Goal: Task Accomplishment & Management: Complete application form

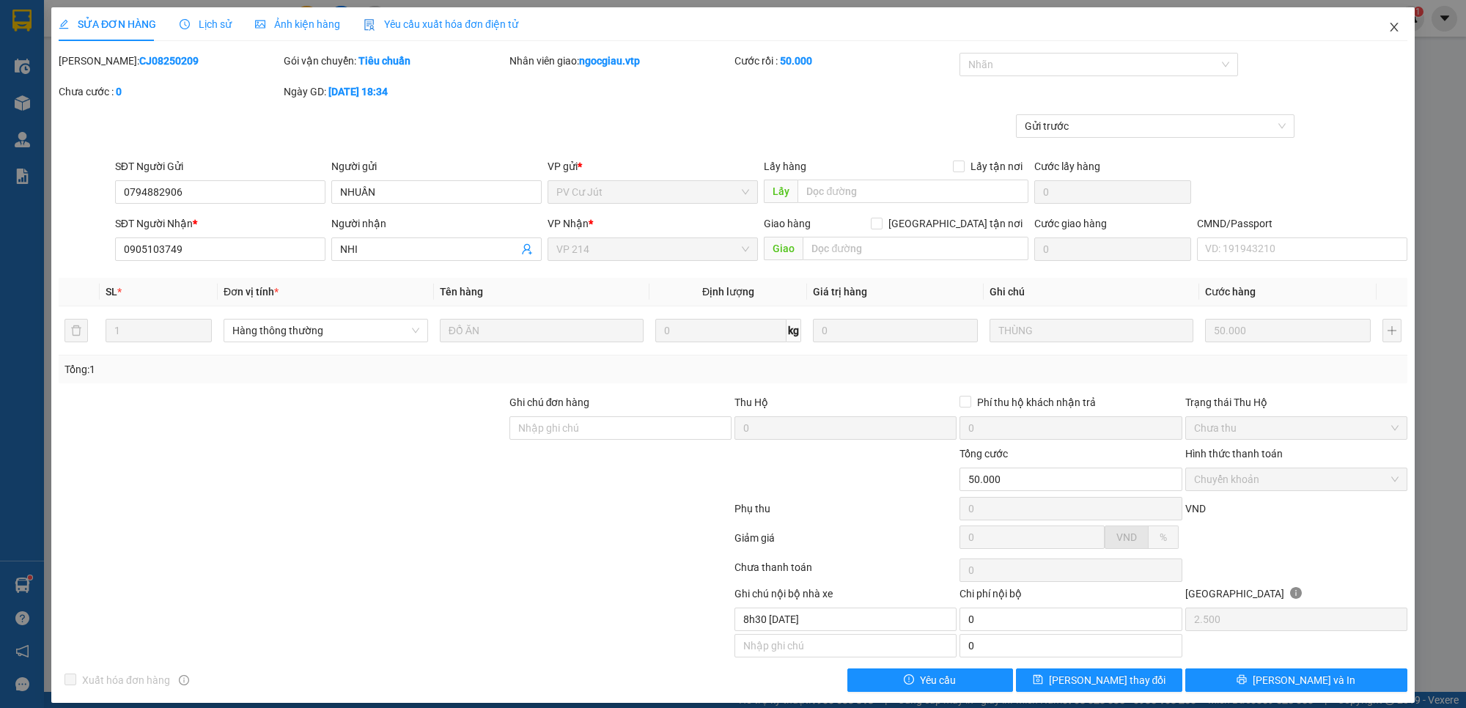
click at [1388, 22] on icon "close" at bounding box center [1394, 27] width 12 height 12
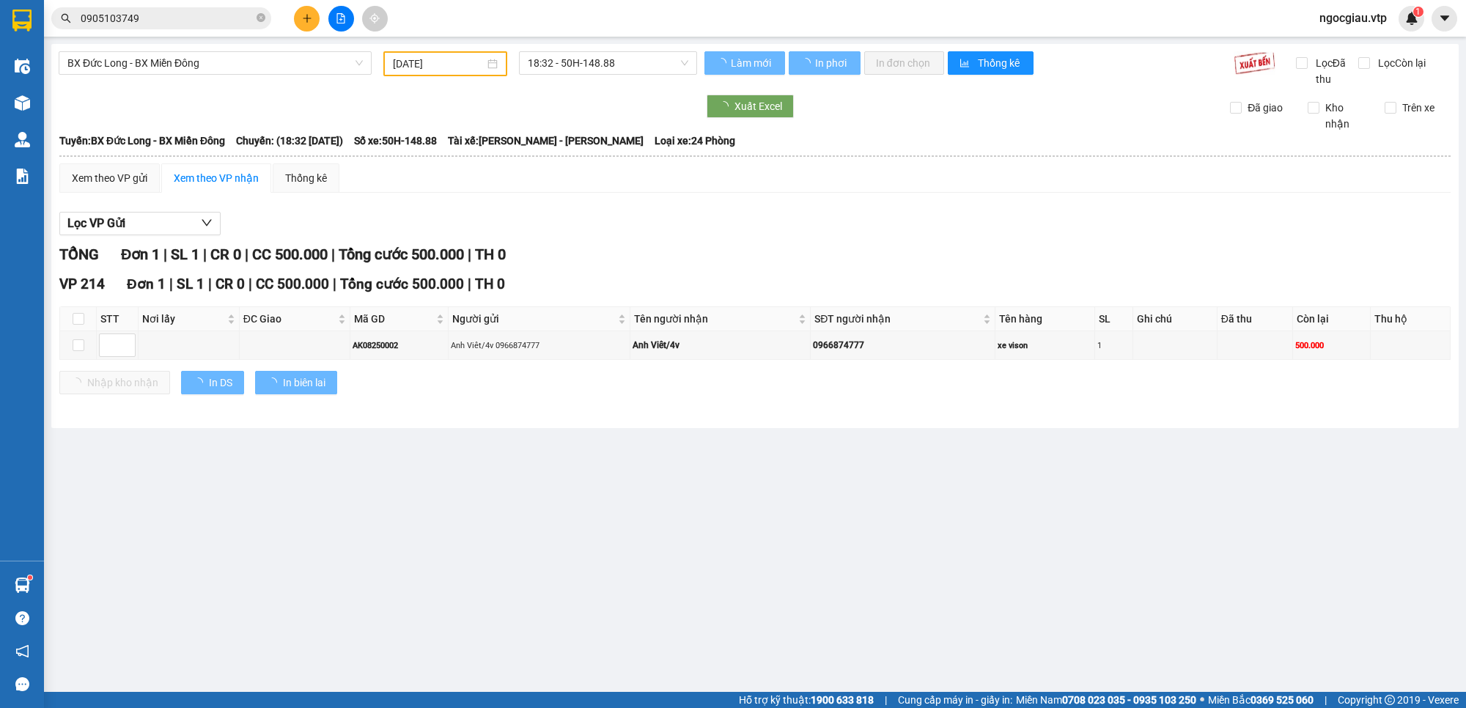
click at [1354, 20] on span "ngocgiau.vtp" at bounding box center [1353, 18] width 91 height 18
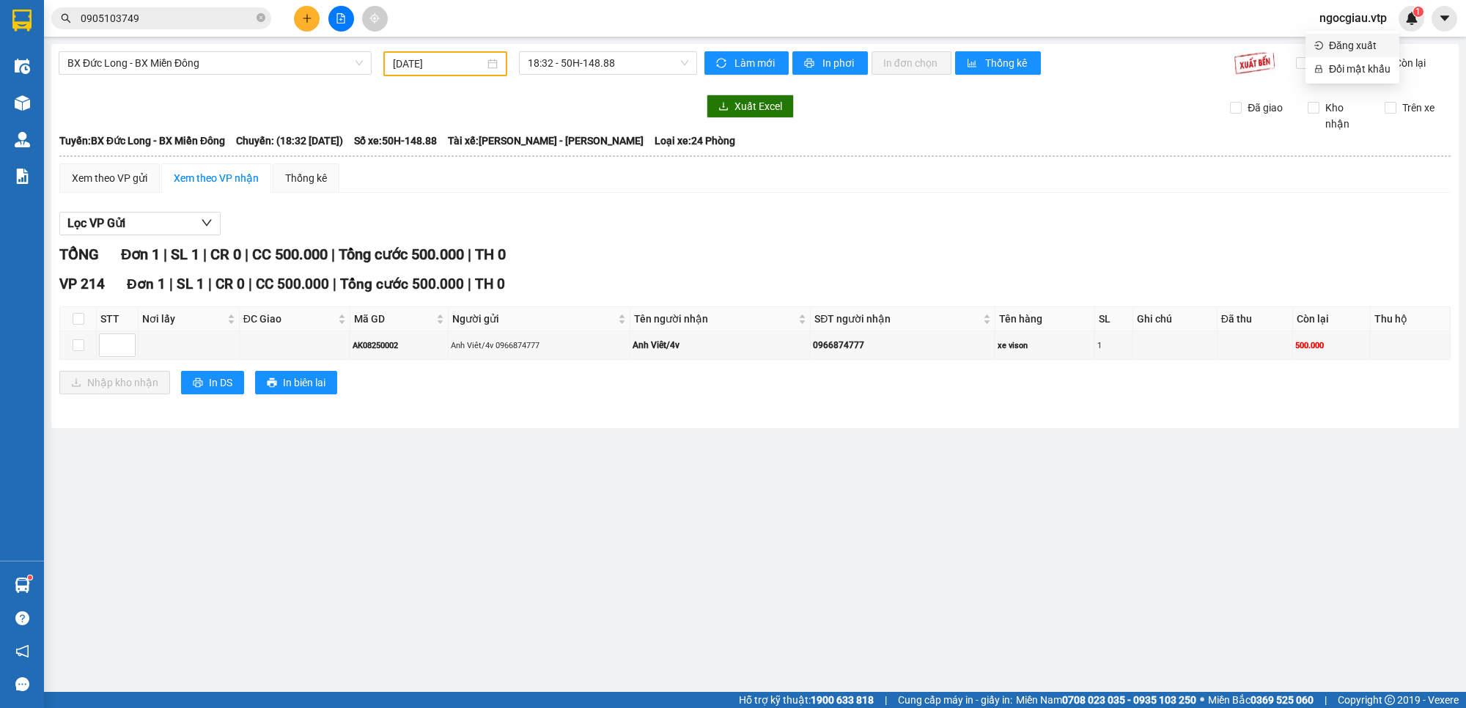
click at [1342, 45] on span "Đăng xuất" at bounding box center [1360, 45] width 62 height 16
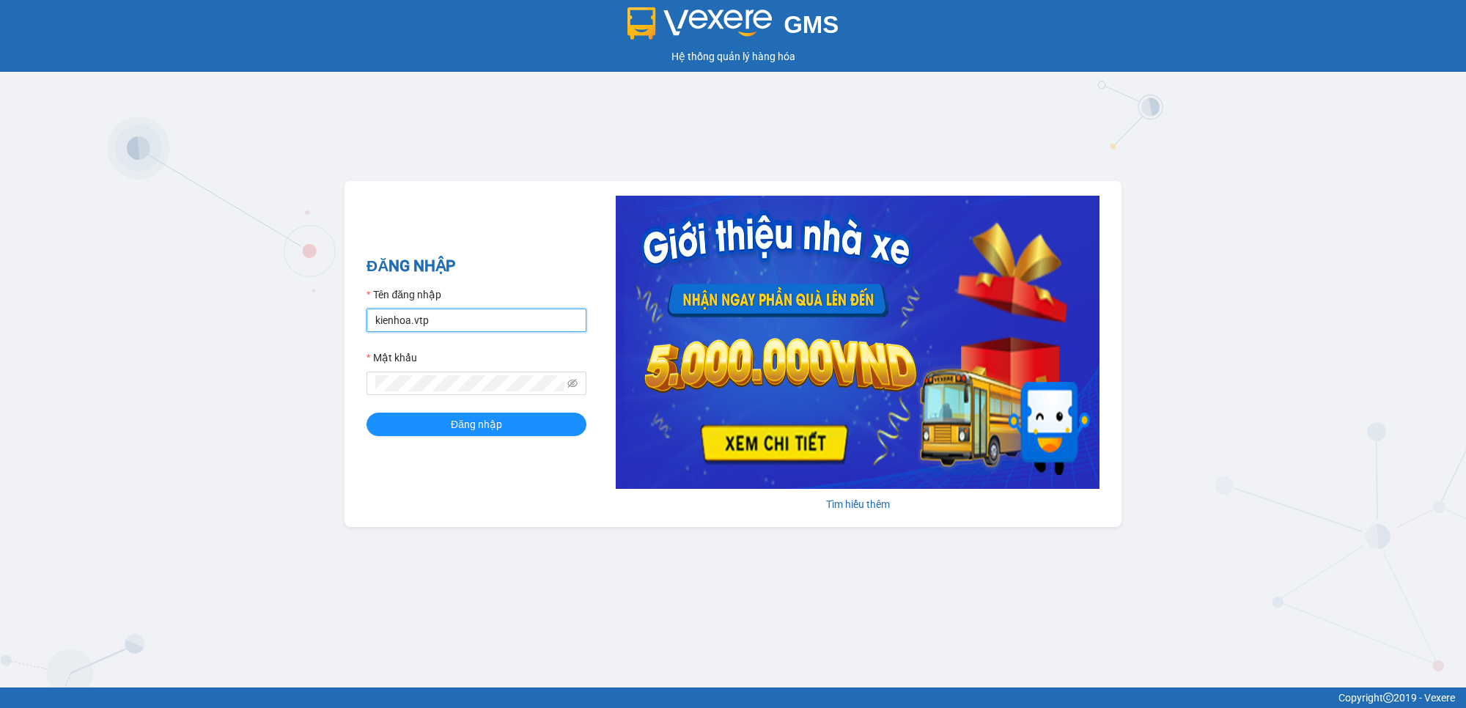
click at [434, 328] on input "kienhoa.vtp" at bounding box center [477, 320] width 220 height 23
click at [228, 402] on div "GMS Hệ thống quản lý hàng hóa ĐĂNG NHẬP Tên đăng nhập kienhoa.vtp Mật khẩu Đăng…" at bounding box center [733, 344] width 1466 height 688
drag, startPoint x: 437, startPoint y: 321, endPoint x: 430, endPoint y: 317, distance: 8.5
click at [437, 321] on input "kienhoa.vtp" at bounding box center [477, 320] width 220 height 23
type input "k"
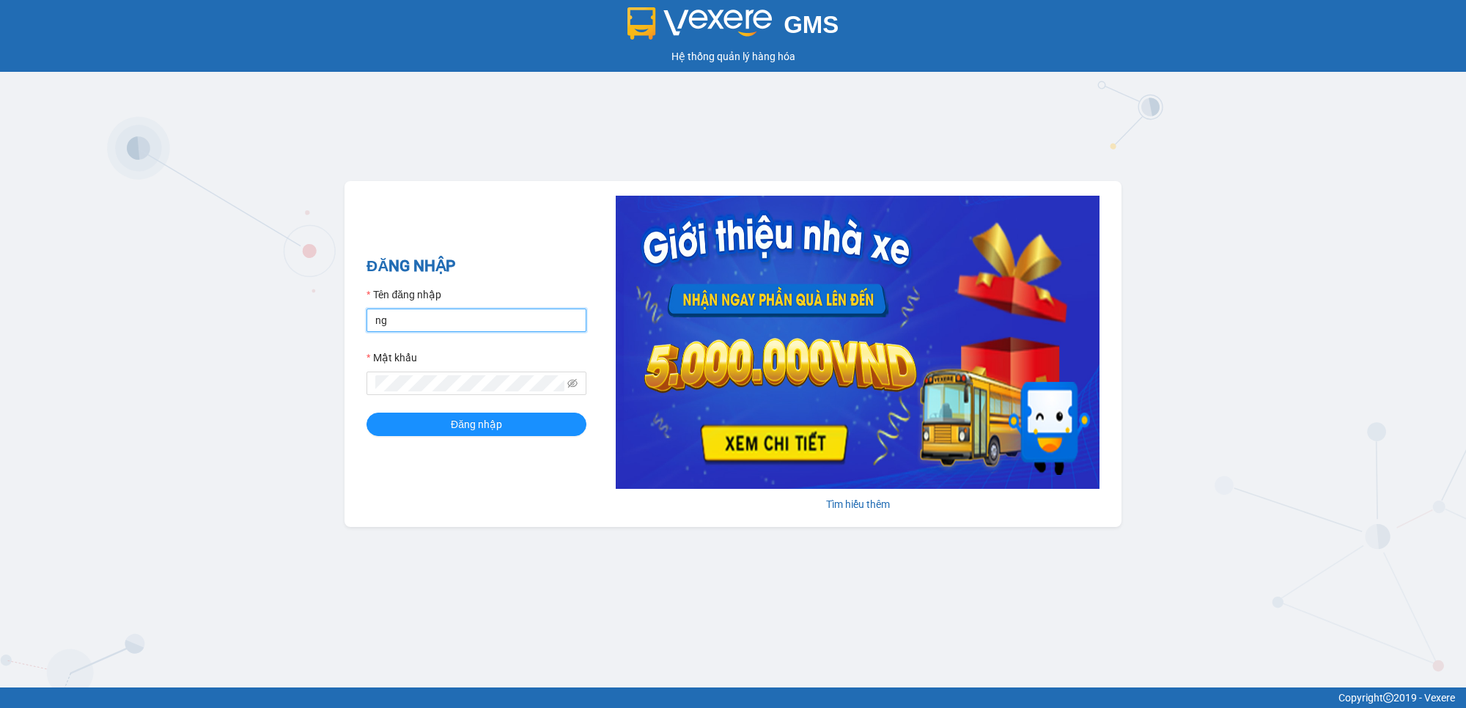
type input "n"
type input "vanson.vtp"
click at [367, 413] on button "Đăng nhập" at bounding box center [477, 424] width 220 height 23
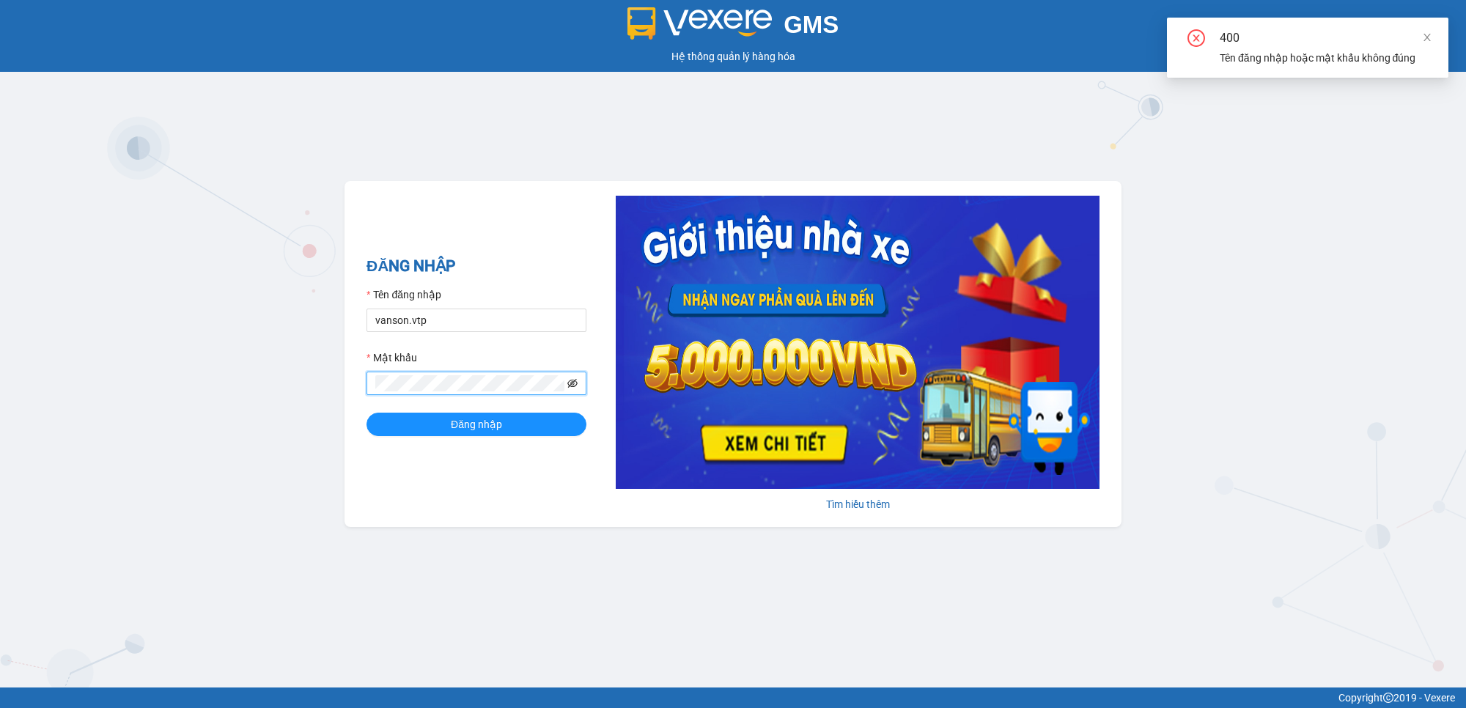
click at [568, 385] on icon "eye-invisible" at bounding box center [572, 383] width 10 height 9
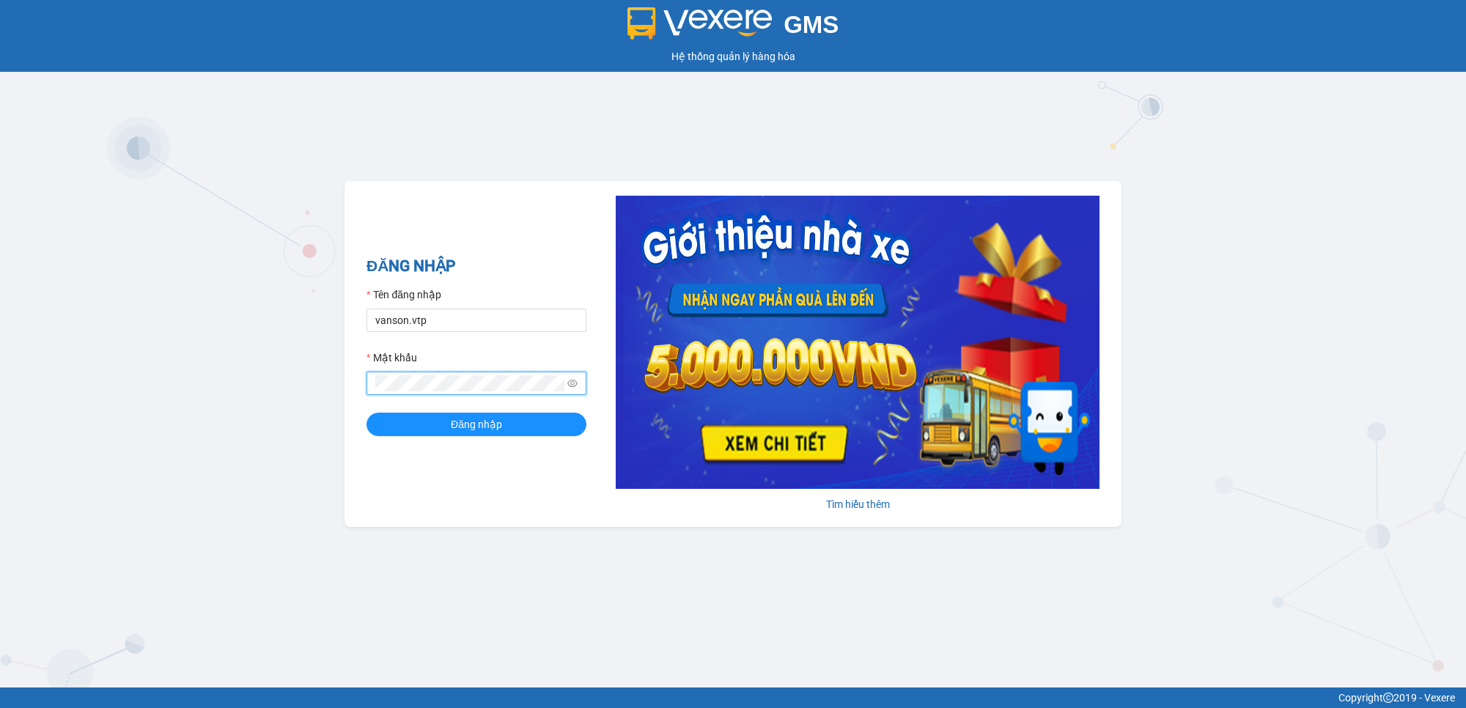
click at [367, 413] on button "Đăng nhập" at bounding box center [477, 424] width 220 height 23
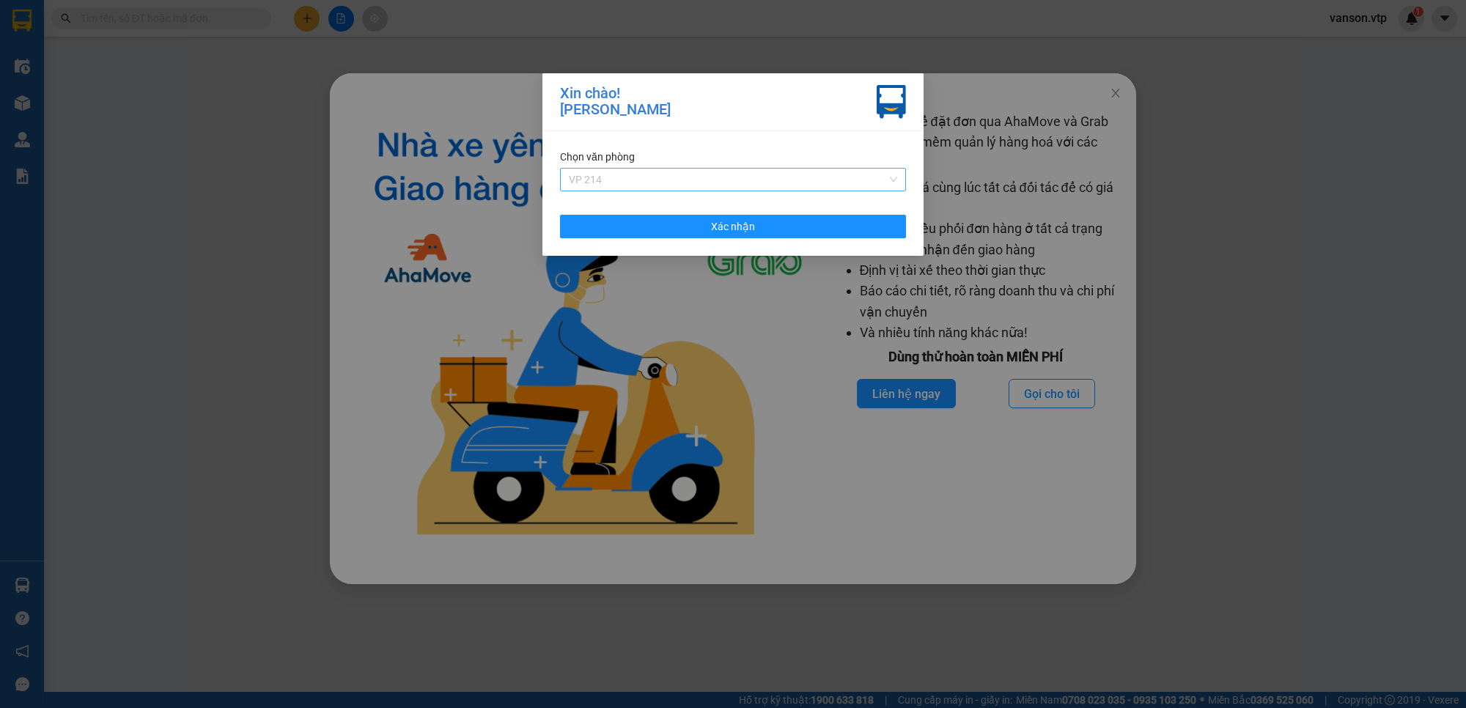
click at [756, 178] on span "VP 214" at bounding box center [733, 180] width 328 height 22
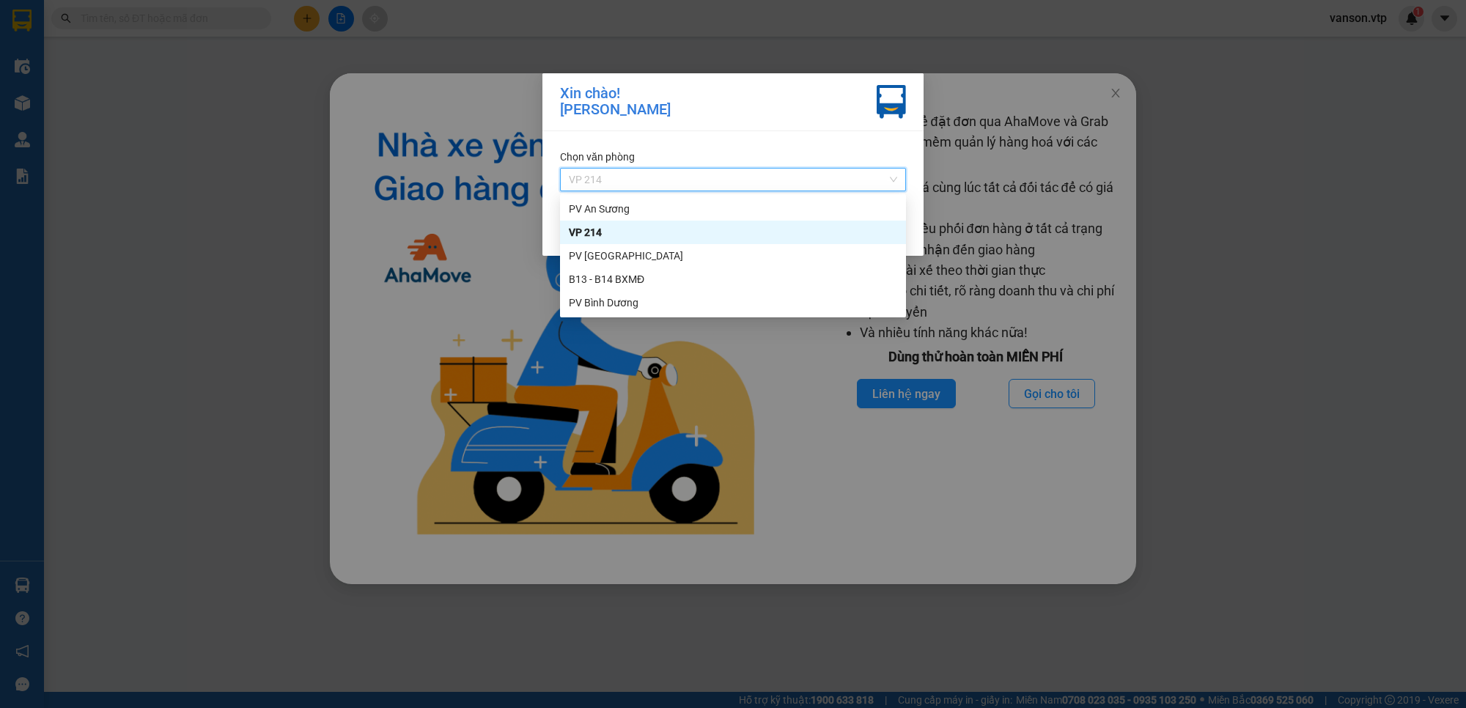
click at [639, 235] on div "VP 214" at bounding box center [733, 232] width 328 height 16
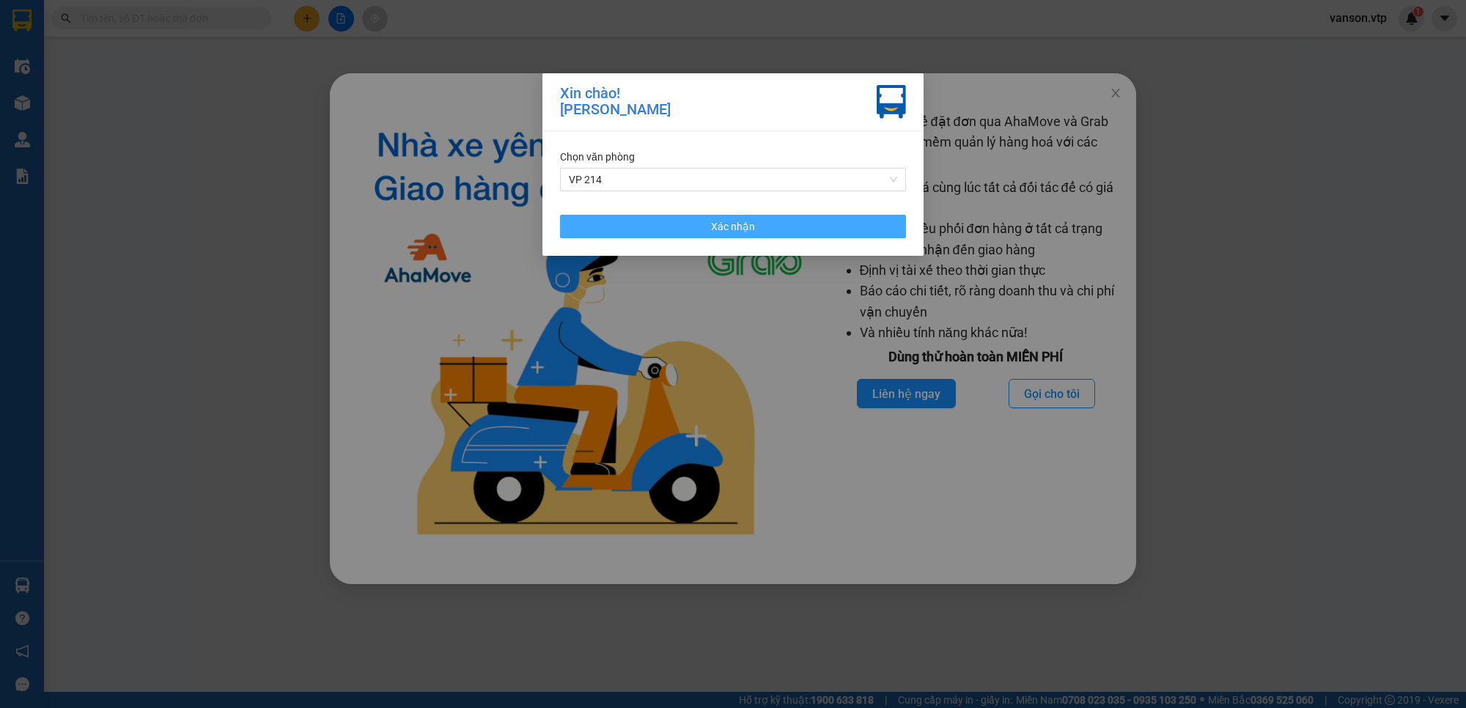
click at [685, 232] on button "Xác nhận" at bounding box center [733, 226] width 346 height 23
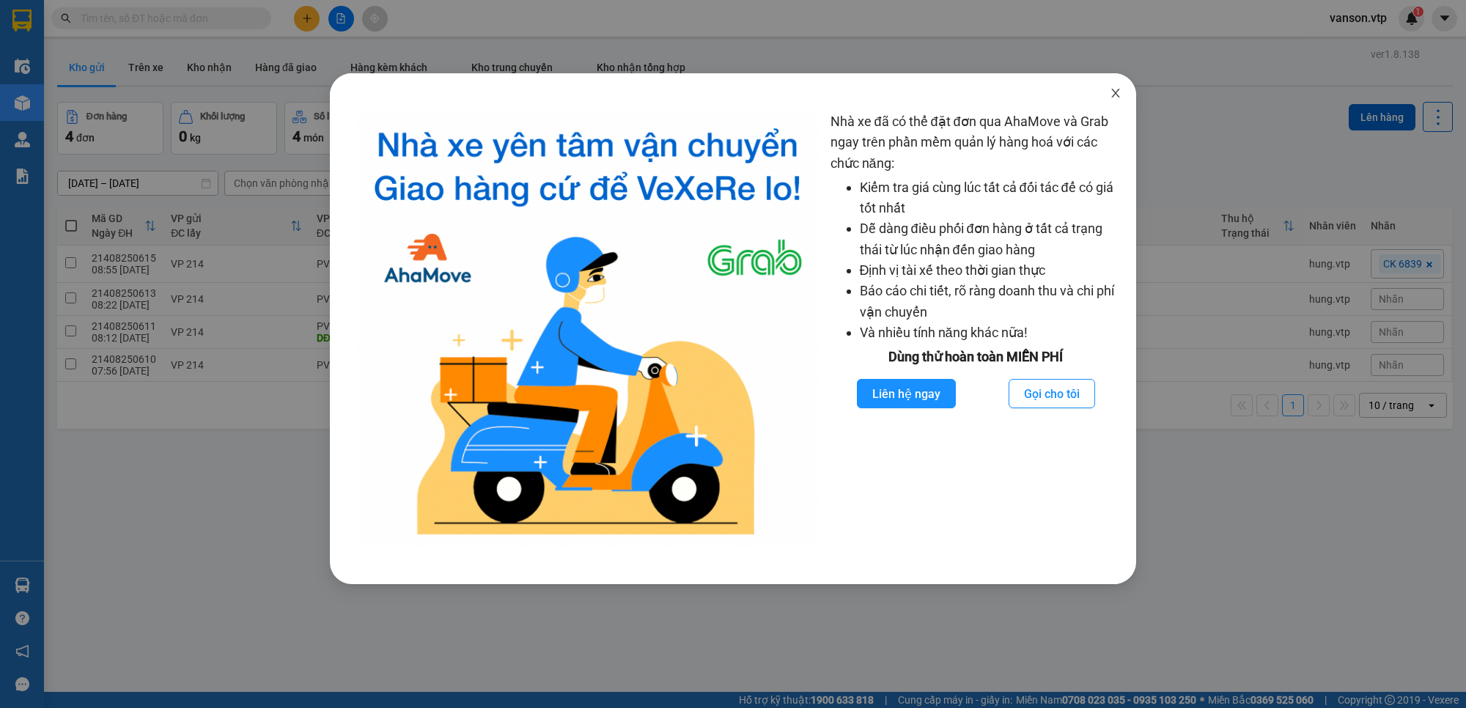
click at [1118, 96] on icon "close" at bounding box center [1115, 93] width 8 height 9
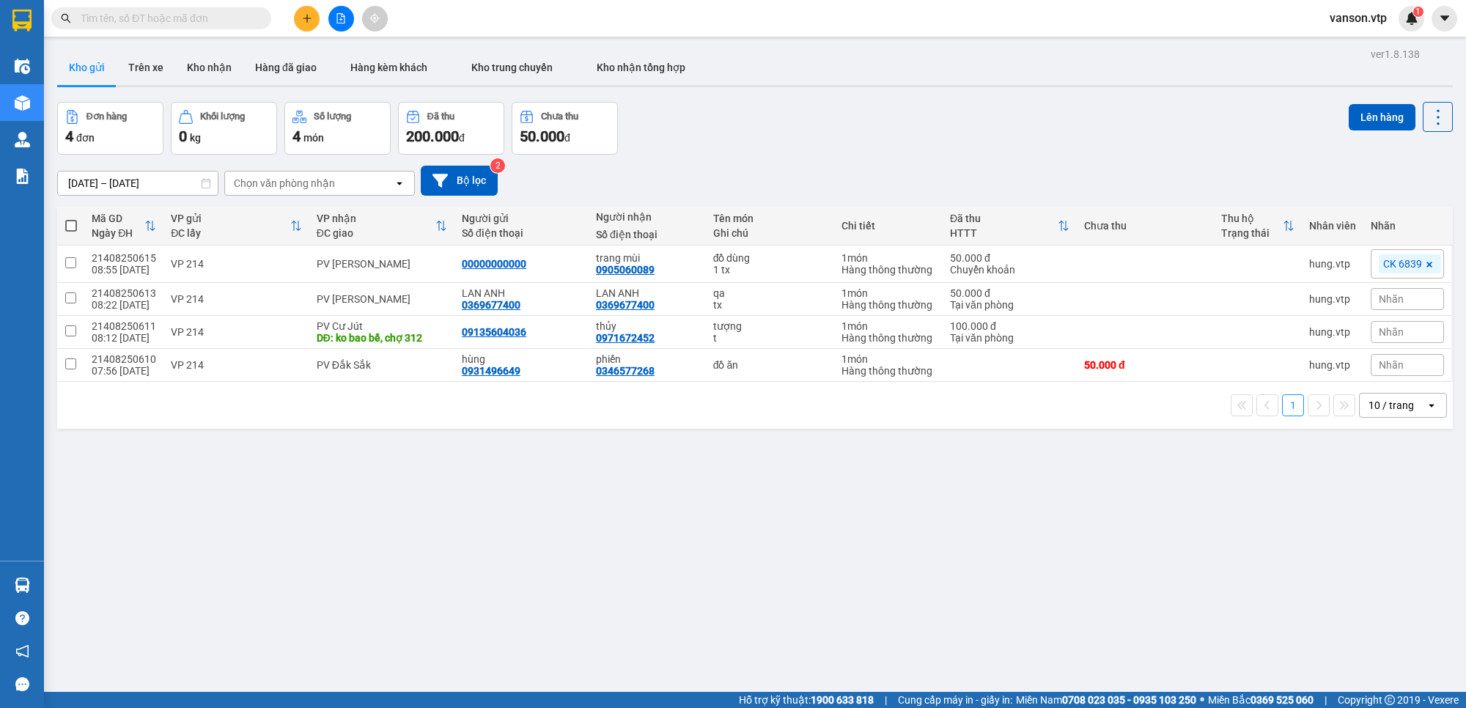
click at [224, 24] on input "text" at bounding box center [167, 18] width 173 height 16
paste input "0977762322"
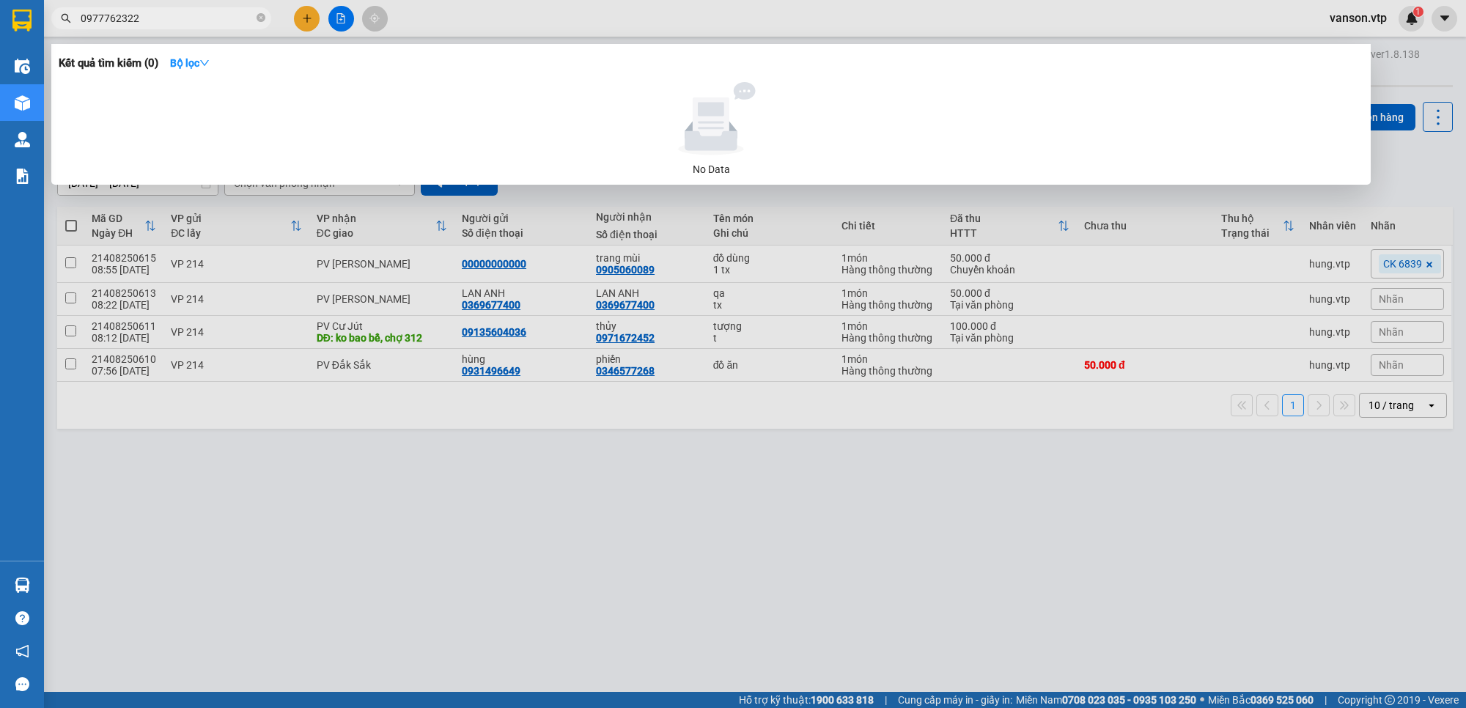
drag, startPoint x: 215, startPoint y: 24, endPoint x: 191, endPoint y: 21, distance: 24.5
click at [213, 24] on input "0977762322" at bounding box center [167, 18] width 173 height 16
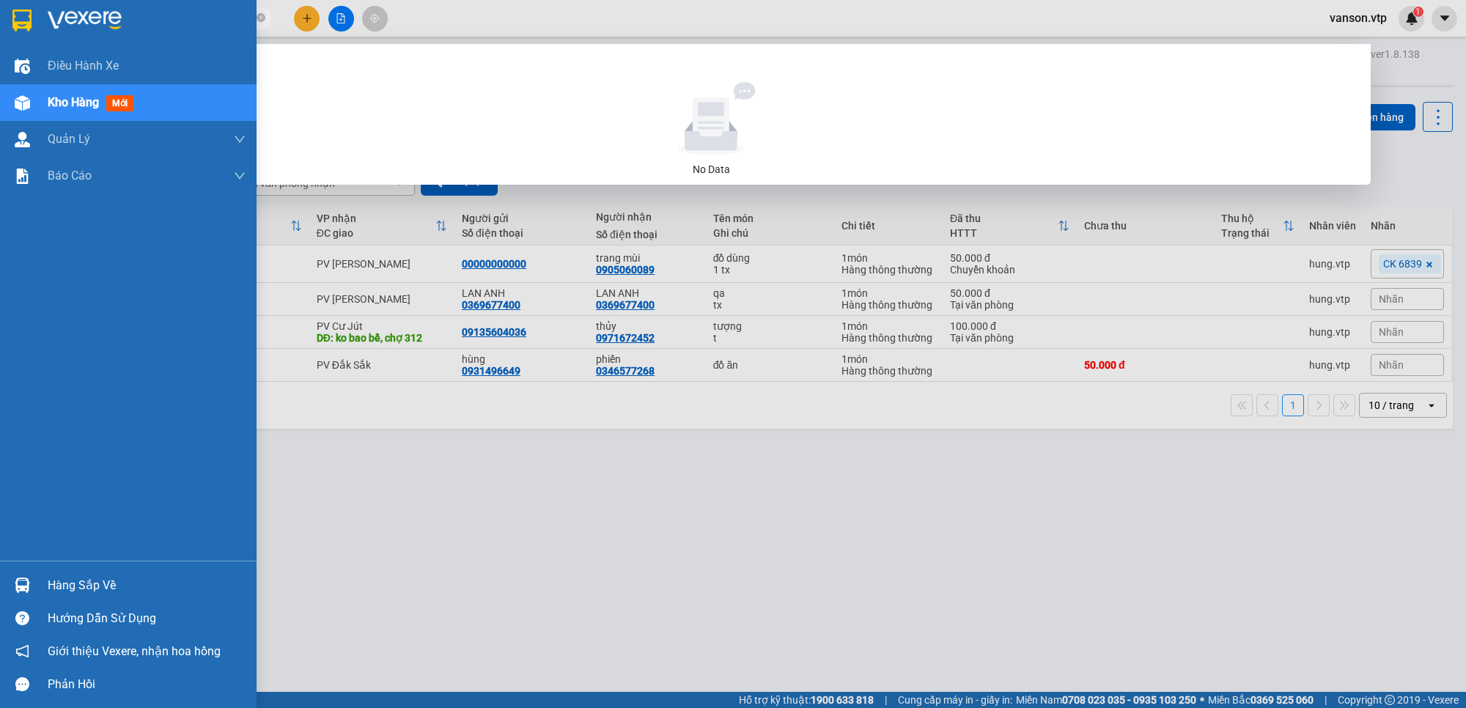
drag, startPoint x: 191, startPoint y: 21, endPoint x: 0, endPoint y: -1, distance: 191.9
click at [0, 0] on html "Kết quả tìm kiếm ( 0 ) Bộ lọc No Data 0977762322 vanson.vtp 1 Điều hành xe Kho …" at bounding box center [733, 354] width 1466 height 708
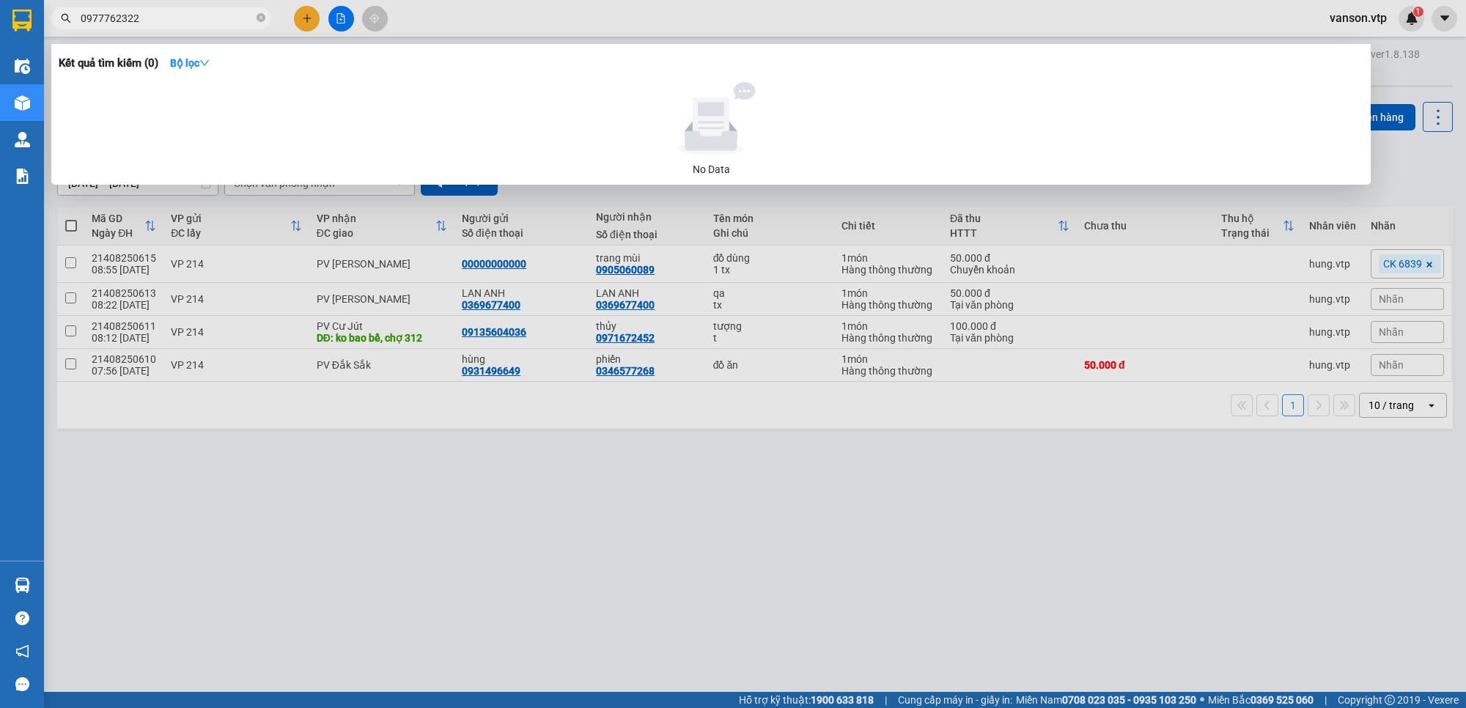
paste input "4"
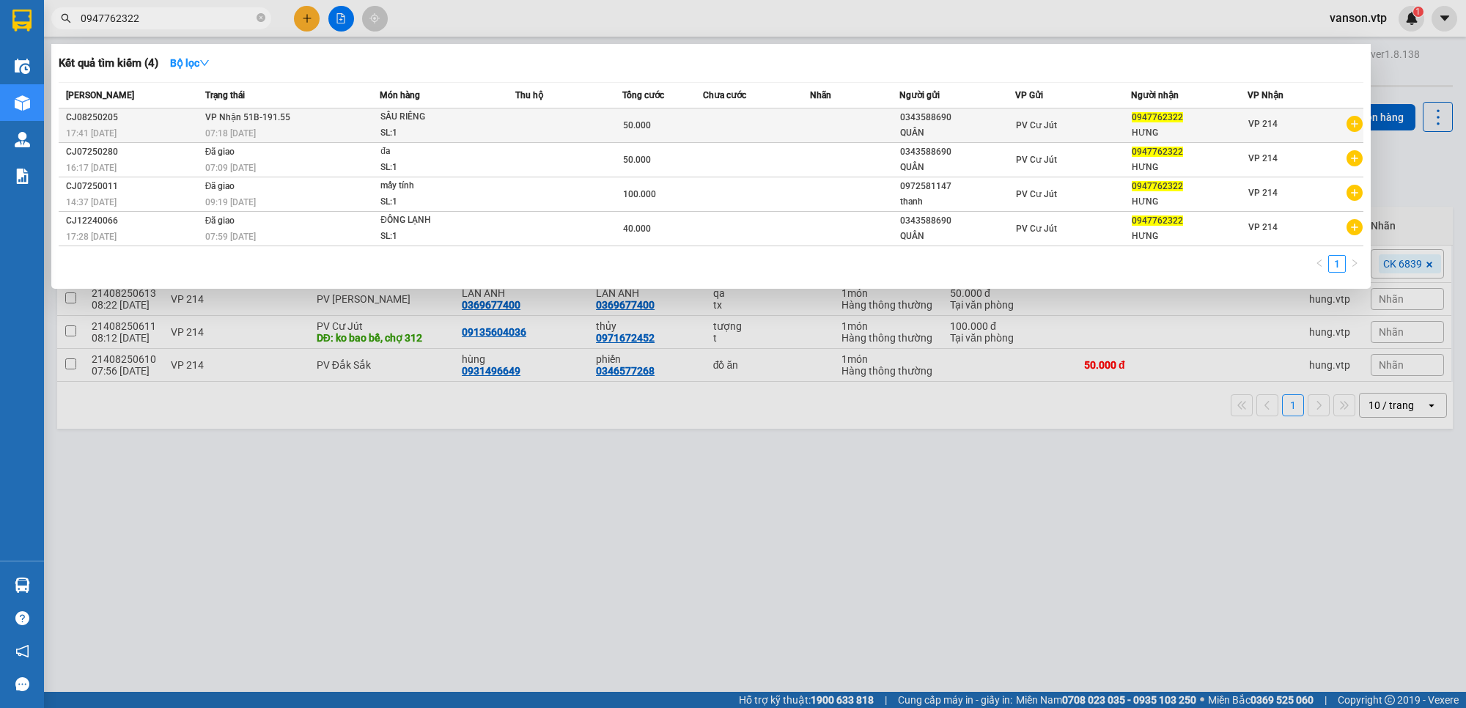
type input "0947762322"
click at [847, 123] on td at bounding box center [854, 125] width 89 height 34
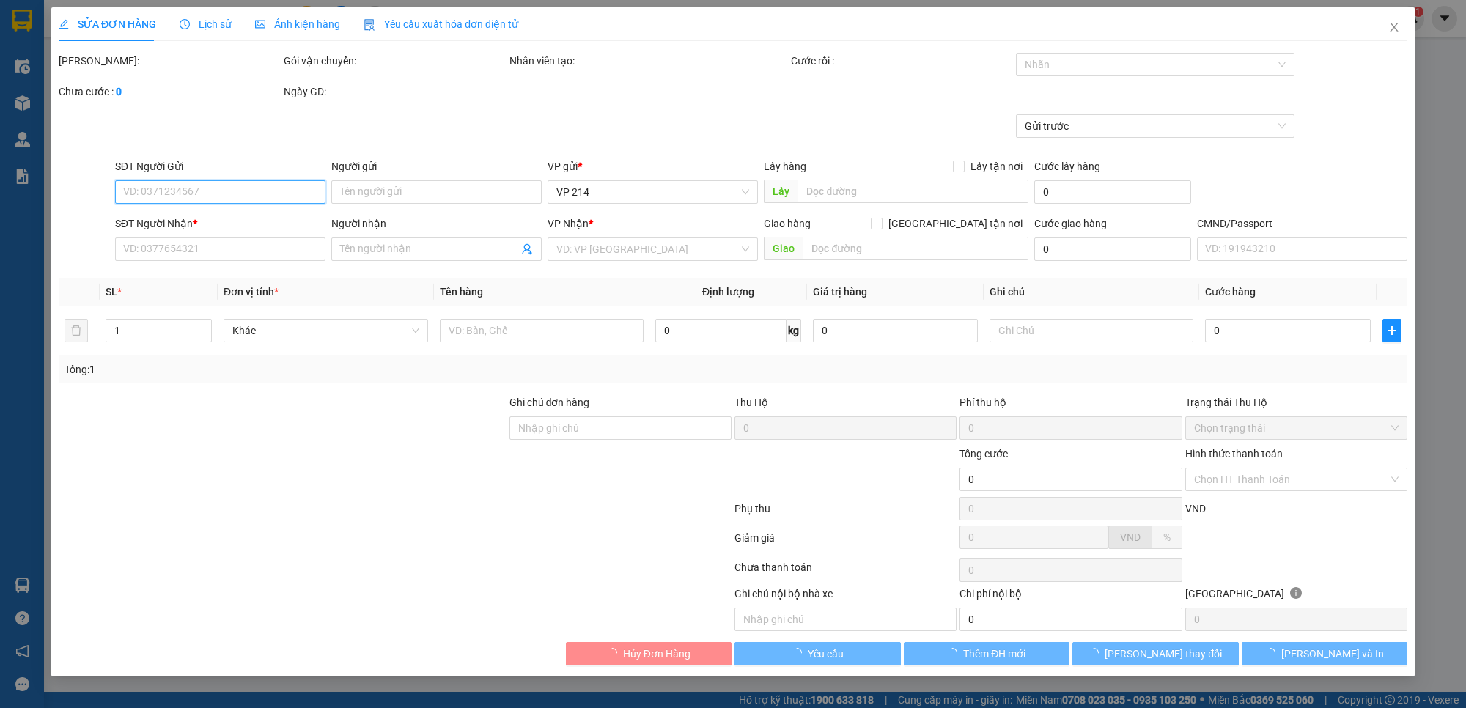
type input "0343588690"
type input "QUÂN"
type input "0947762322"
type input "HƯNG"
type input "50.000"
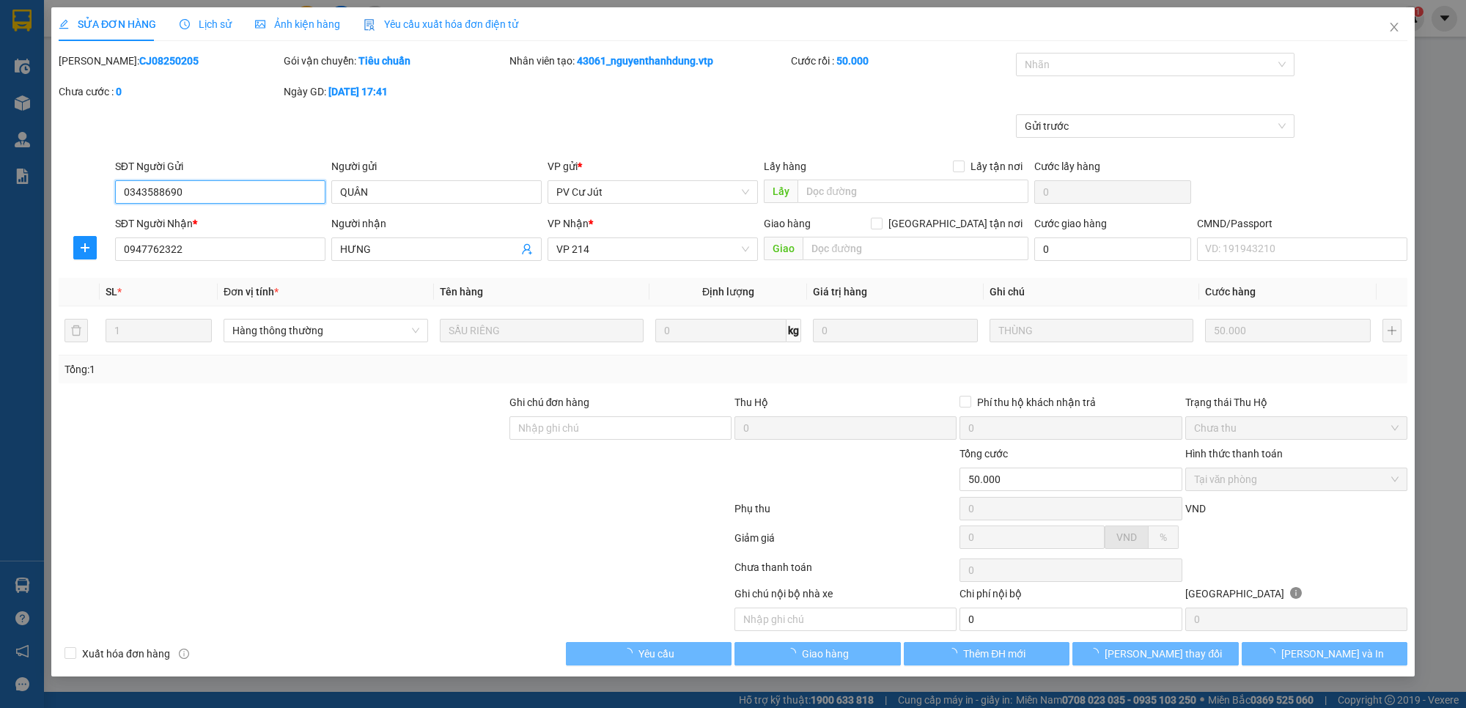
type input "2.500"
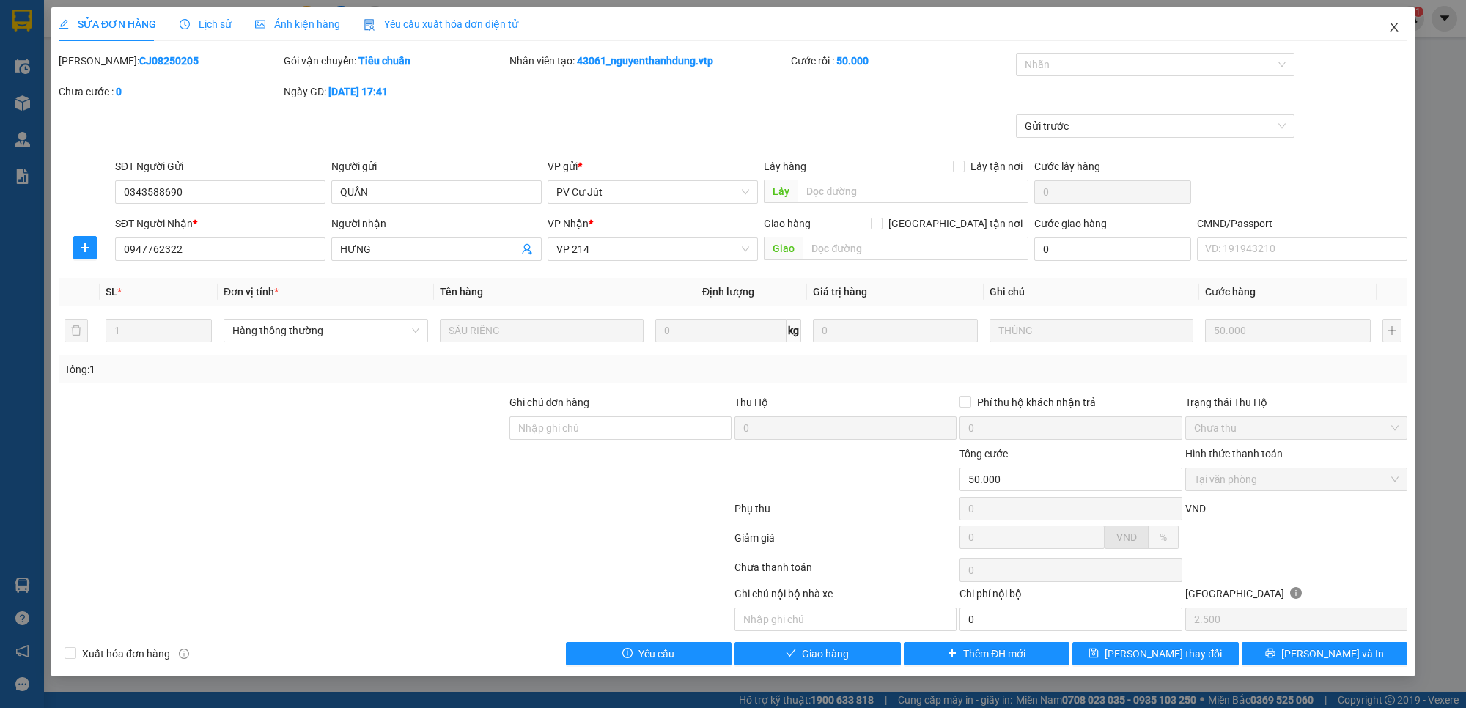
click at [1394, 22] on icon "close" at bounding box center [1394, 27] width 12 height 12
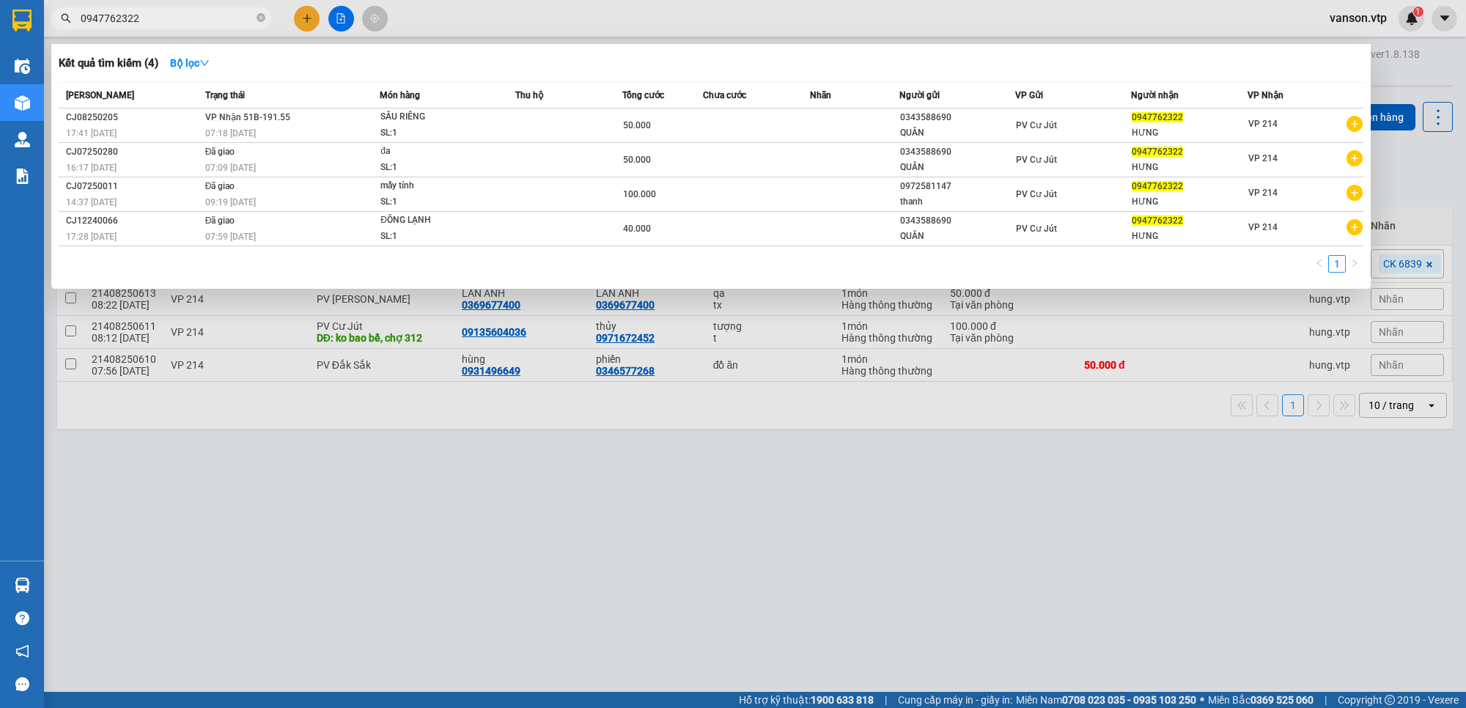
click at [174, 15] on input "0947762322" at bounding box center [167, 18] width 173 height 16
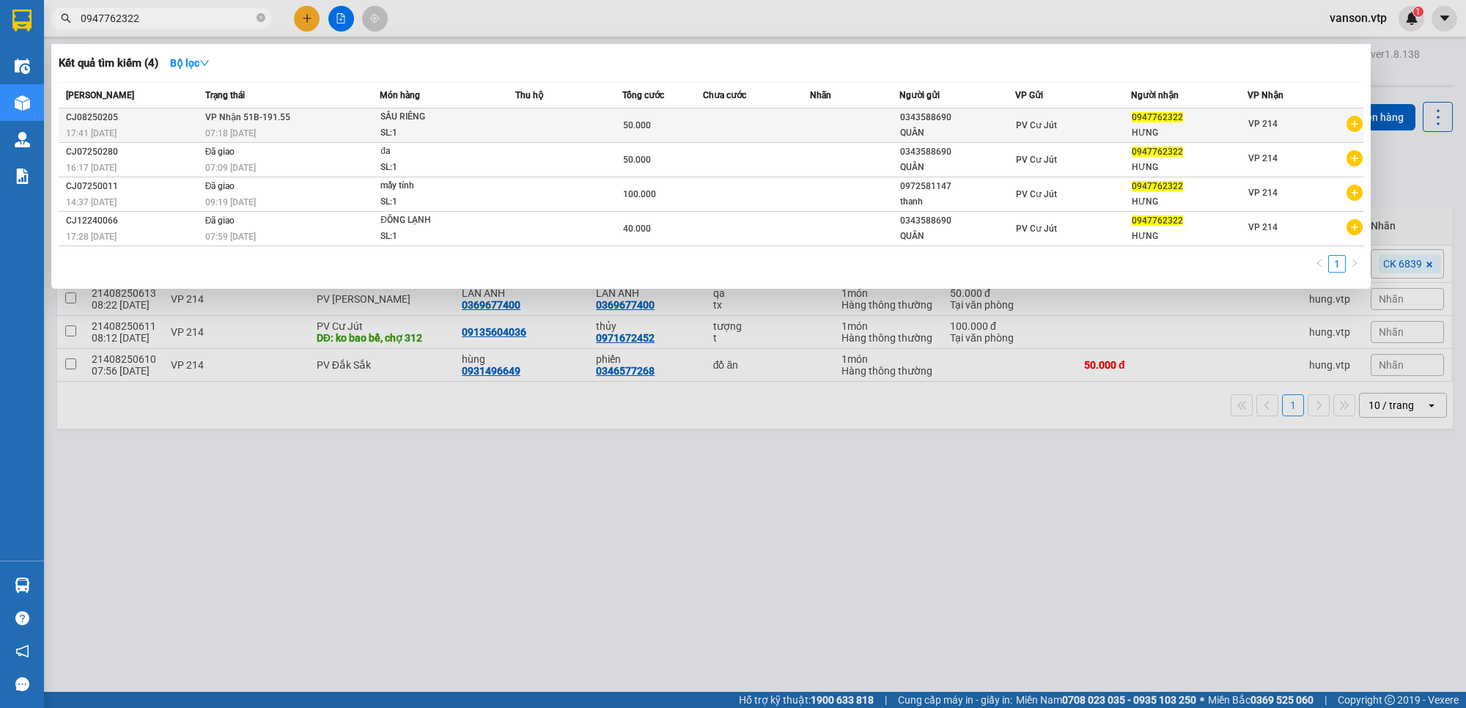
click at [759, 130] on td at bounding box center [756, 125] width 107 height 34
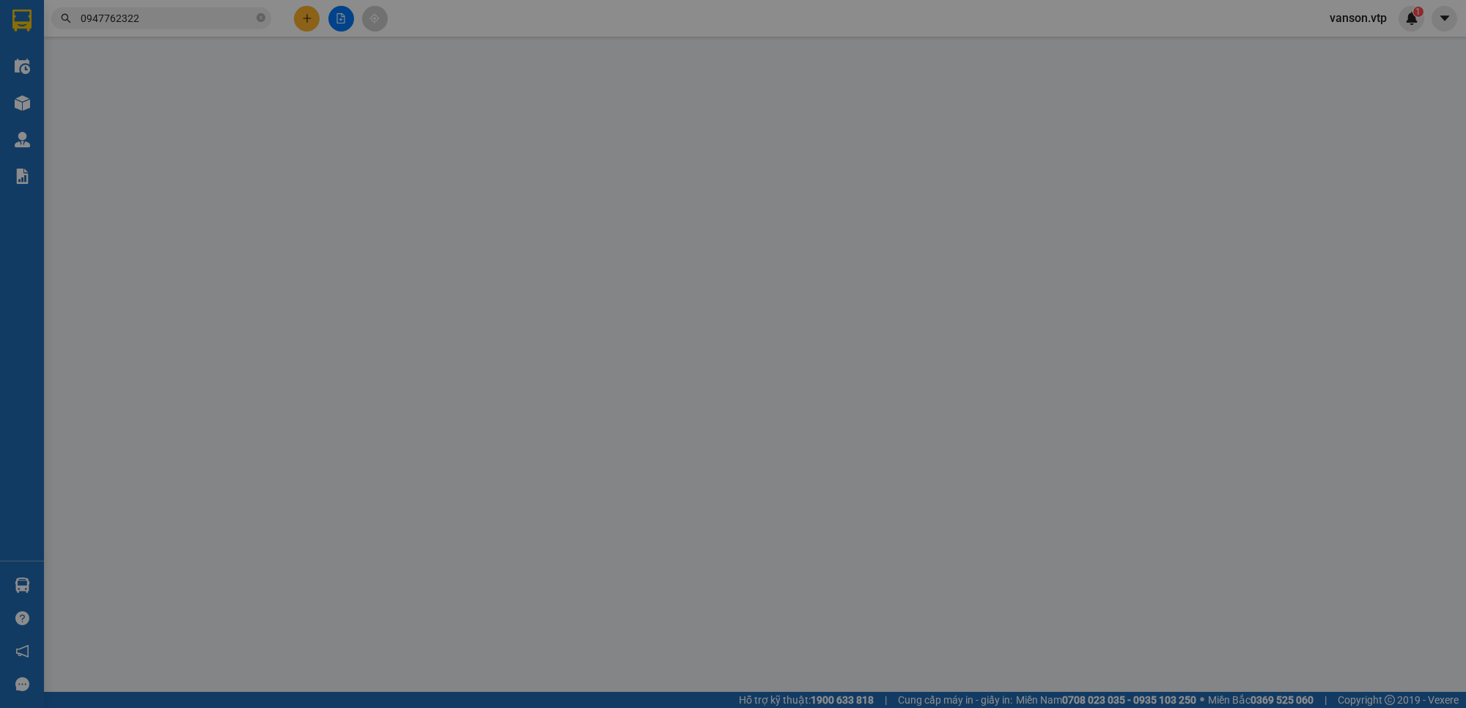
type input "2.500"
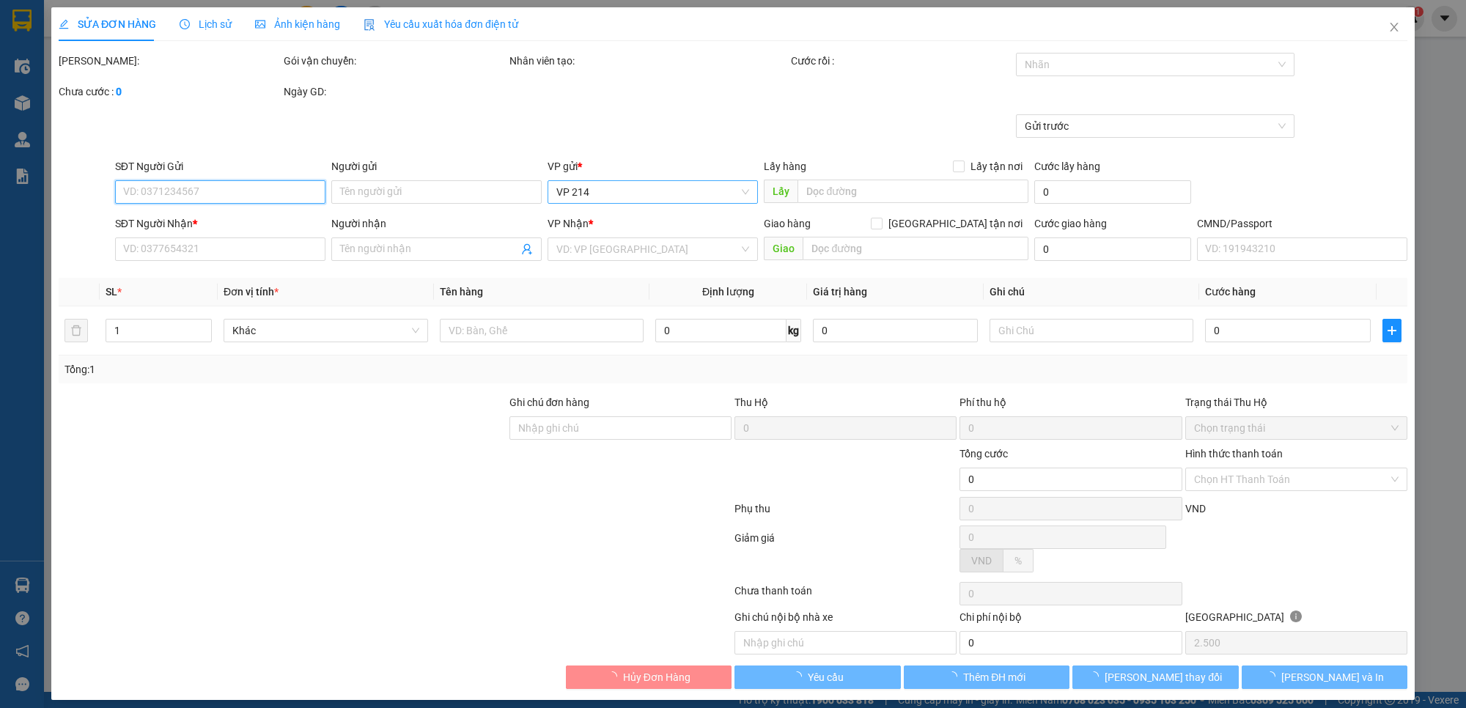
type input "0343588690"
type input "QUÂN"
type input "0947762322"
type input "HƯNG"
type input "50.000"
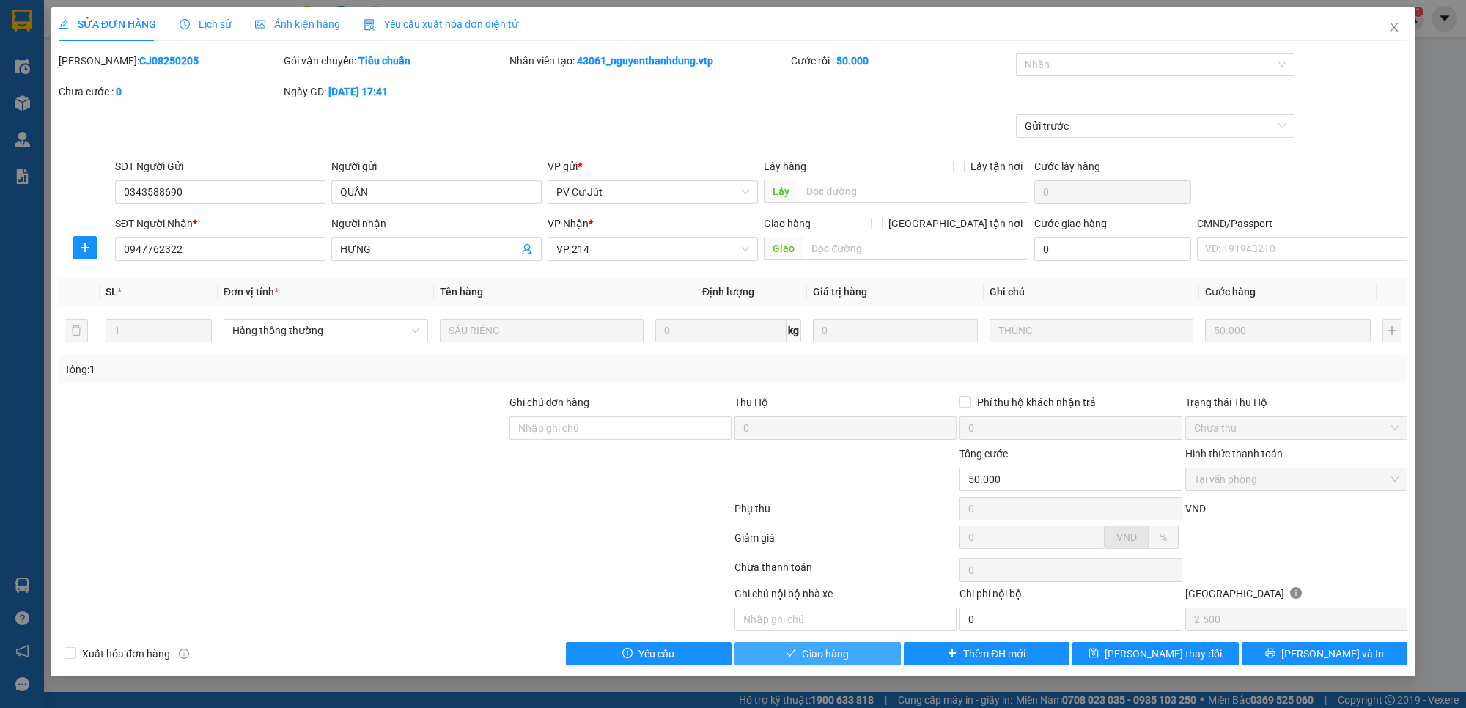
click at [848, 656] on span "Giao hàng" at bounding box center [825, 654] width 47 height 16
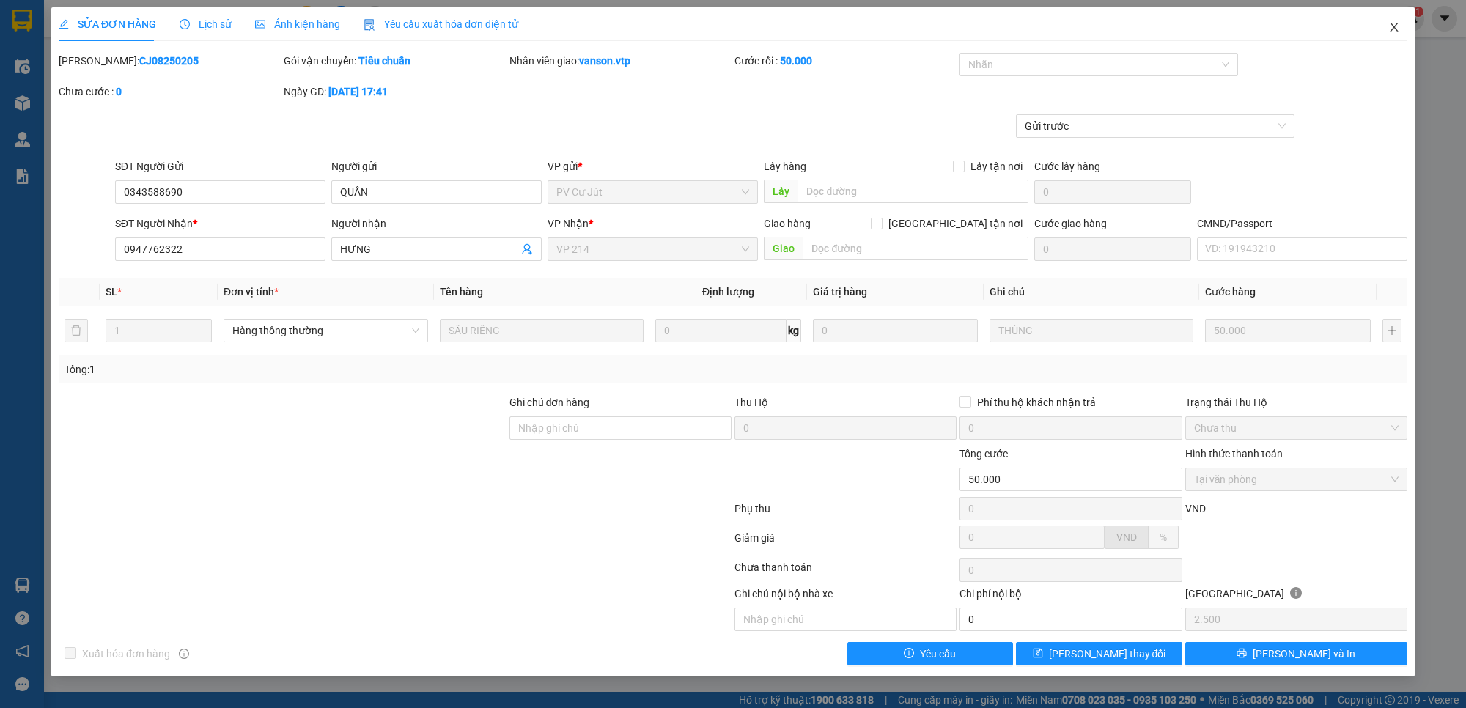
click at [1394, 26] on icon "close" at bounding box center [1394, 27] width 8 height 9
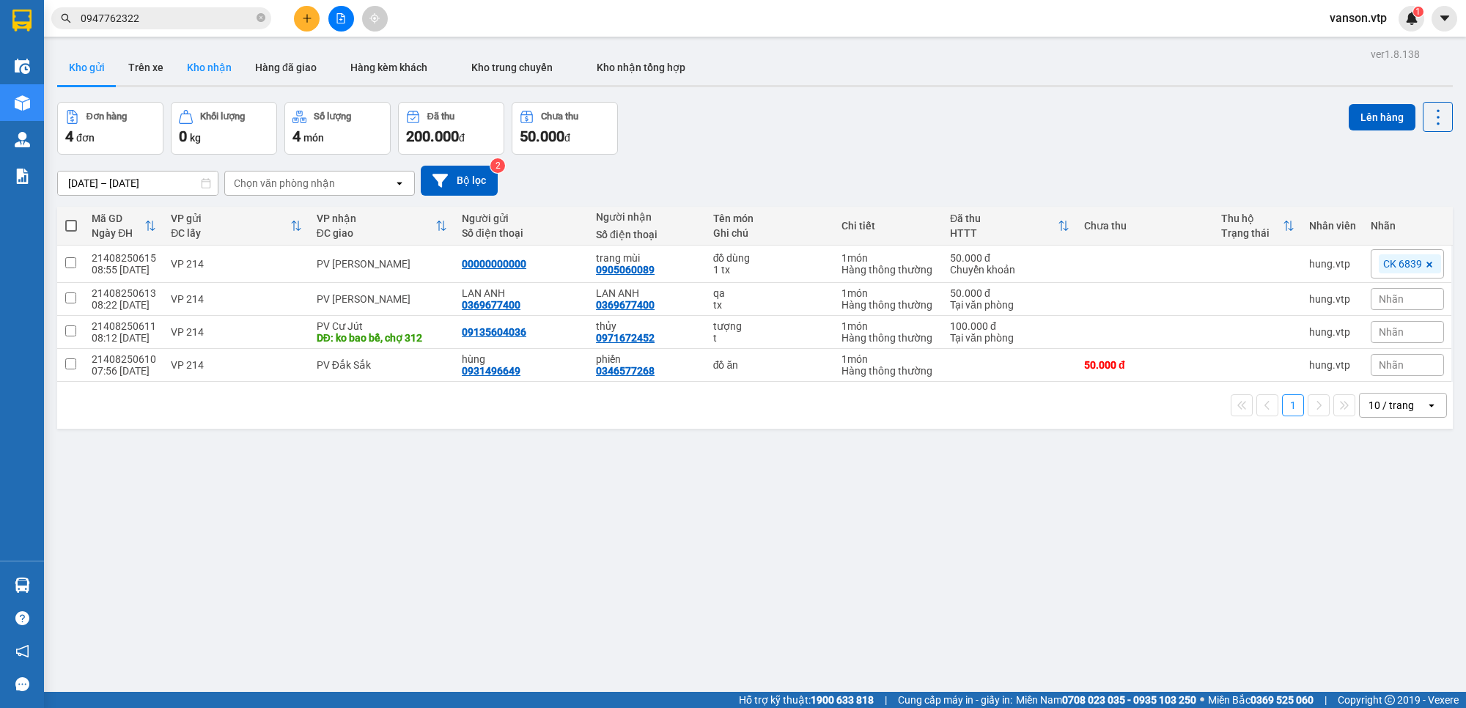
click at [188, 61] on button "Kho nhận" at bounding box center [209, 67] width 68 height 35
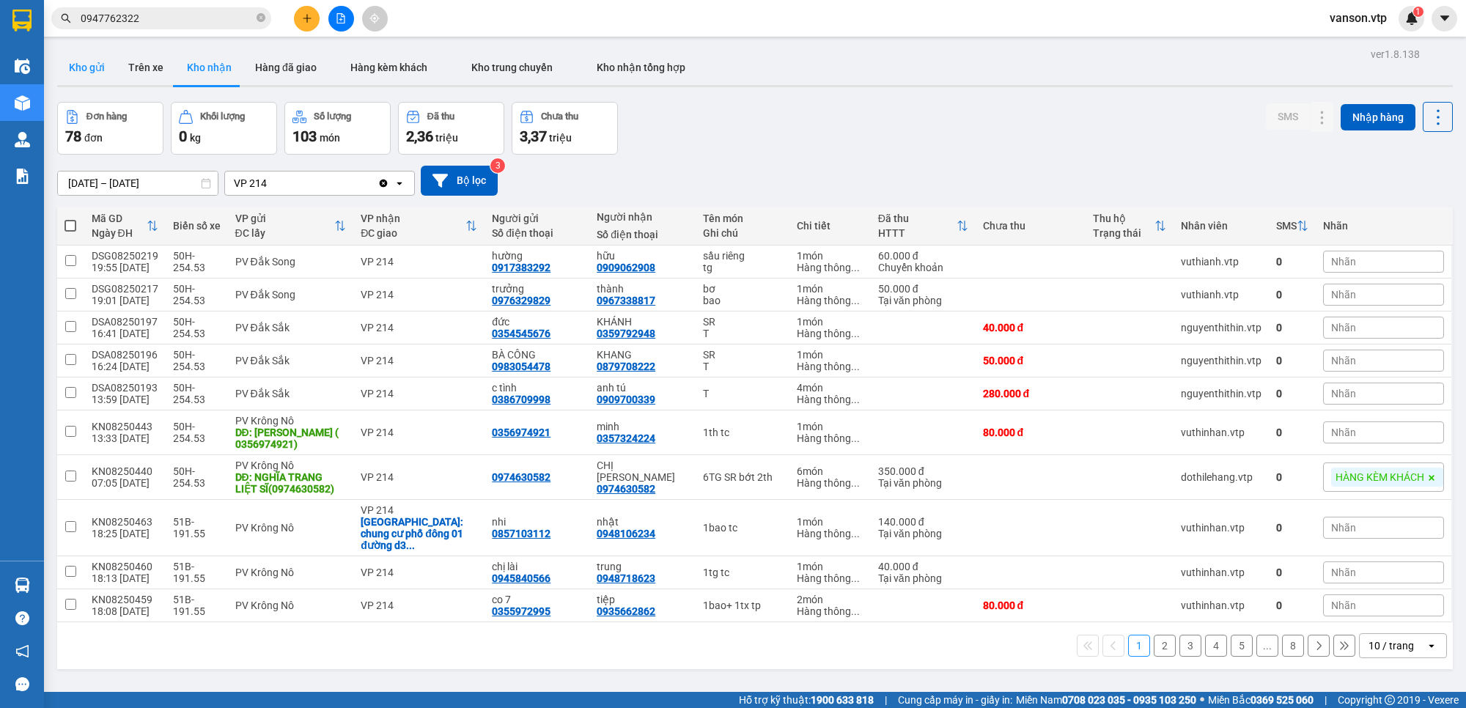
click at [88, 66] on button "Kho gửi" at bounding box center [86, 67] width 59 height 35
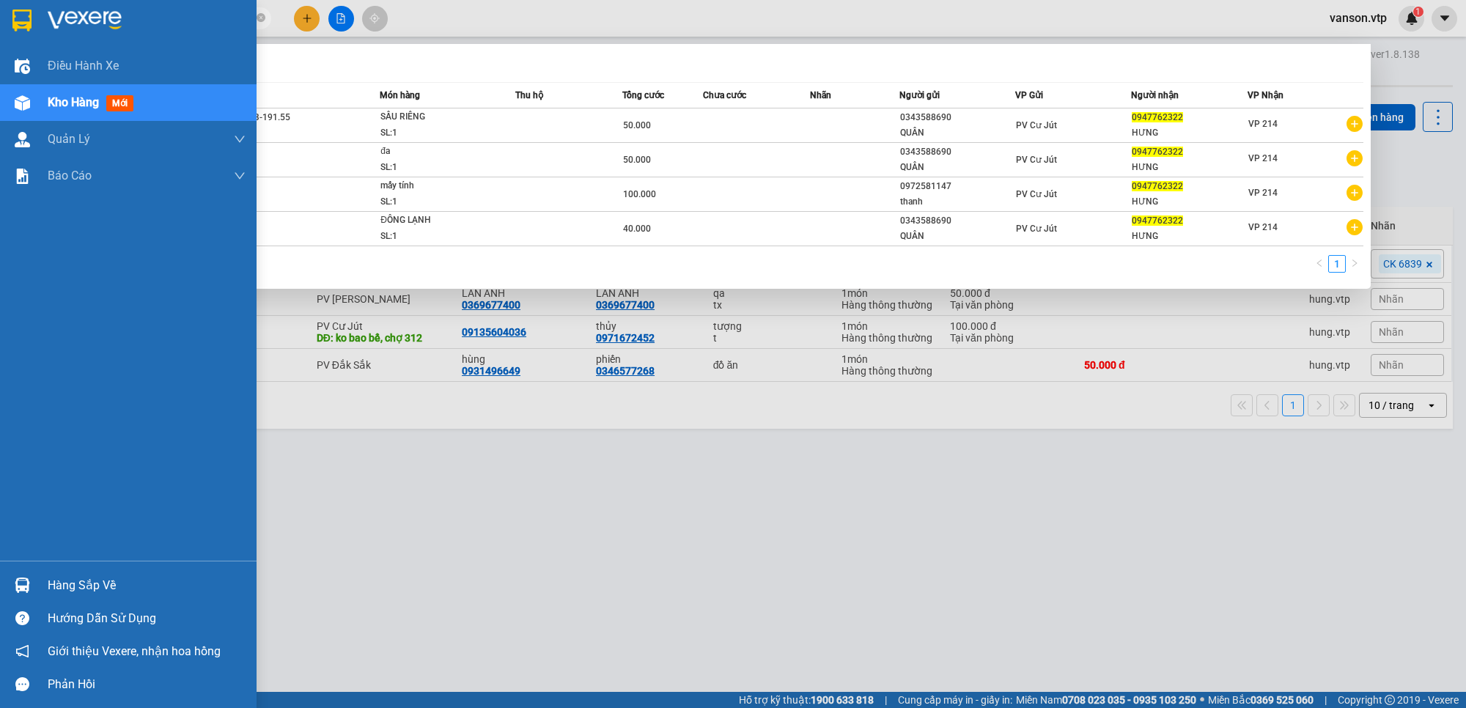
drag, startPoint x: 206, startPoint y: 16, endPoint x: 0, endPoint y: 32, distance: 206.6
click at [0, 32] on section "Kết quả tìm kiếm ( 4 ) Bộ lọc Mã ĐH Trạng thái Món hàng Thu hộ Tổng cước Chưa c…" at bounding box center [733, 354] width 1466 height 708
paste input "779978634"
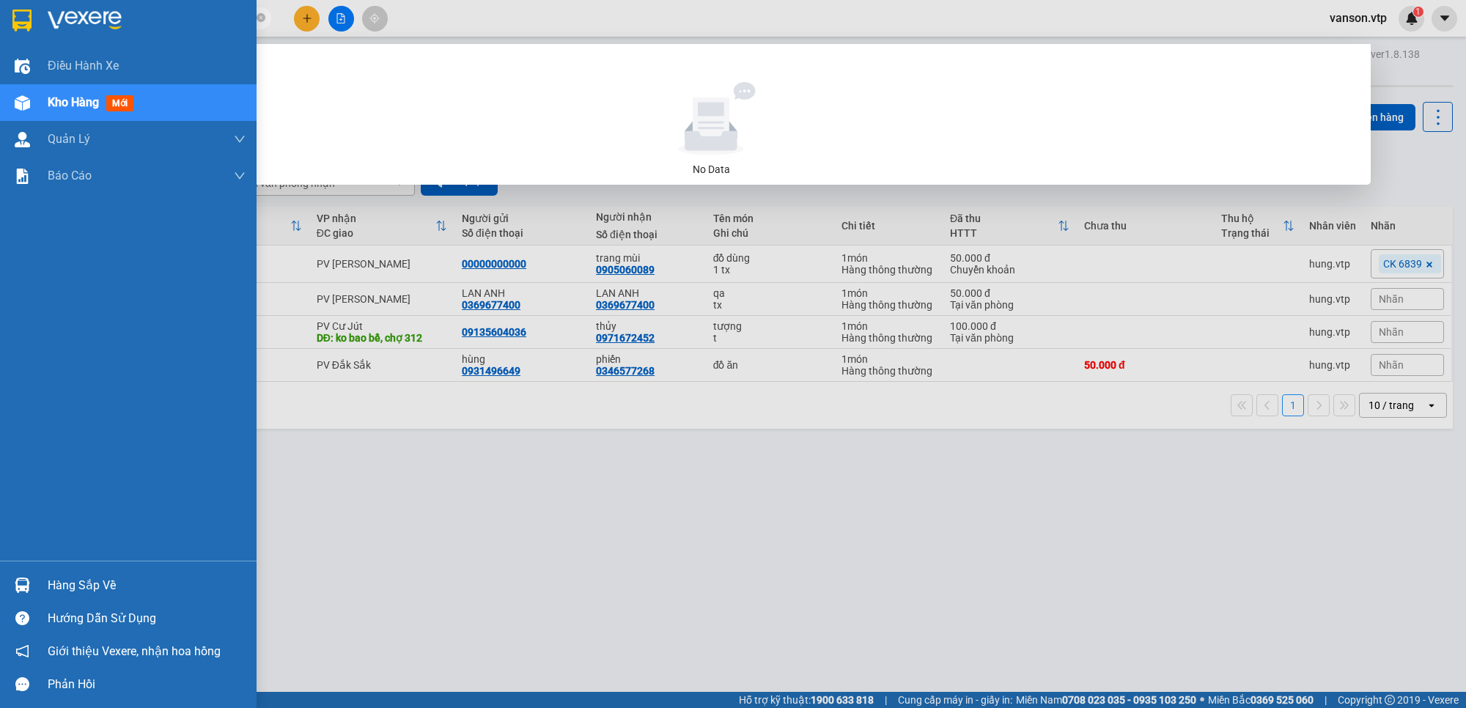
drag, startPoint x: 152, startPoint y: 11, endPoint x: 20, endPoint y: 31, distance: 133.4
click at [20, 31] on section "Kết quả tìm kiếm ( 0 ) Bộ lọc No Data 0779978634 vanson.vtp 1 Điều hành xe Kho …" at bounding box center [733, 354] width 1466 height 708
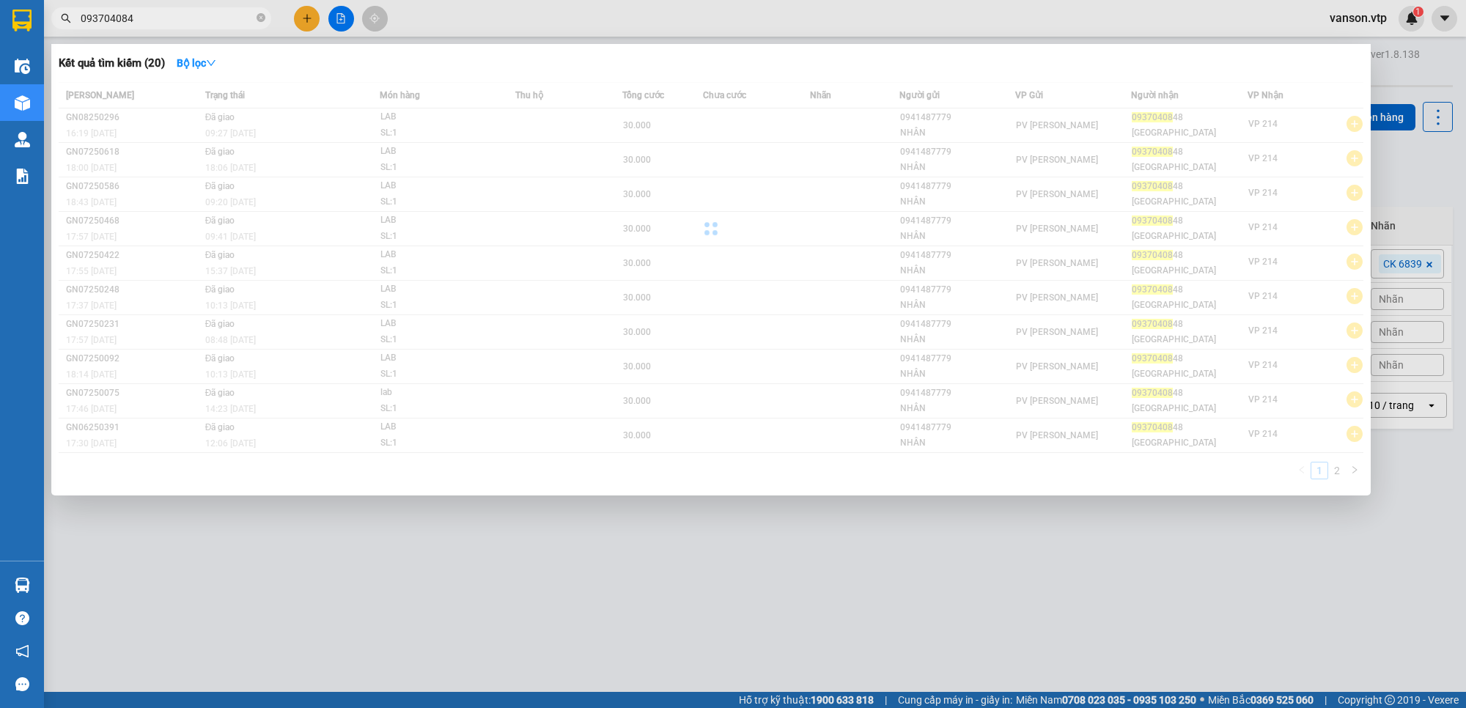
type input "0937040848"
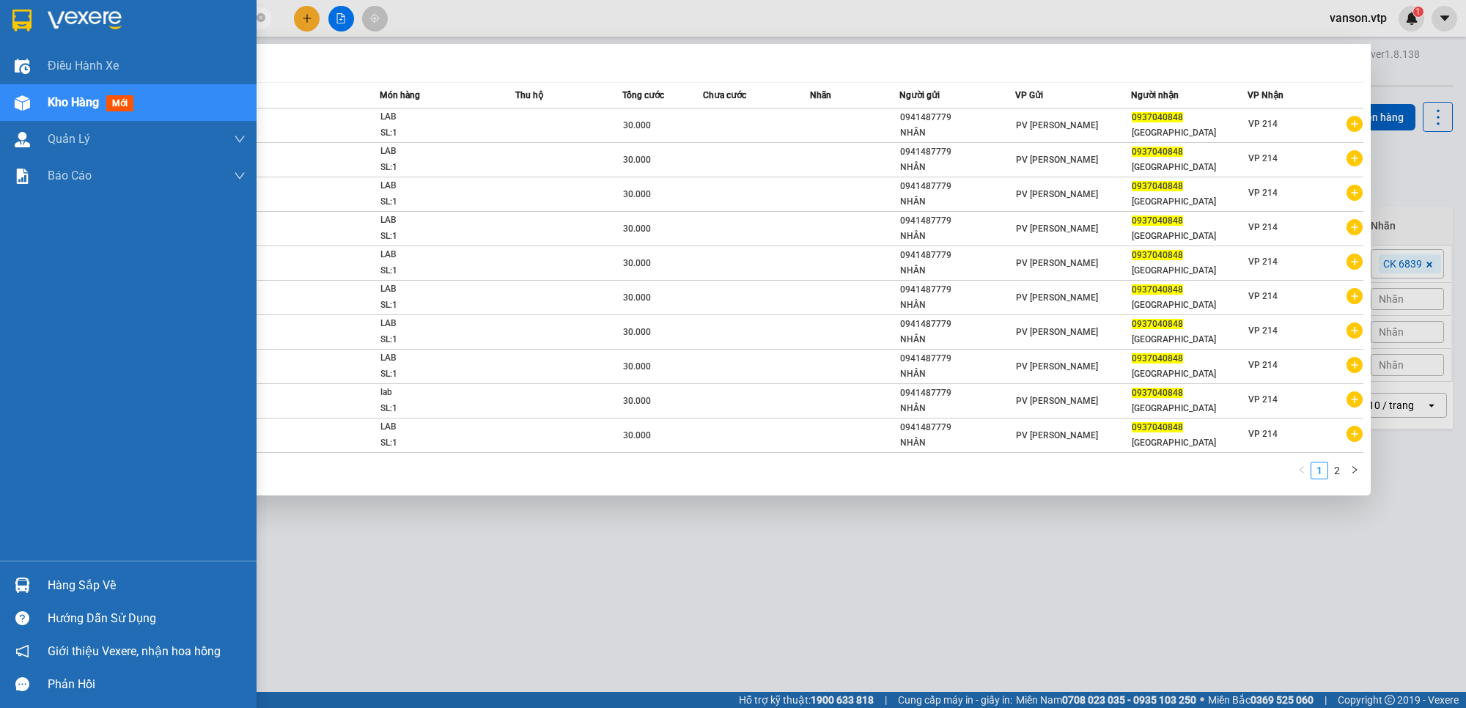
drag, startPoint x: 196, startPoint y: 13, endPoint x: 0, endPoint y: 19, distance: 195.8
click at [0, 19] on section "Kết quả tìm kiếm ( 20 ) Bộ lọc Mã ĐH Trạng thái Món hàng Thu hộ Tổng cước Chưa …" at bounding box center [733, 354] width 1466 height 708
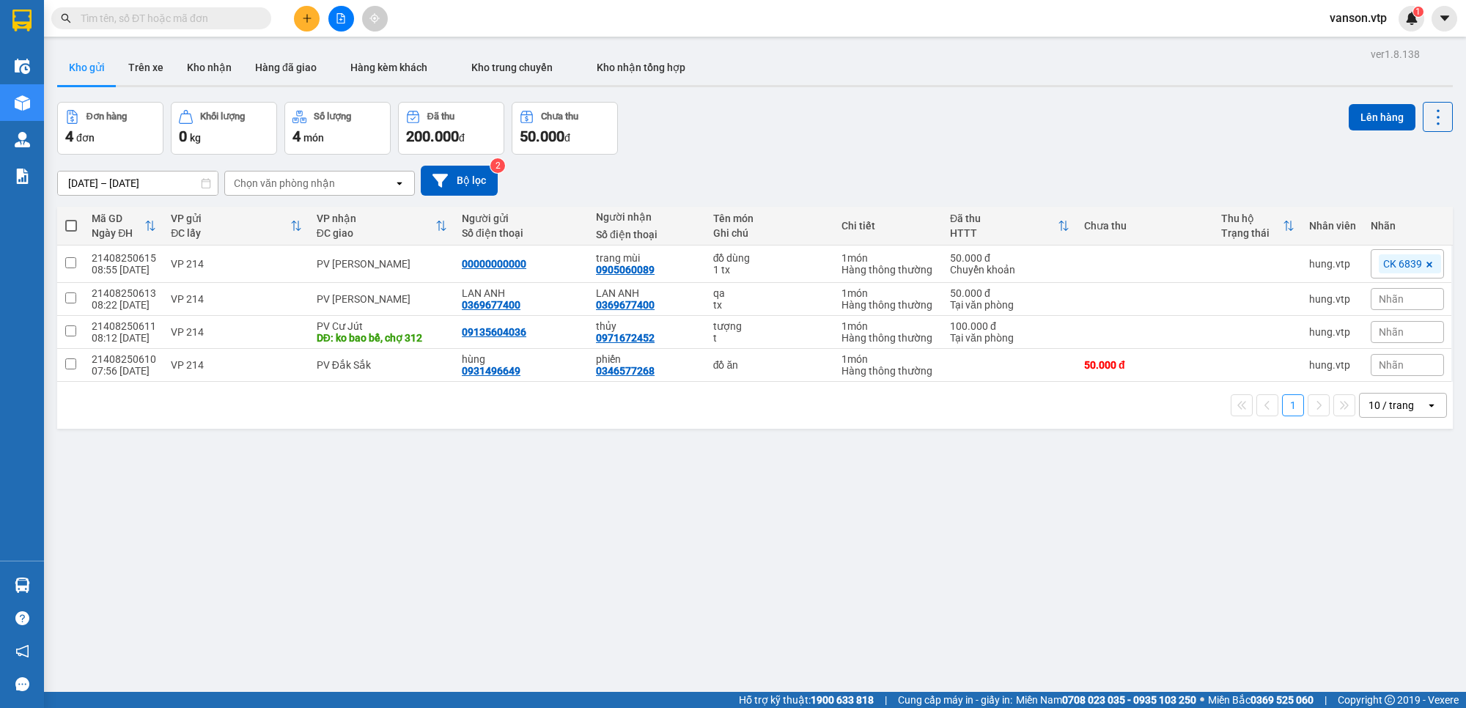
click at [204, 18] on input "text" at bounding box center [167, 18] width 173 height 16
paste input "0908832479"
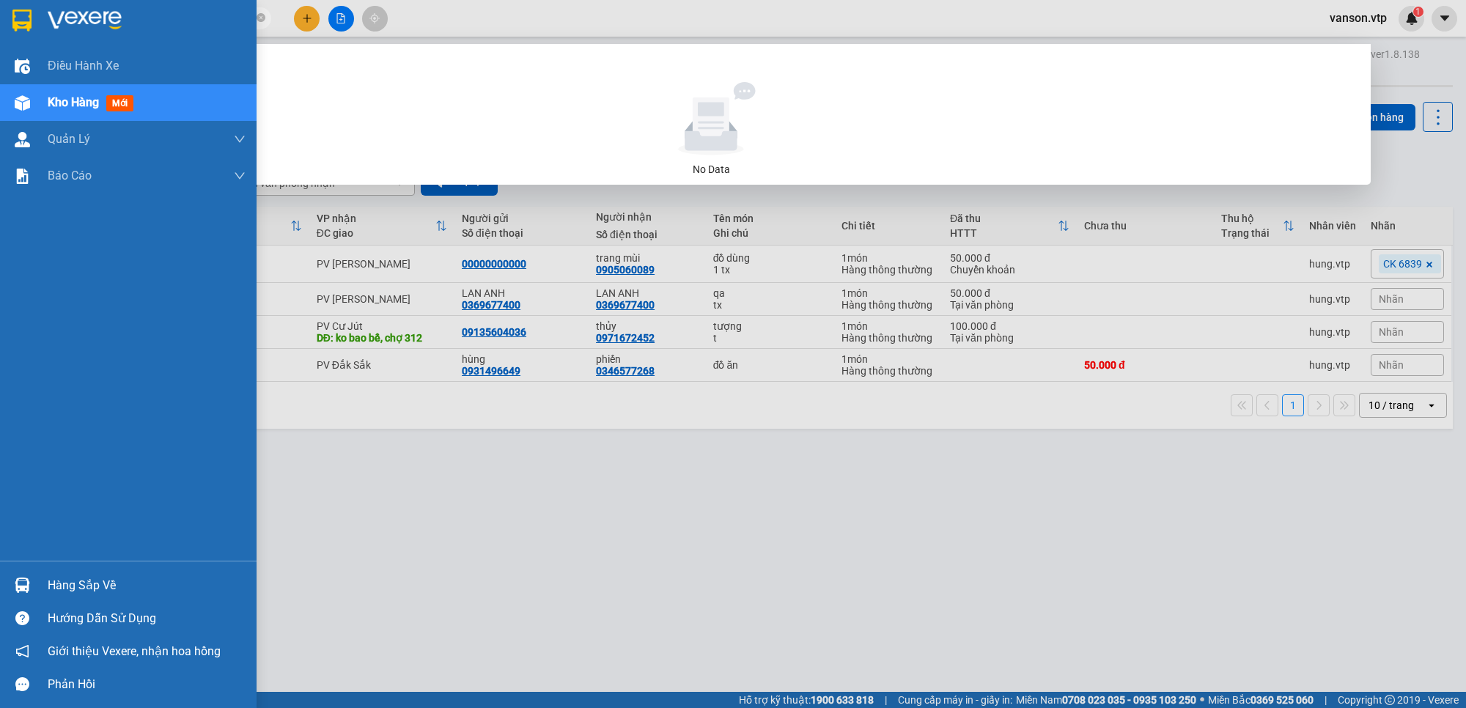
drag, startPoint x: 155, startPoint y: 15, endPoint x: 0, endPoint y: 23, distance: 155.7
click at [0, 23] on section "Kết quả tìm kiếm ( 0 ) Bộ lọc No Data 0908832479 vanson.vtp 1 Điều hành xe Kho …" at bounding box center [733, 354] width 1466 height 708
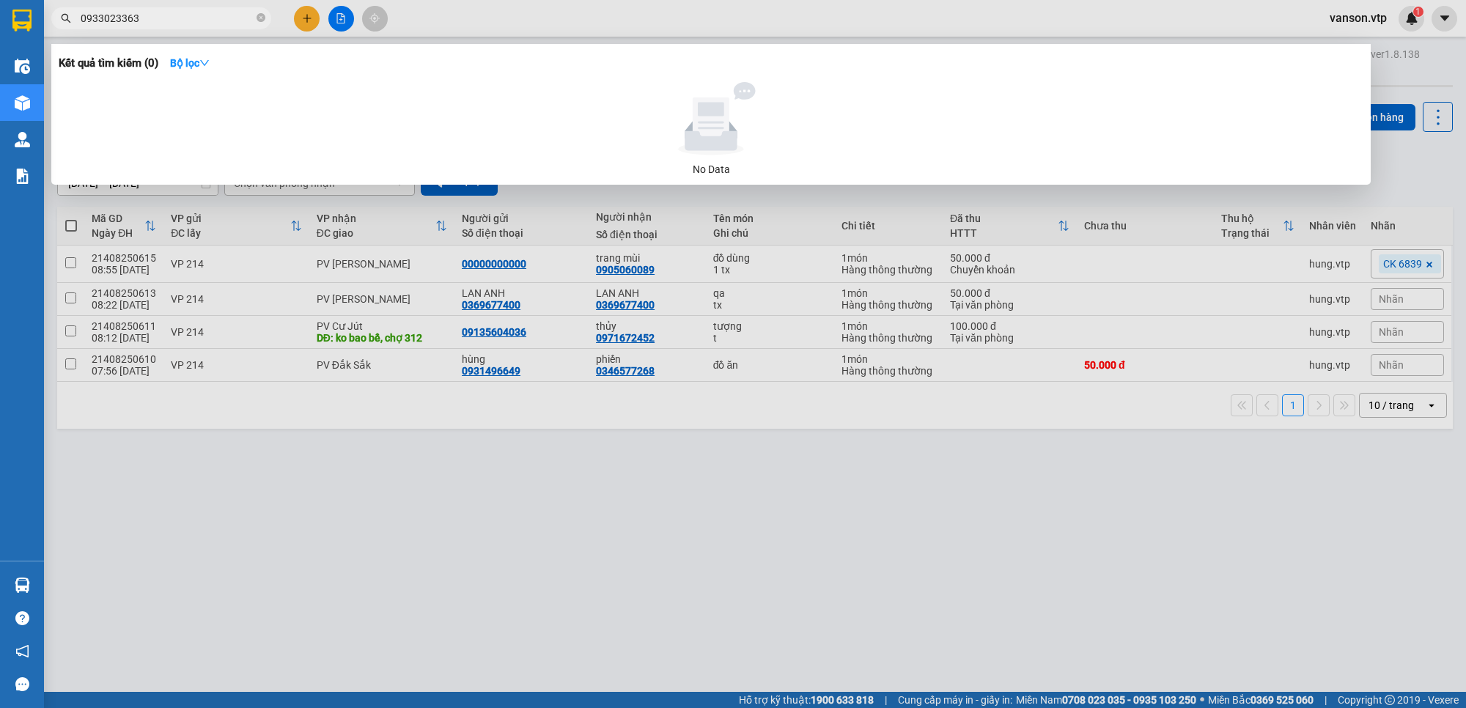
drag, startPoint x: 163, startPoint y: 21, endPoint x: 6, endPoint y: 24, distance: 157.7
click at [6, 24] on section "Kết quả tìm kiếm ( 0 ) Bộ lọc No Data 0933023363 vanson.vtp 1 Điều hành xe Kho …" at bounding box center [733, 354] width 1466 height 708
paste input "62914169"
drag, startPoint x: 148, startPoint y: 15, endPoint x: 48, endPoint y: 29, distance: 100.7
click at [48, 29] on div "Kết quả tìm kiếm ( 0 ) Bộ lọc No Data 0962914169" at bounding box center [143, 19] width 286 height 26
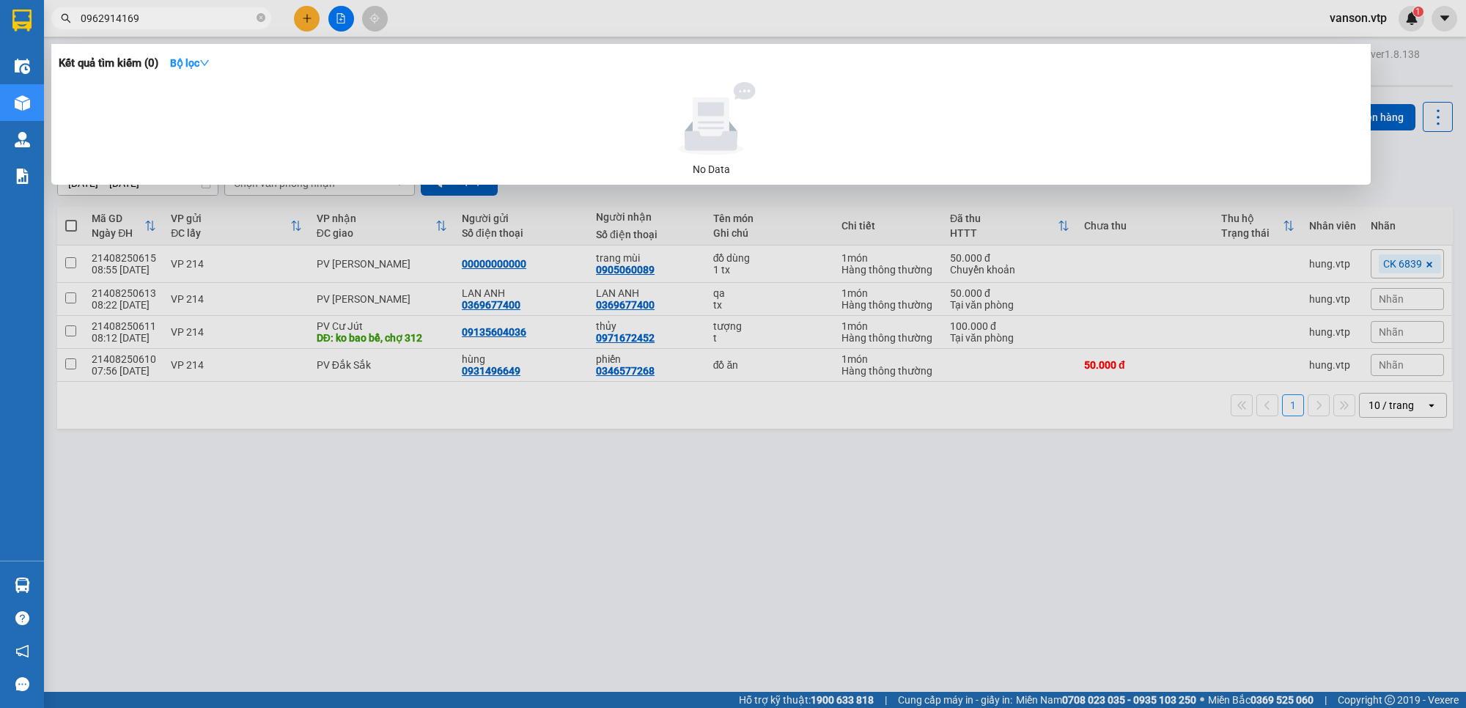
type input "0962914169"
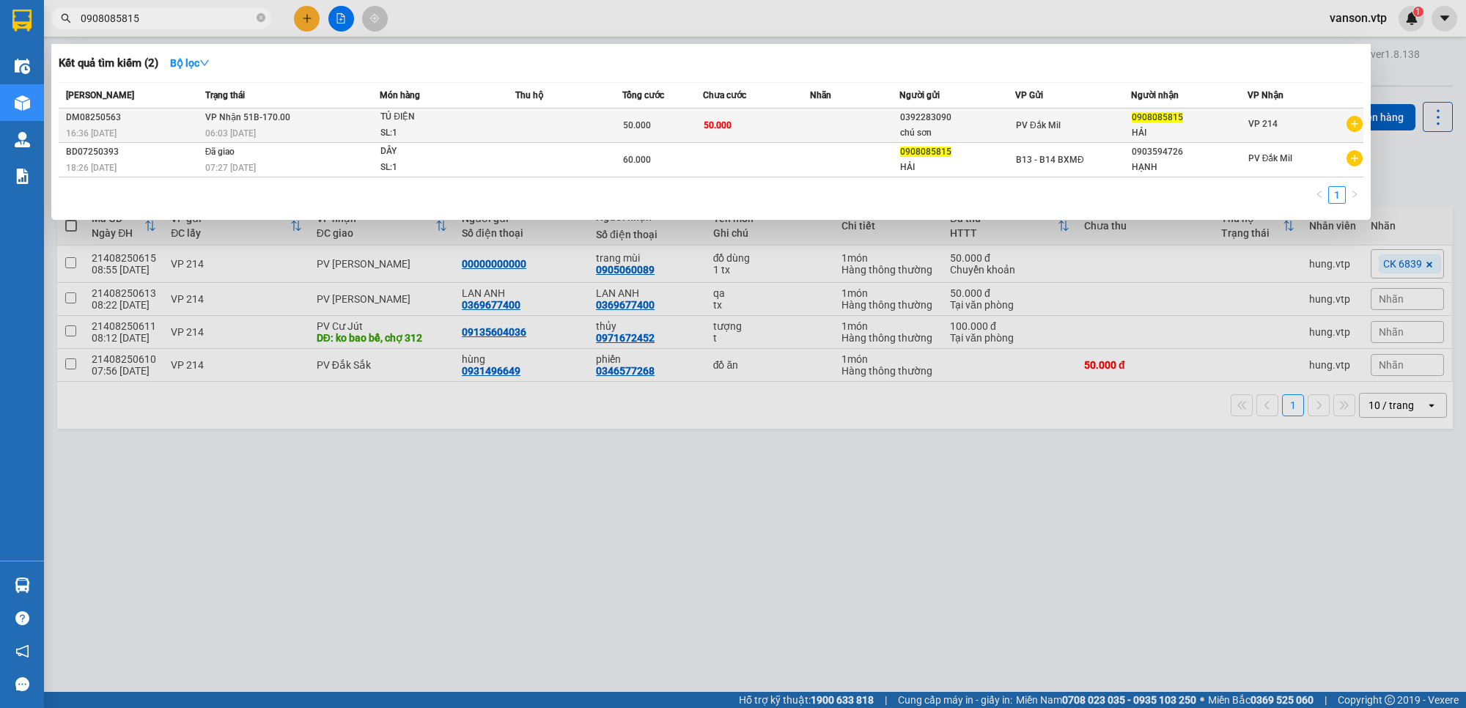
type input "0908085815"
click at [1052, 136] on td "PV Đắk Mil" at bounding box center [1073, 125] width 116 height 34
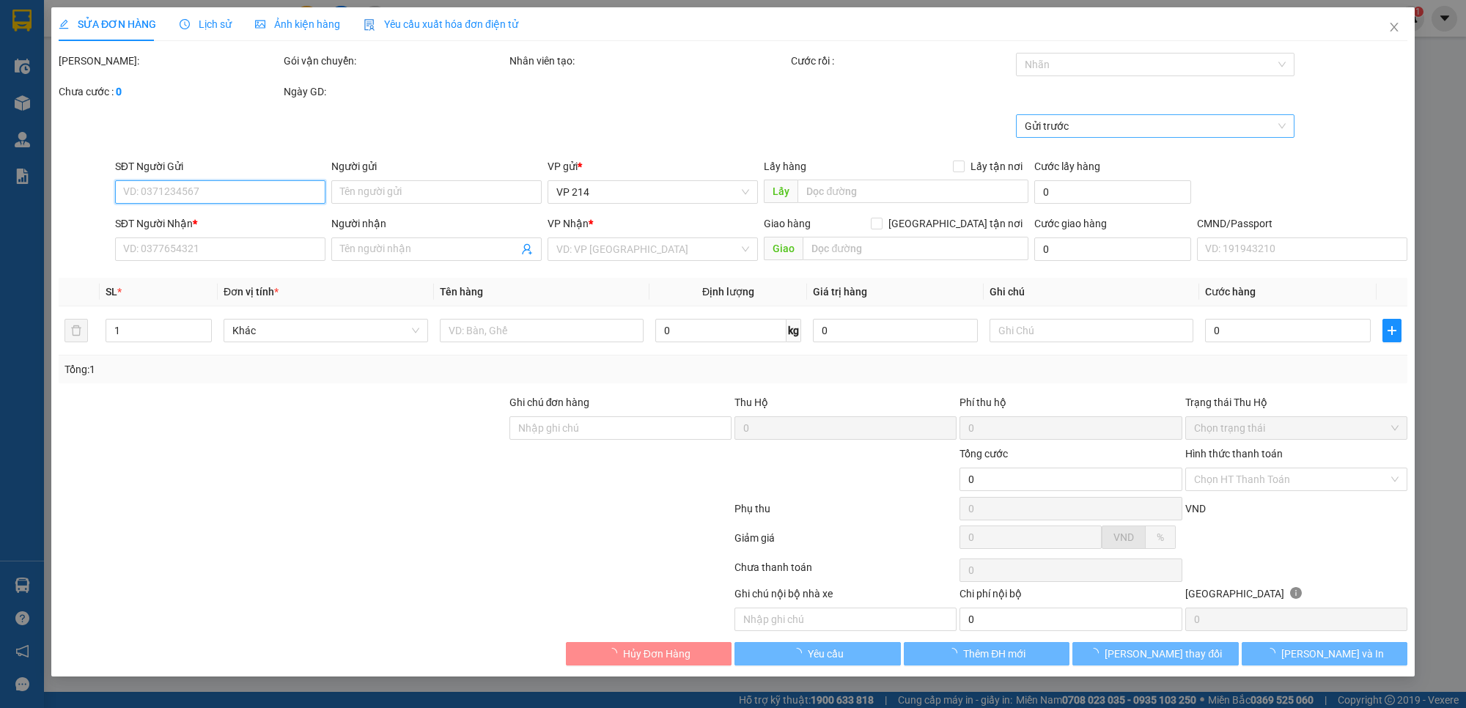
type input "0392283090"
type input "chú sơn"
type input "0908085815"
type input "HẢI"
type input "50.000"
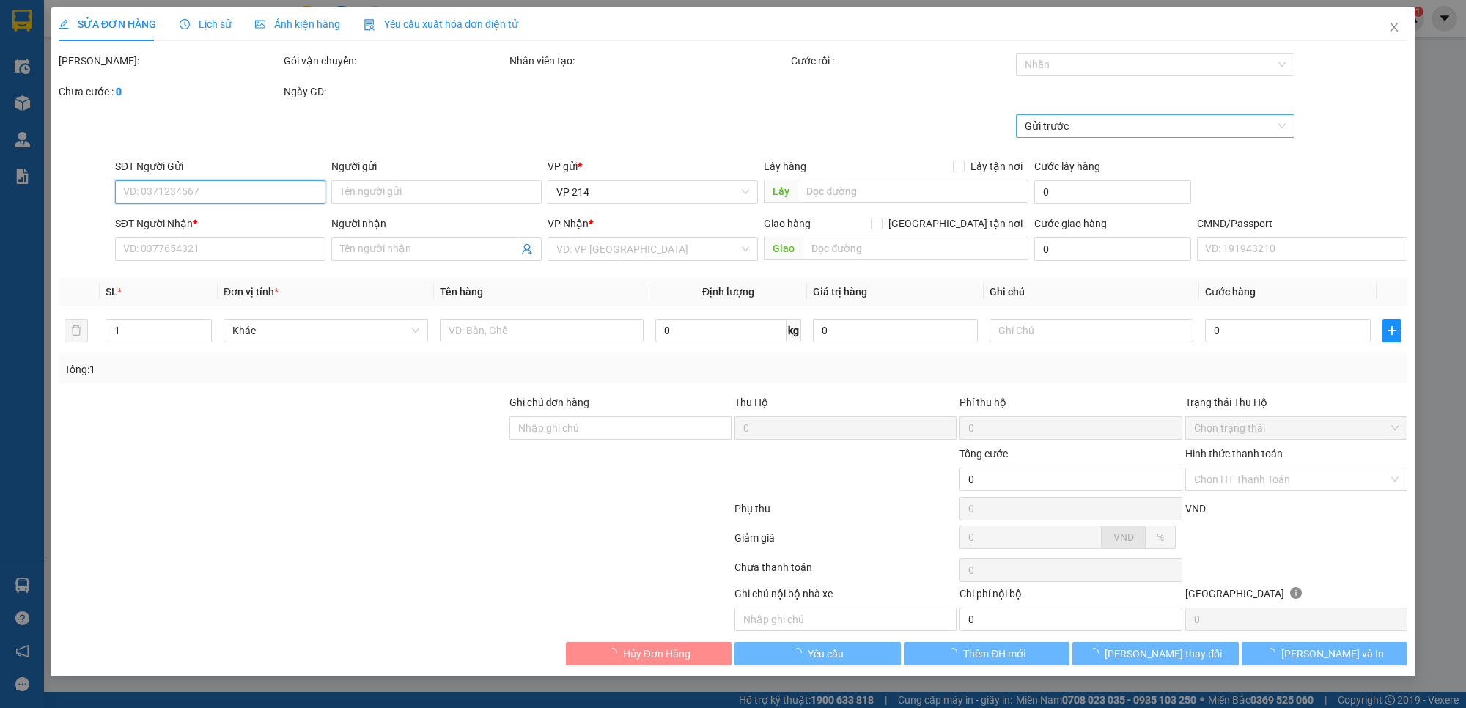
type input "50.000"
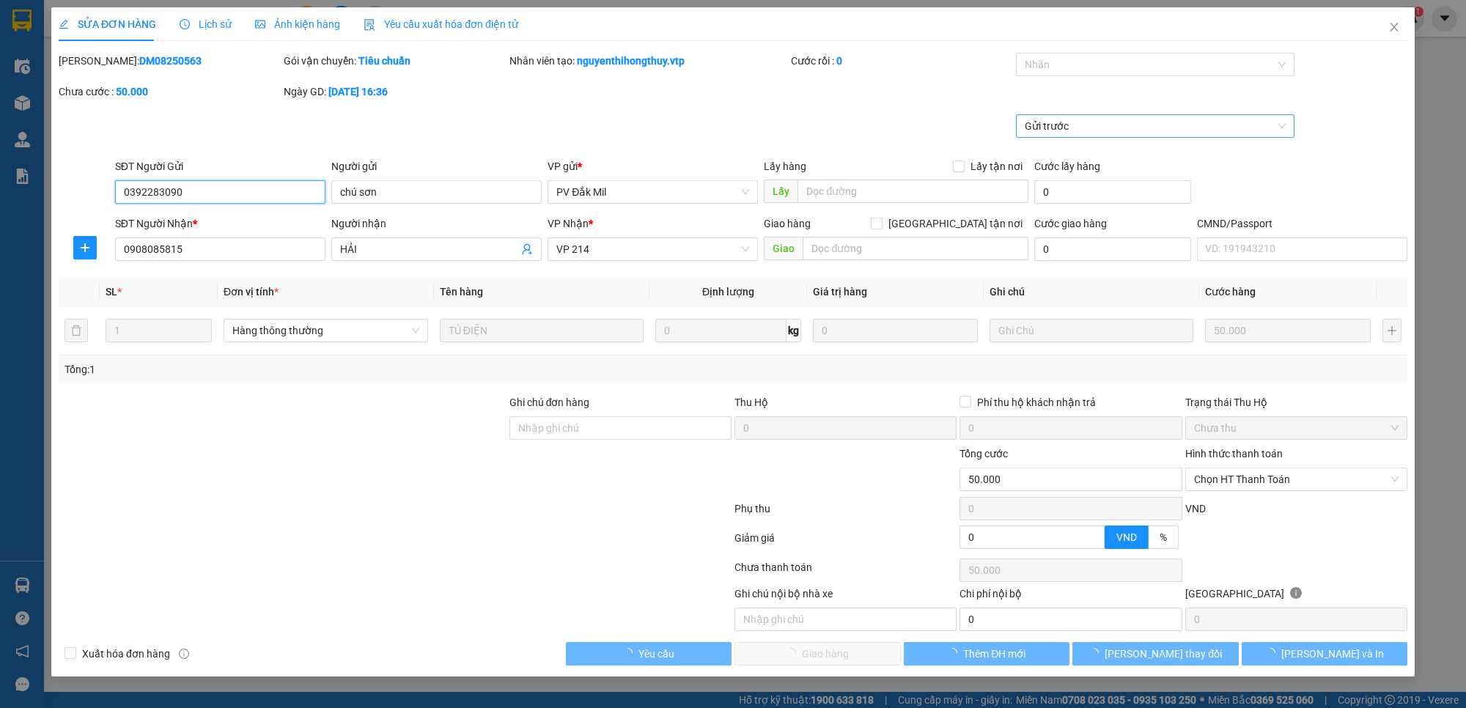
type input "2.500"
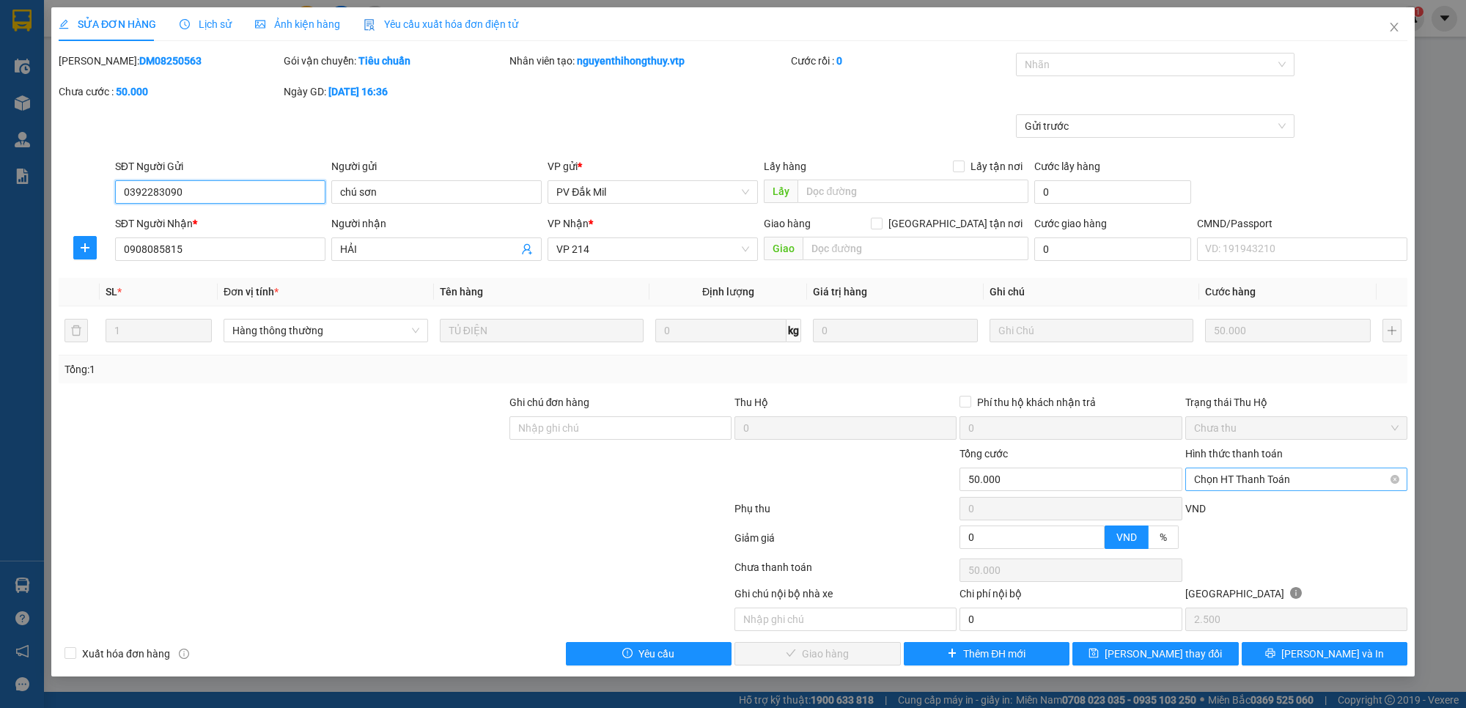
click at [1232, 485] on span "Chọn HT Thanh Toán" at bounding box center [1296, 479] width 205 height 22
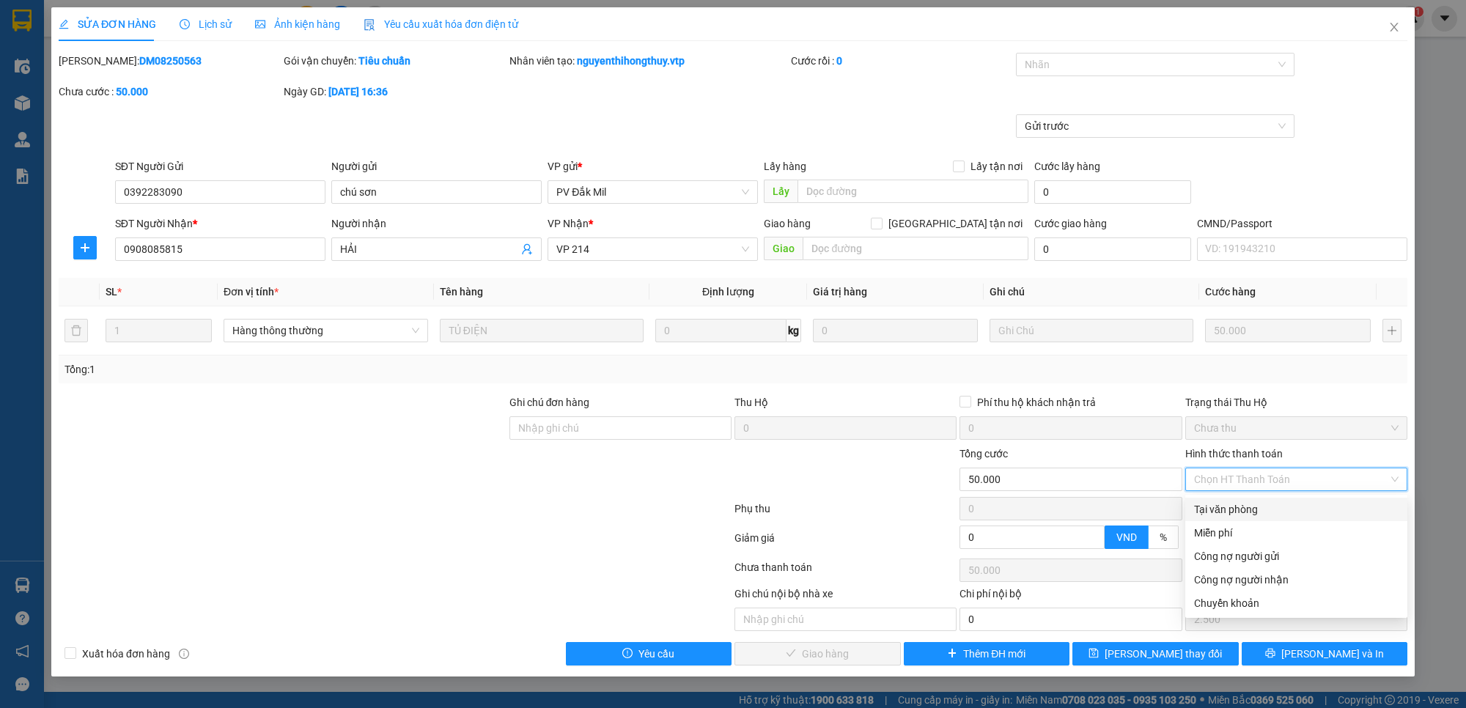
drag, startPoint x: 1233, startPoint y: 502, endPoint x: 1211, endPoint y: 514, distance: 24.9
click at [1234, 502] on div "Tại văn phòng" at bounding box center [1296, 509] width 205 height 16
type input "0"
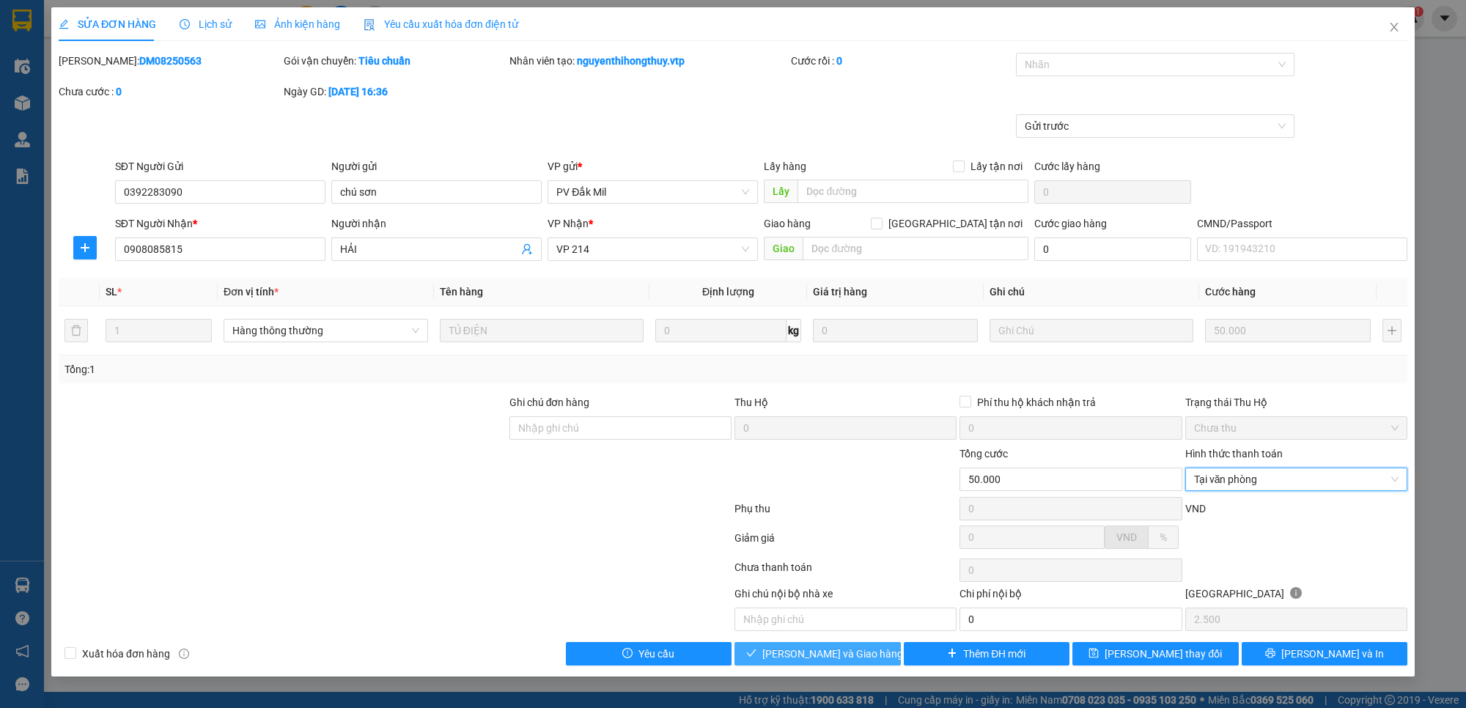
click at [844, 650] on span "Lưu và Giao hàng" at bounding box center [832, 654] width 141 height 16
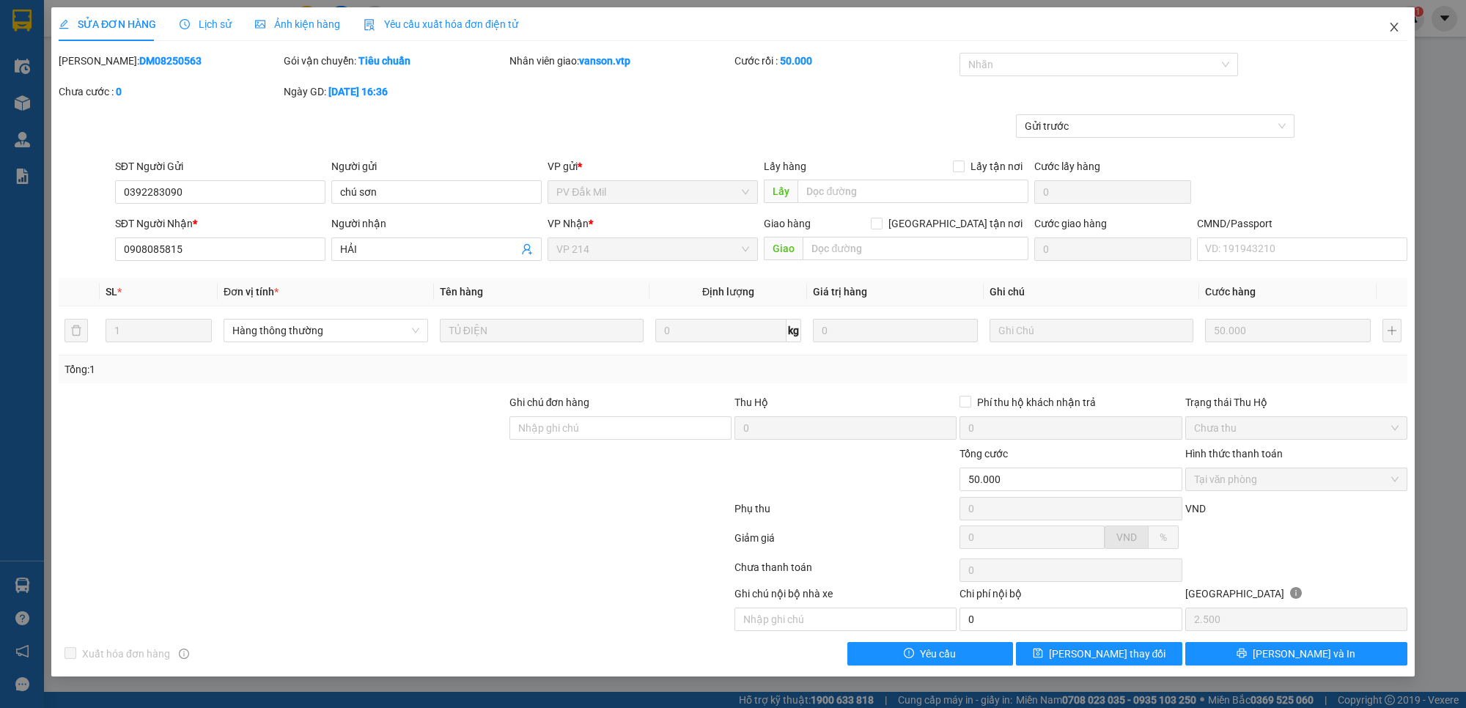
click at [1394, 30] on icon "close" at bounding box center [1394, 27] width 12 height 12
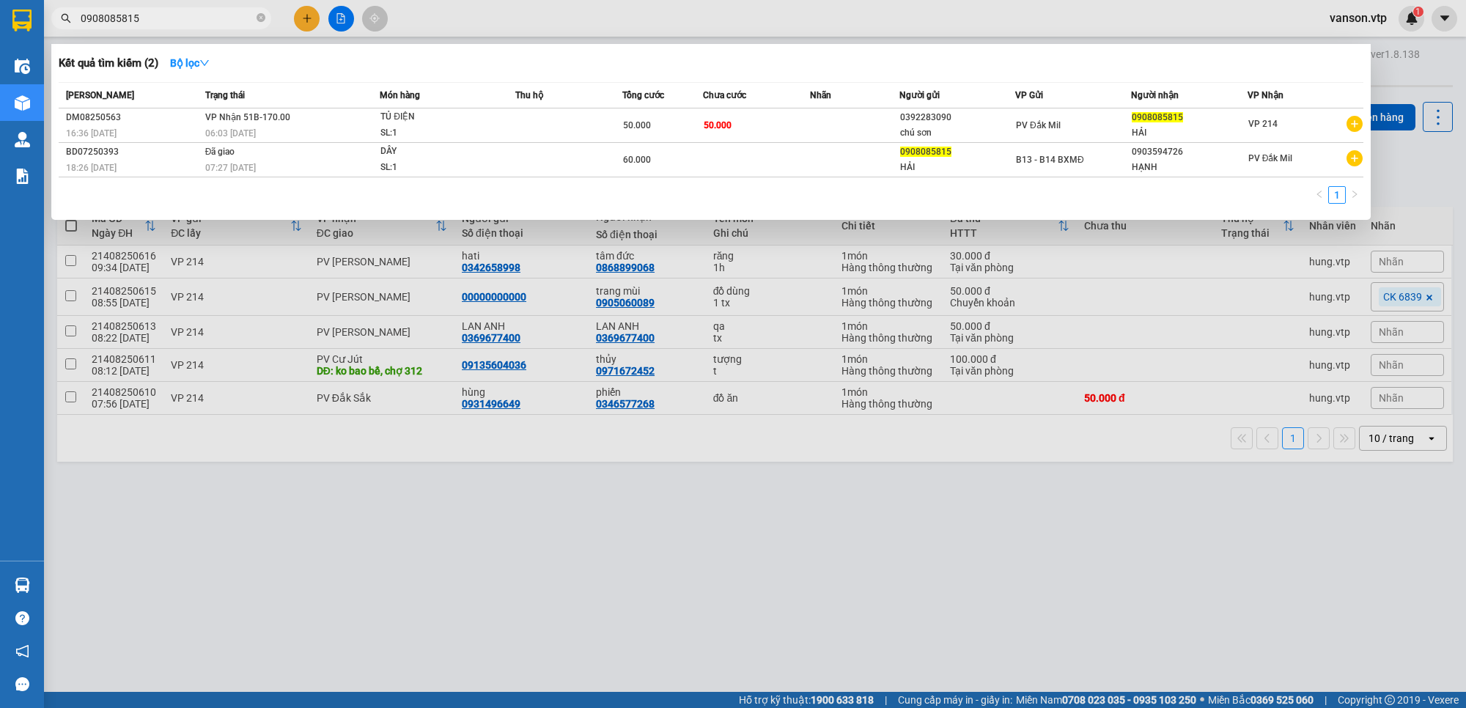
drag, startPoint x: 183, startPoint y: 13, endPoint x: 2, endPoint y: 33, distance: 182.1
click at [2, 33] on section "Kết quả tìm kiếm ( 2 ) Bộ lọc Mã ĐH Trạng thái Món hàng Thu hộ Tổng cước Chưa c…" at bounding box center [733, 354] width 1466 height 708
paste input "67665252"
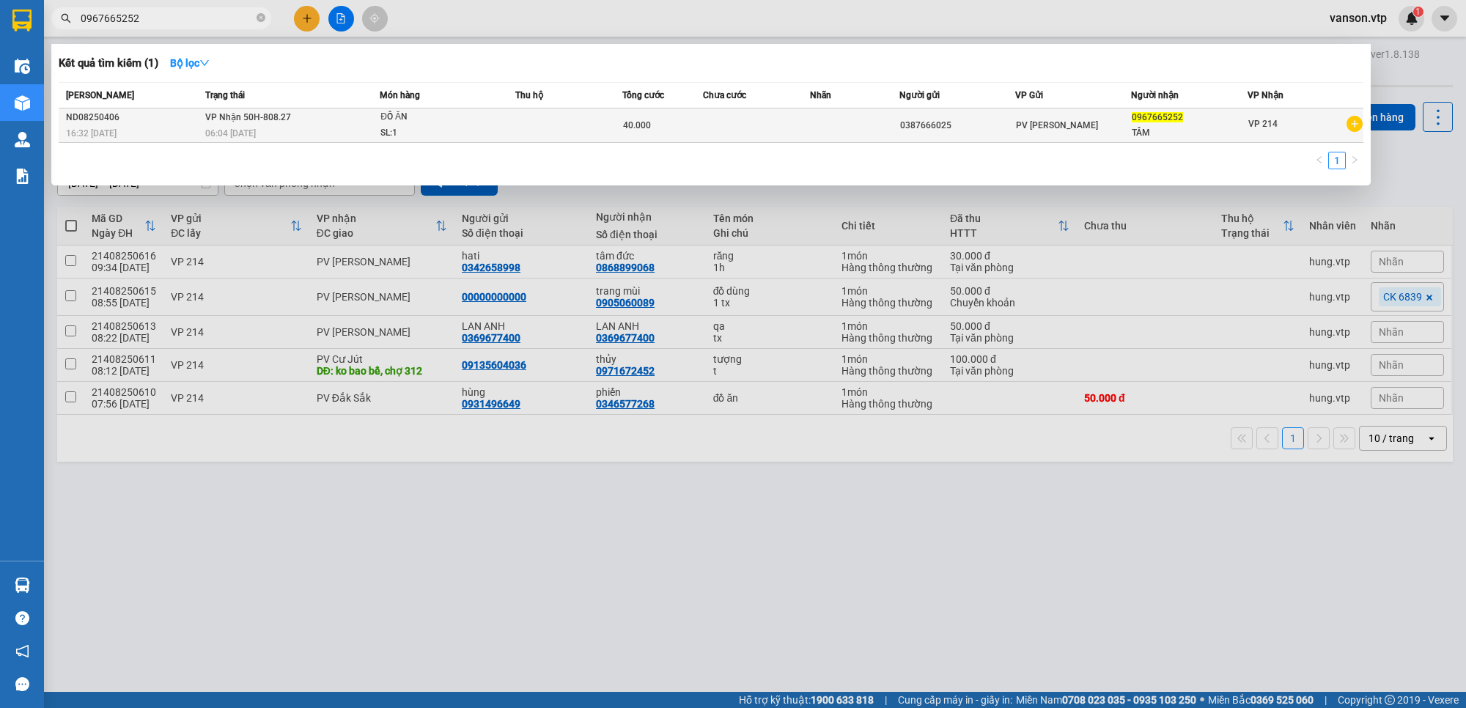
type input "0967665252"
click at [720, 133] on td at bounding box center [756, 125] width 107 height 34
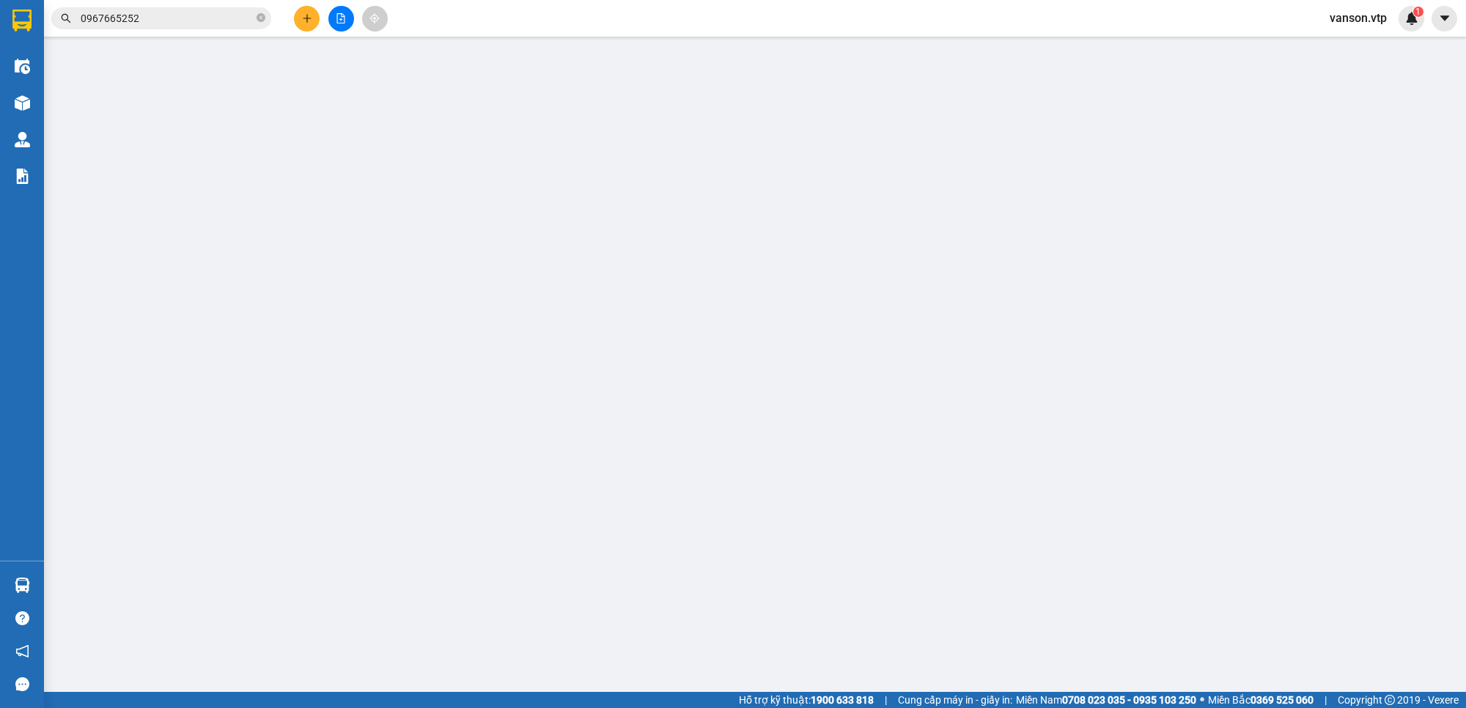
type input "0387666025"
type input "0967665252"
type input "TÂM"
type input "40.000"
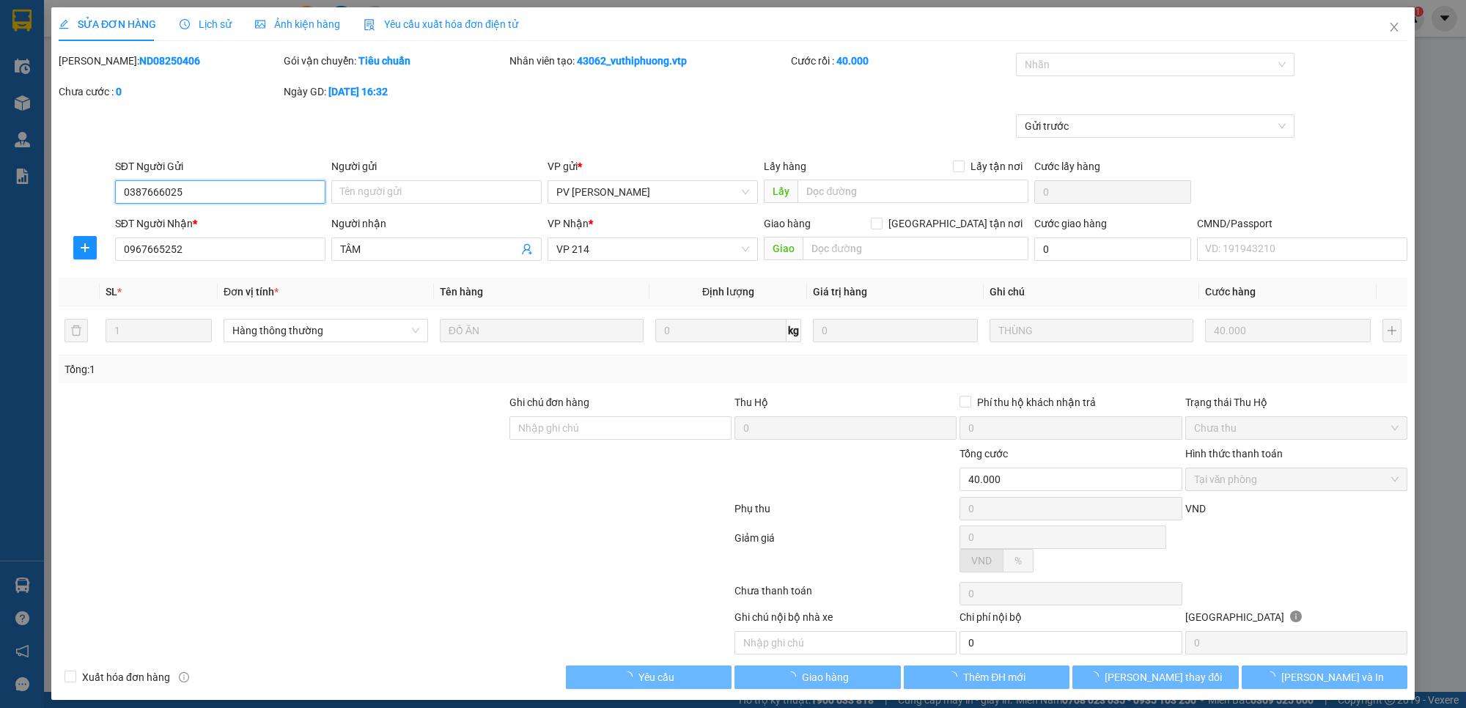
type input "2.000"
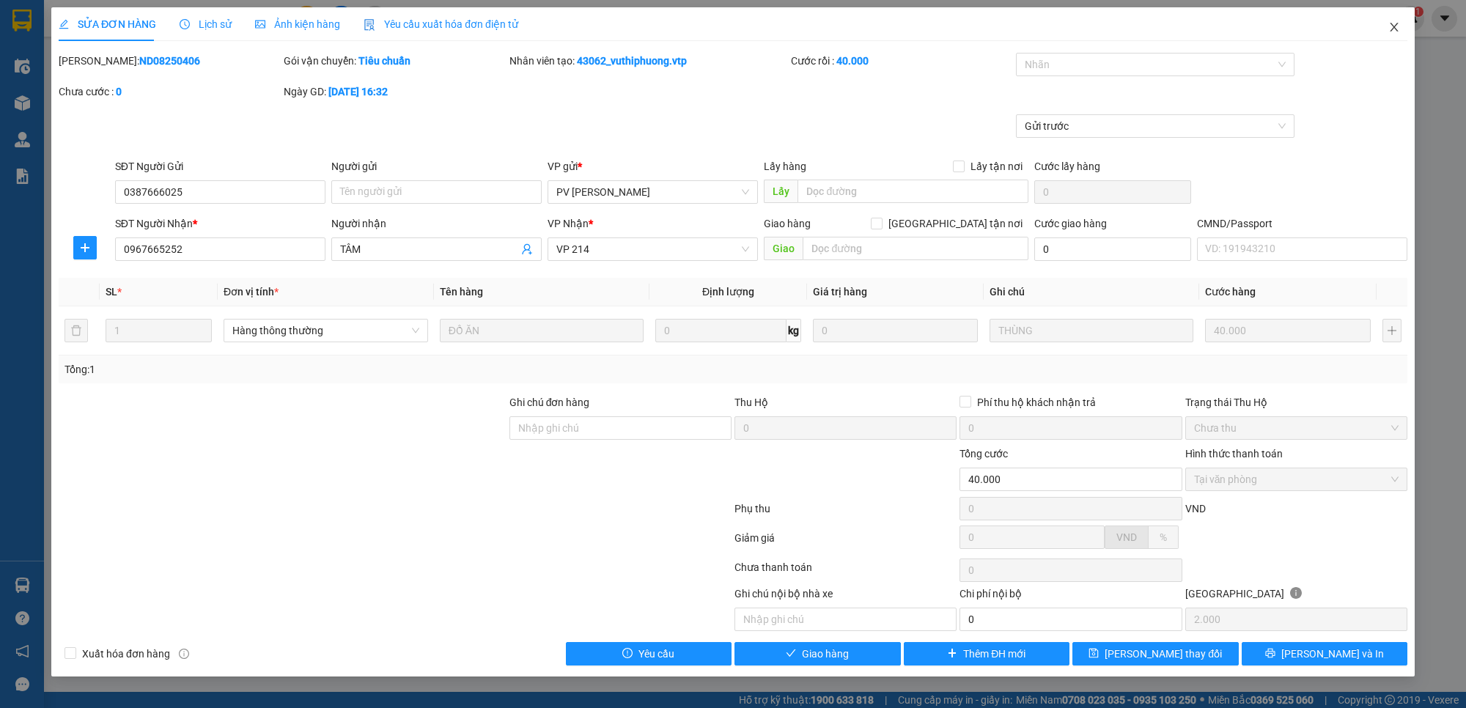
click at [1394, 26] on icon "close" at bounding box center [1394, 27] width 8 height 9
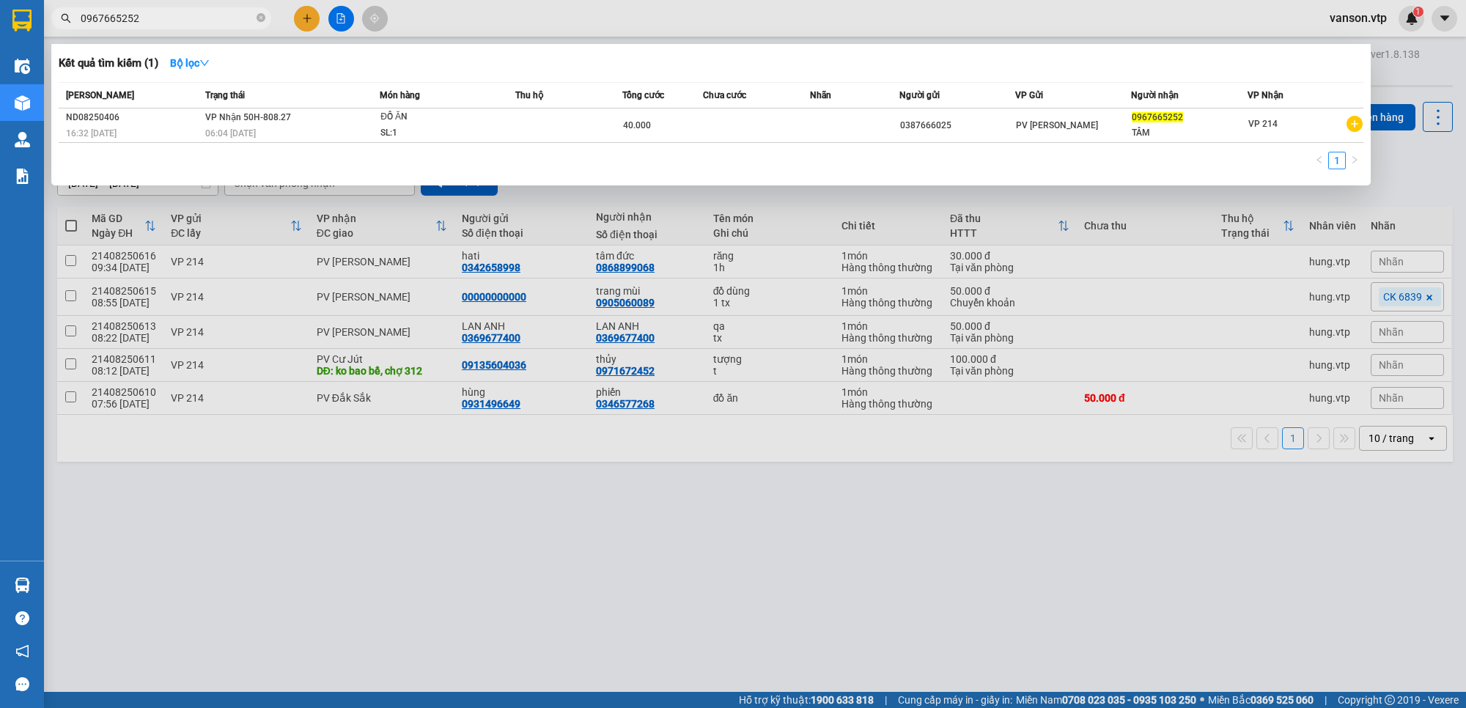
click at [225, 15] on input "0967665252" at bounding box center [167, 18] width 173 height 16
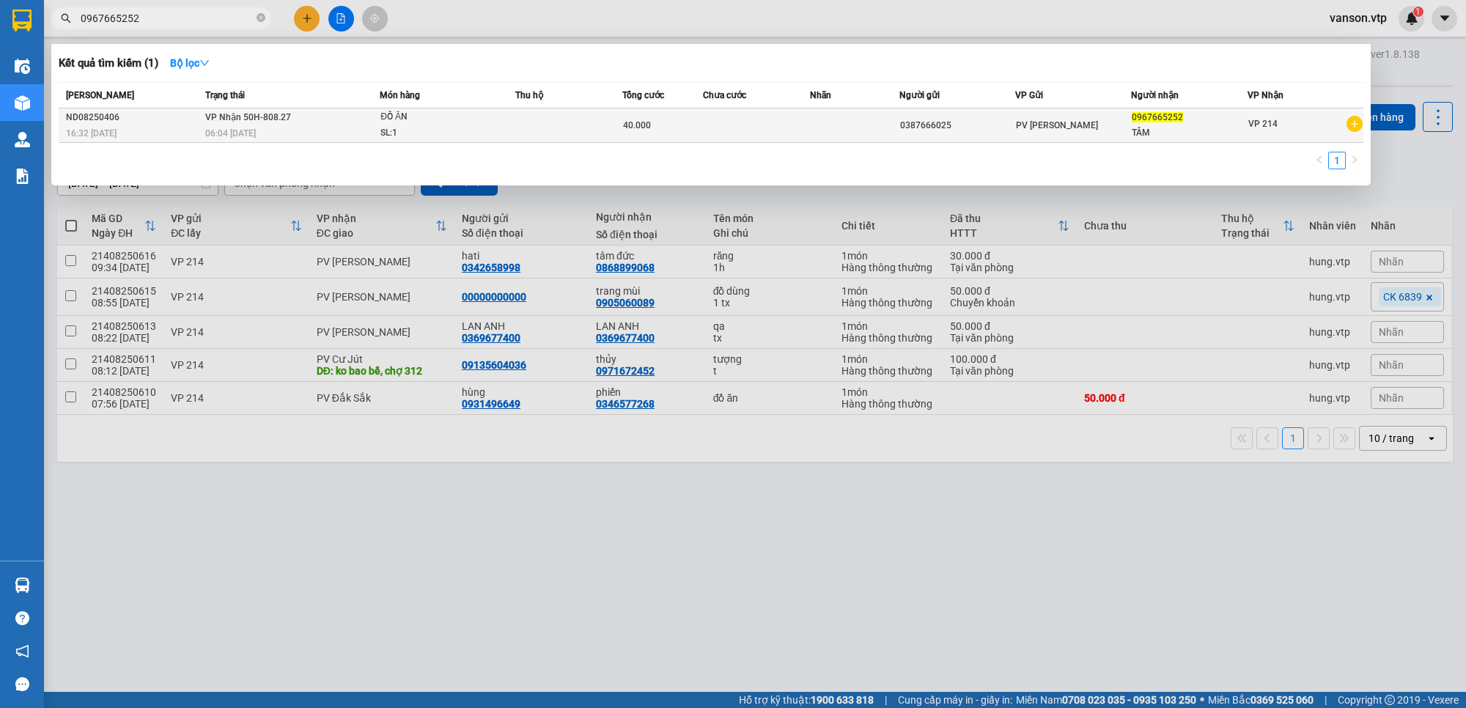
click at [671, 133] on div "40.000" at bounding box center [662, 125] width 79 height 16
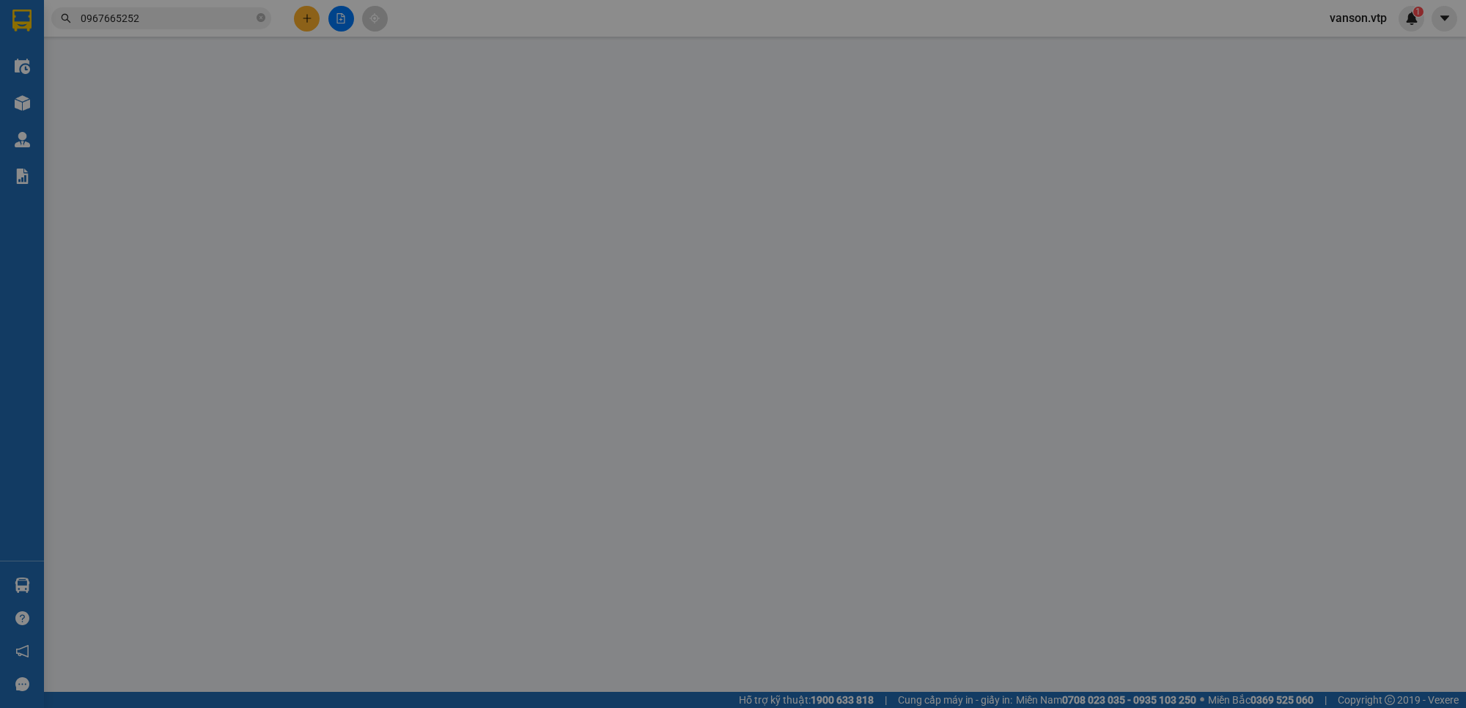
type input "2.000"
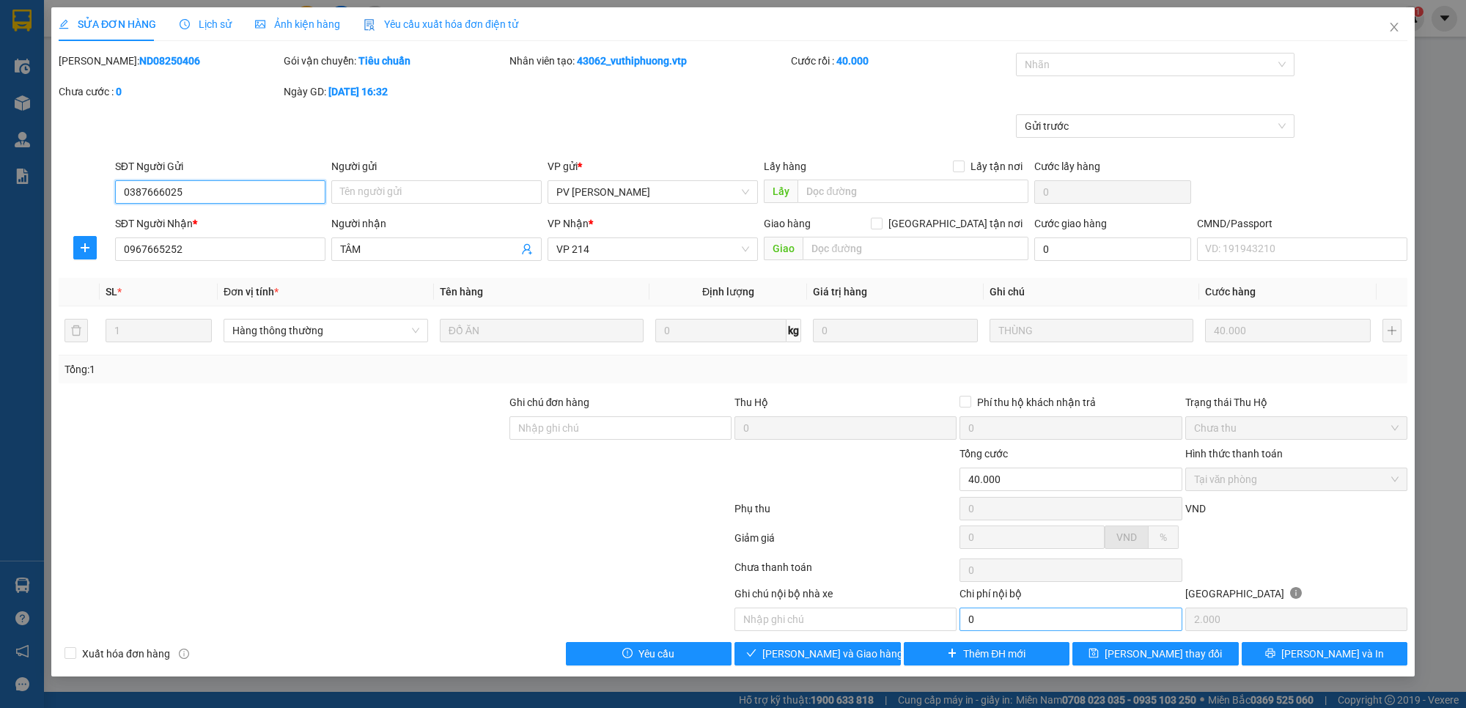
type input "0387666025"
type input "0967665252"
type input "TÂM"
type input "40.000"
click at [832, 658] on span "Giao hàng" at bounding box center [825, 654] width 47 height 16
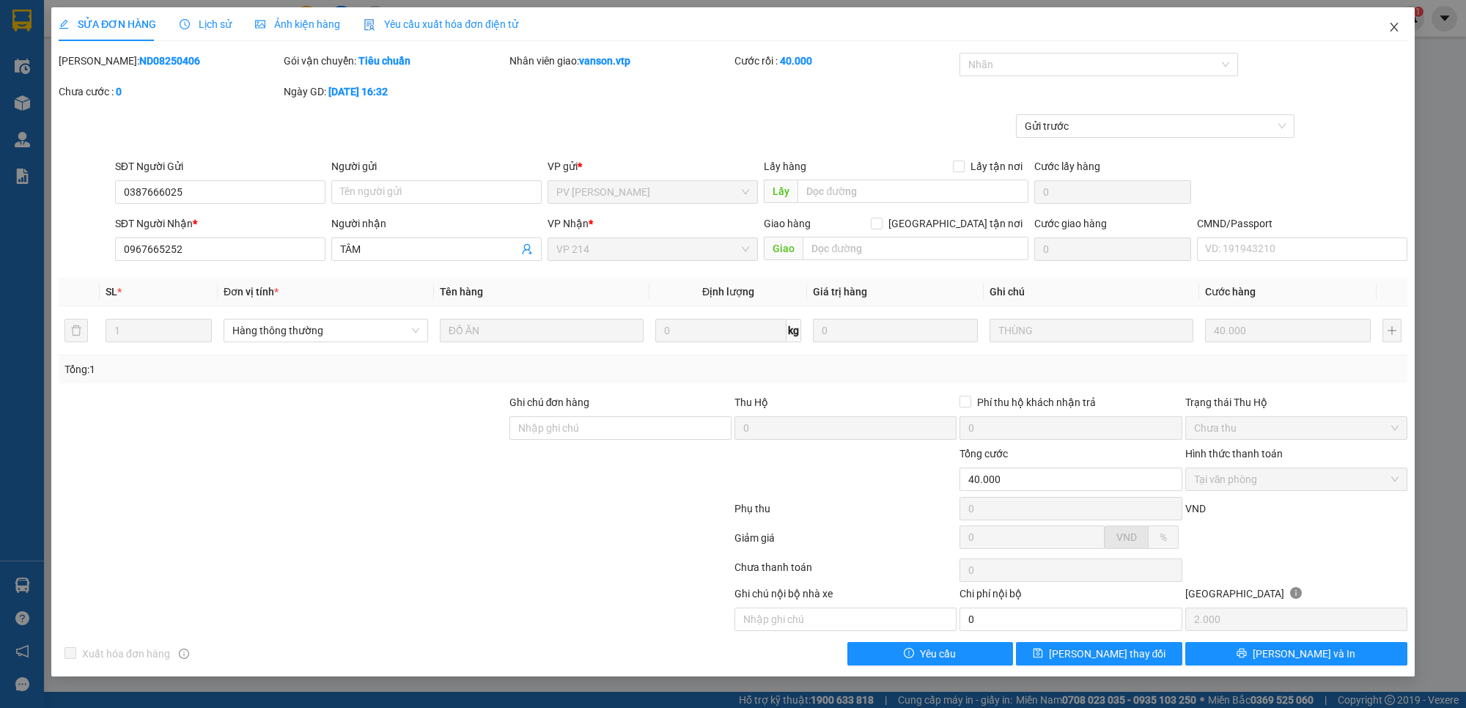
click at [1394, 28] on icon "close" at bounding box center [1394, 27] width 8 height 9
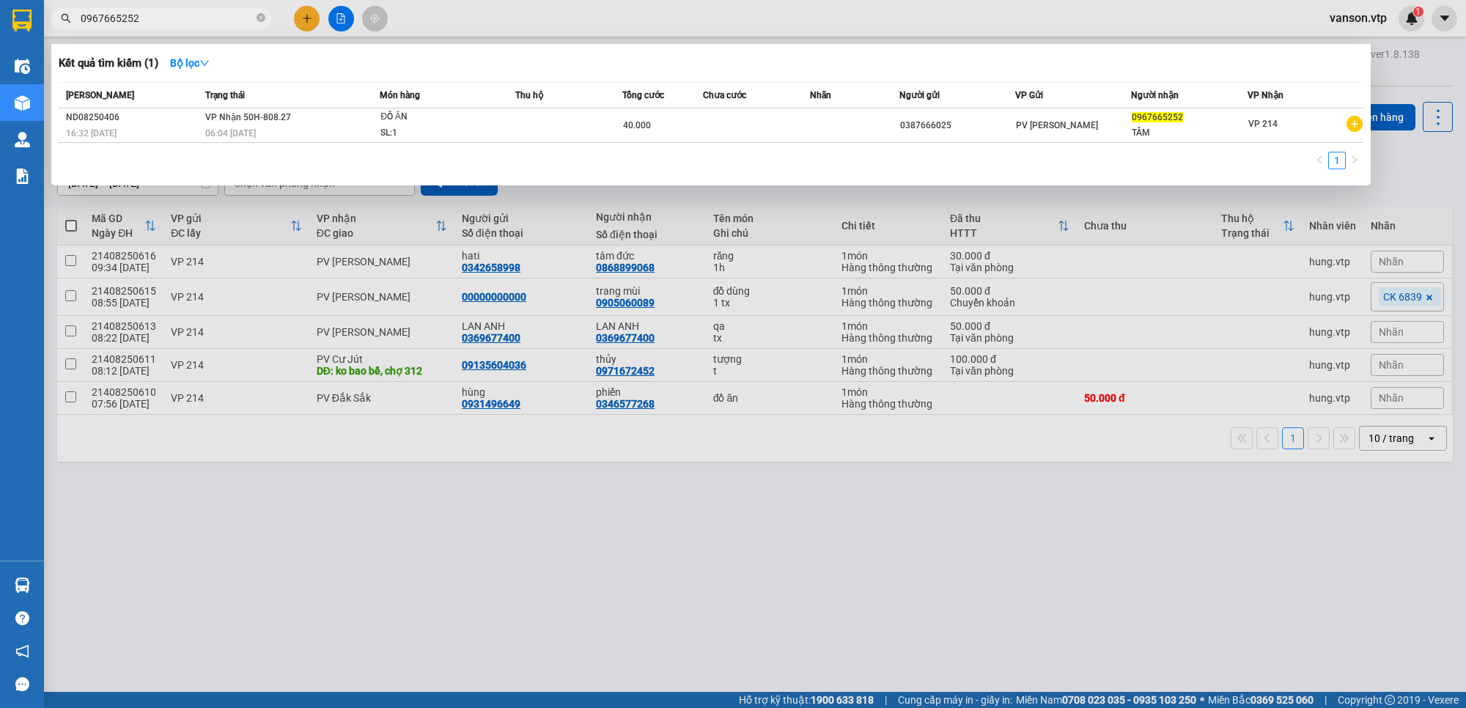
drag, startPoint x: 193, startPoint y: 21, endPoint x: 0, endPoint y: 29, distance: 193.0
click at [0, 29] on section "Kết quả tìm kiếm ( 1 ) Bộ lọc Mã ĐH Trạng thái Món hàng Thu hộ Tổng cước Chưa c…" at bounding box center [733, 354] width 1466 height 708
paste input "859375579"
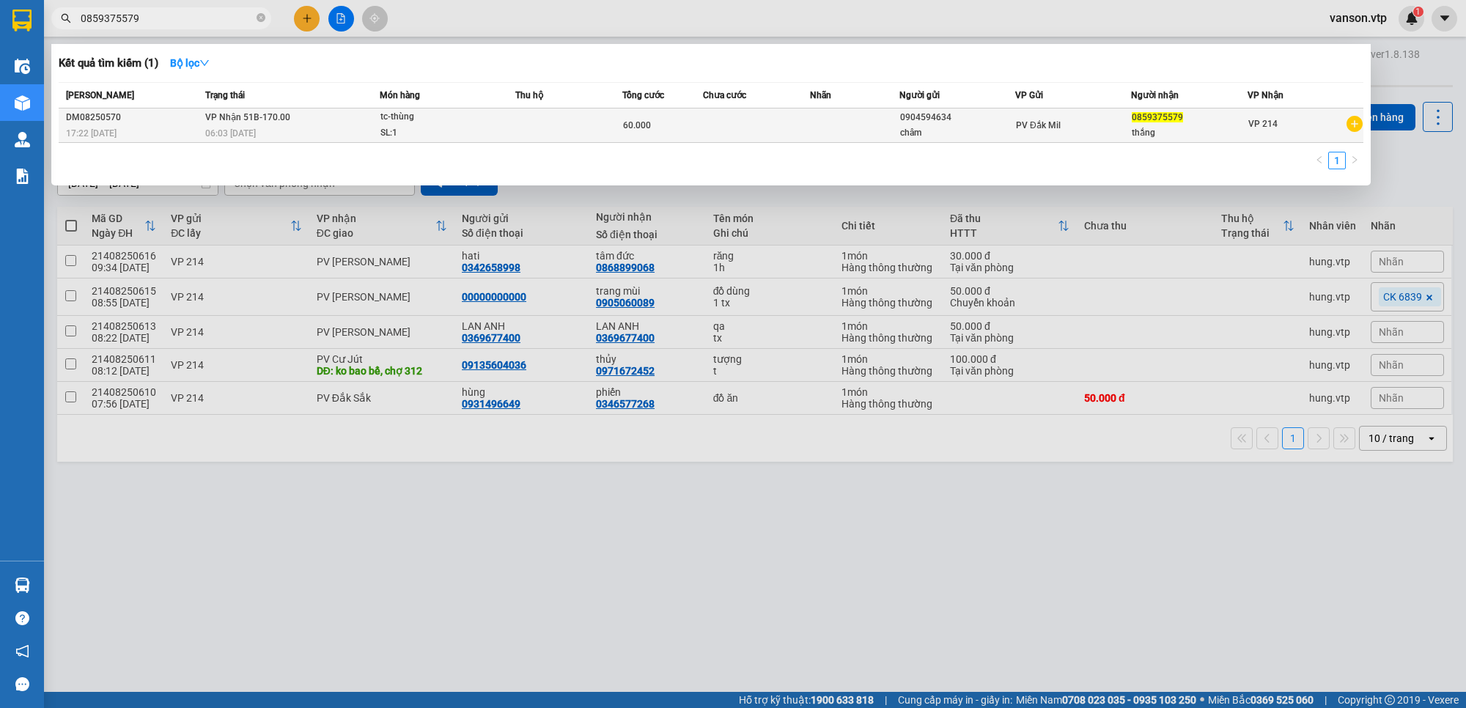
type input "0859375579"
click at [790, 123] on td at bounding box center [756, 125] width 107 height 34
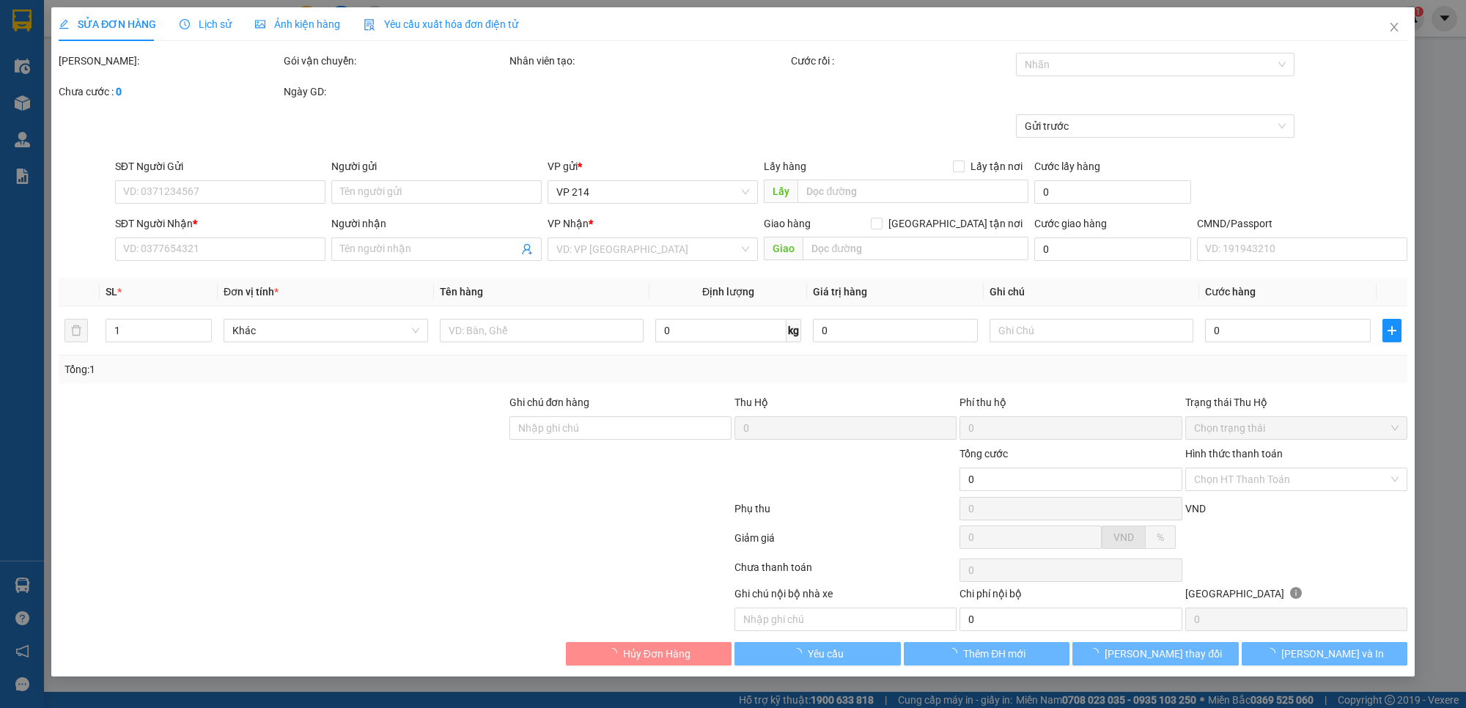
type input "0904594634"
type input "châm"
type input "0859375579"
type input "thắng"
type input "60.000"
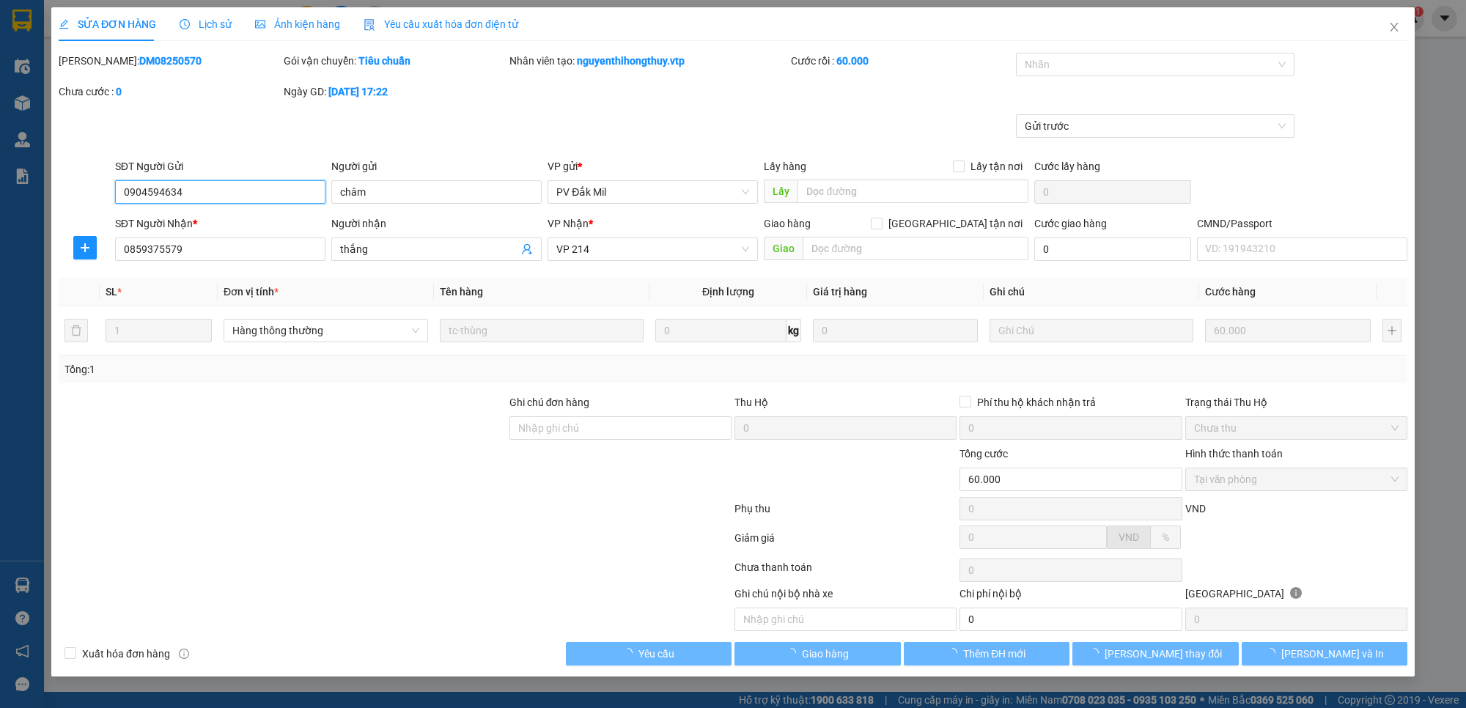
type input "3.000"
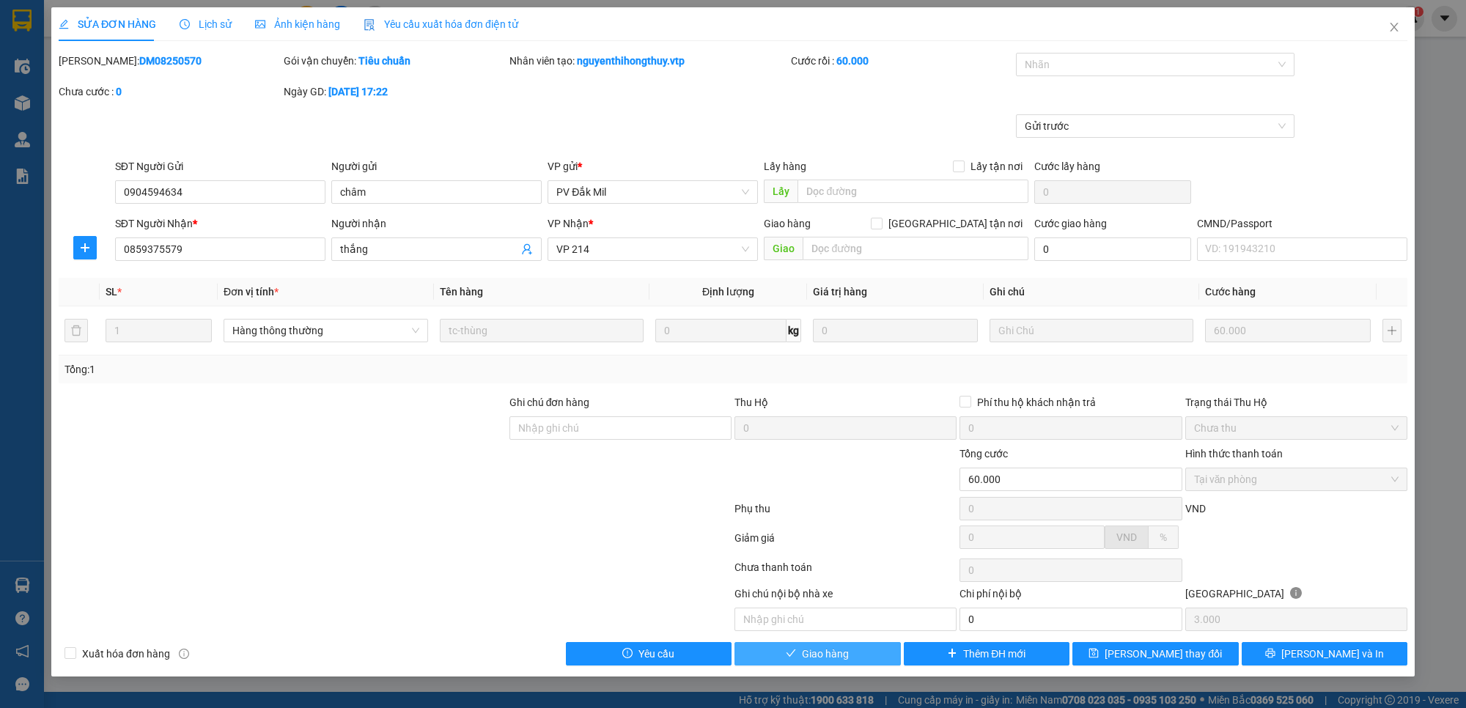
click at [869, 654] on button "Giao hàng" at bounding box center [818, 653] width 166 height 23
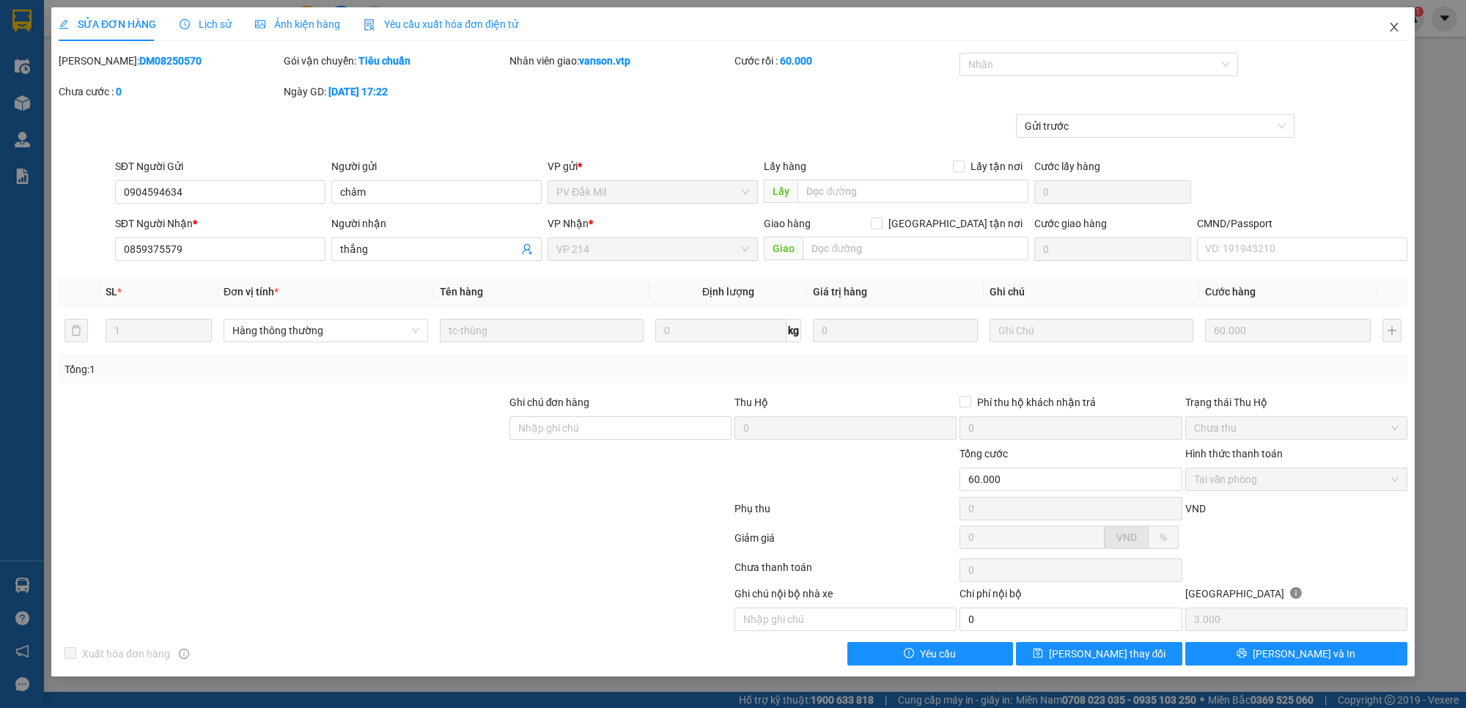
click at [1391, 23] on icon "close" at bounding box center [1394, 27] width 12 height 12
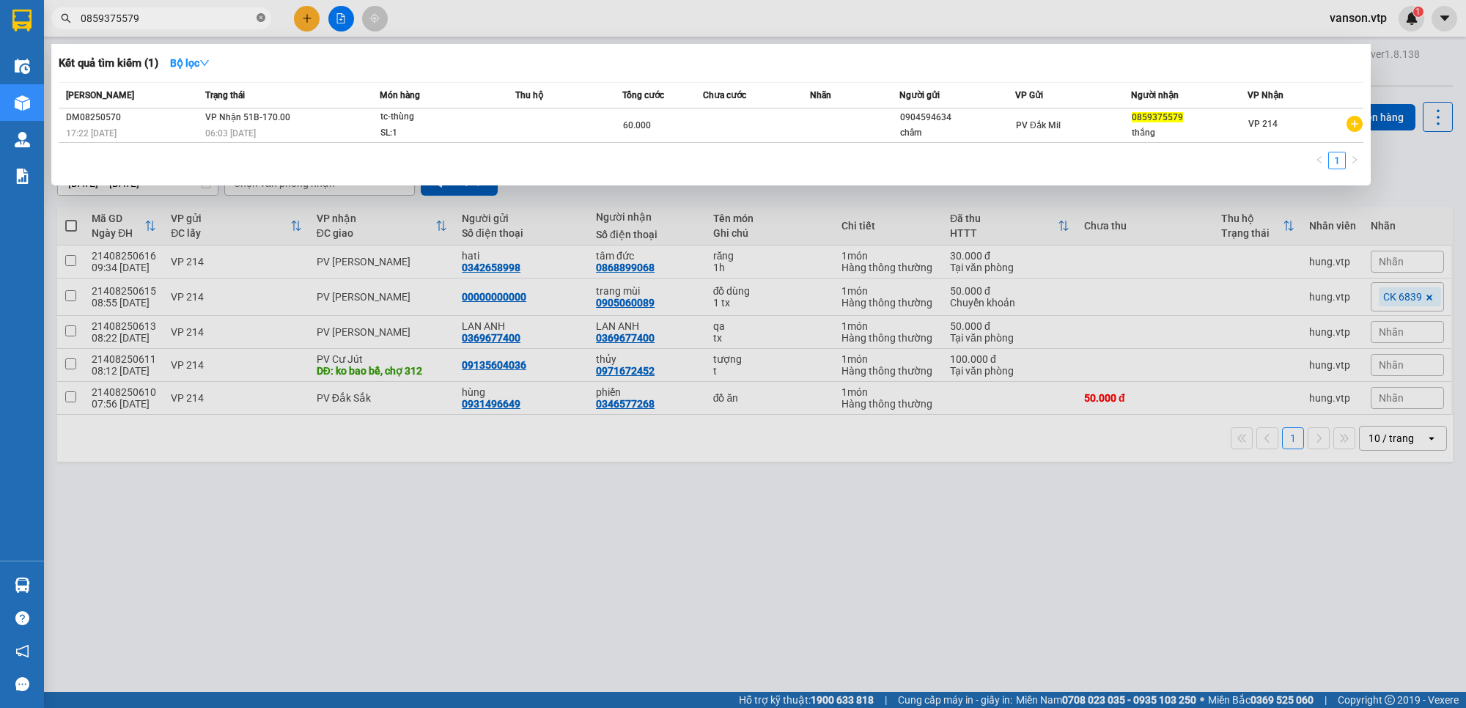
click at [258, 22] on icon "close-circle" at bounding box center [261, 17] width 9 height 9
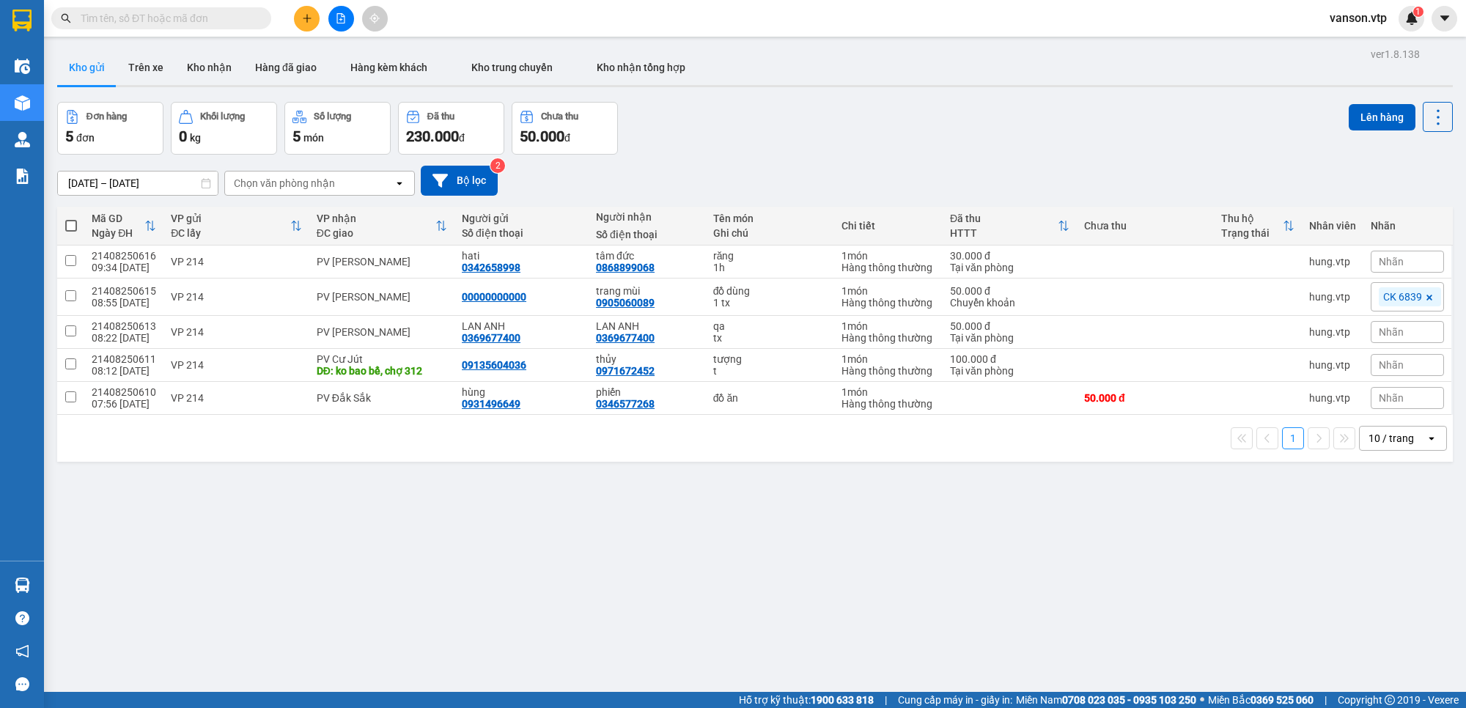
click at [165, 15] on input "text" at bounding box center [167, 18] width 173 height 16
paste input "0398827602"
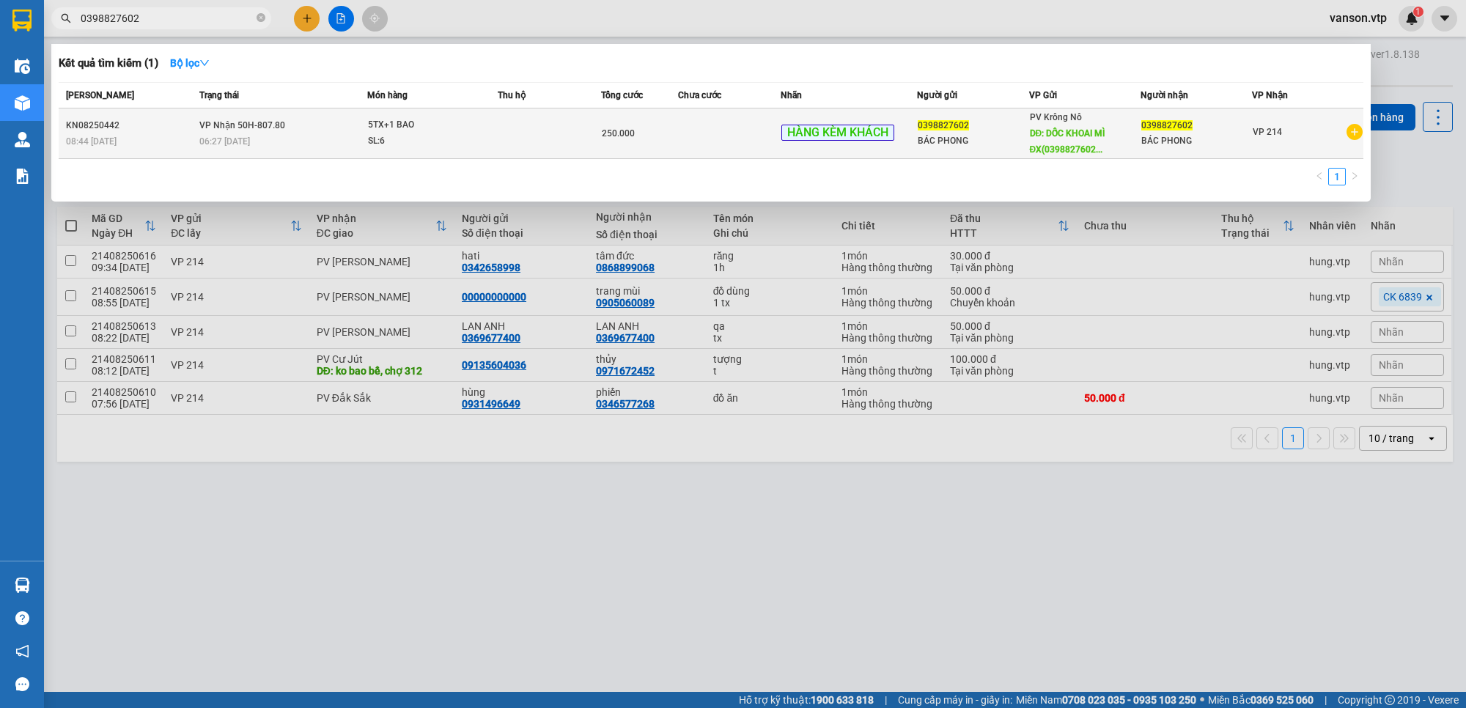
type input "0398827602"
click at [658, 130] on div "250.000" at bounding box center [640, 133] width 76 height 16
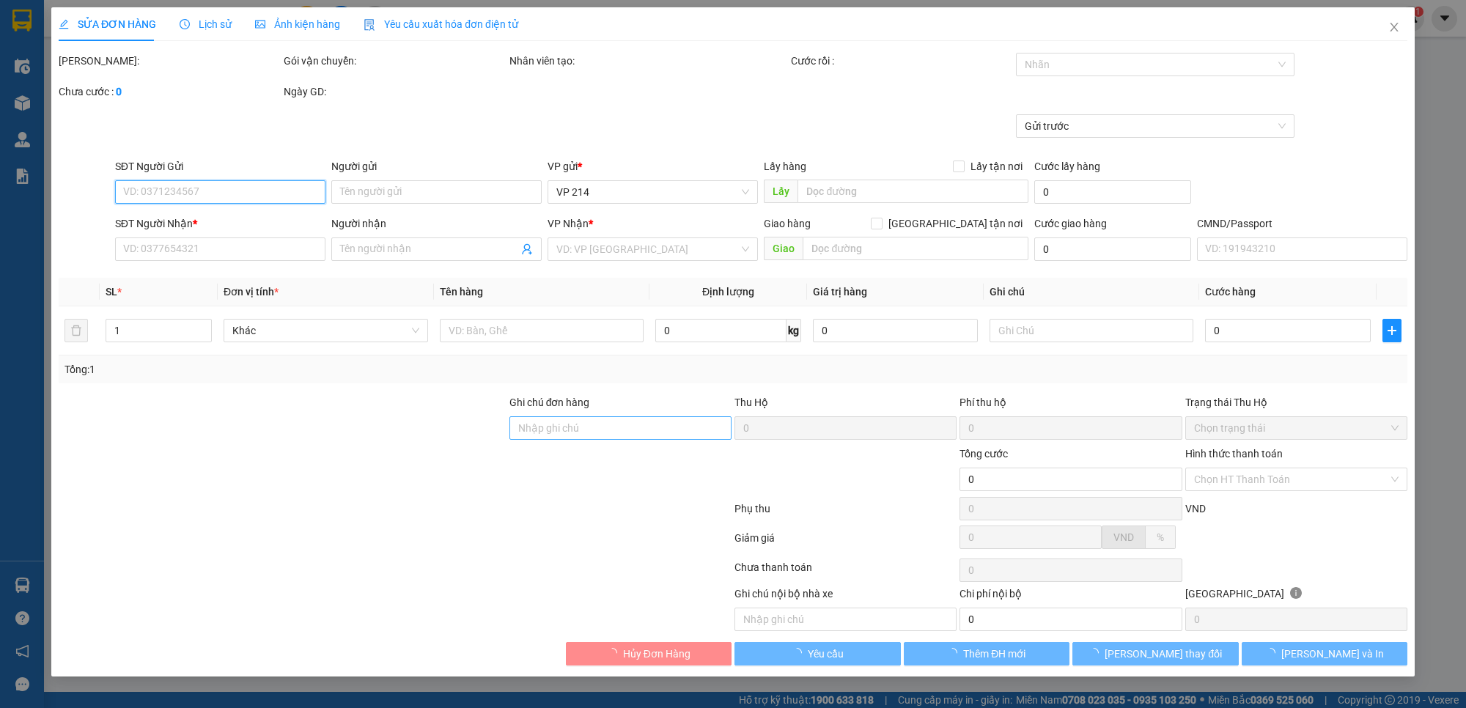
type input "0398827602"
type input "BÁC PHONG"
type input "DỐC KHOAI MÌ ĐX(0398827602)"
type input "0398827602"
type input "BÁC PHONG"
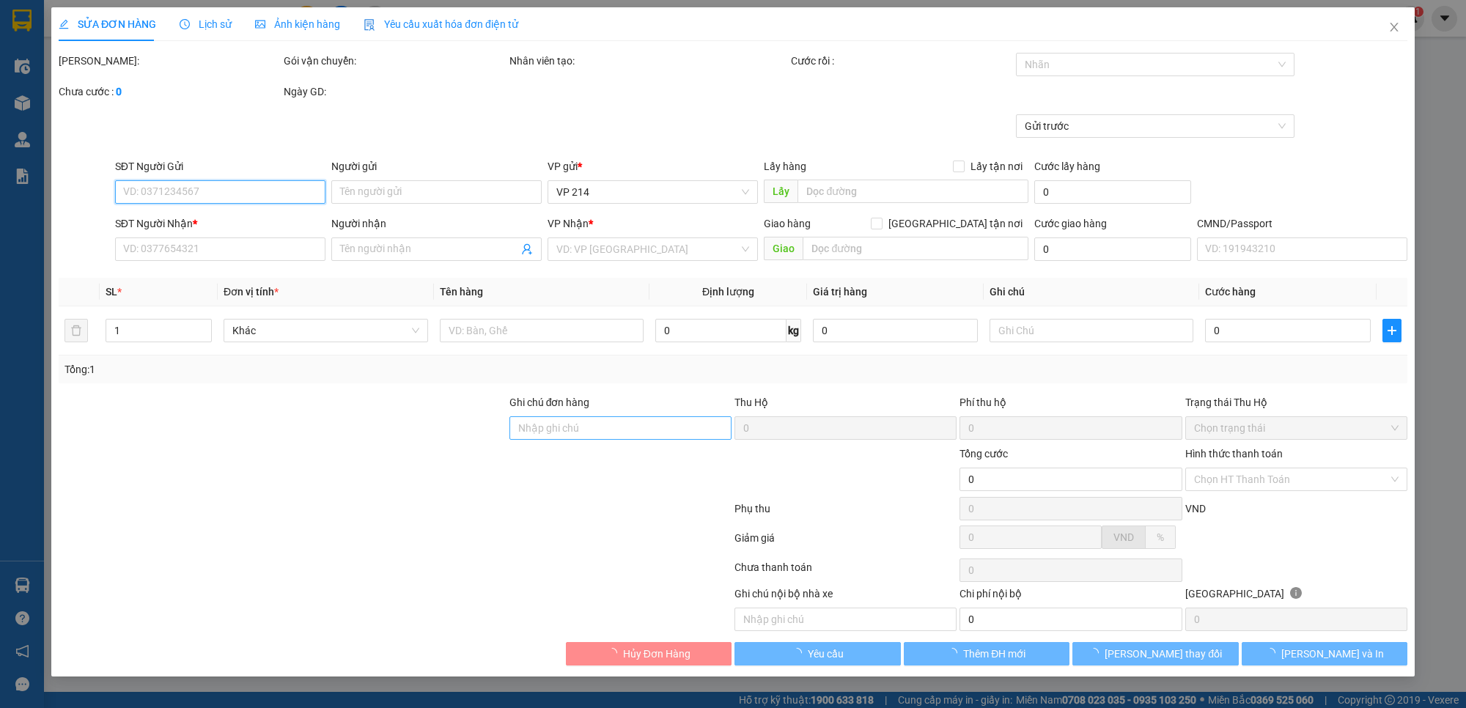
type input "250.000"
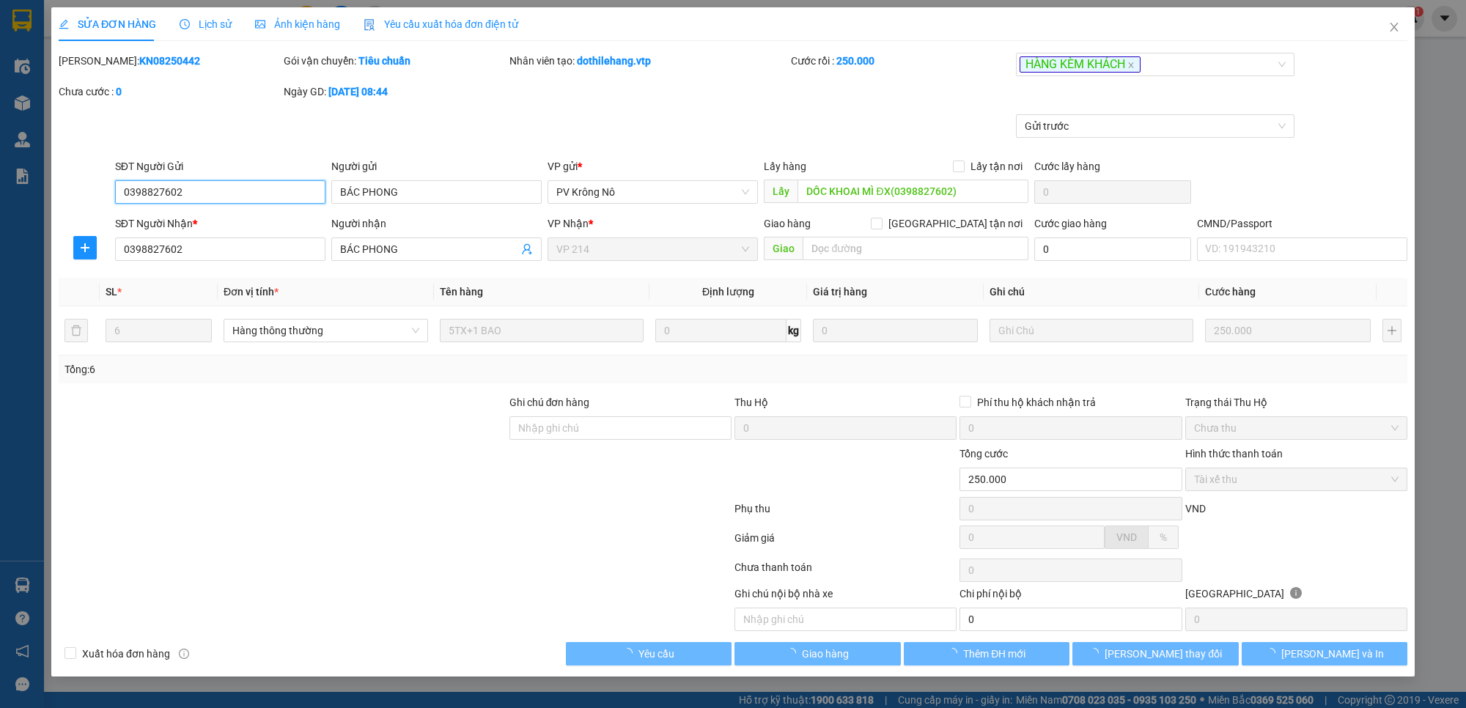
type input "12.500"
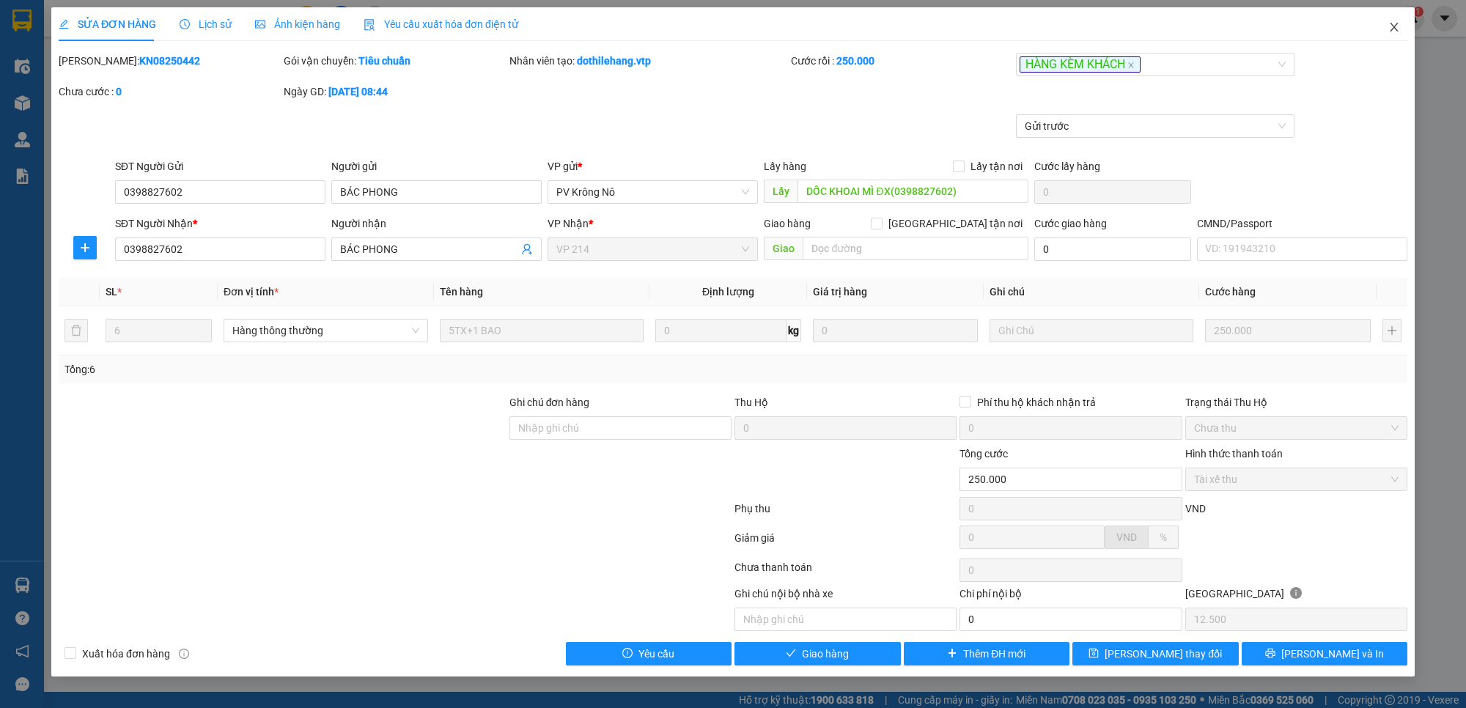
click at [1388, 30] on icon "close" at bounding box center [1394, 27] width 12 height 12
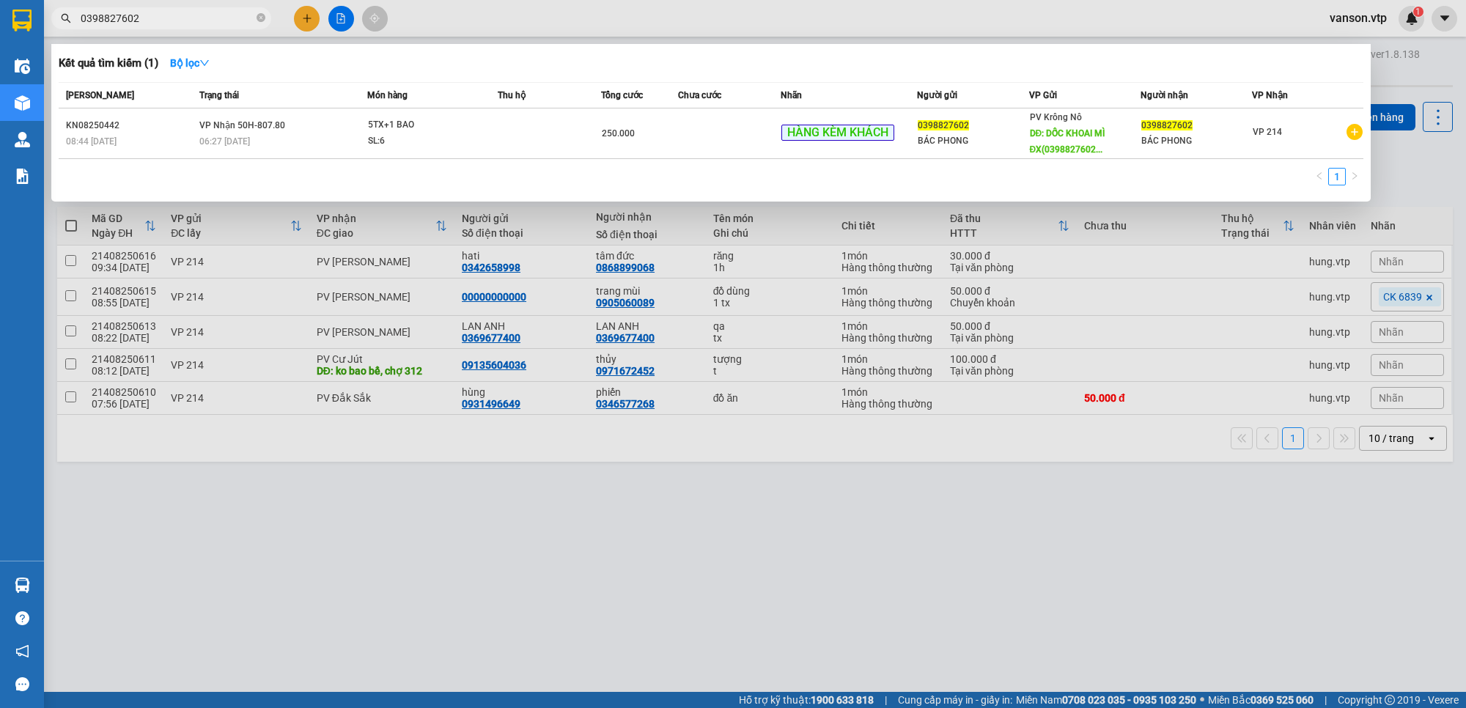
click at [172, 20] on input "0398827602" at bounding box center [167, 18] width 173 height 16
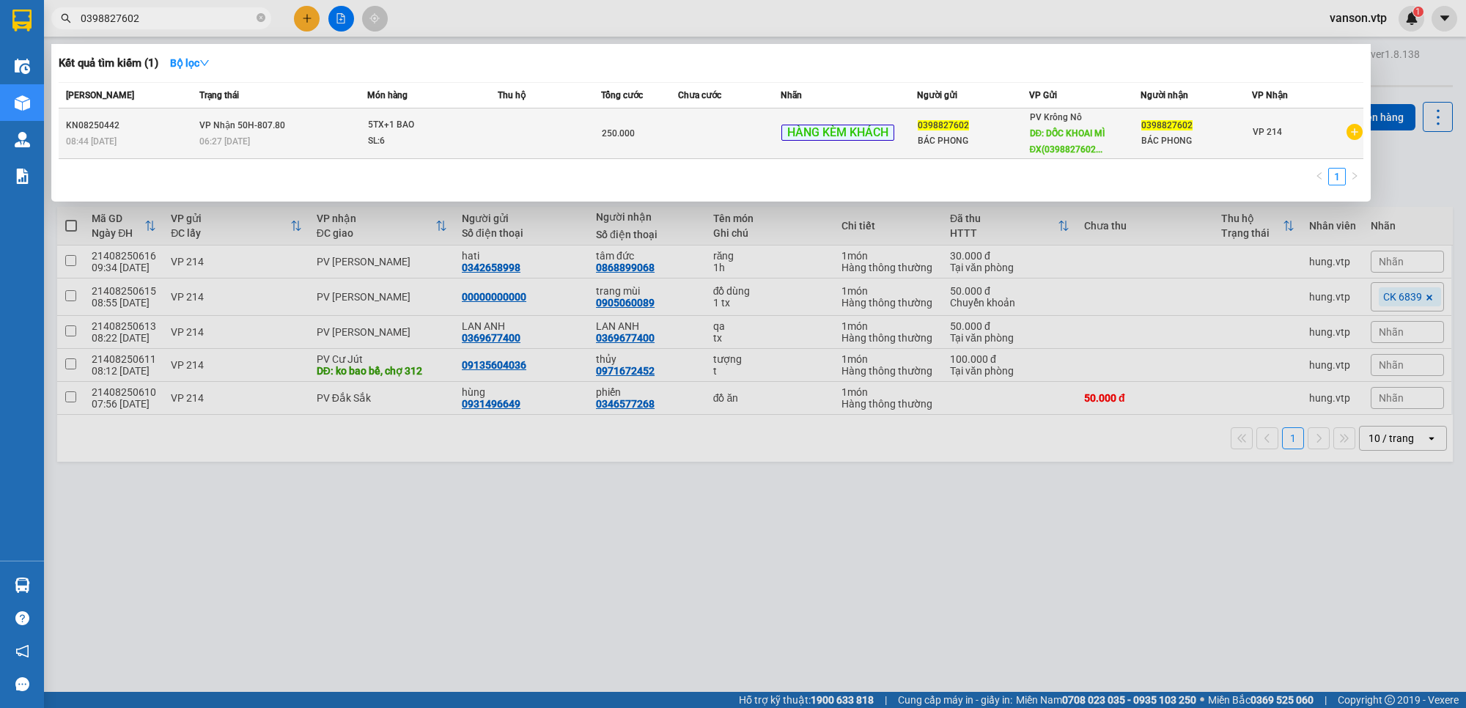
click at [543, 134] on td at bounding box center [549, 133] width 103 height 51
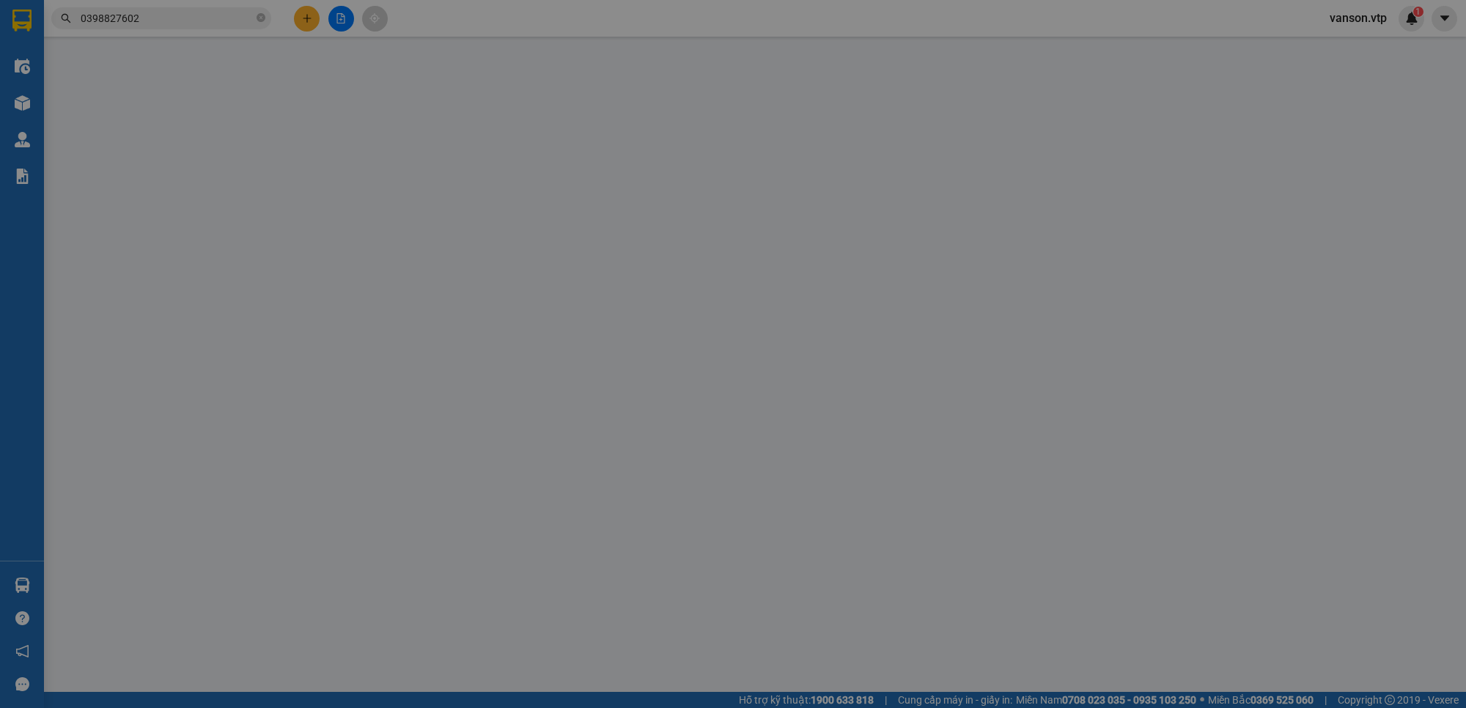
type input "0398827602"
type input "BÁC PHONG"
type input "DỐC KHOAI MÌ ĐX(0398827602)"
type input "0398827602"
type input "BÁC PHONG"
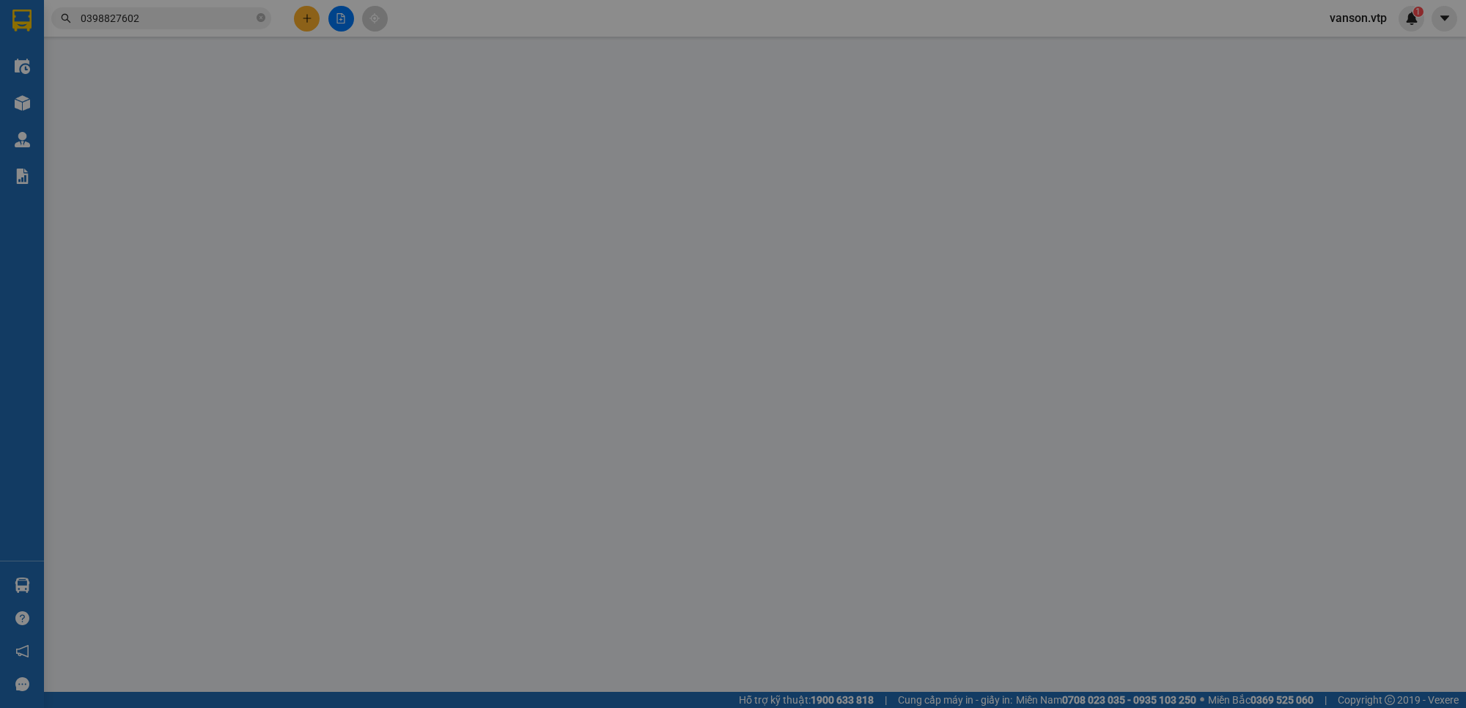
type input "250.000"
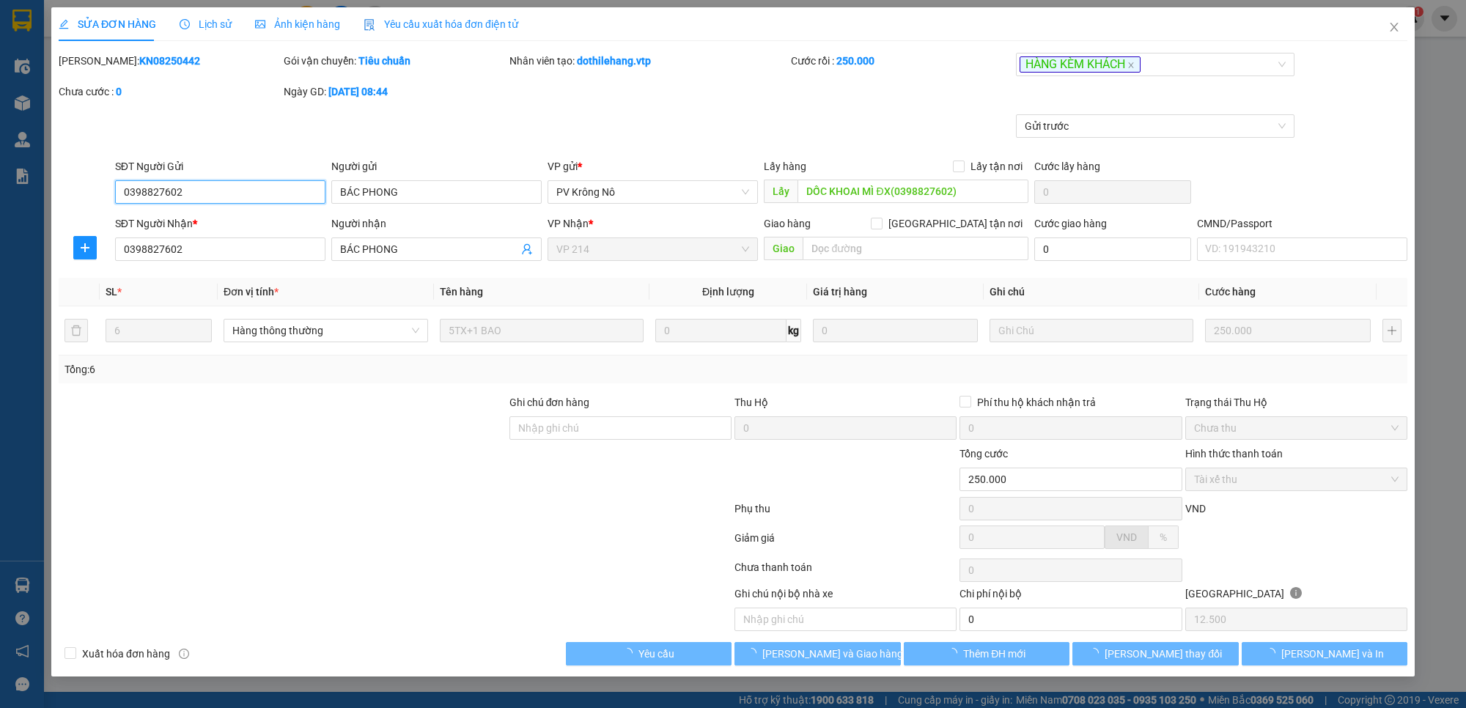
type input "12.500"
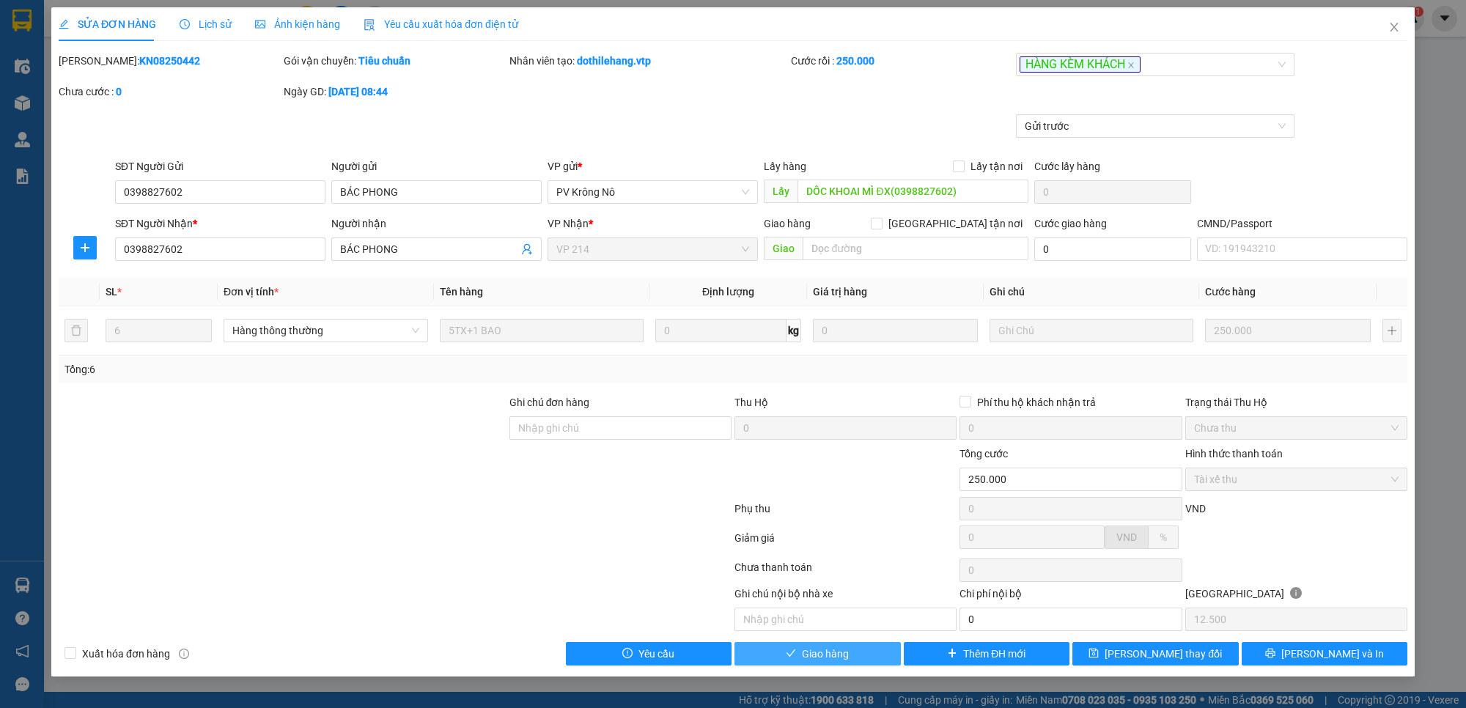
click at [842, 653] on span "Giao hàng" at bounding box center [825, 654] width 47 height 16
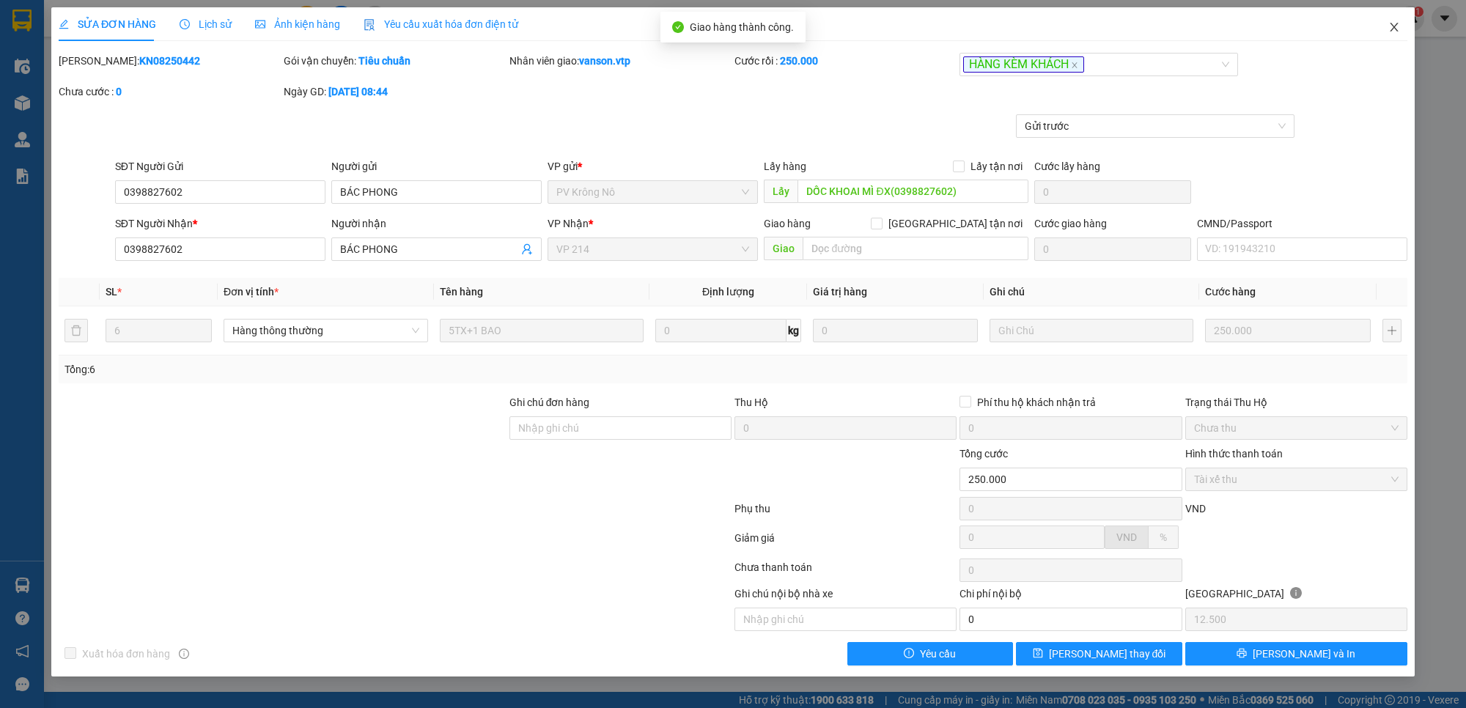
click at [1393, 23] on icon "close" at bounding box center [1394, 27] width 12 height 12
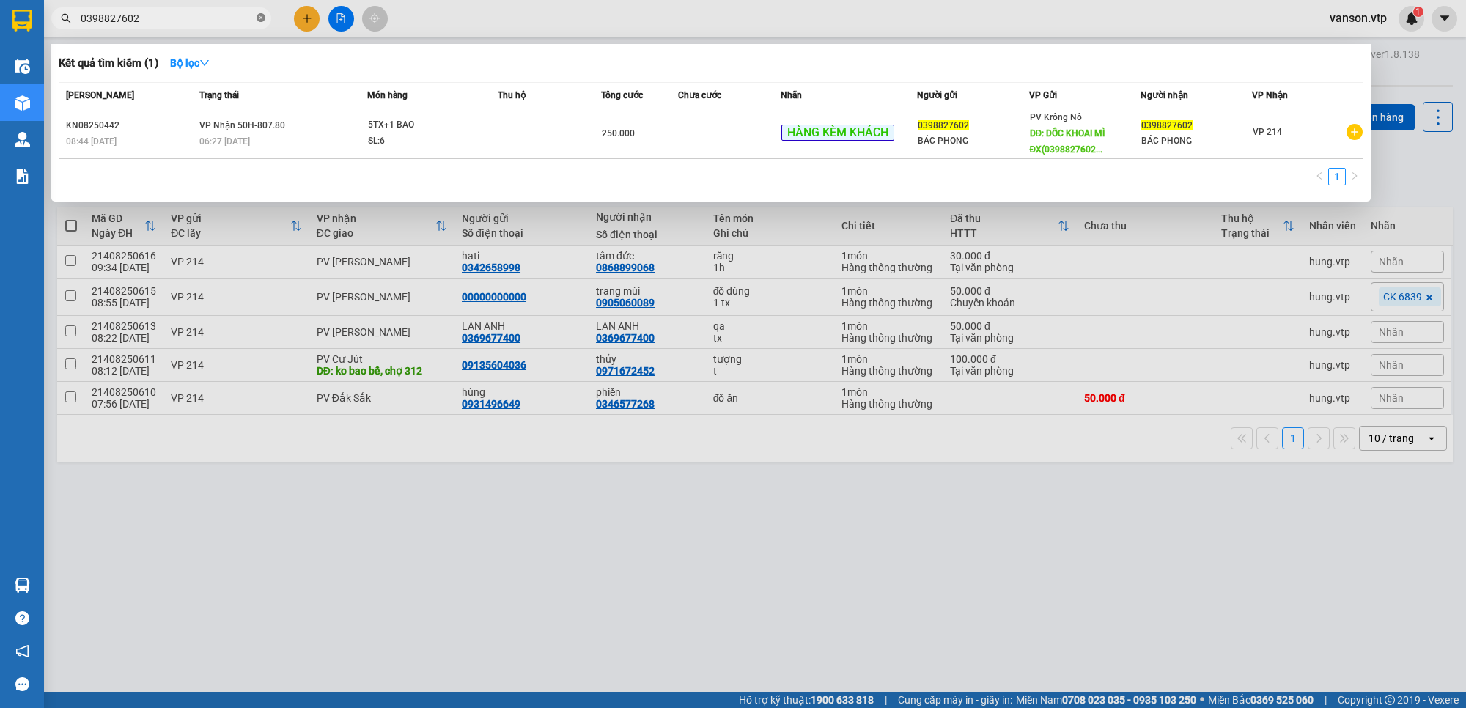
click at [262, 12] on span at bounding box center [261, 19] width 9 height 14
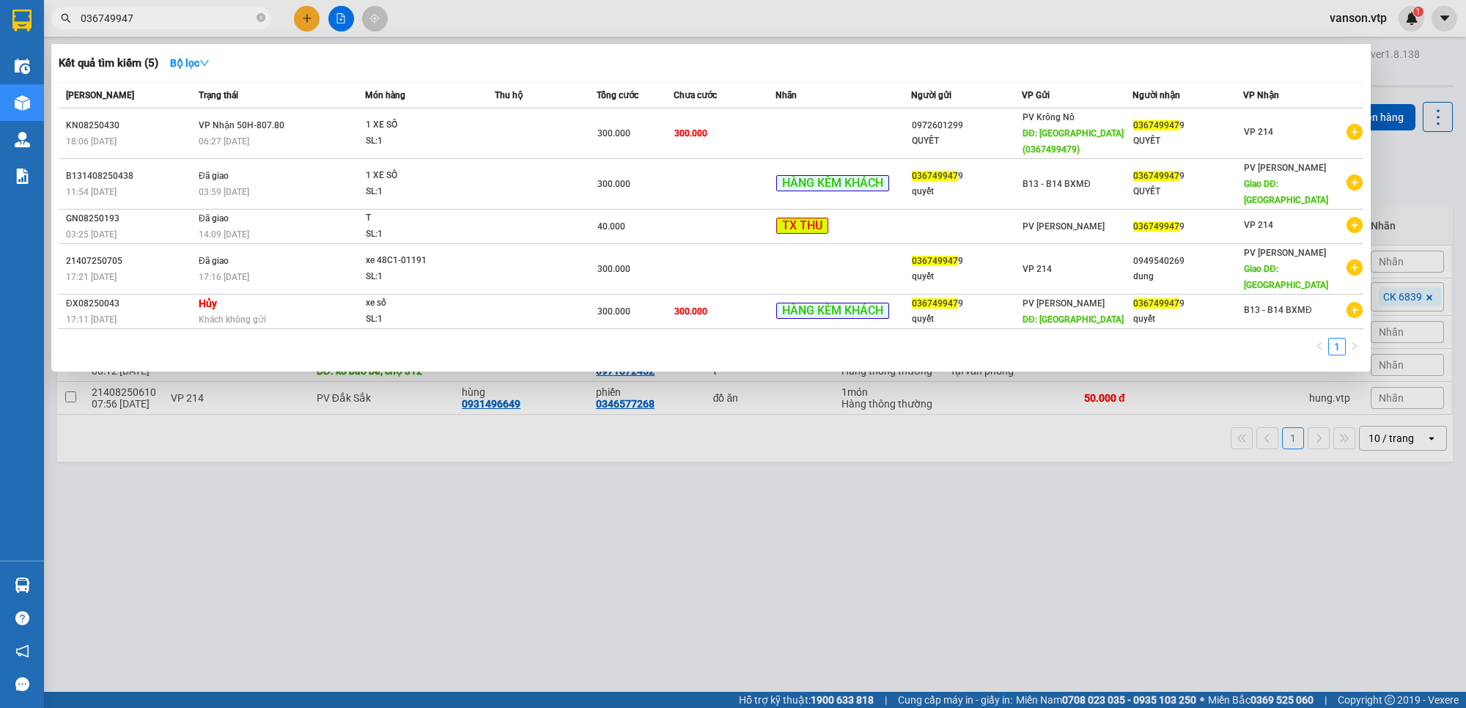
type input "0367499479"
click at [257, 15] on icon "close-circle" at bounding box center [261, 17] width 9 height 9
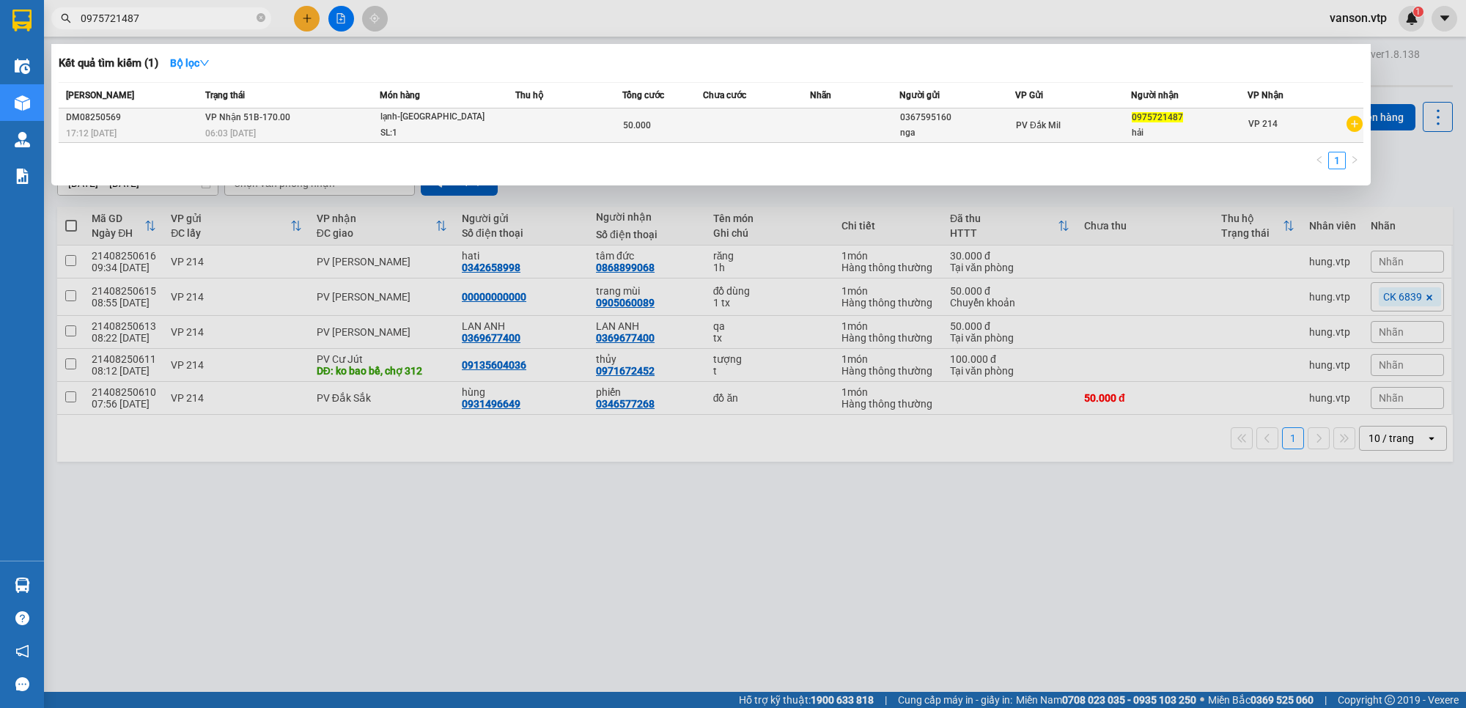
type input "0975721487"
click at [680, 134] on td "50.000" at bounding box center [662, 125] width 81 height 34
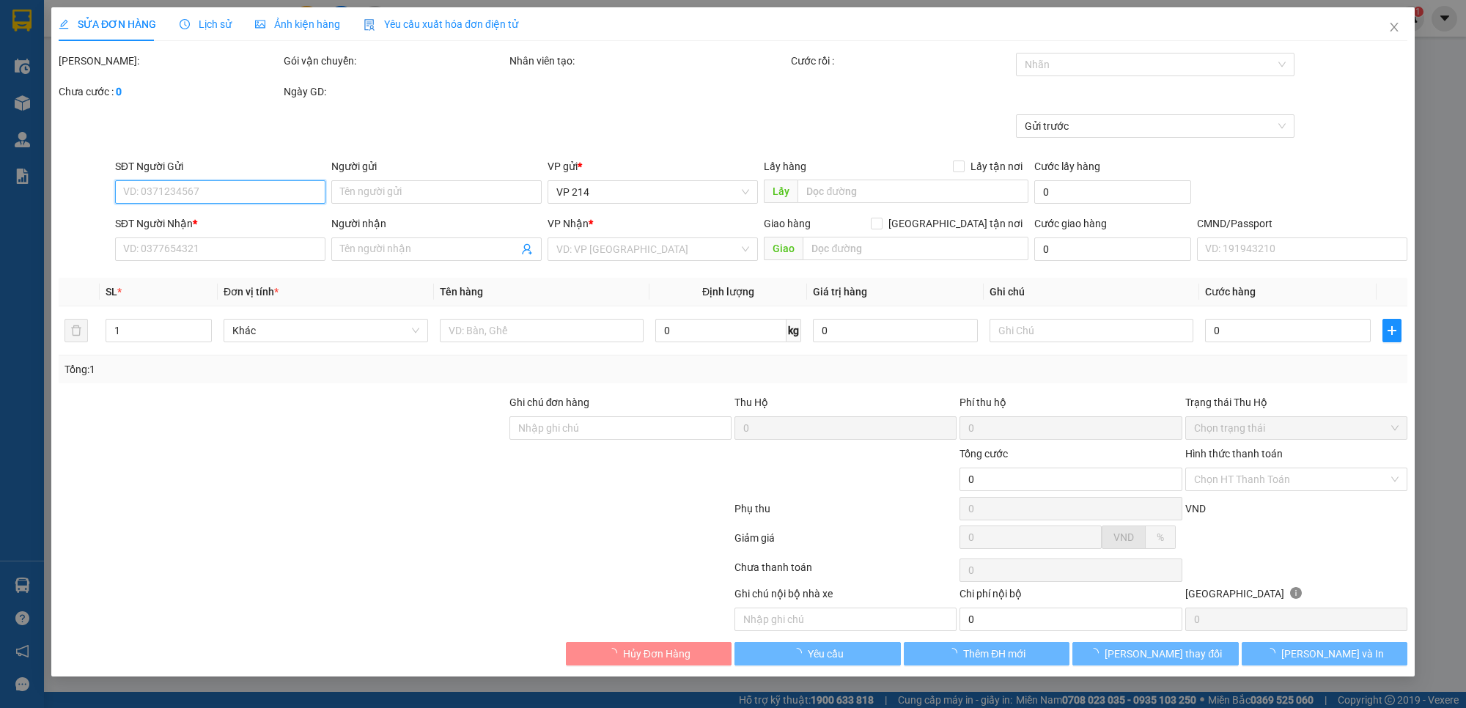
type input "2.500"
type input "0367595160"
type input "nga"
type input "0975721487"
type input "hải"
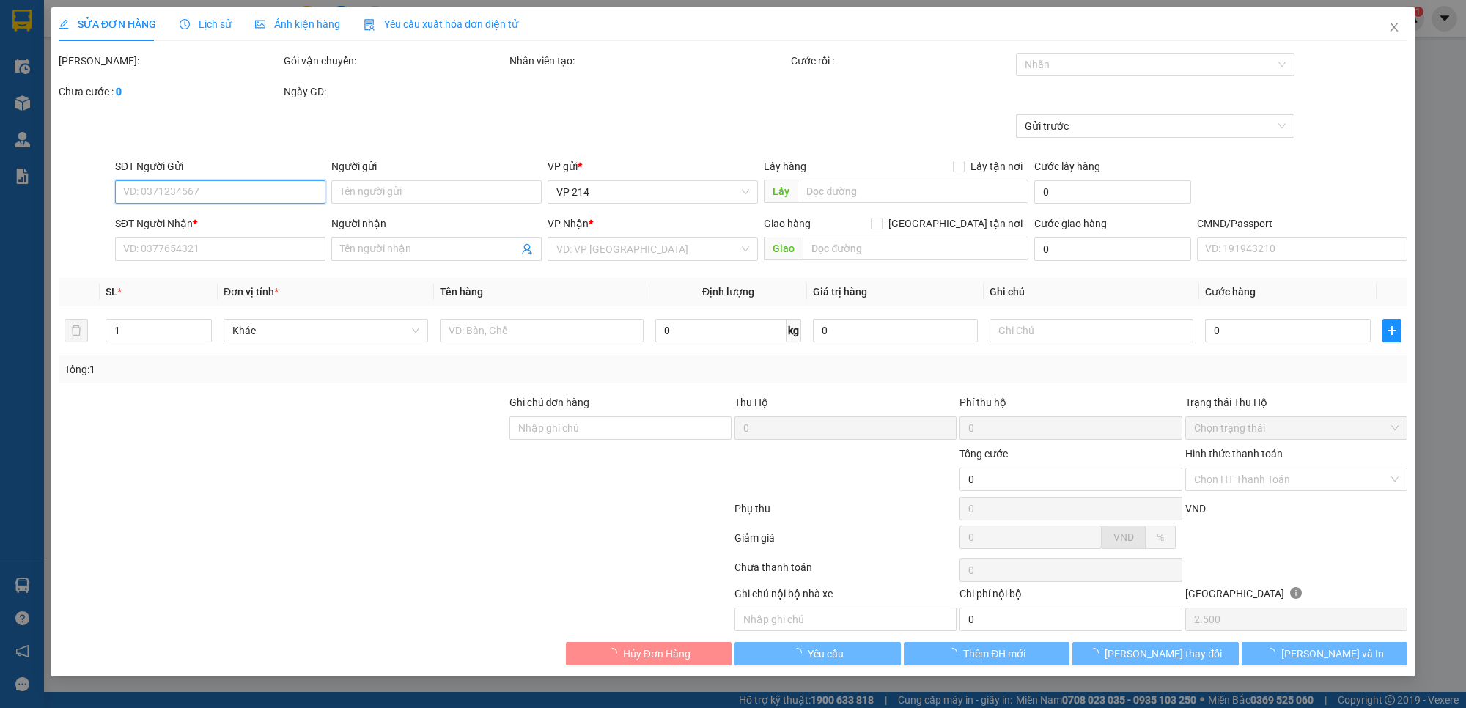
type input "50.000"
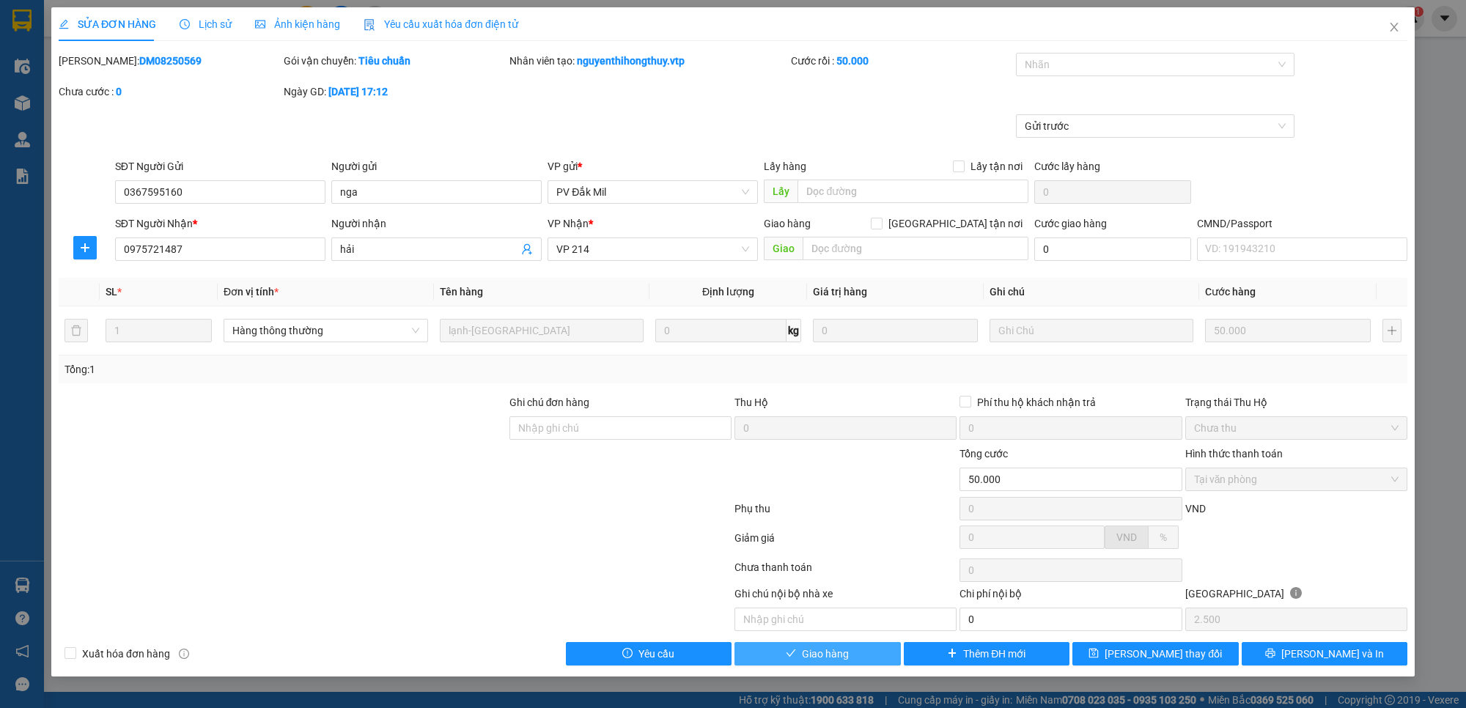
click at [854, 658] on button "Giao hàng" at bounding box center [818, 653] width 166 height 23
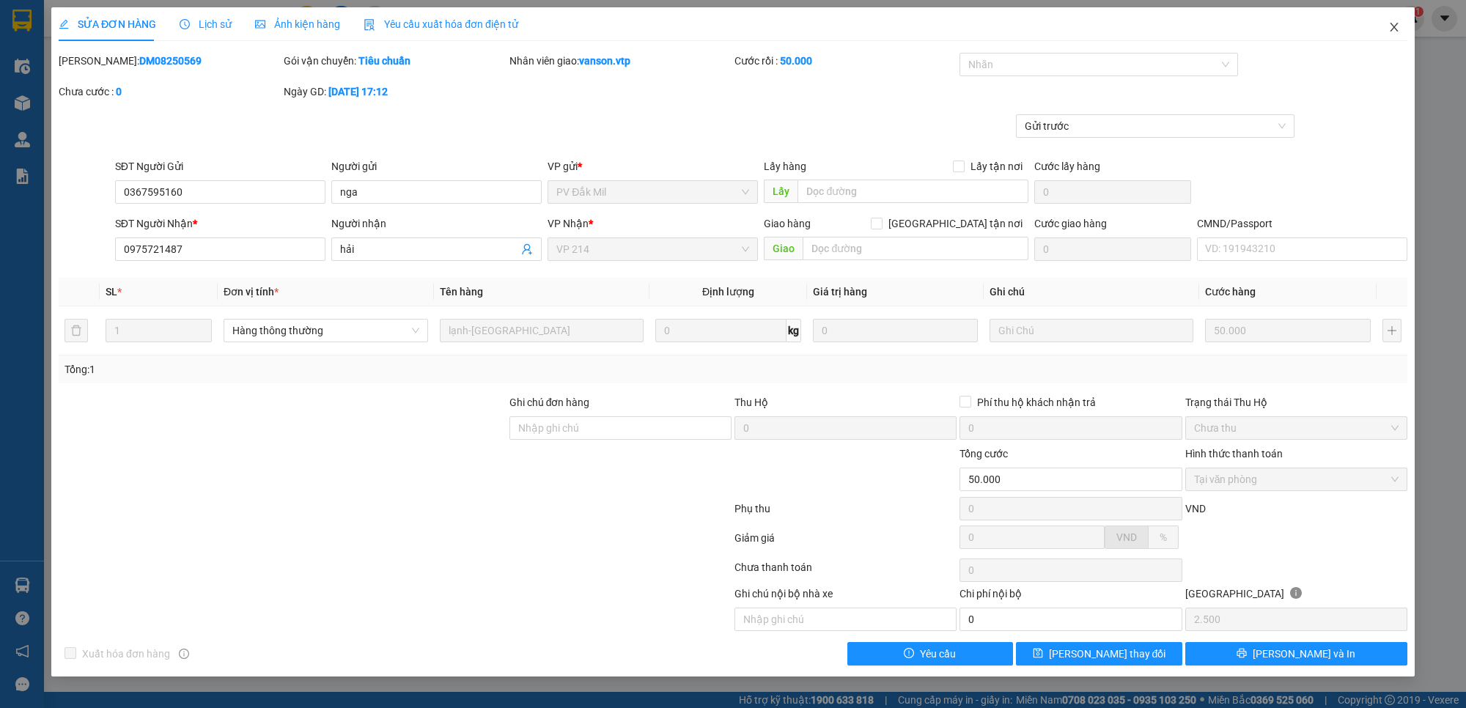
click at [1394, 24] on icon "close" at bounding box center [1394, 27] width 12 height 12
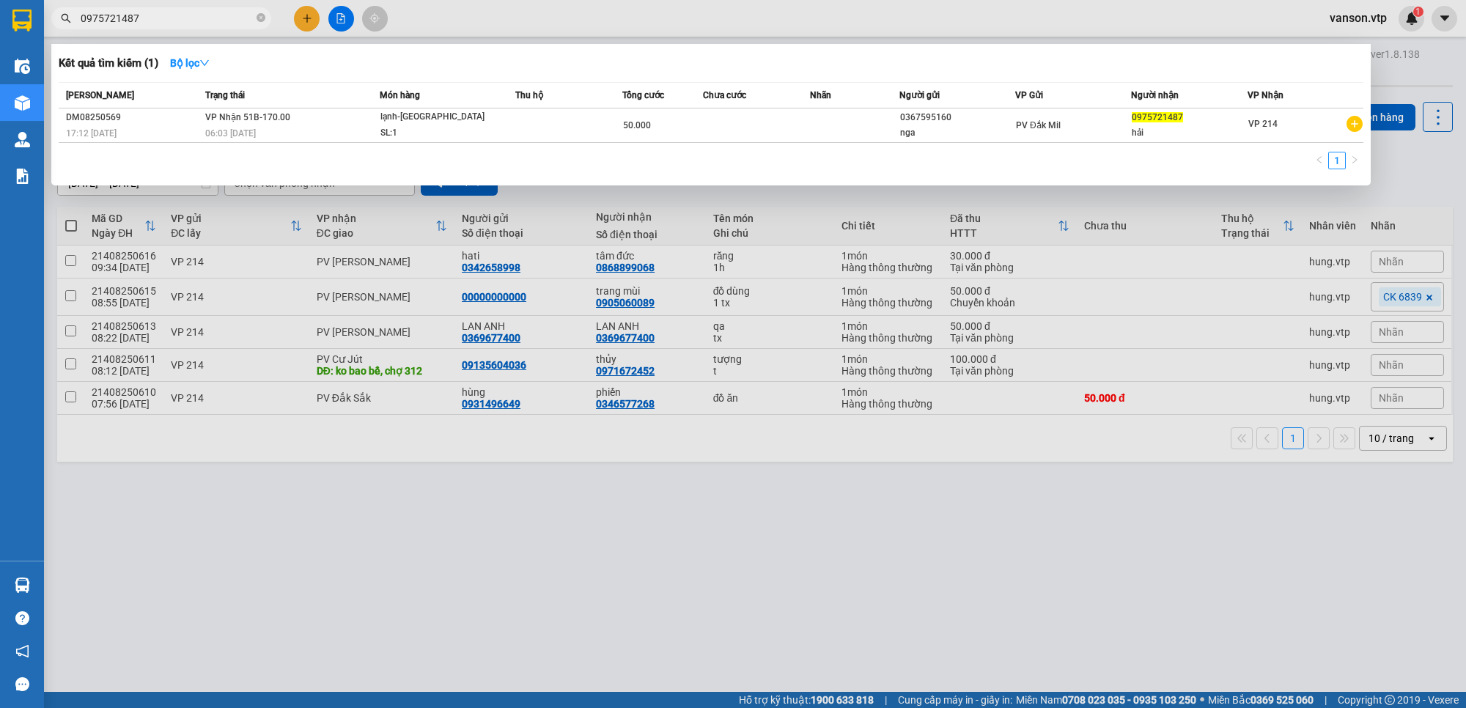
click at [184, 19] on input "0975721487" at bounding box center [167, 18] width 173 height 16
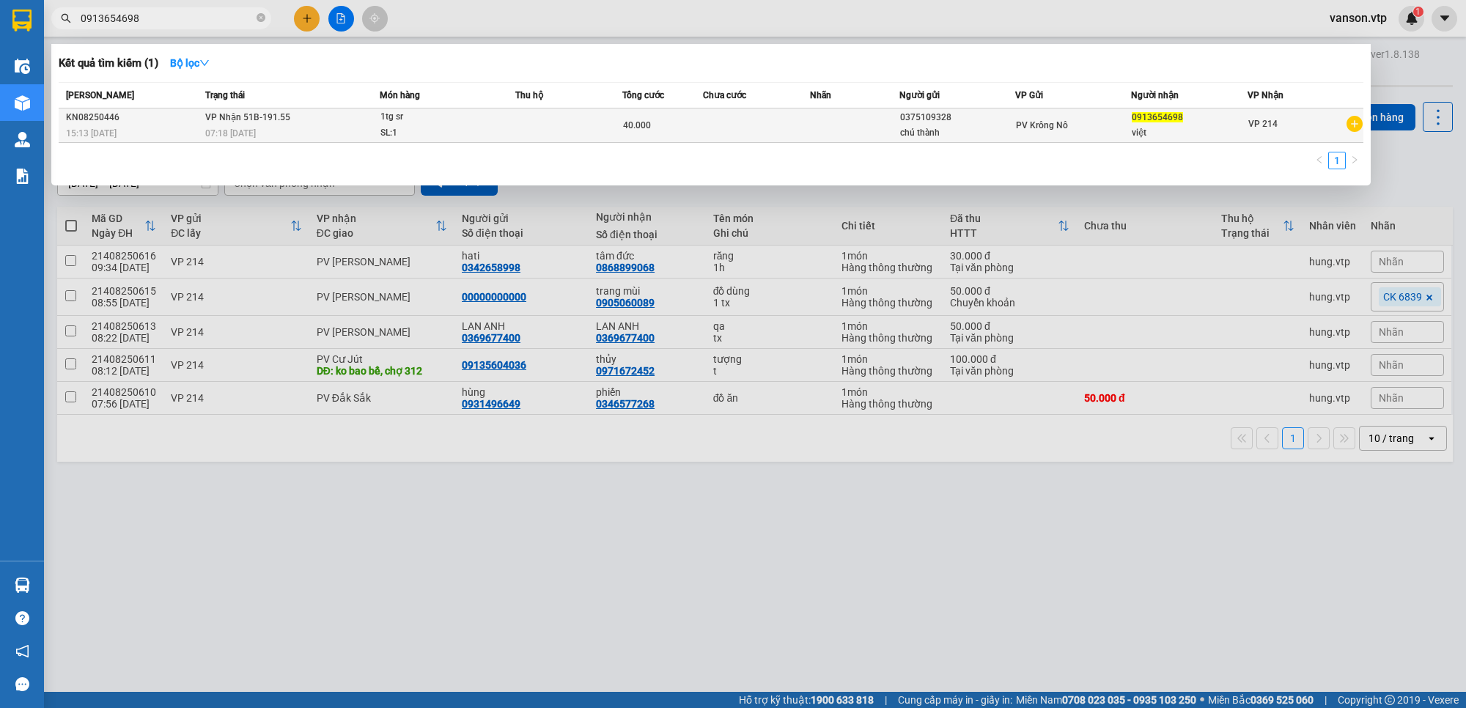
type input "0913654698"
click at [816, 136] on td at bounding box center [854, 125] width 89 height 34
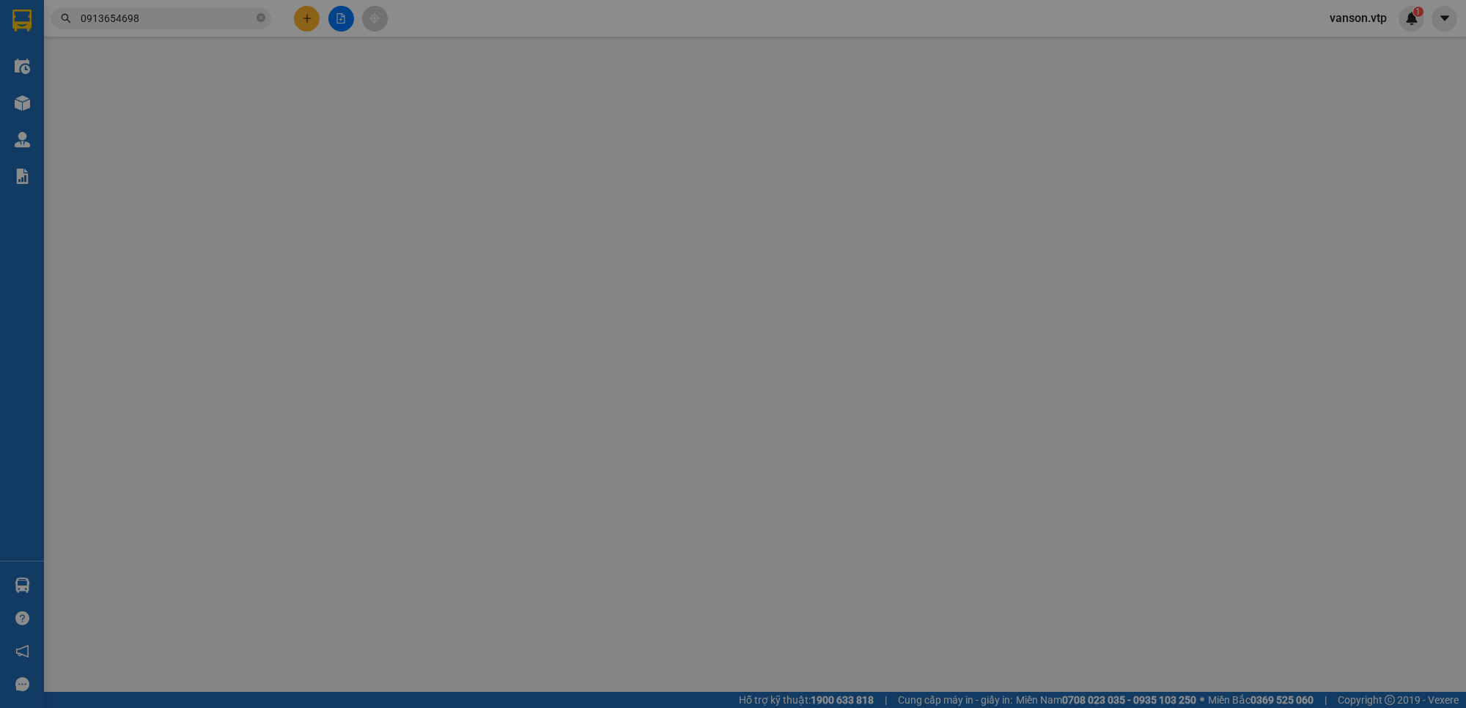
type input "0375109328"
type input "chú thành"
type input "0913654698"
type input "việt"
type input "40.000"
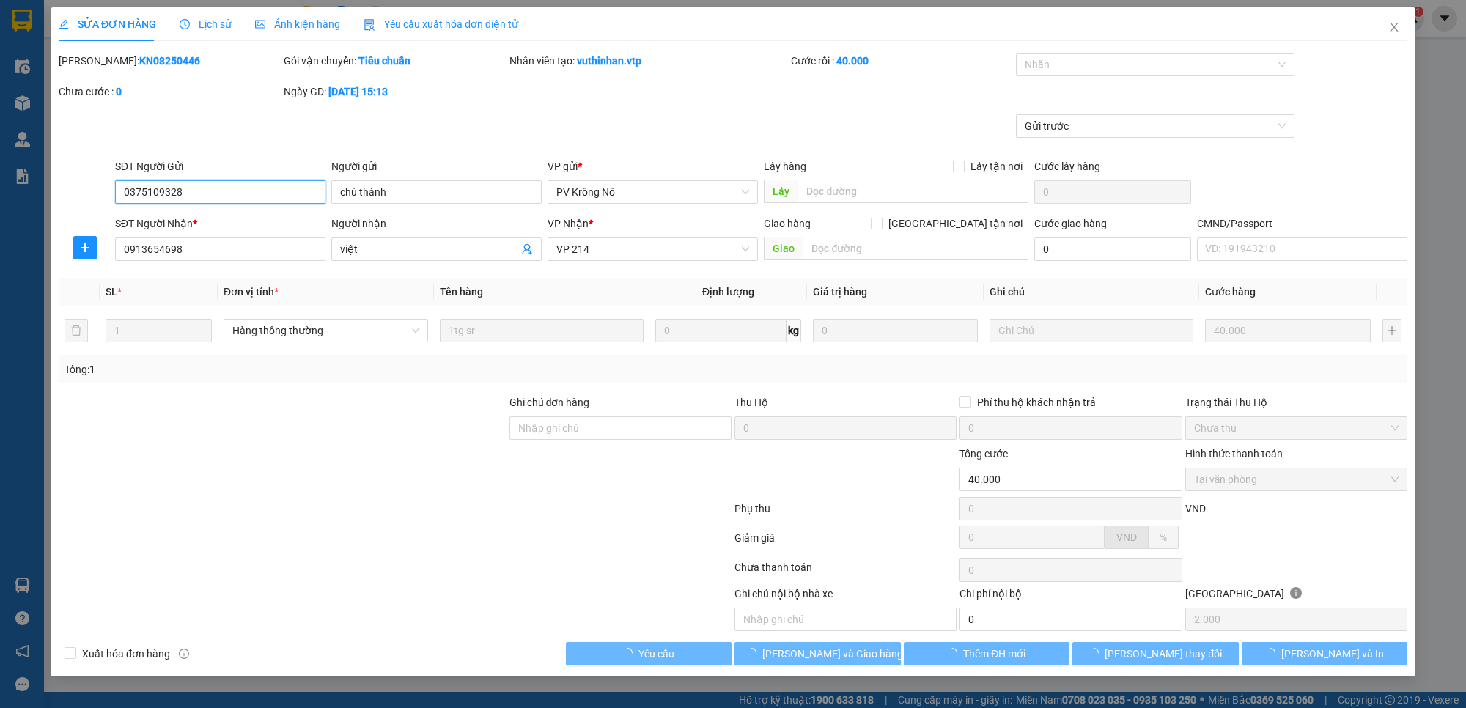
type input "2.000"
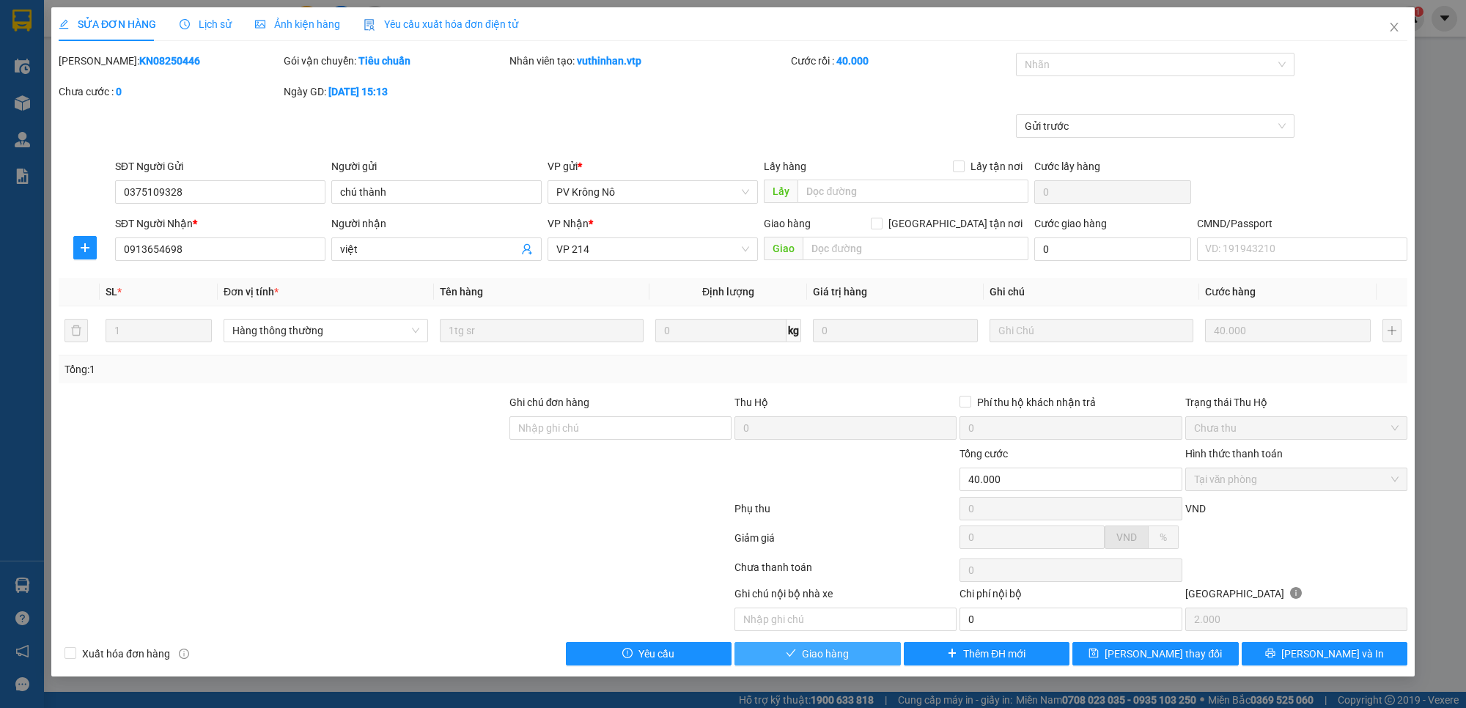
click at [836, 658] on span "Giao hàng" at bounding box center [825, 654] width 47 height 16
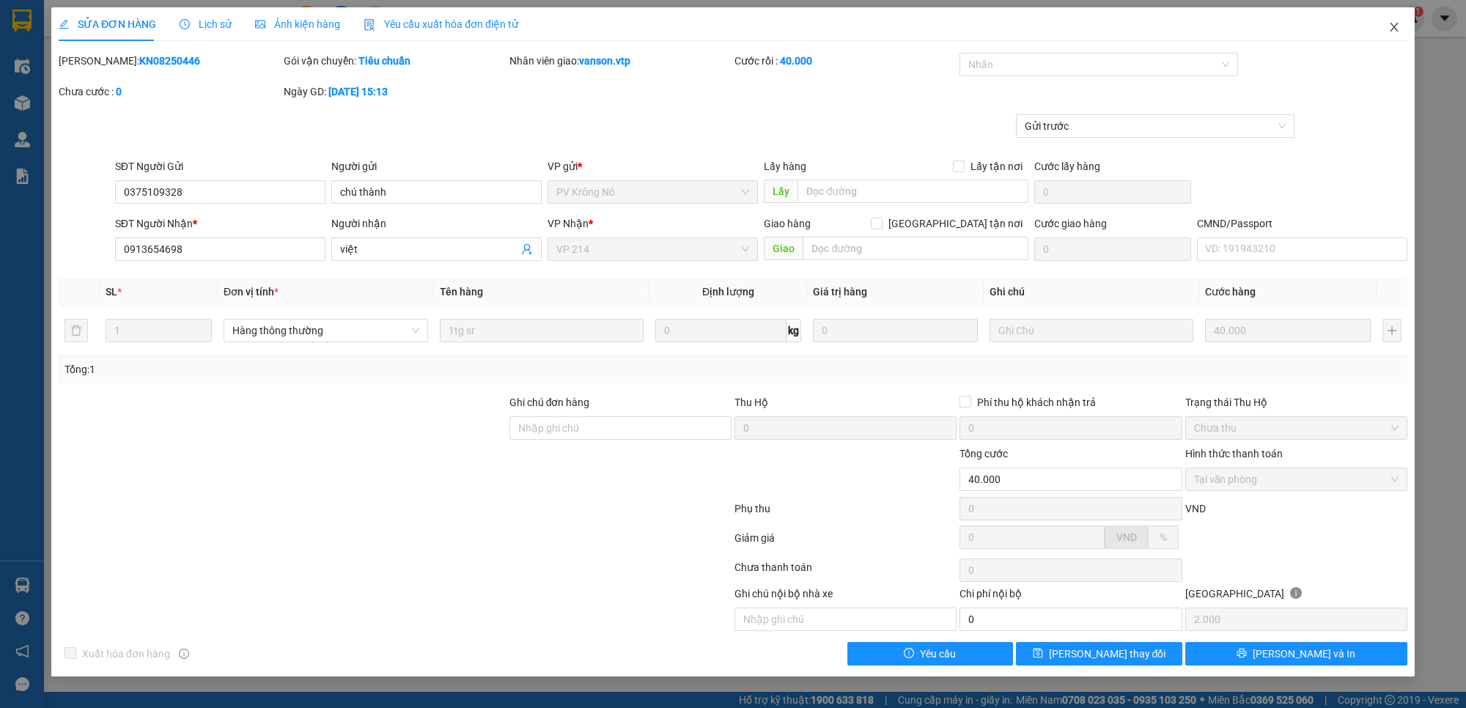
click at [1388, 28] on icon "close" at bounding box center [1394, 27] width 12 height 12
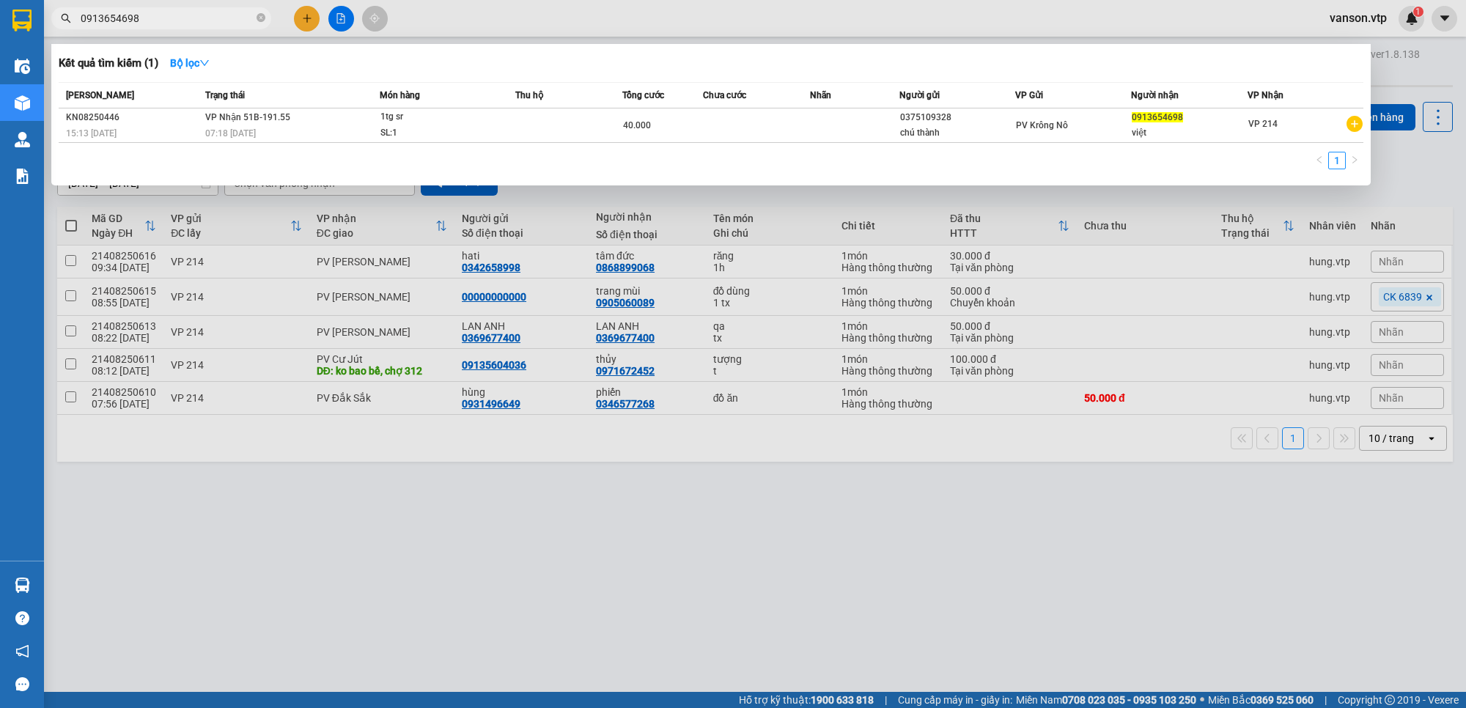
drag, startPoint x: 158, startPoint y: 23, endPoint x: 0, endPoint y: 28, distance: 158.4
click at [0, 28] on section "Kết quả tìm kiếm ( 1 ) Bộ lọc Mã ĐH Trạng thái Món hàng Thu hộ Tổng cước Chưa c…" at bounding box center [733, 354] width 1466 height 708
paste input "855222229"
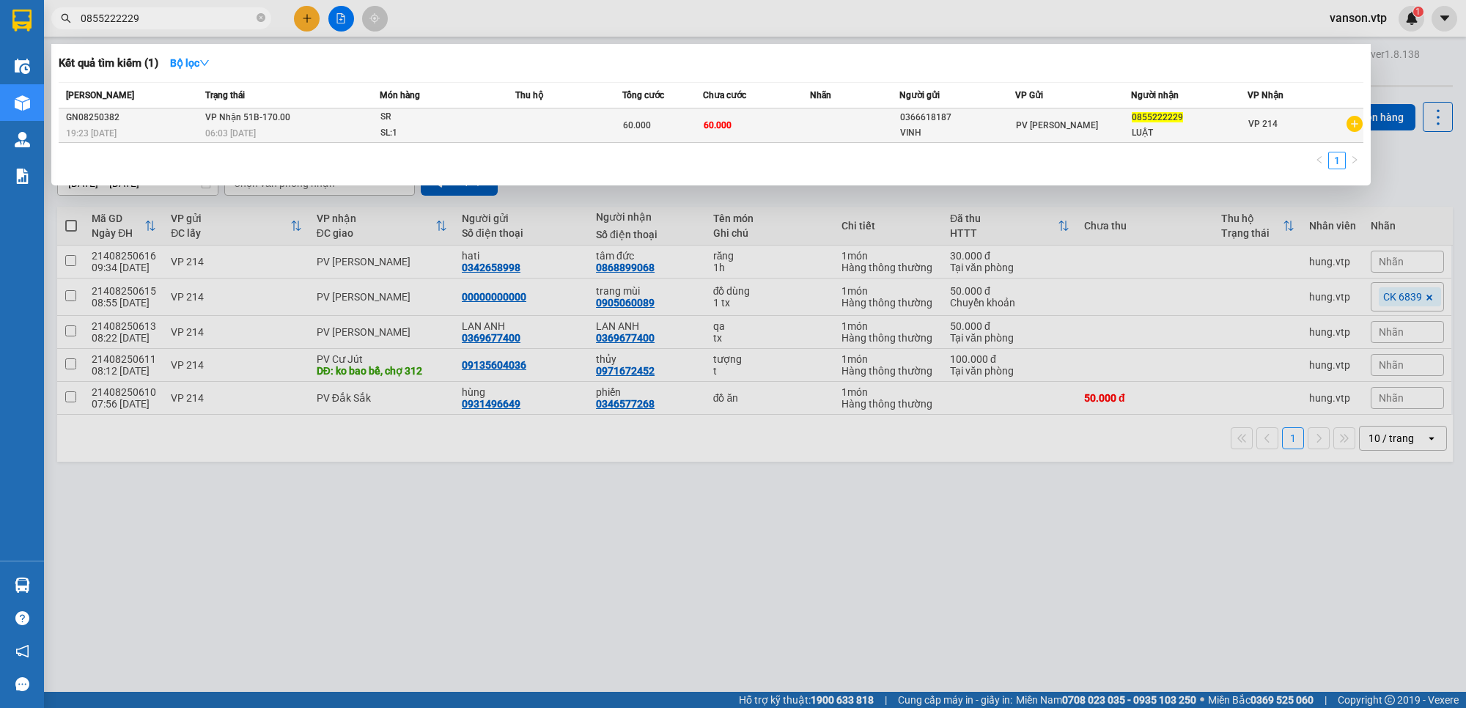
type input "0855222229"
click at [793, 114] on td "60.000" at bounding box center [756, 125] width 107 height 34
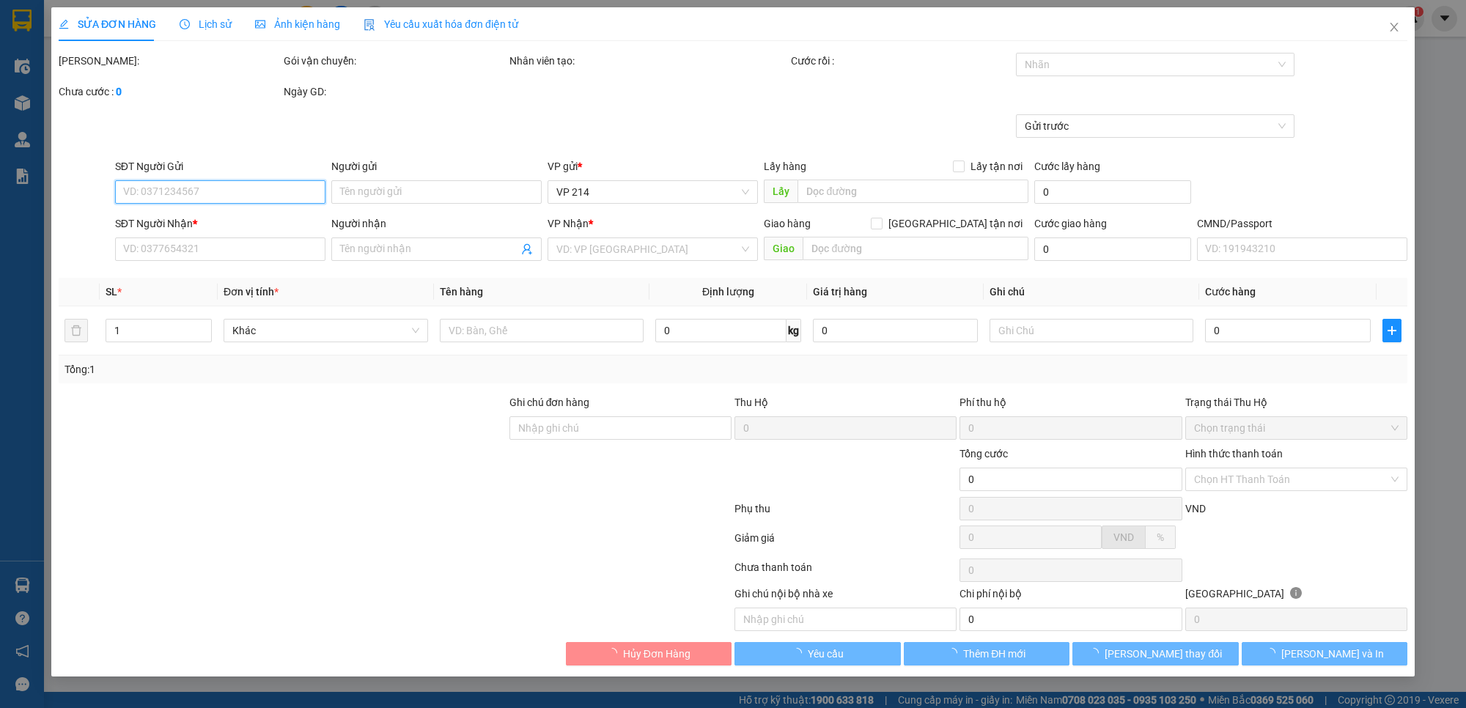
type input "3.000"
type input "0366618187"
type input "VINH"
type input "0855222229"
type input "LUẬT"
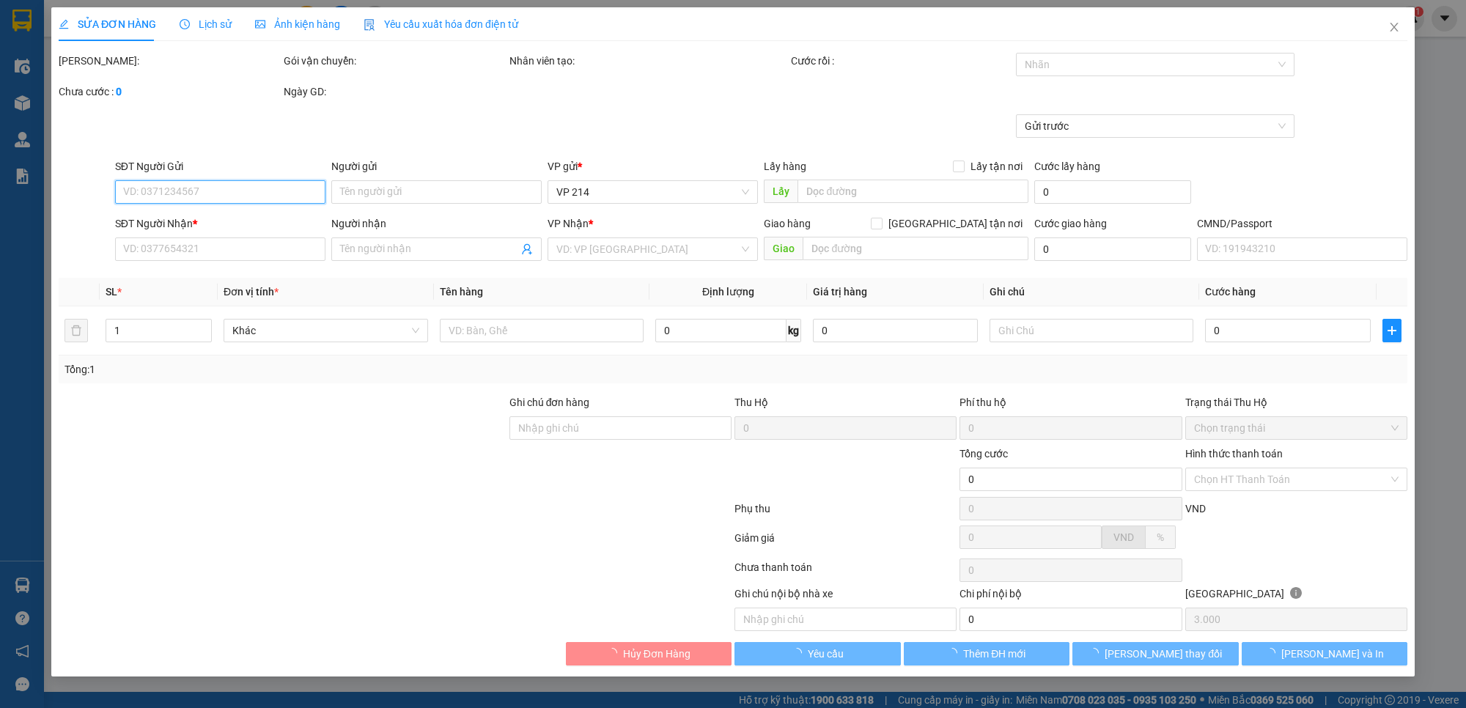
type input "60.000"
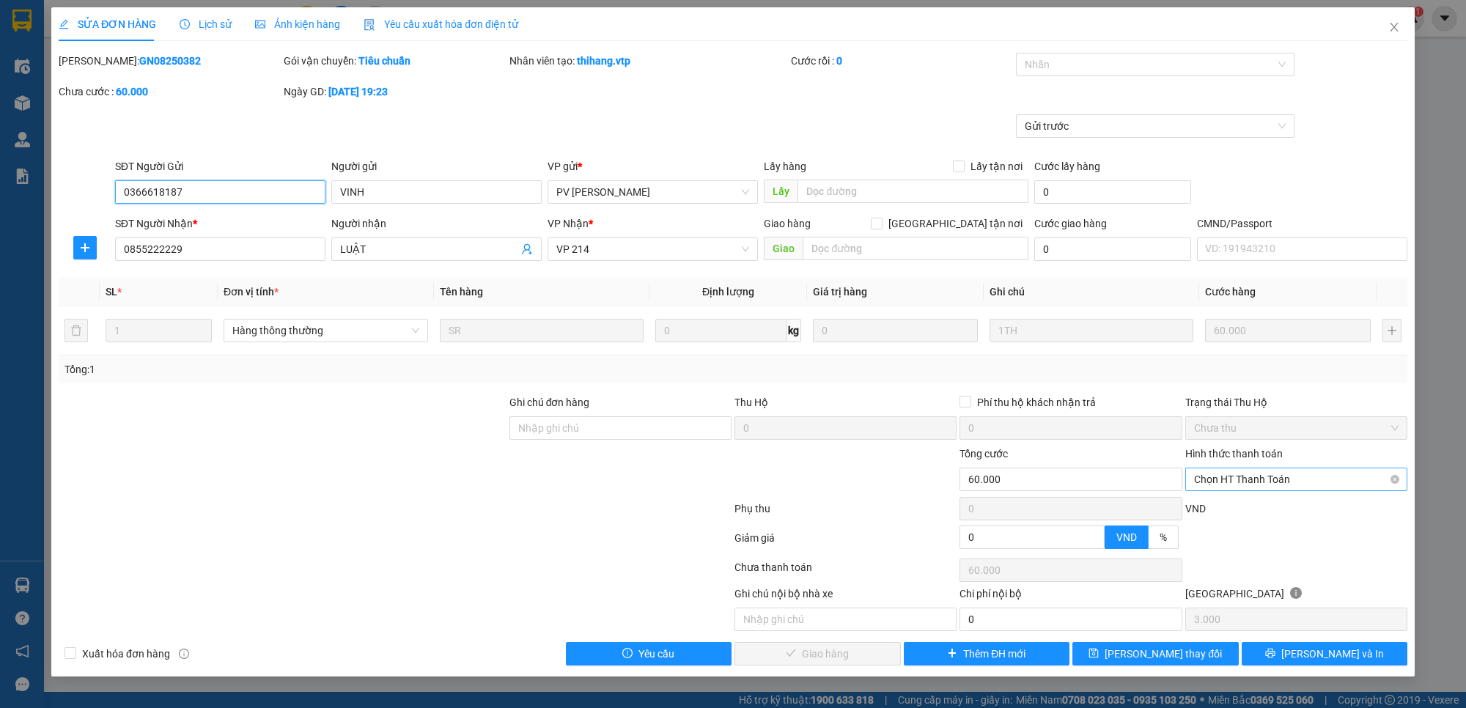
click at [1232, 482] on span "Chọn HT Thanh Toán" at bounding box center [1296, 479] width 205 height 22
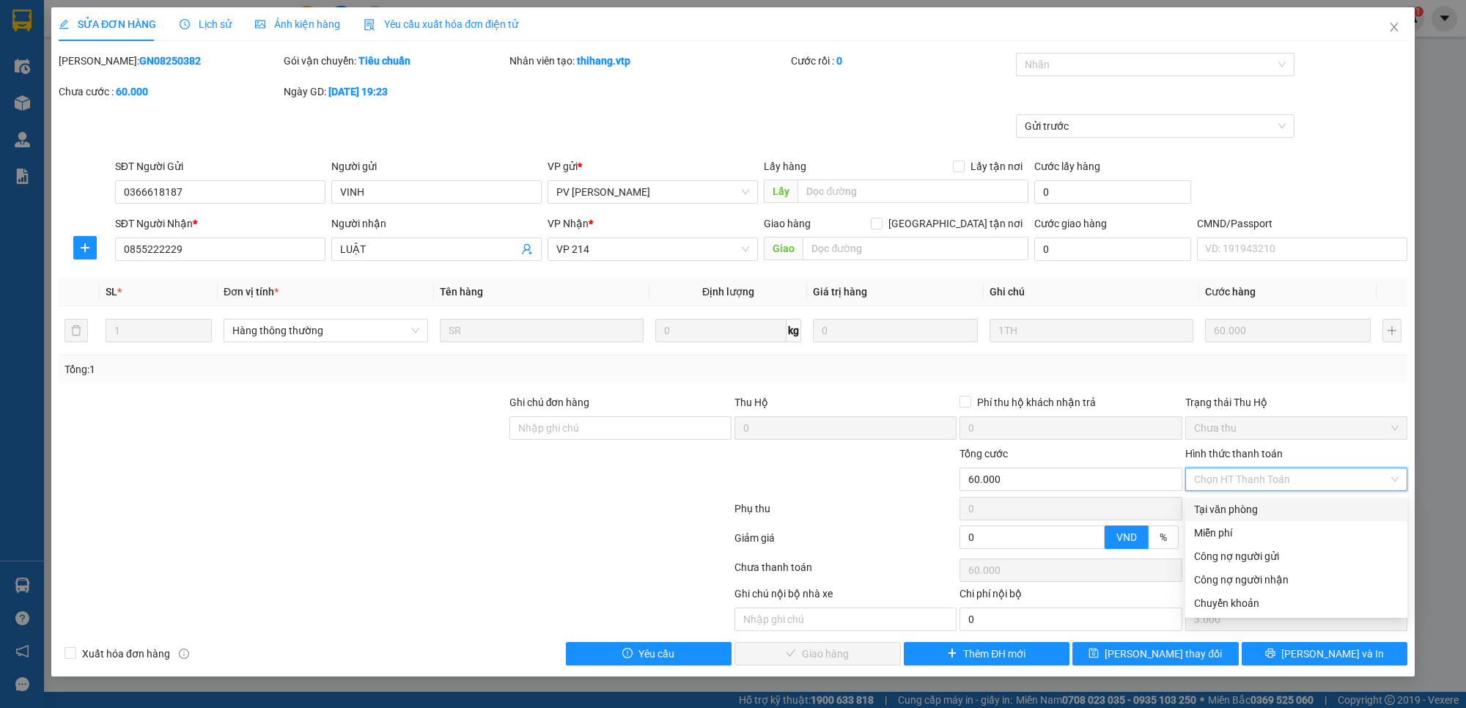
click at [1241, 507] on div "Tại văn phòng" at bounding box center [1296, 509] width 205 height 16
type input "0"
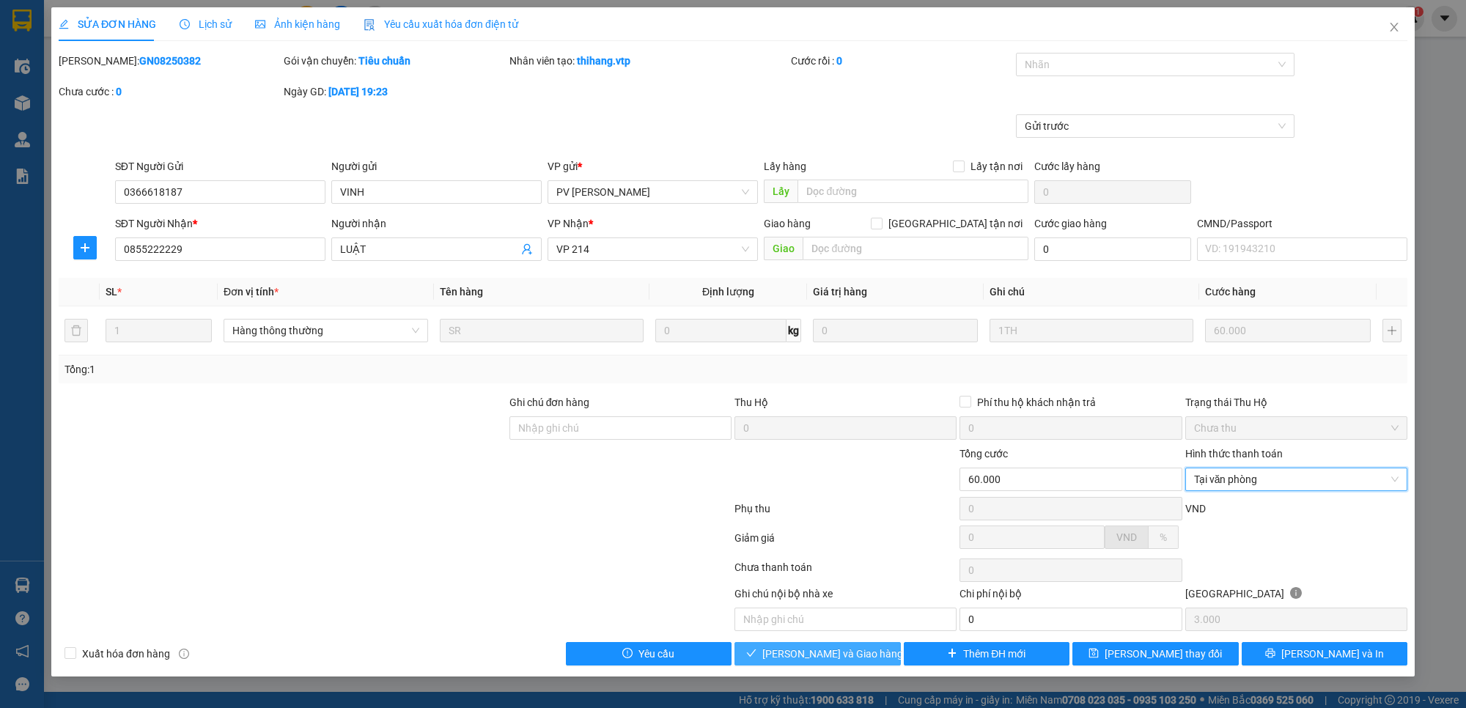
click at [848, 654] on span "Lưu và Giao hàng" at bounding box center [832, 654] width 141 height 16
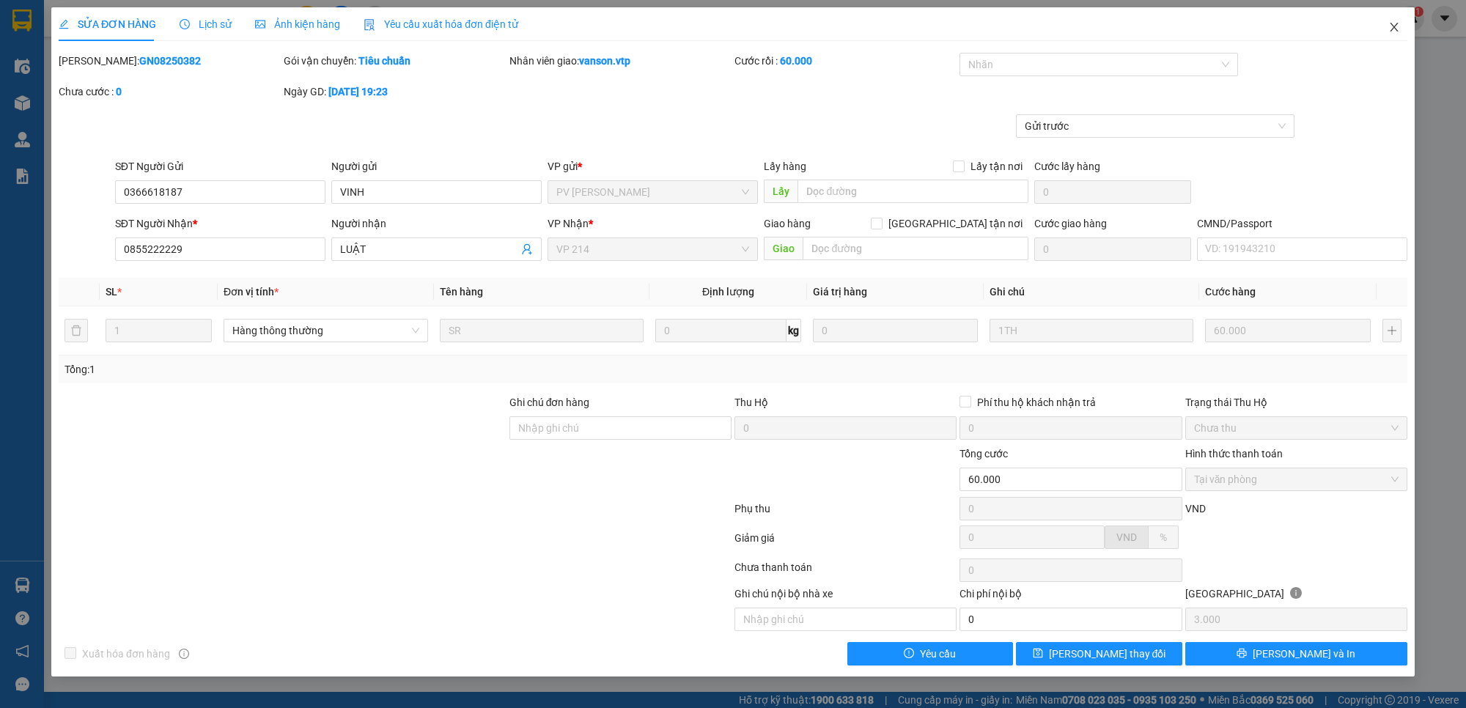
click at [1393, 23] on icon "close" at bounding box center [1394, 27] width 12 height 12
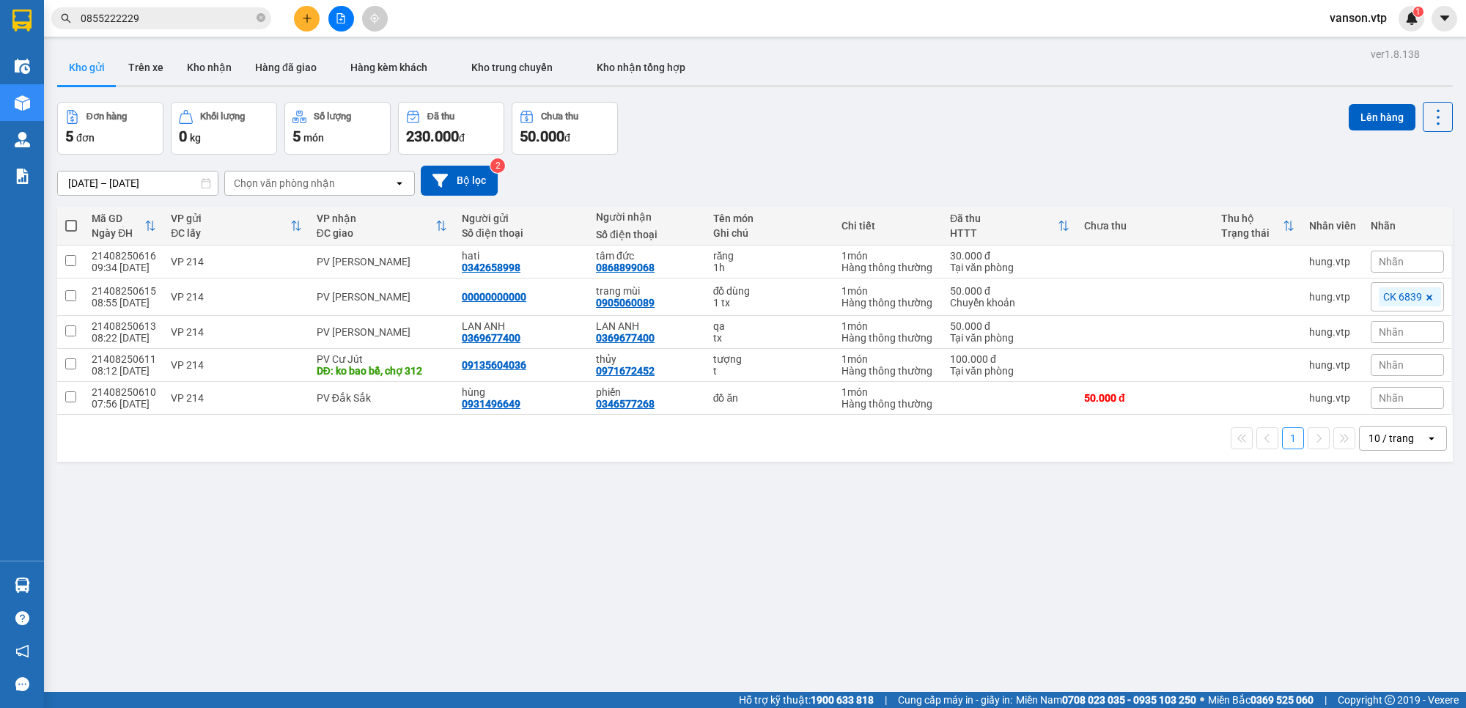
click at [169, 16] on input "0855222229" at bounding box center [167, 18] width 173 height 16
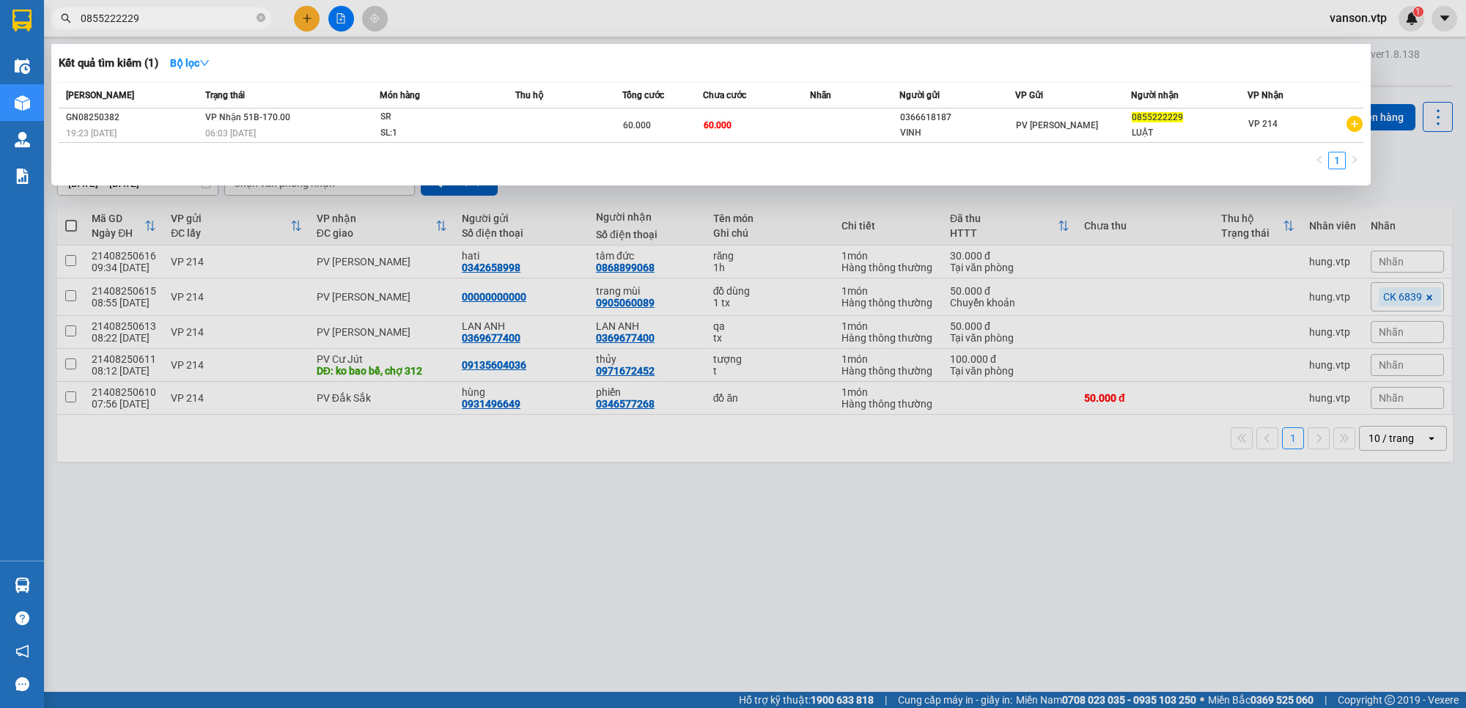
click at [169, 16] on input "0855222229" at bounding box center [167, 18] width 173 height 16
paste input "967338817"
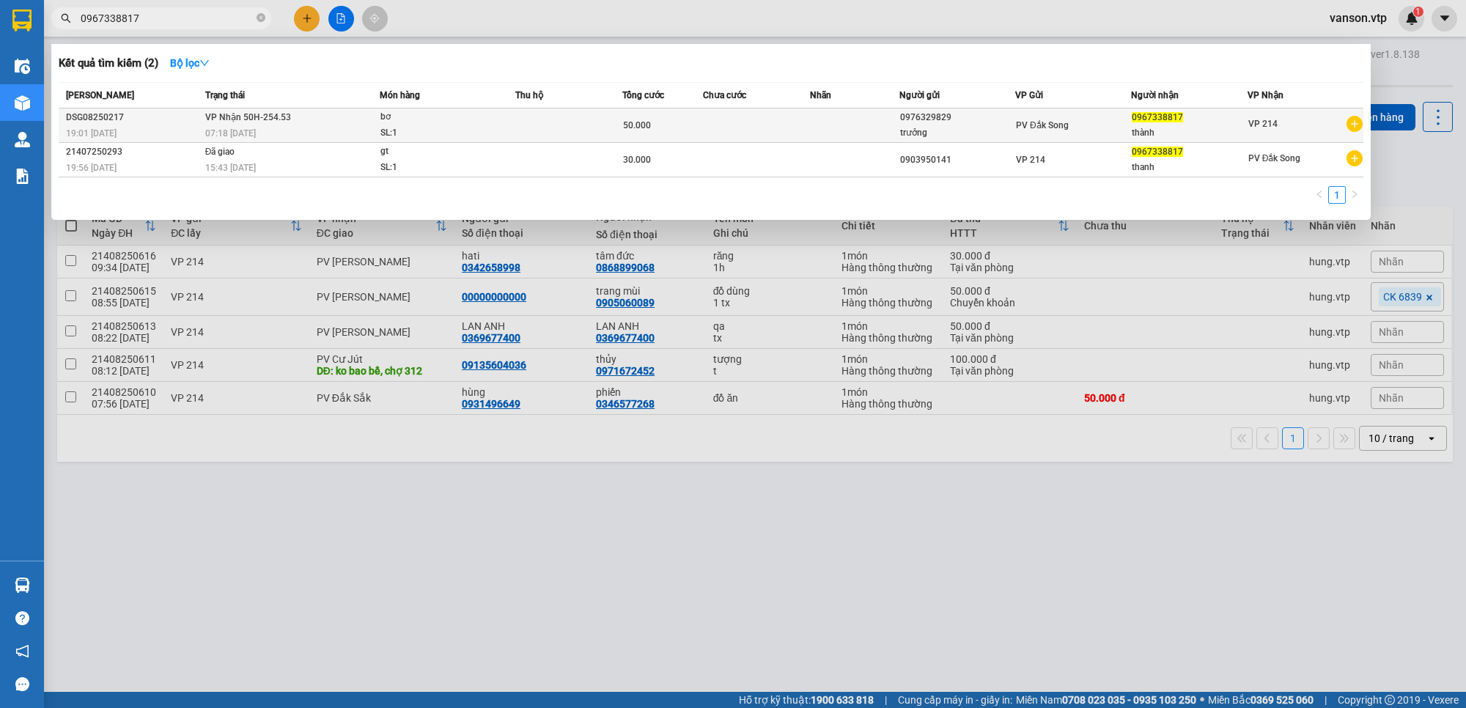
type input "0967338817"
click at [848, 130] on td at bounding box center [854, 125] width 89 height 34
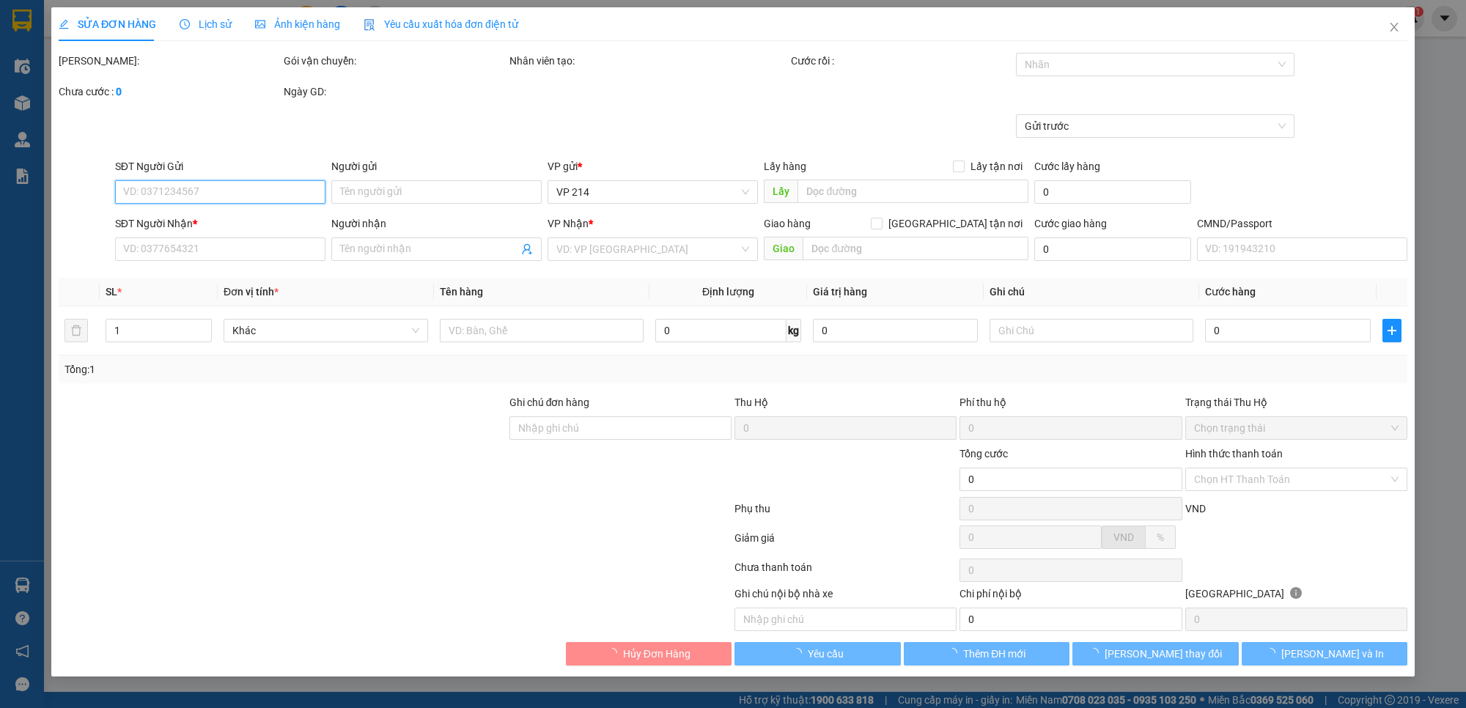
type input "0976329829"
type input "trưởng"
type input "0967338817"
type input "thành"
type input "50.000"
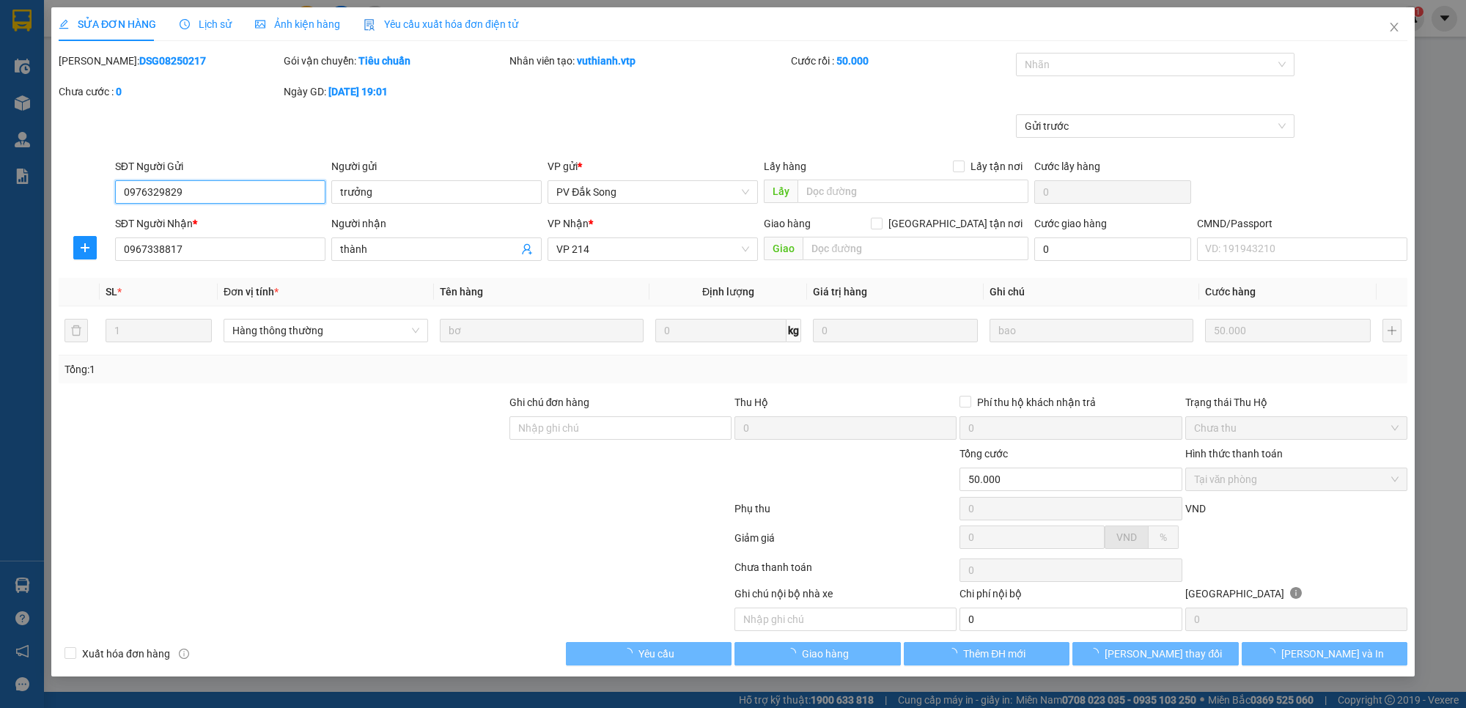
type input "2.500"
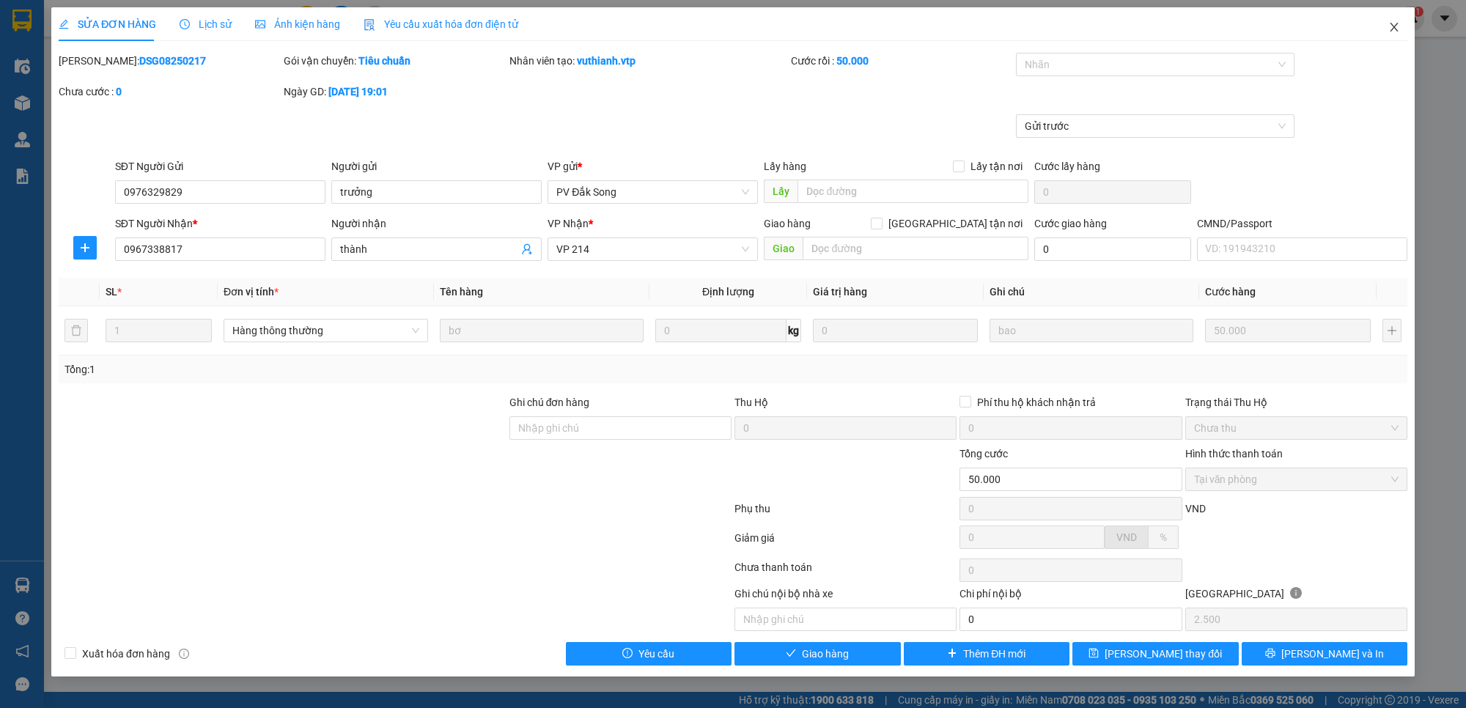
click at [1391, 30] on icon "close" at bounding box center [1394, 27] width 12 height 12
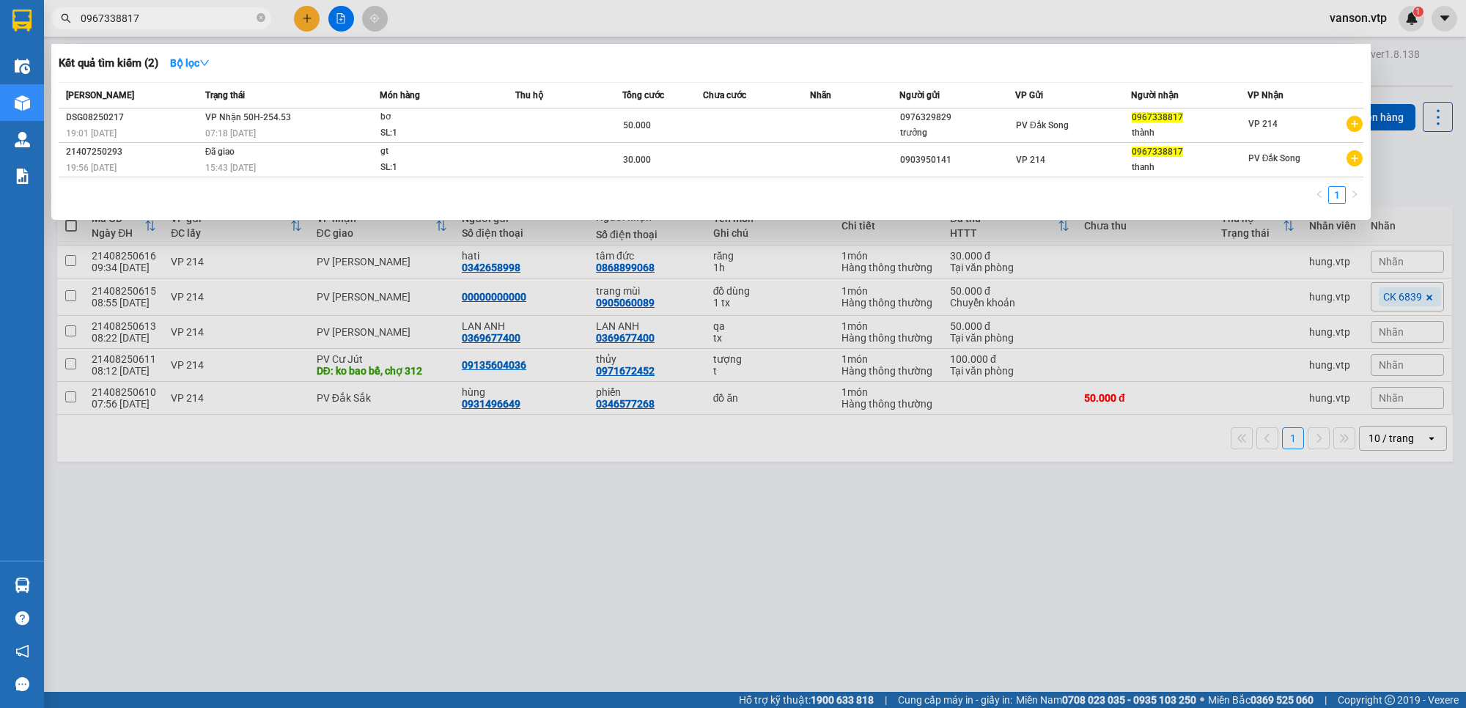
click at [207, 21] on input "0967338817" at bounding box center [167, 18] width 173 height 16
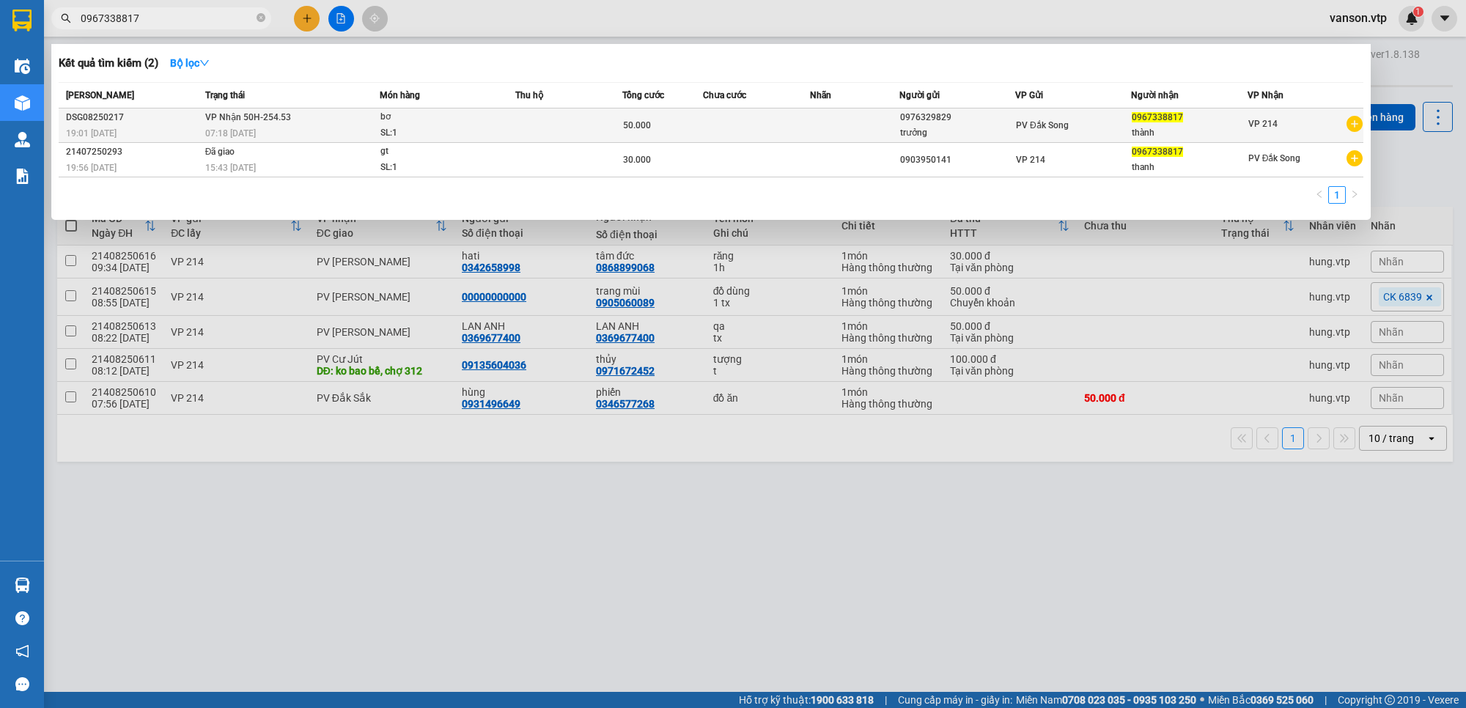
click at [420, 128] on div "SL: 1" at bounding box center [435, 133] width 110 height 16
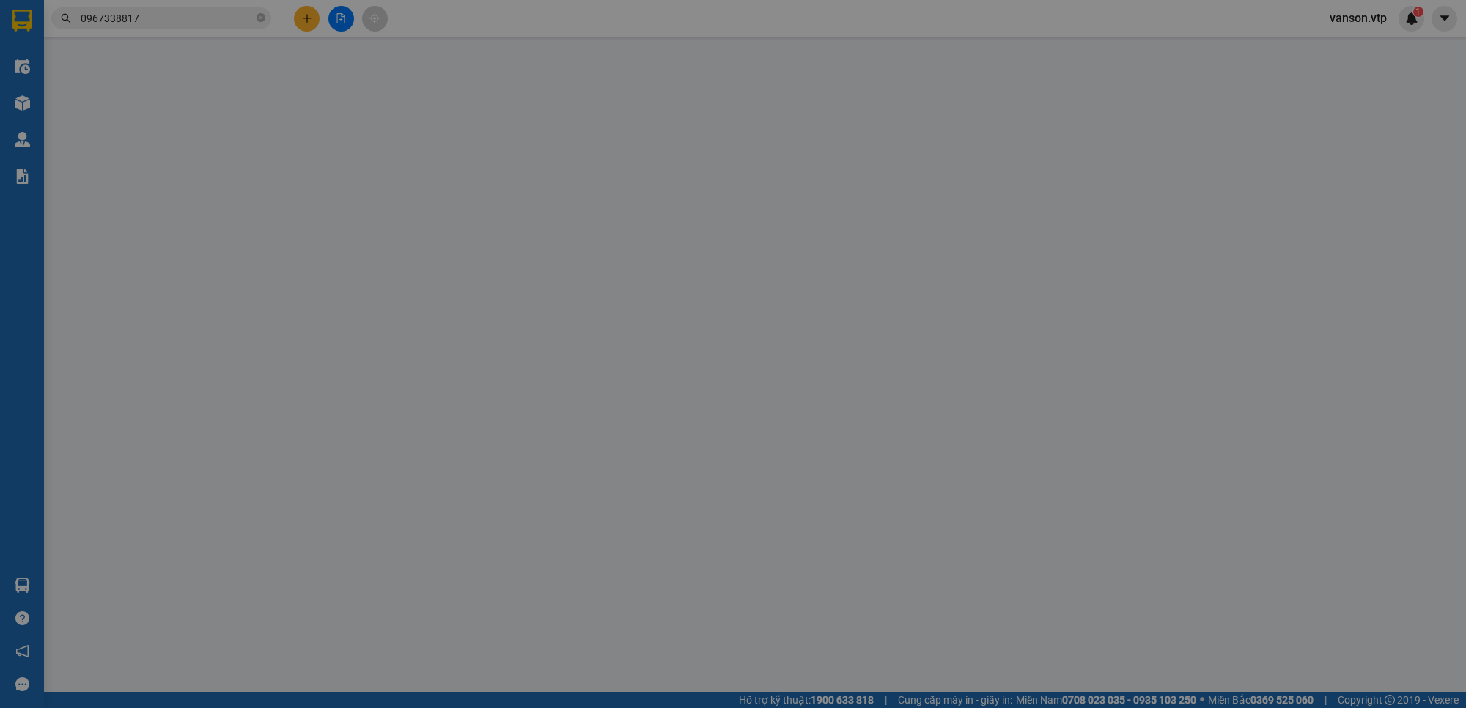
type input "0976329829"
type input "trưởng"
type input "0967338817"
type input "thành"
type input "50.000"
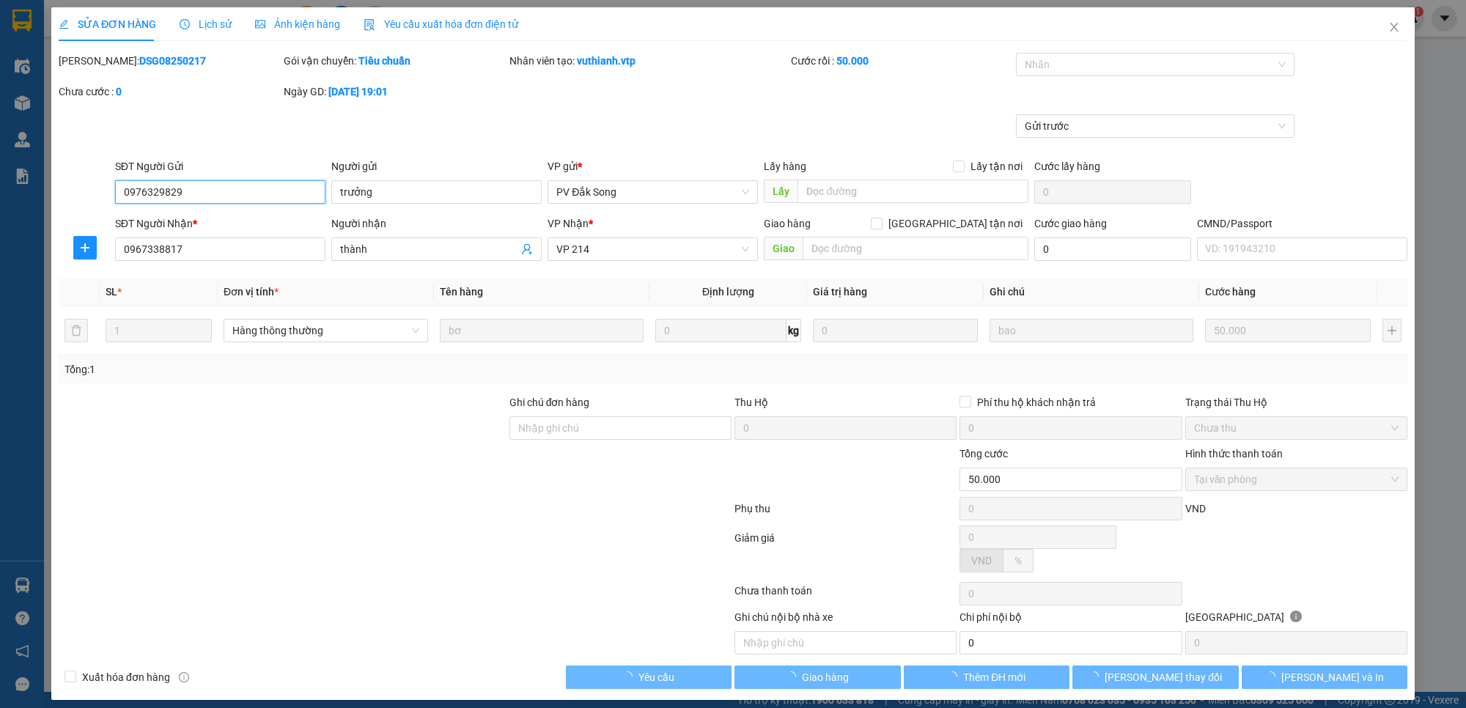
type input "2.500"
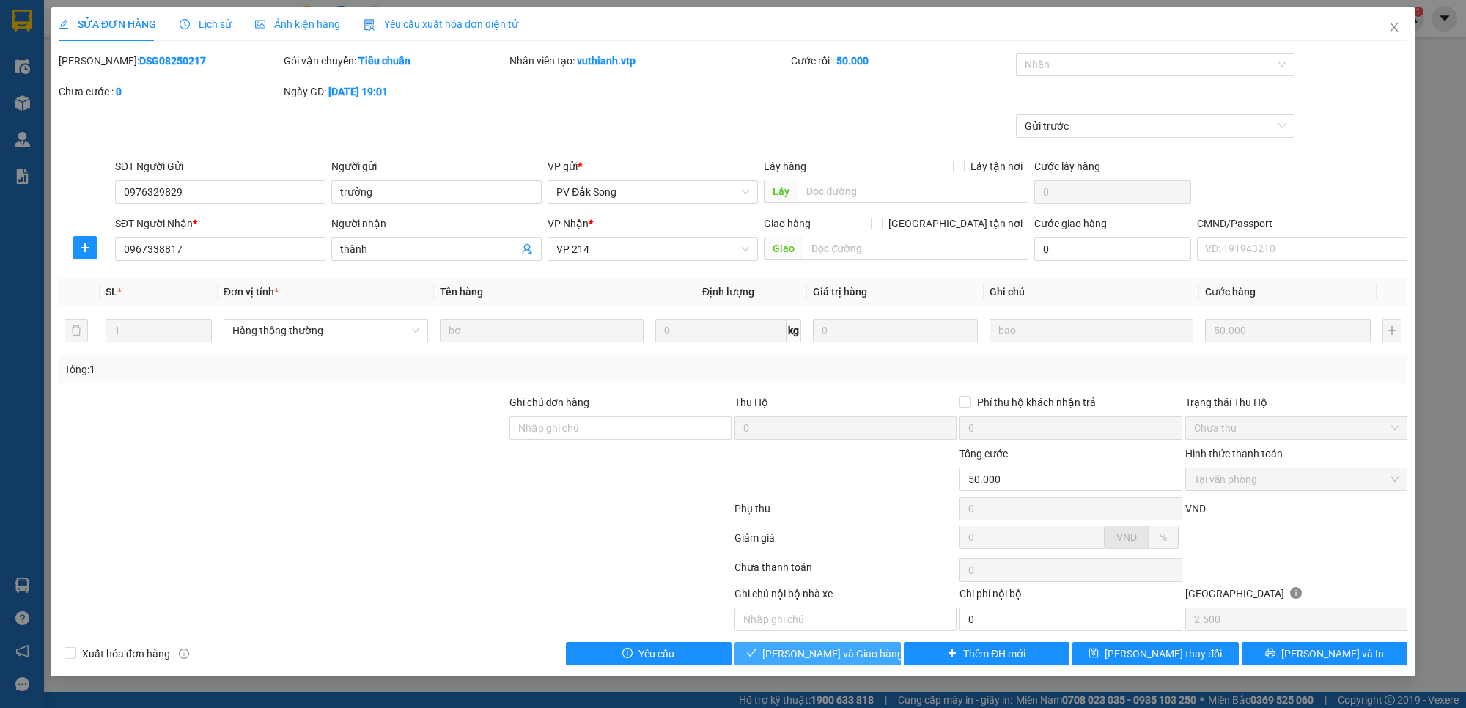
click at [865, 654] on span "Lưu và Giao hàng" at bounding box center [832, 654] width 141 height 16
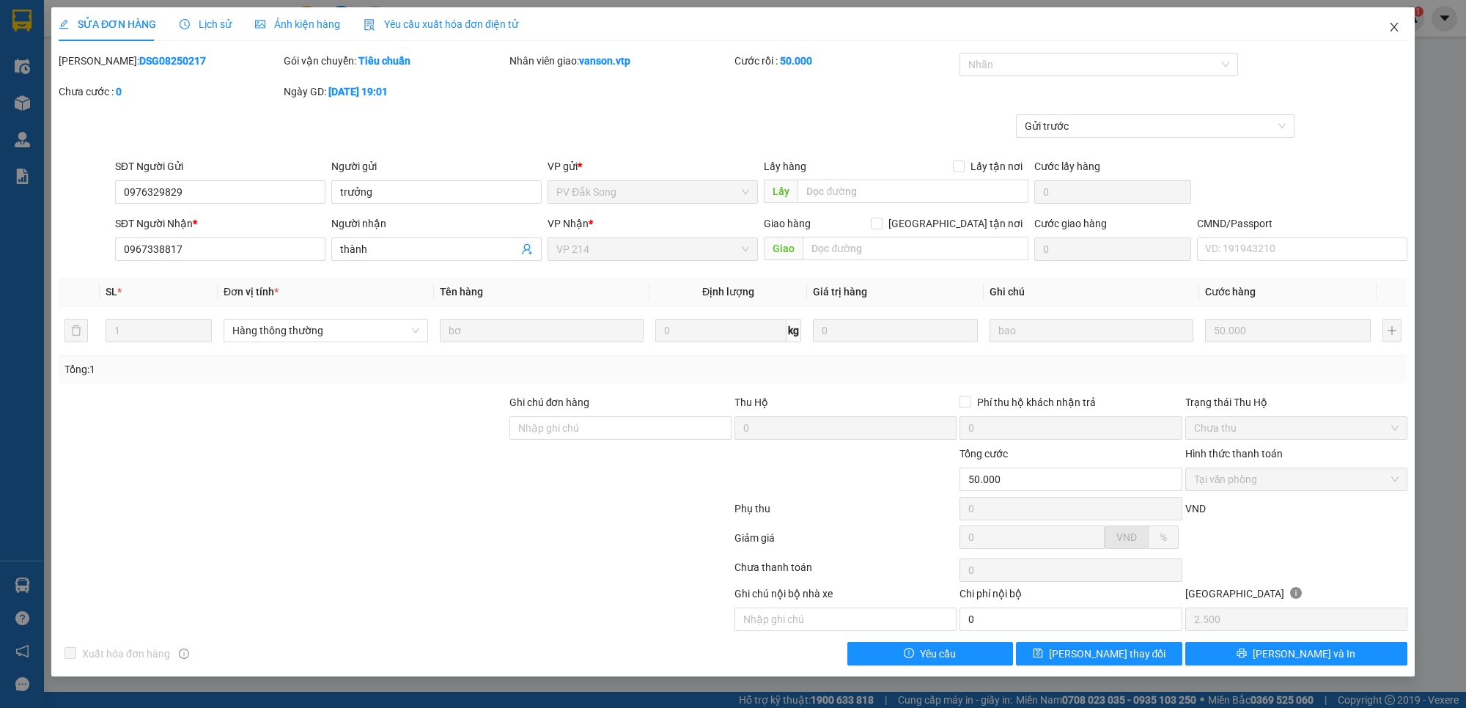
click at [1402, 23] on span "Close" at bounding box center [1394, 27] width 41 height 41
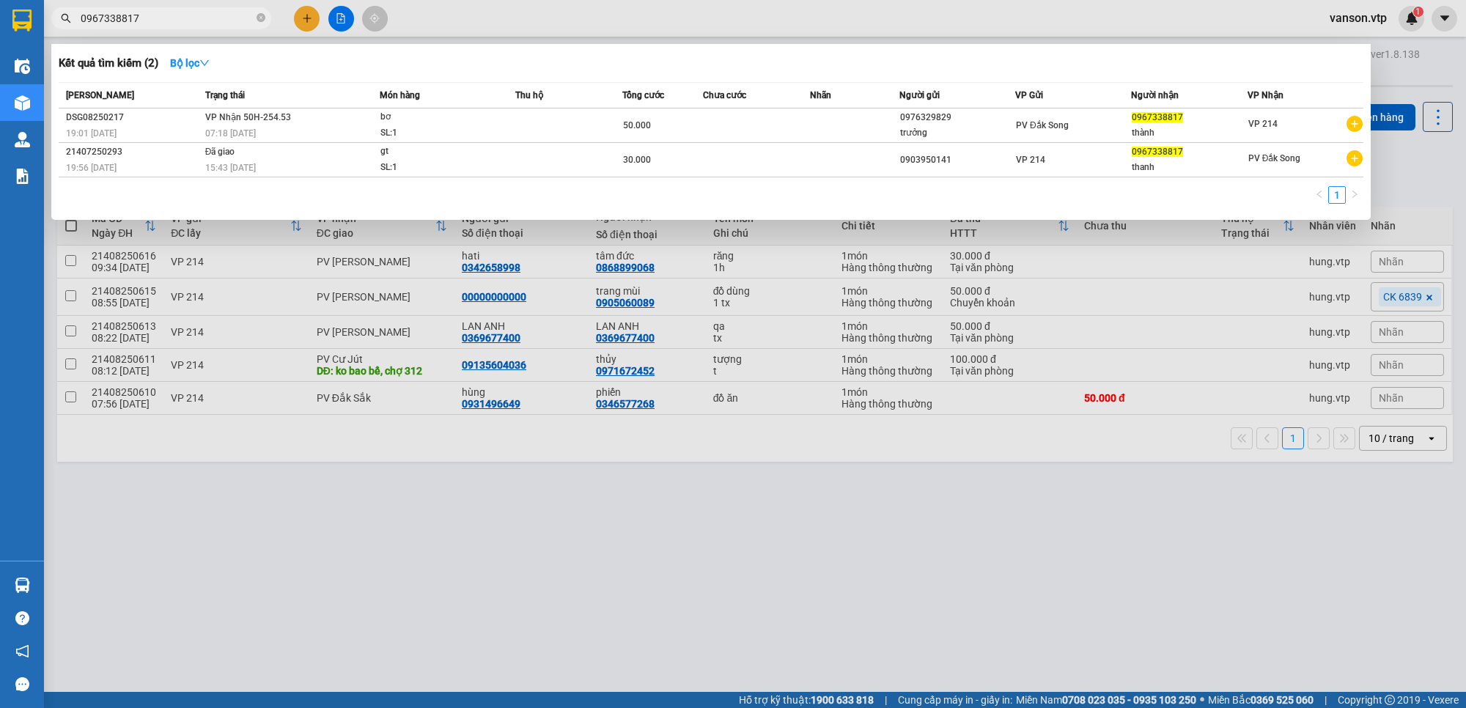
drag, startPoint x: 183, startPoint y: 18, endPoint x: 0, endPoint y: 12, distance: 183.4
click at [0, 12] on section "Kết quả tìm kiếm ( 2 ) Bộ lọc Mã ĐH Trạng thái Món hàng Thu hộ Tổng cước Chưa c…" at bounding box center [733, 354] width 1466 height 708
paste input "367499479"
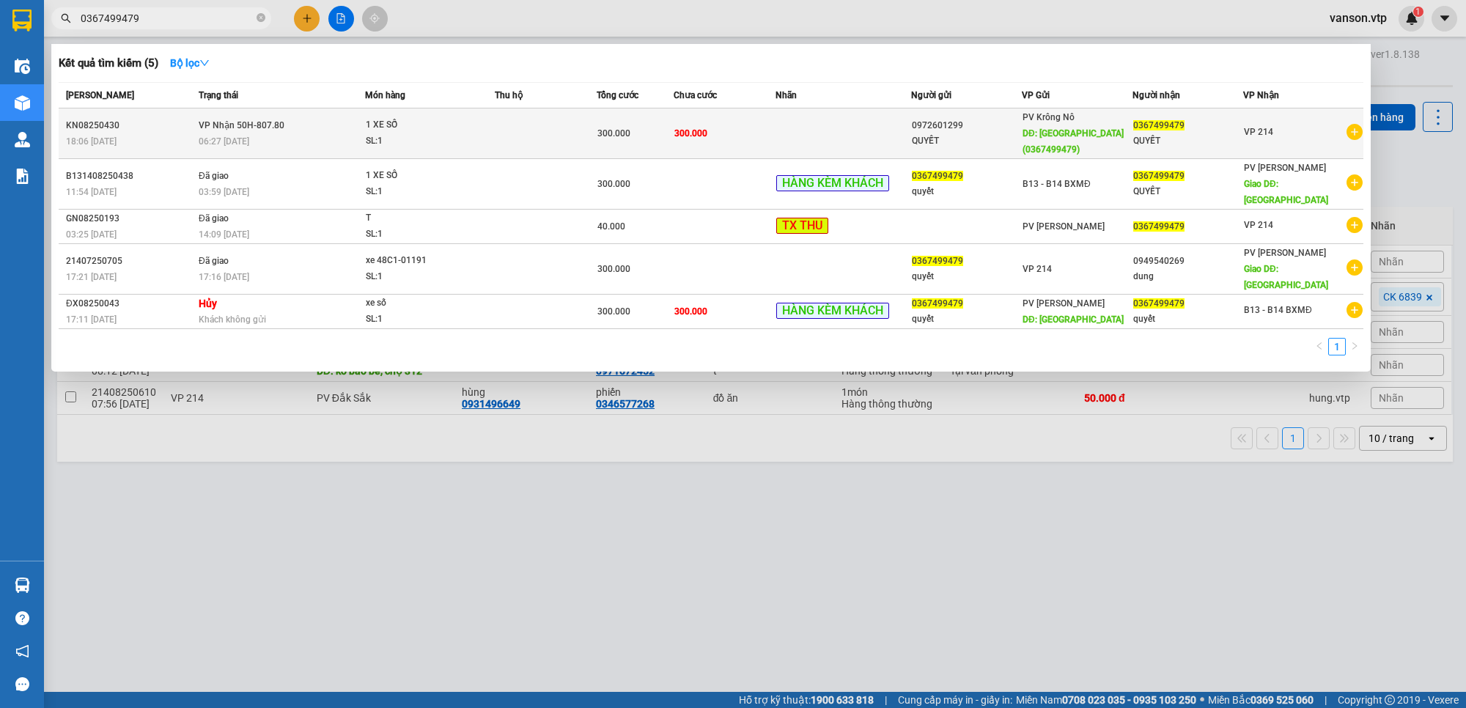
type input "0367499479"
click at [814, 129] on td at bounding box center [844, 133] width 136 height 51
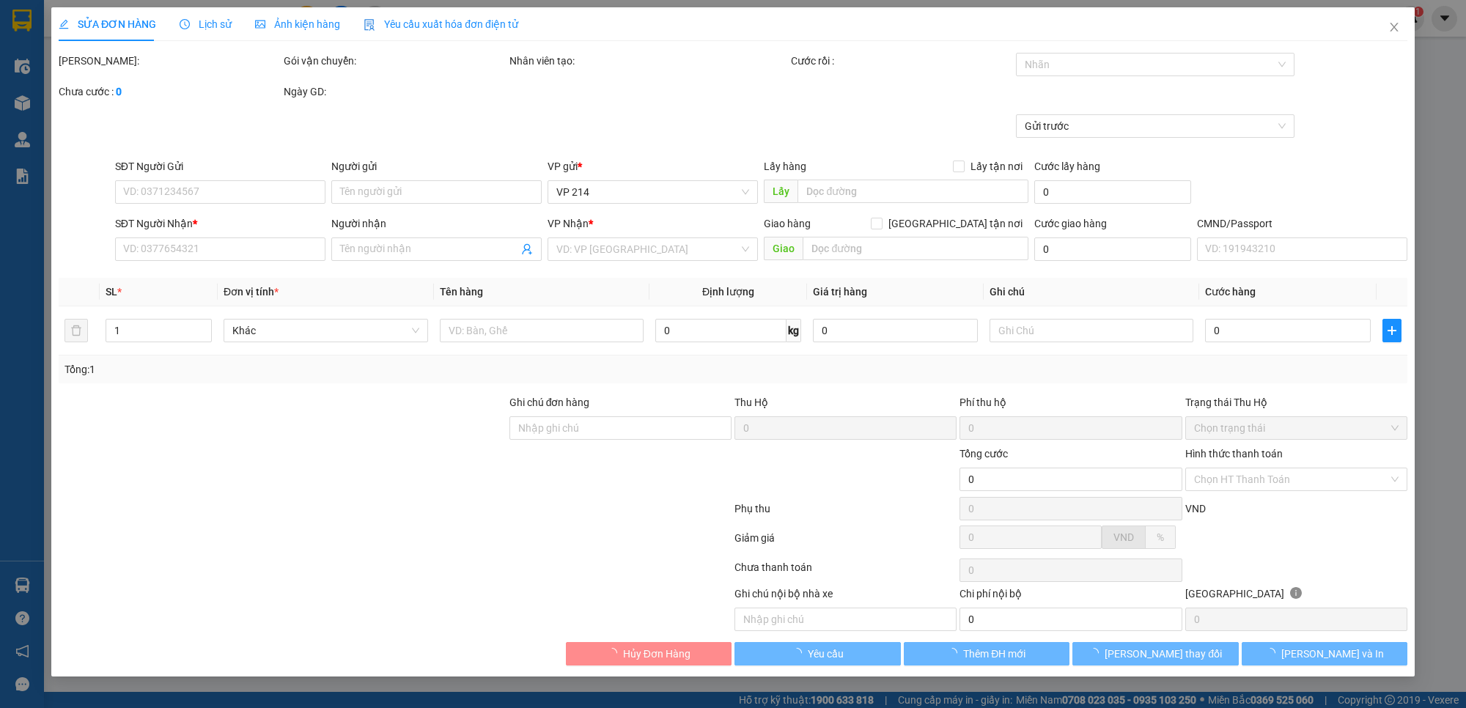
type input "0972601299"
type input "QUYẾT"
type input "QUẢNG PHÚ(0367499479)"
type input "0367499479"
type input "QUYẾT"
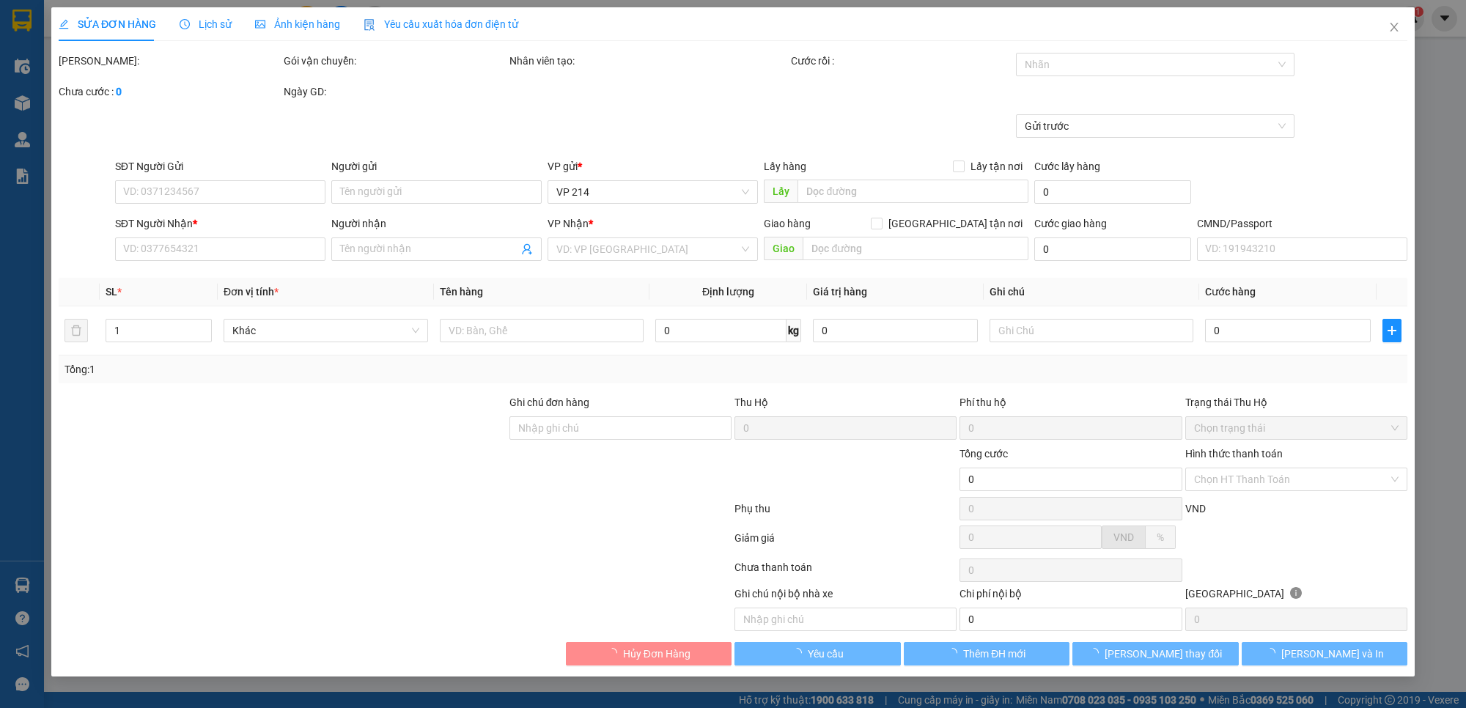
type input "300.000"
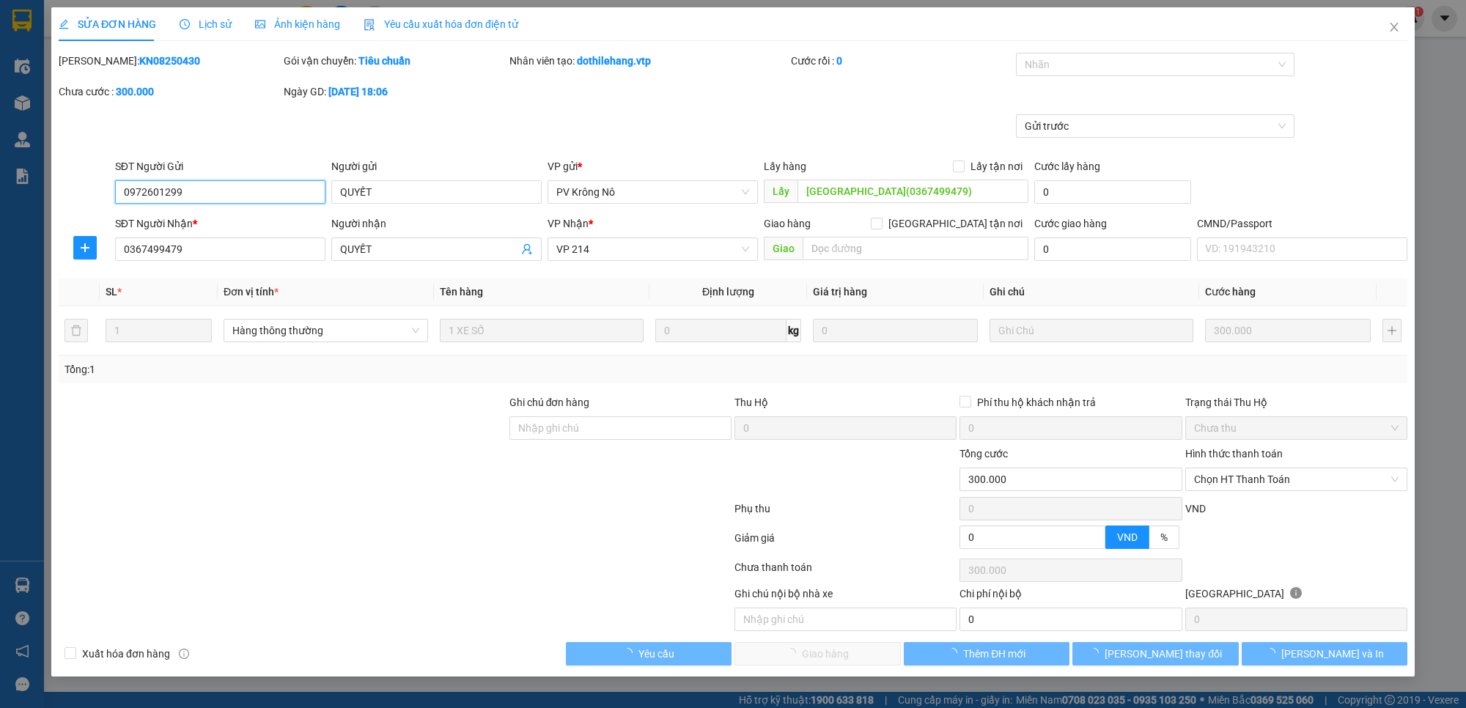
type input "15.000"
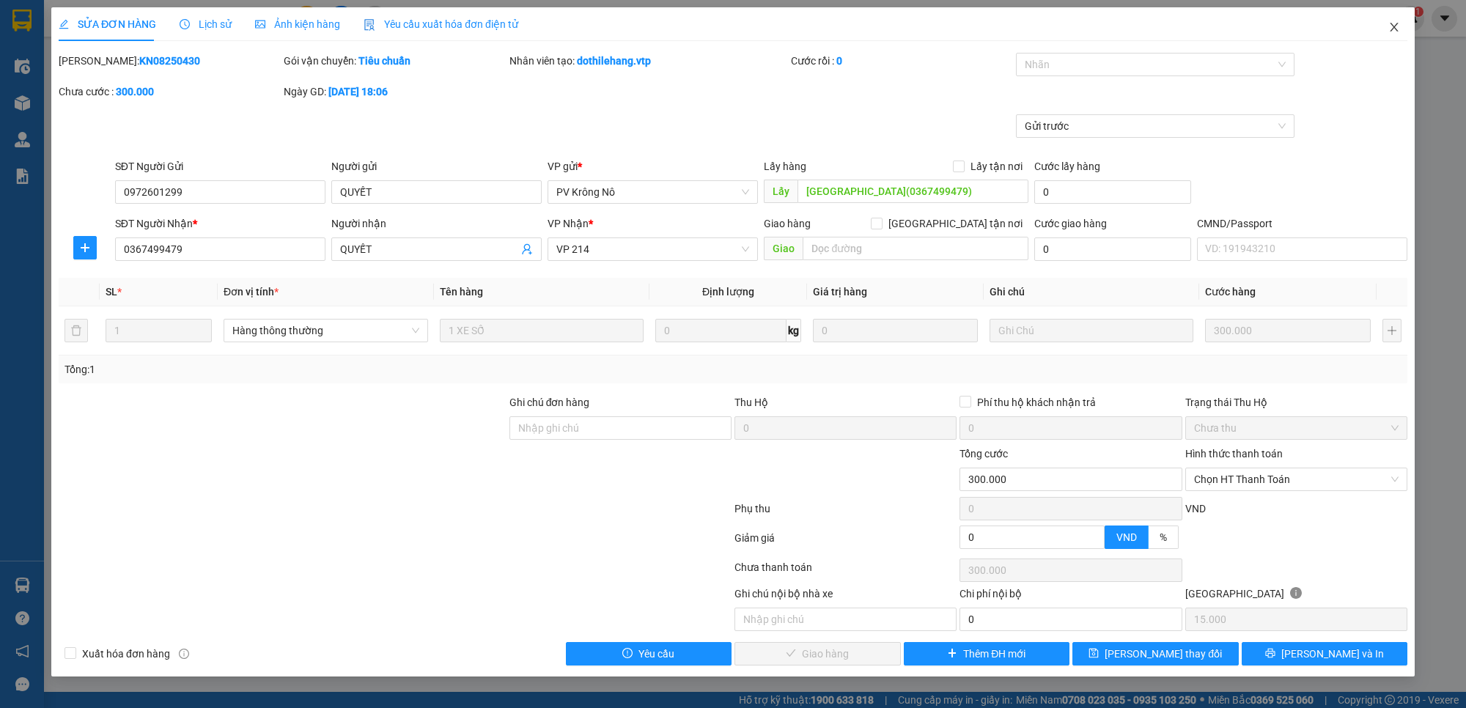
click at [1397, 26] on icon "close" at bounding box center [1394, 27] width 12 height 12
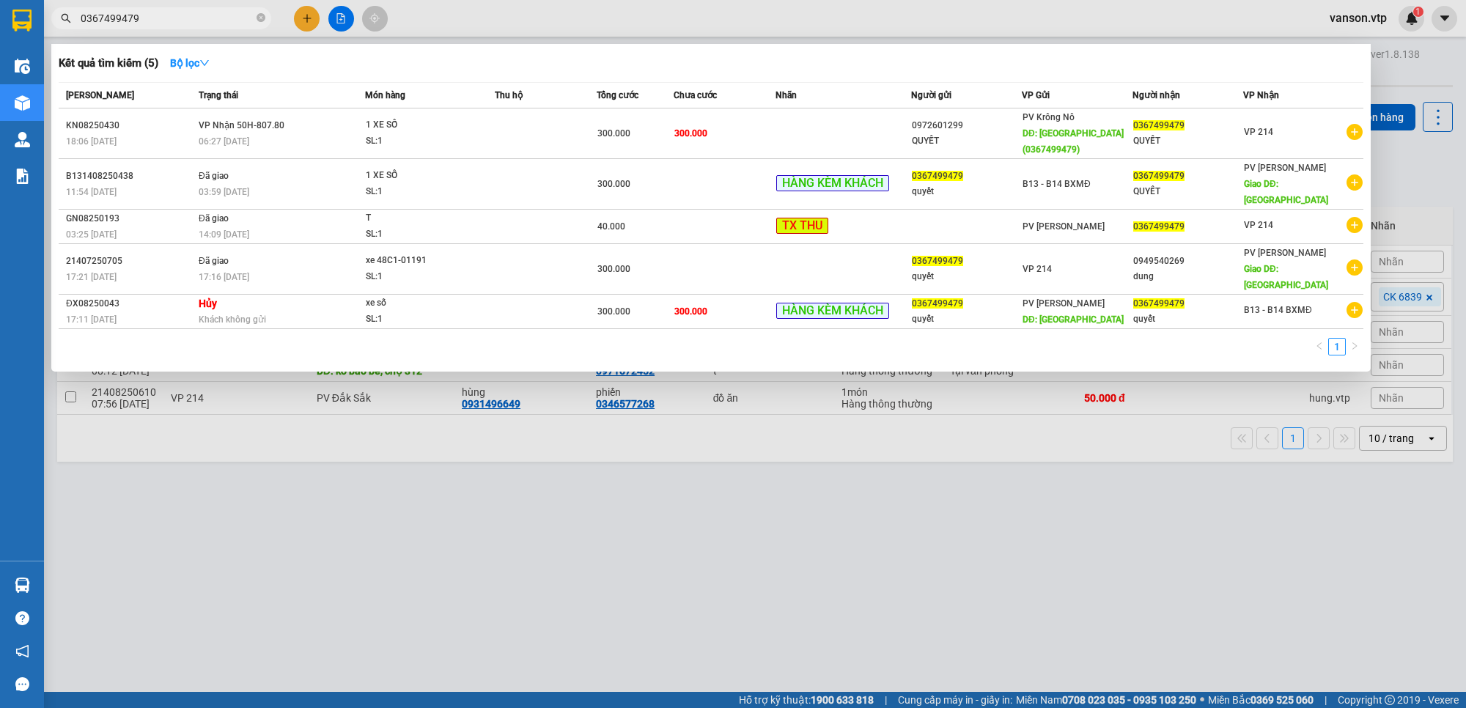
click at [165, 18] on input "0367499479" at bounding box center [167, 18] width 173 height 16
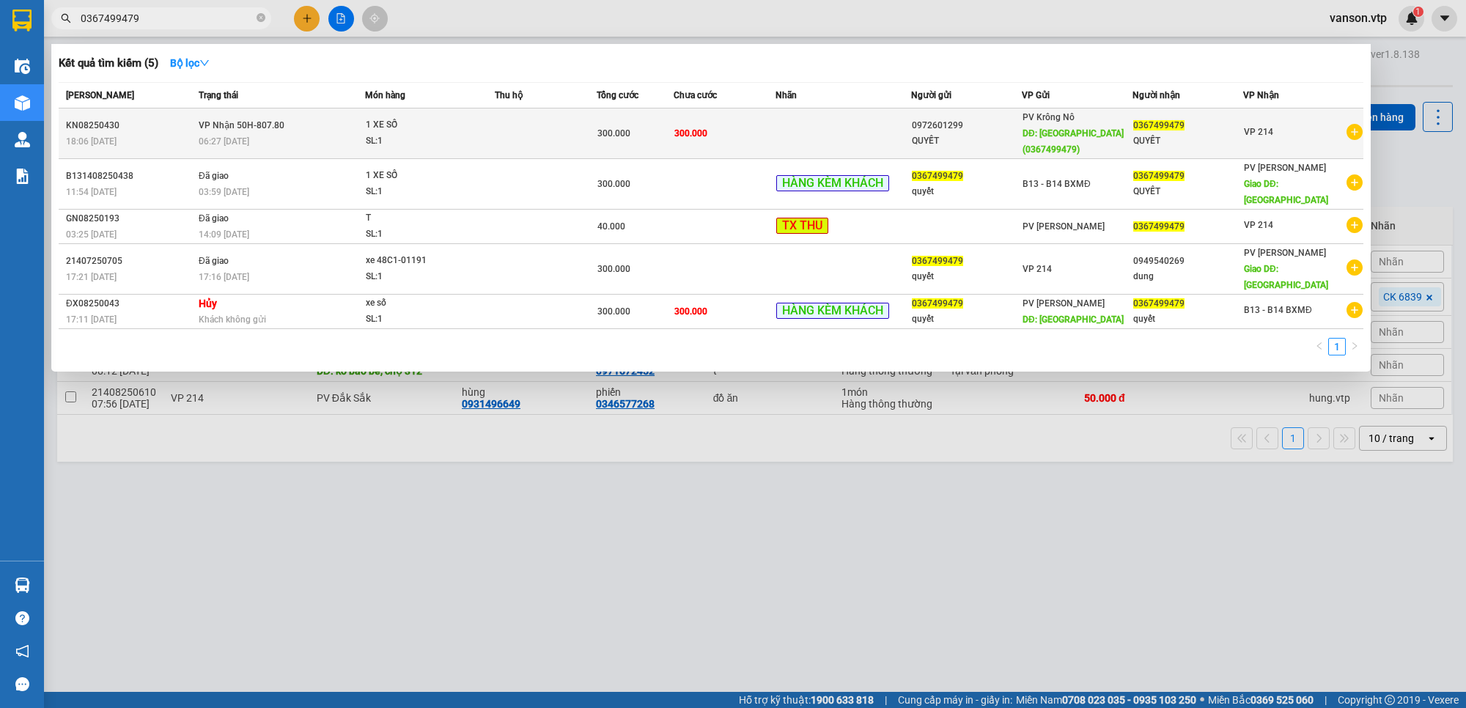
click at [562, 147] on td at bounding box center [546, 133] width 102 height 51
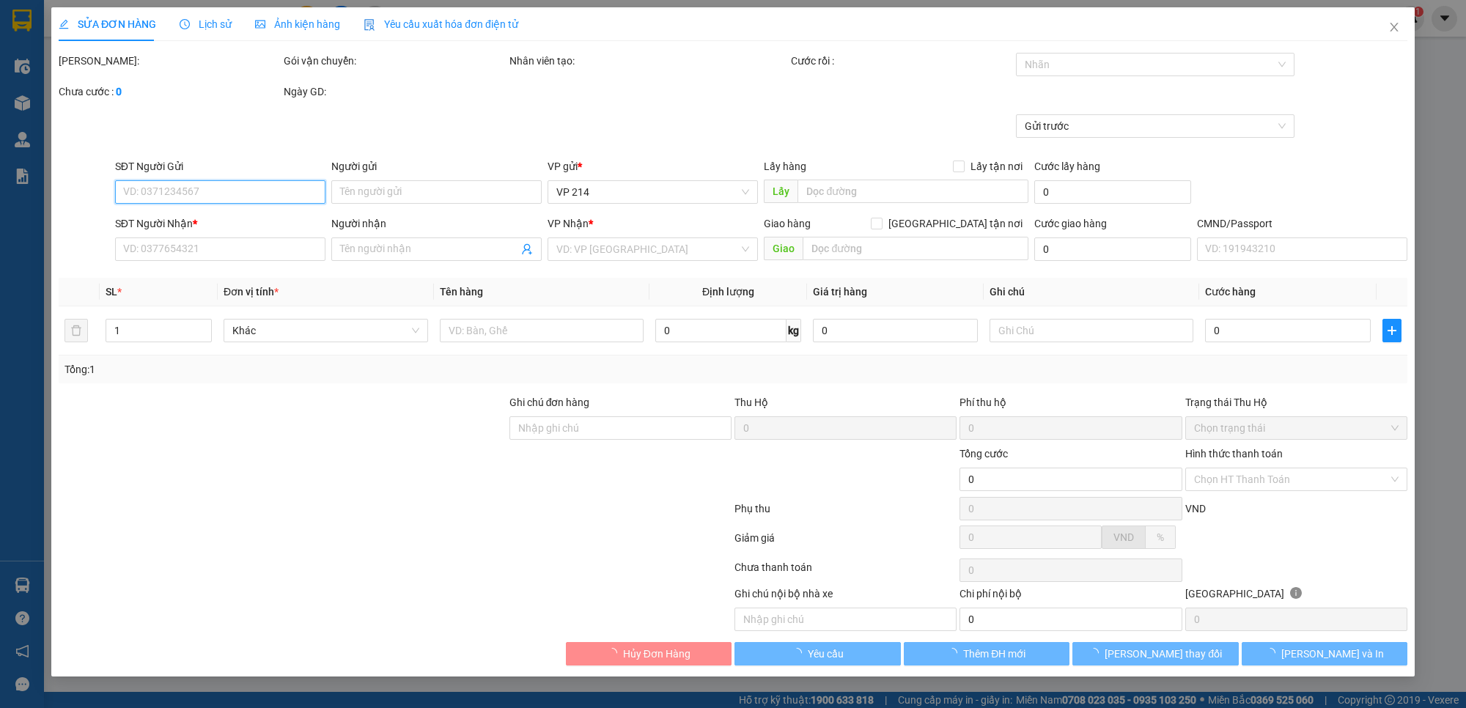
type input "0972601299"
type input "QUYẾT"
type input "QUẢNG PHÚ(0367499479)"
type input "0367499479"
type input "QUYẾT"
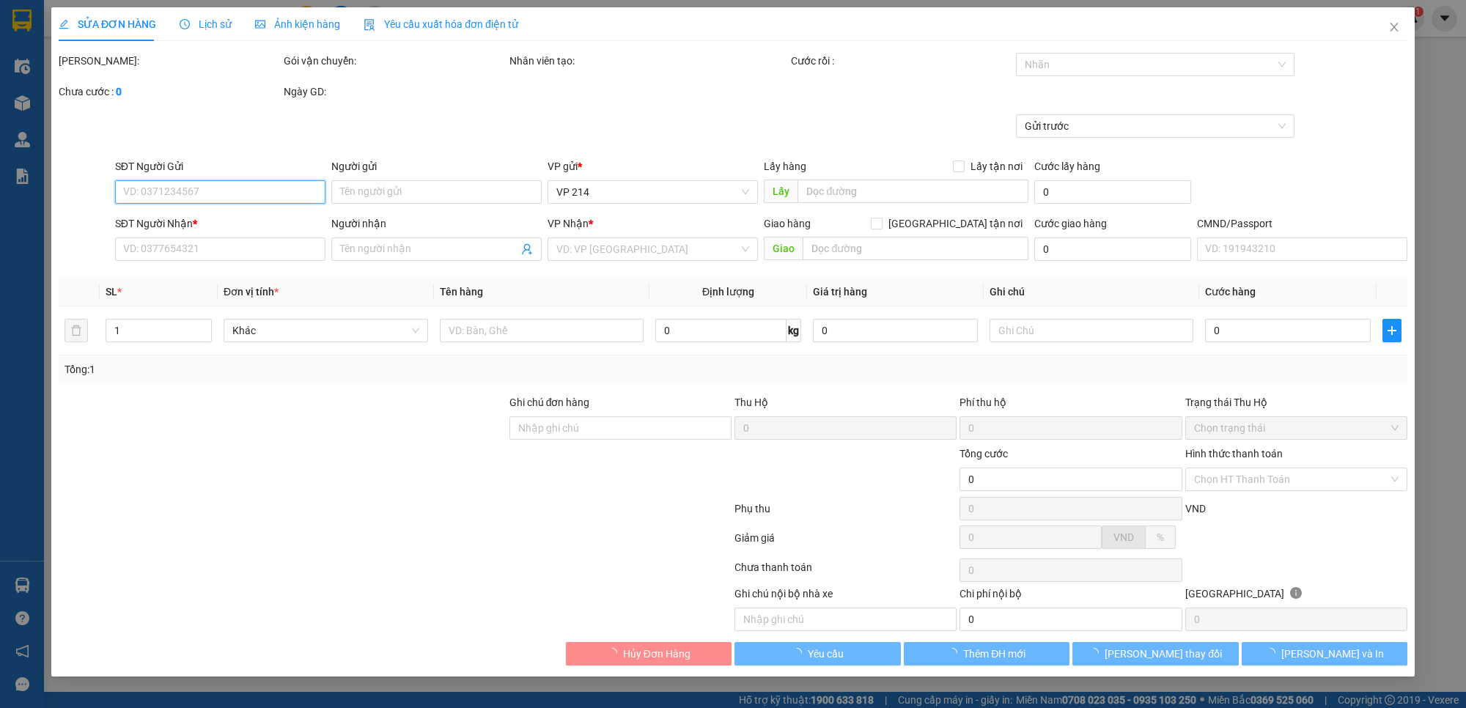
type input "300.000"
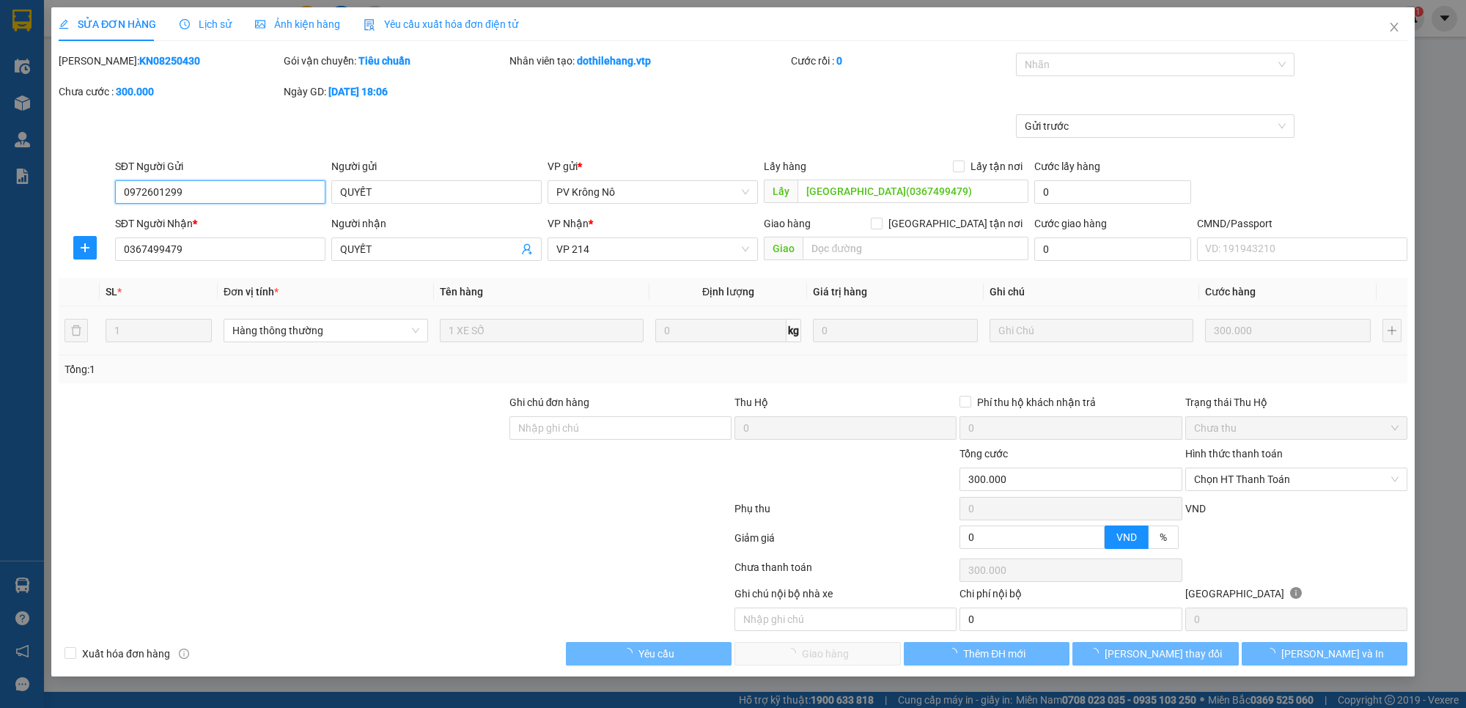
type input "15.000"
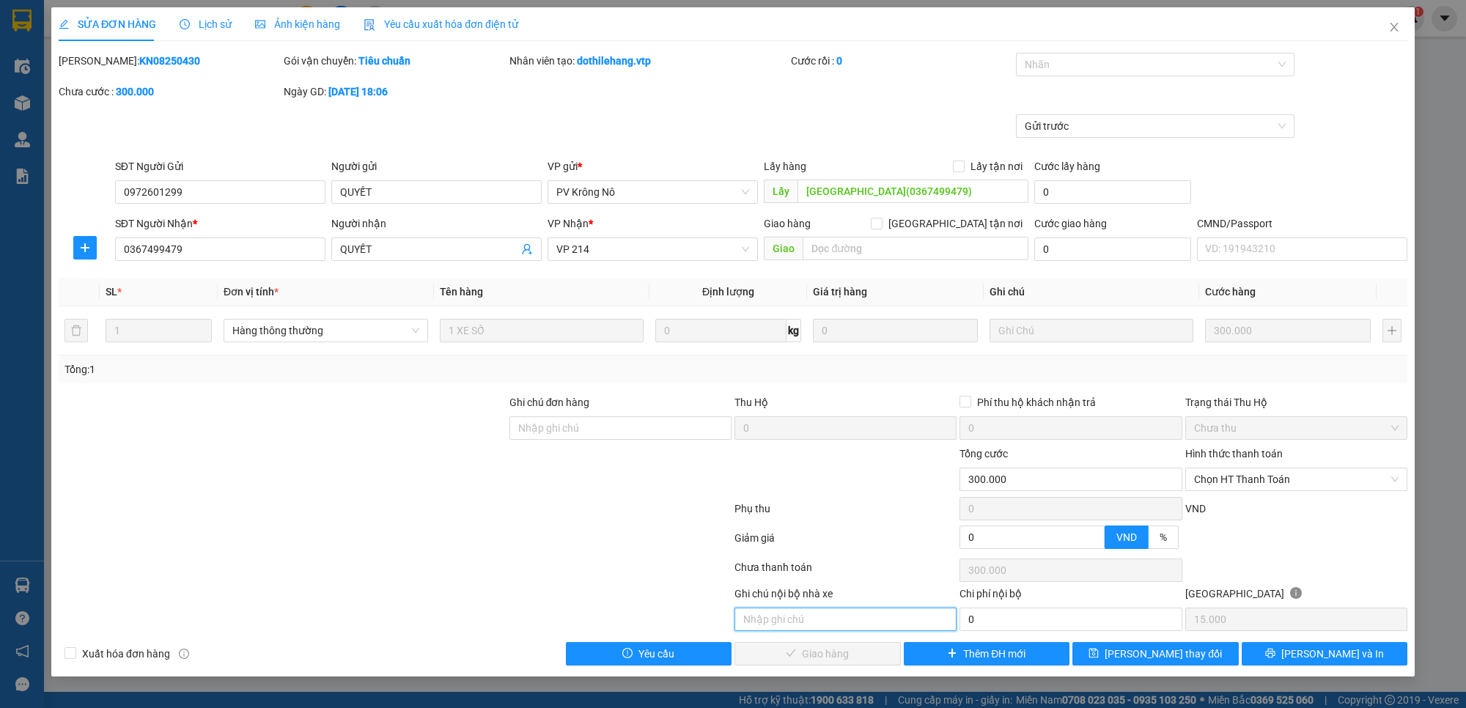
click at [826, 631] on input "text" at bounding box center [846, 619] width 222 height 23
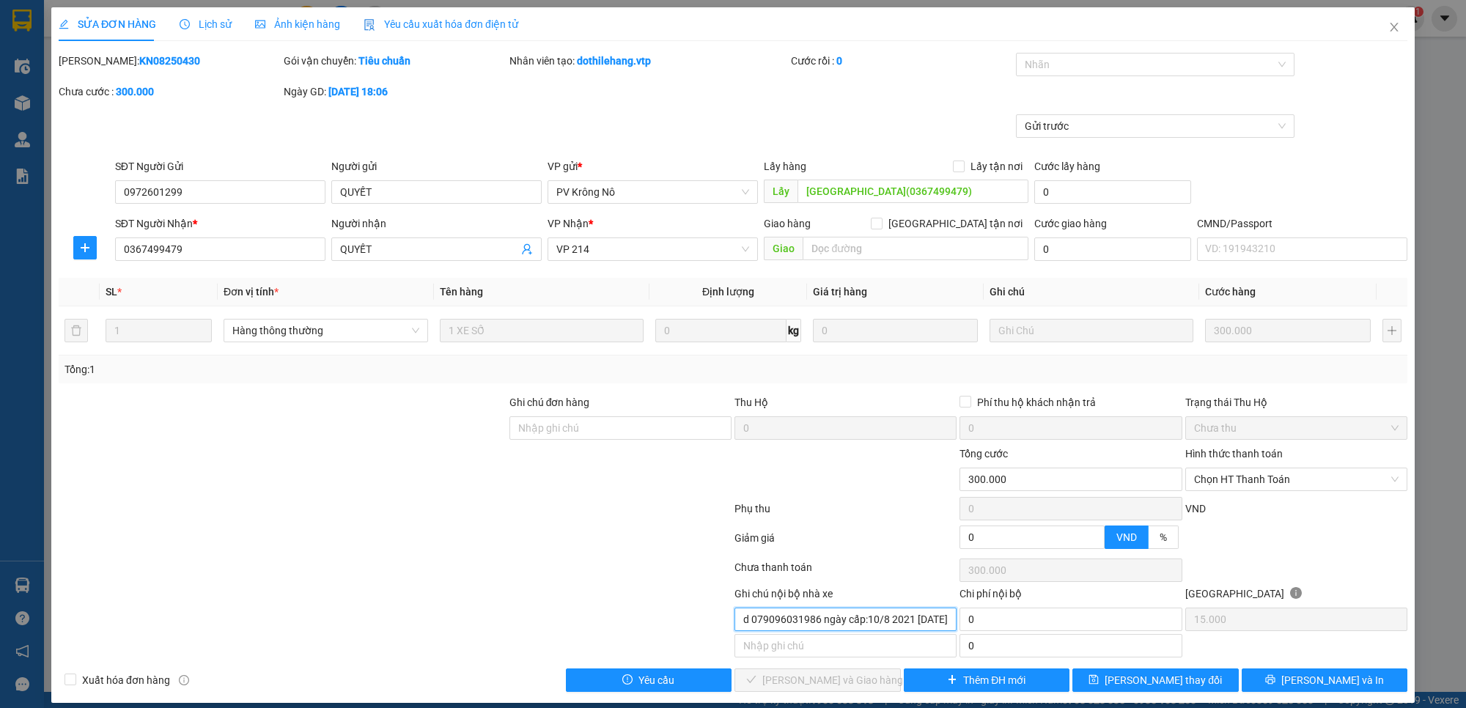
scroll to position [0, 45]
click at [1221, 471] on span "Chọn HT Thanh Toán" at bounding box center [1296, 479] width 205 height 22
type input "số cccd 079096031986 ngày cấp:10/8 2021 26/12/2036"
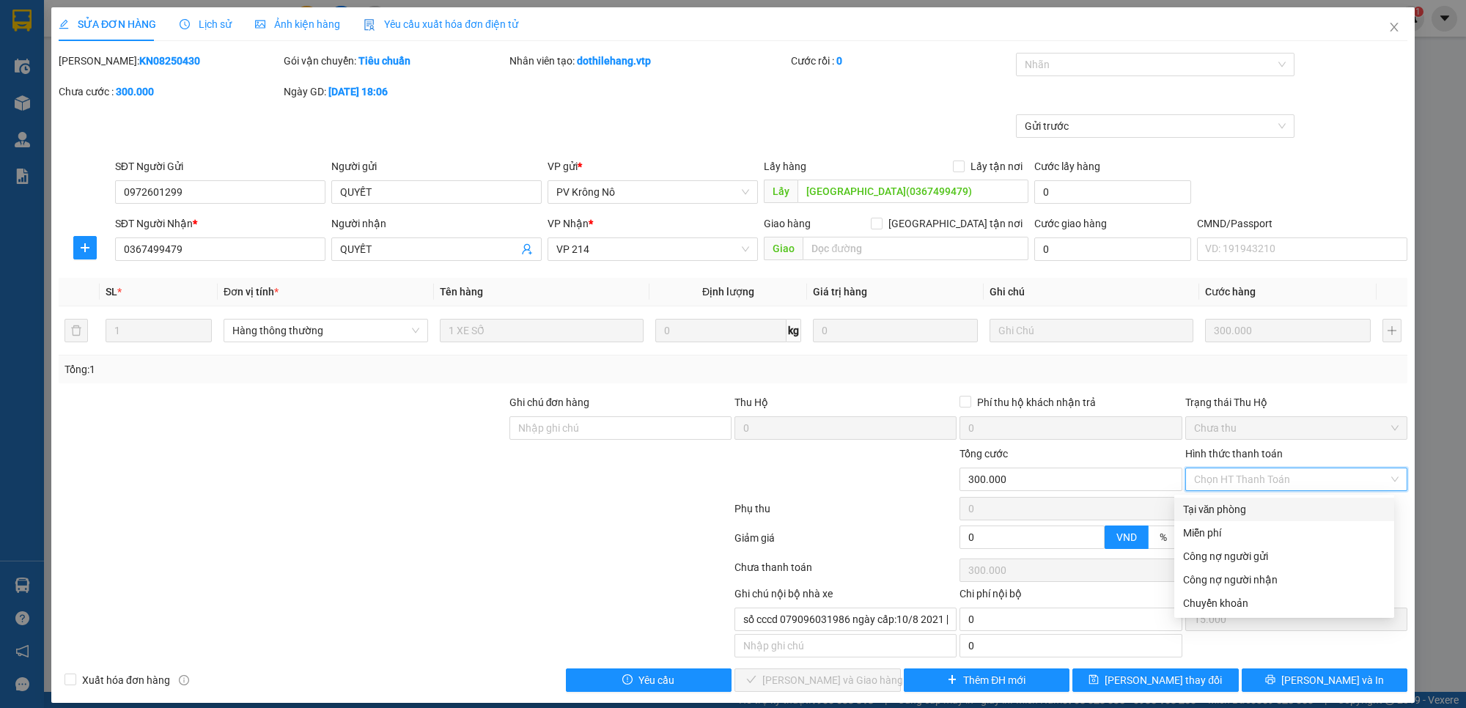
click at [1210, 513] on div "Tại văn phòng" at bounding box center [1284, 509] width 202 height 16
type input "0"
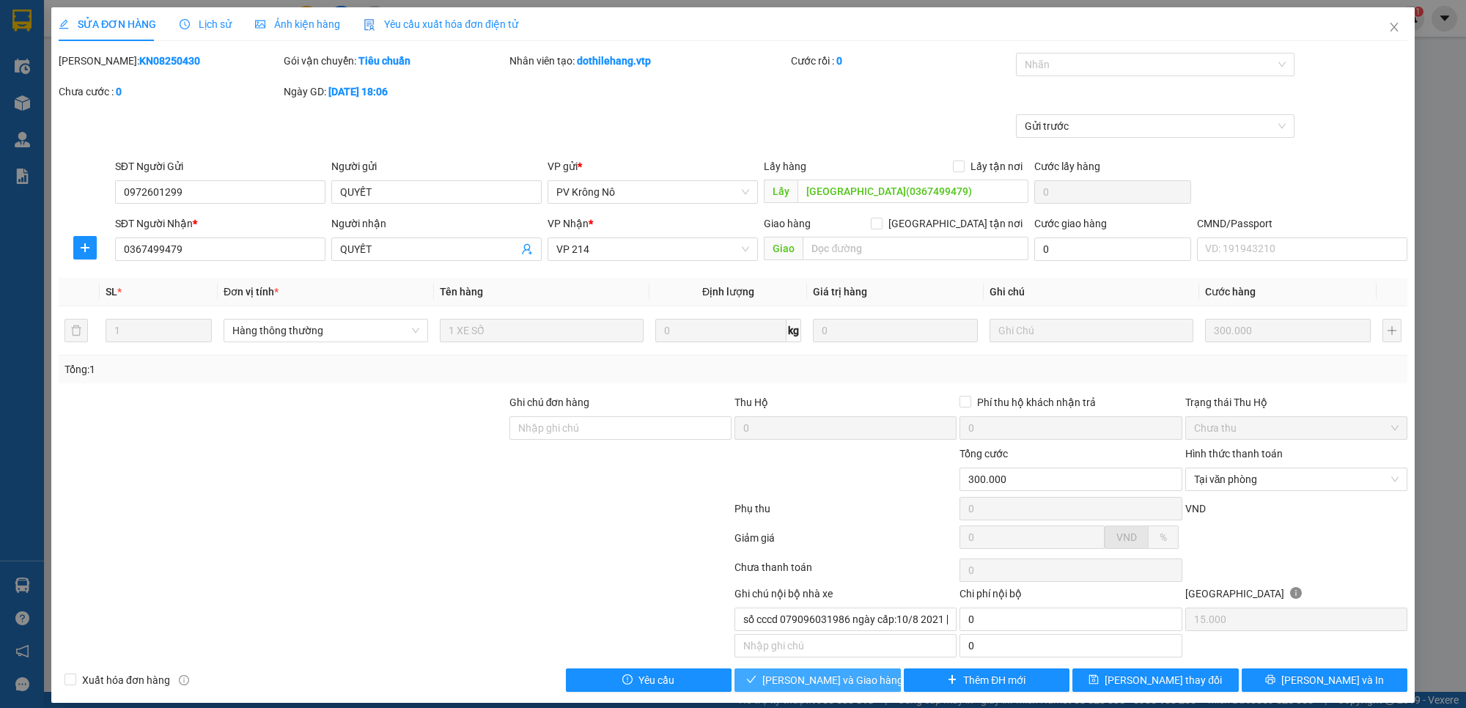
click at [861, 683] on button "Lưu và Giao hàng" at bounding box center [818, 680] width 166 height 23
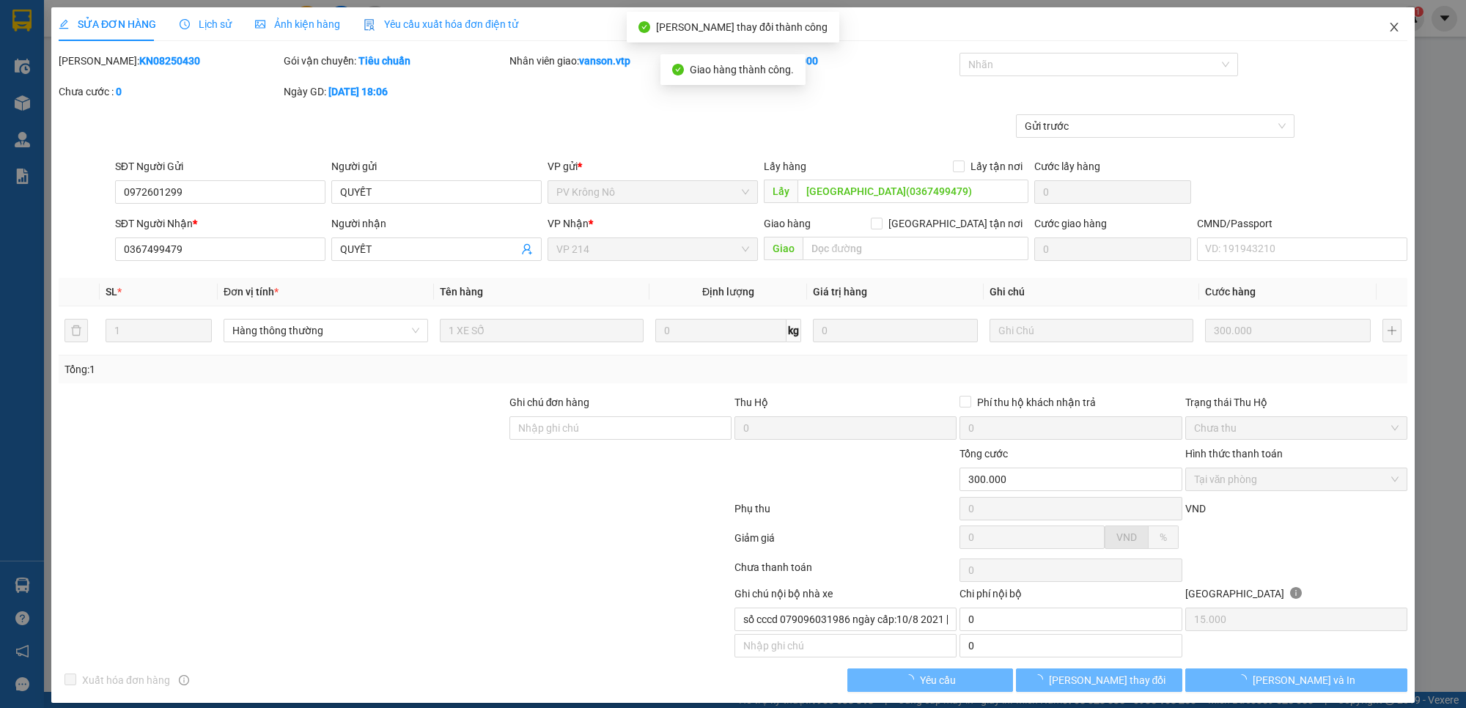
click at [1388, 27] on icon "close" at bounding box center [1394, 27] width 12 height 12
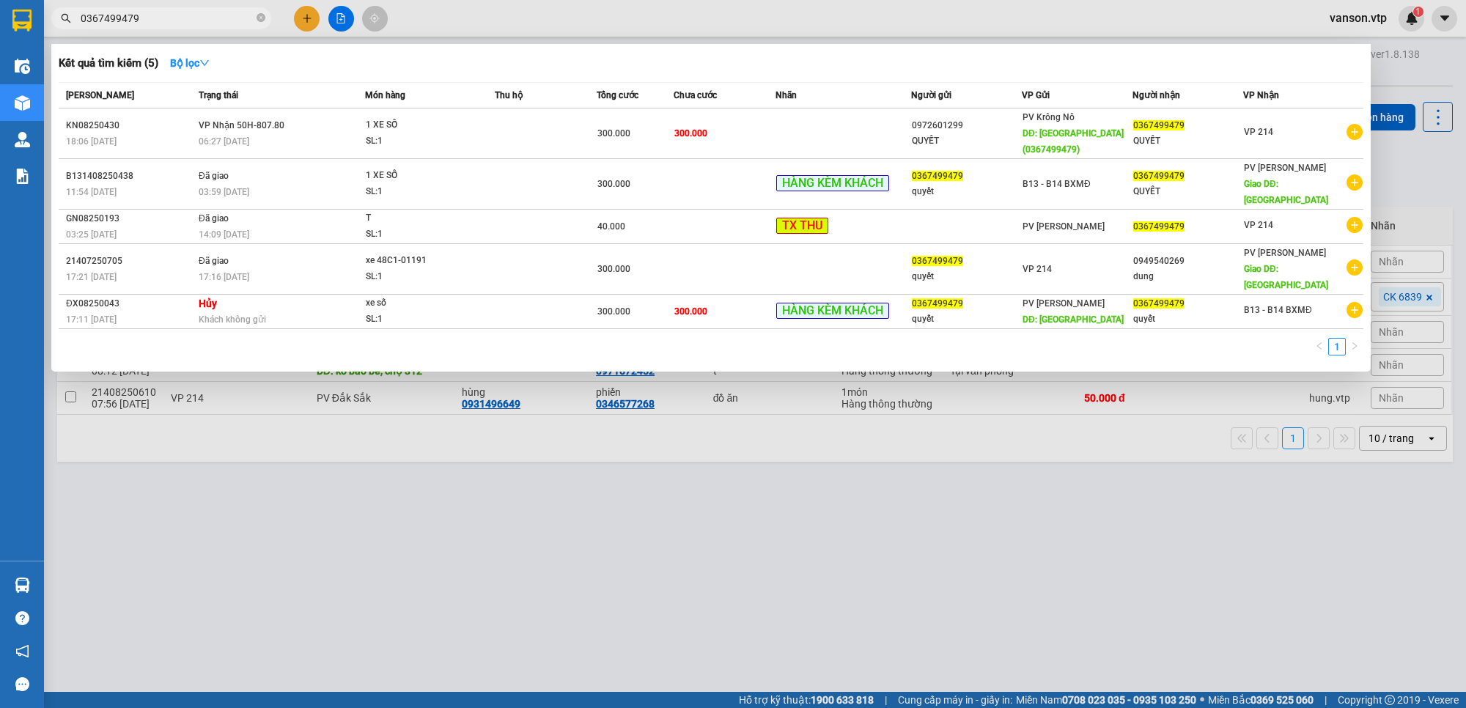
drag, startPoint x: 177, startPoint y: 15, endPoint x: 9, endPoint y: 38, distance: 170.1
click at [18, 38] on section "Kết quả tìm kiếm ( 5 ) Bộ lọc Mã ĐH Trạng thái Món hàng Thu hộ Tổng cước Chưa c…" at bounding box center [733, 354] width 1466 height 708
paste input "945234045"
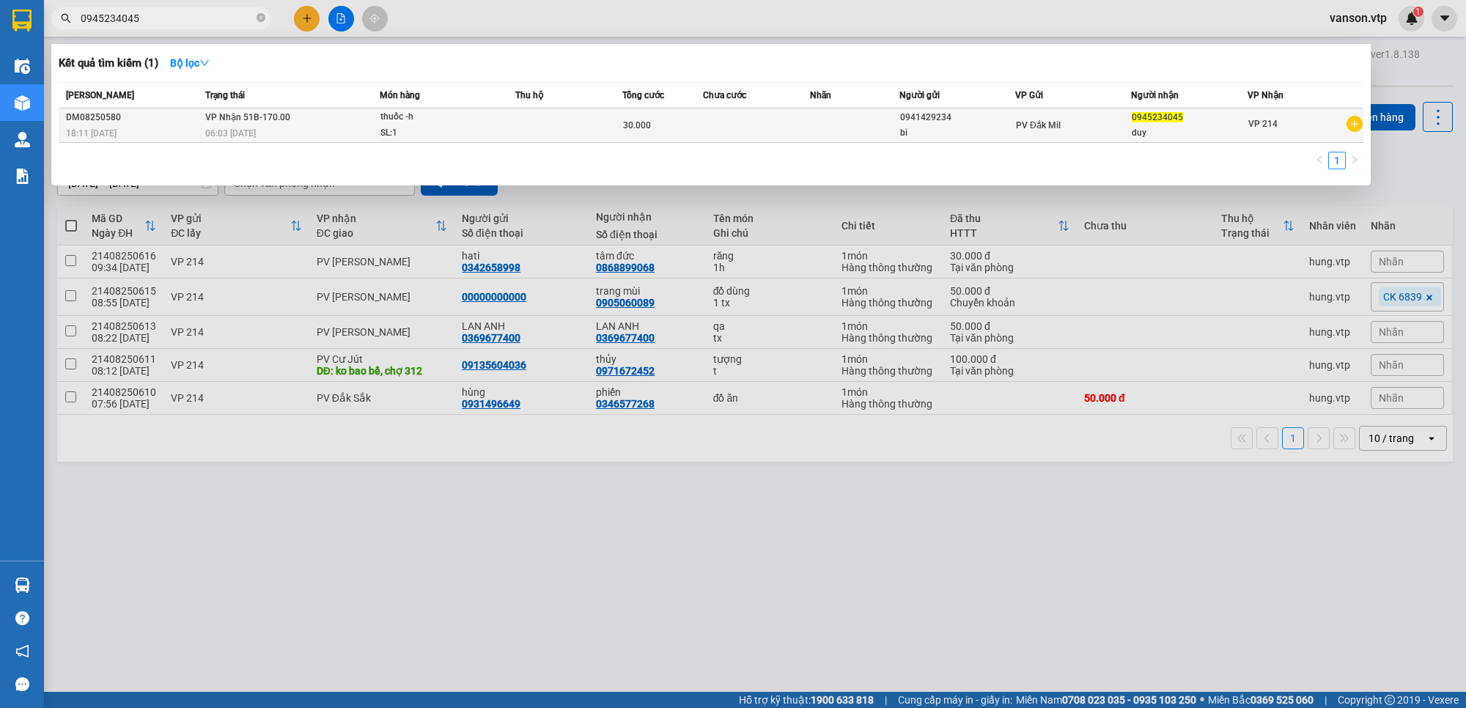
type input "0945234045"
click at [660, 132] on div "30.000" at bounding box center [662, 125] width 79 height 16
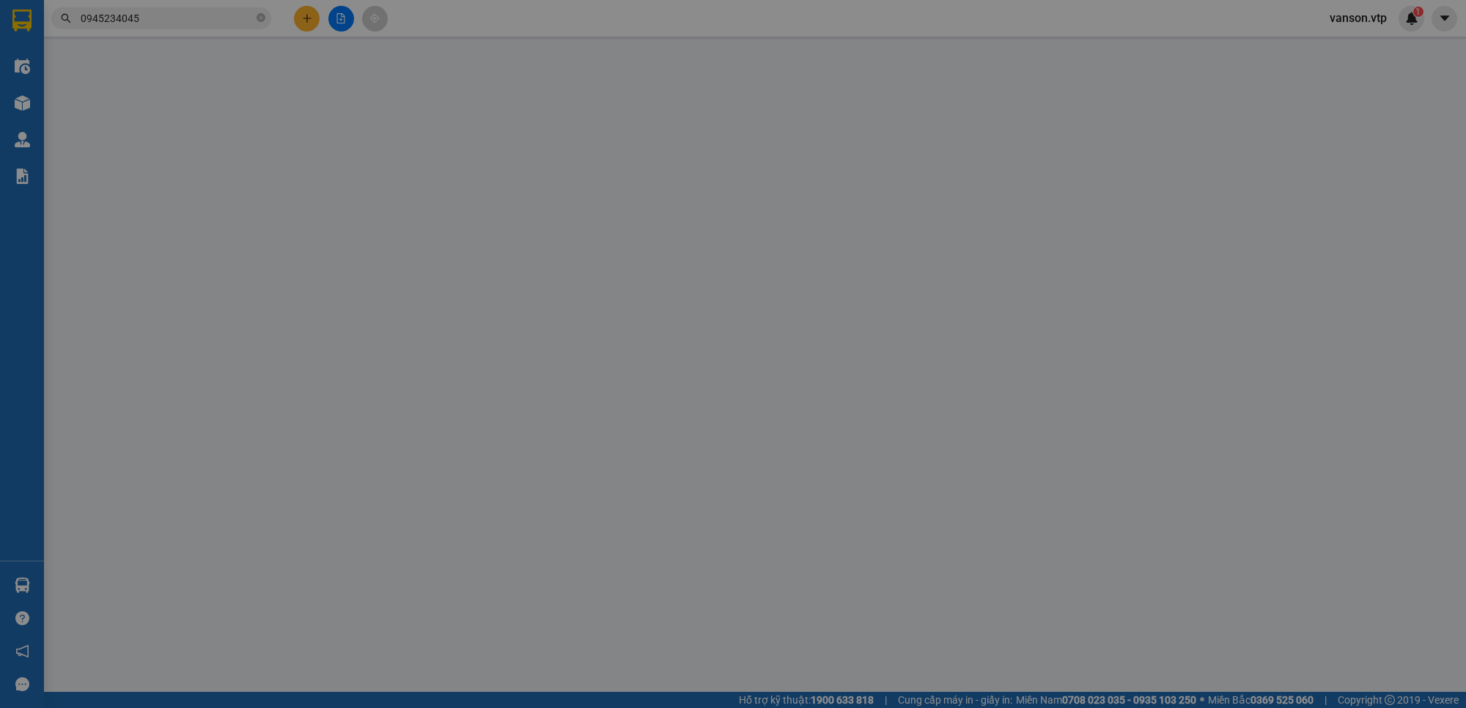
type input "0941429234"
type input "bi"
type input "0945234045"
type input "duy"
type input "30.000"
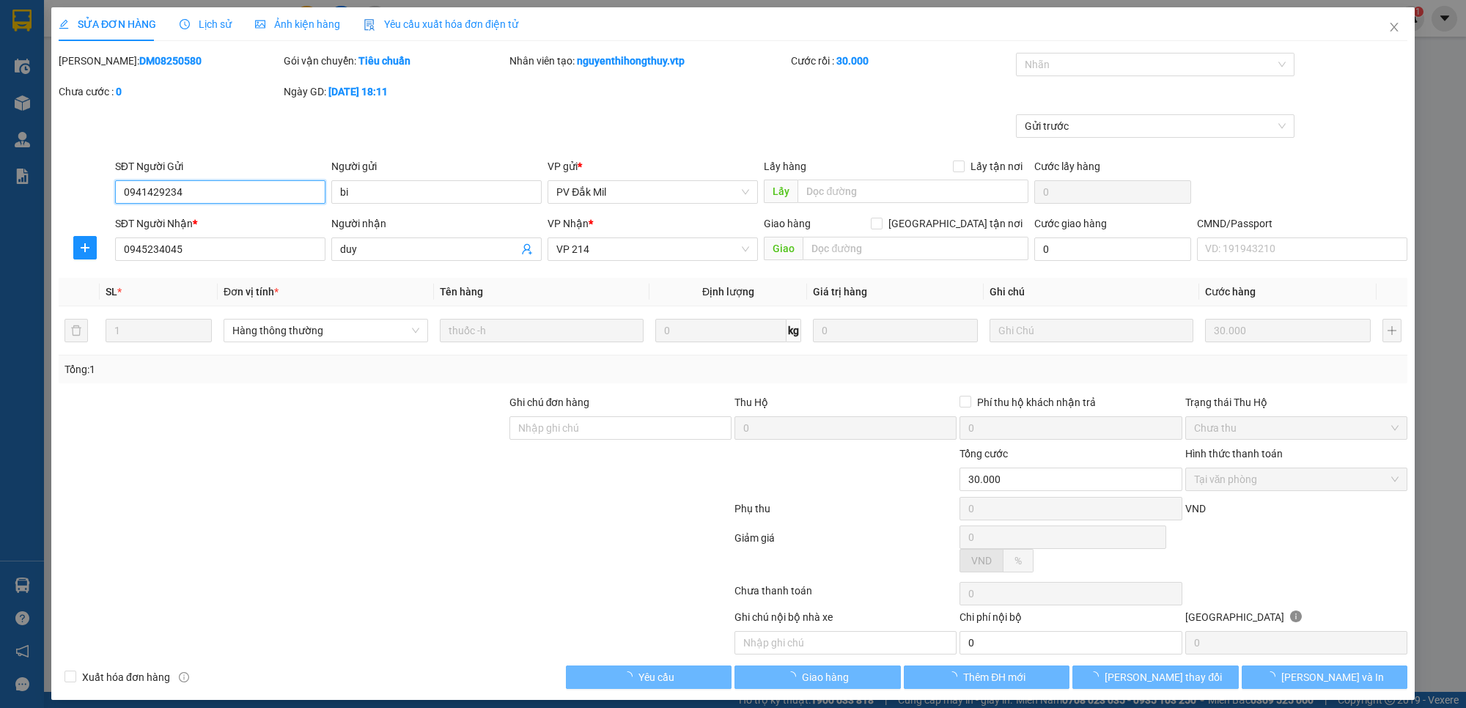
type input "1.500"
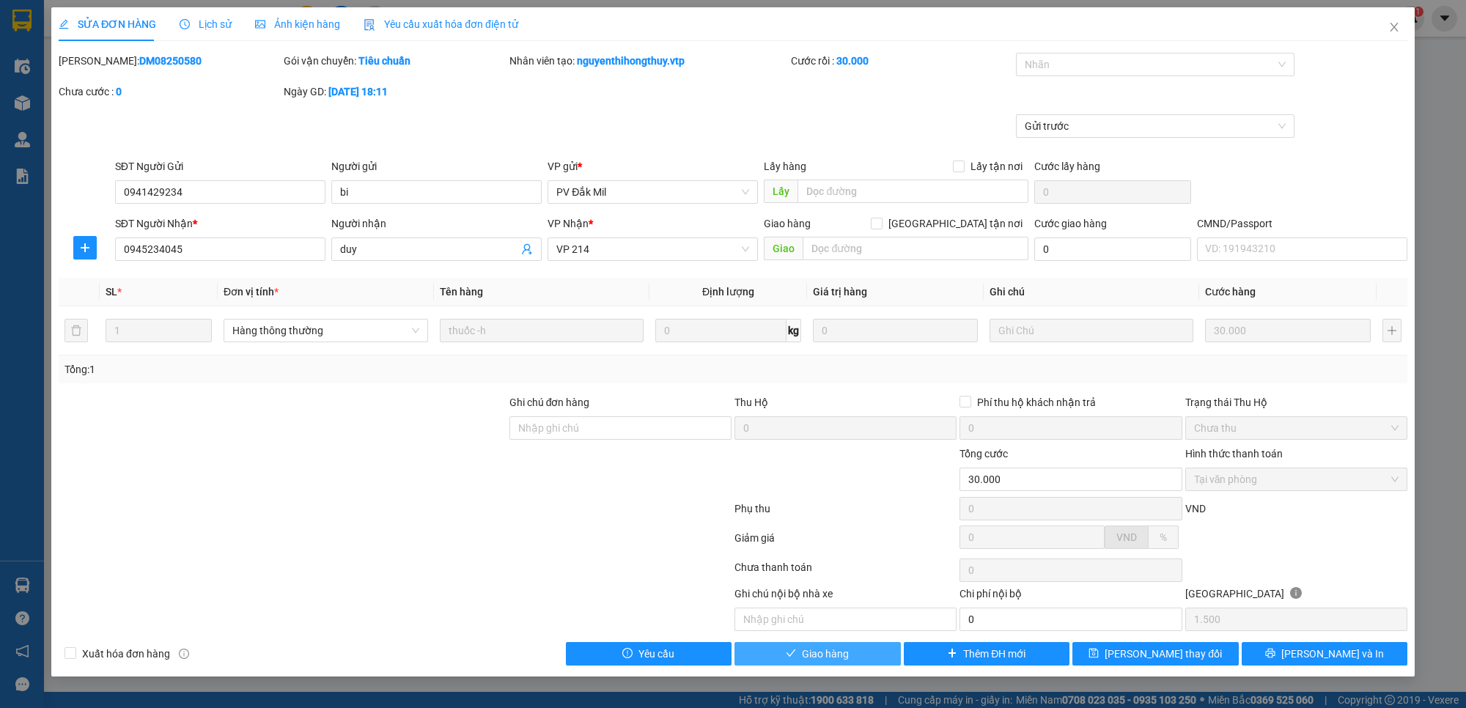
click at [876, 656] on button "Giao hàng" at bounding box center [818, 653] width 166 height 23
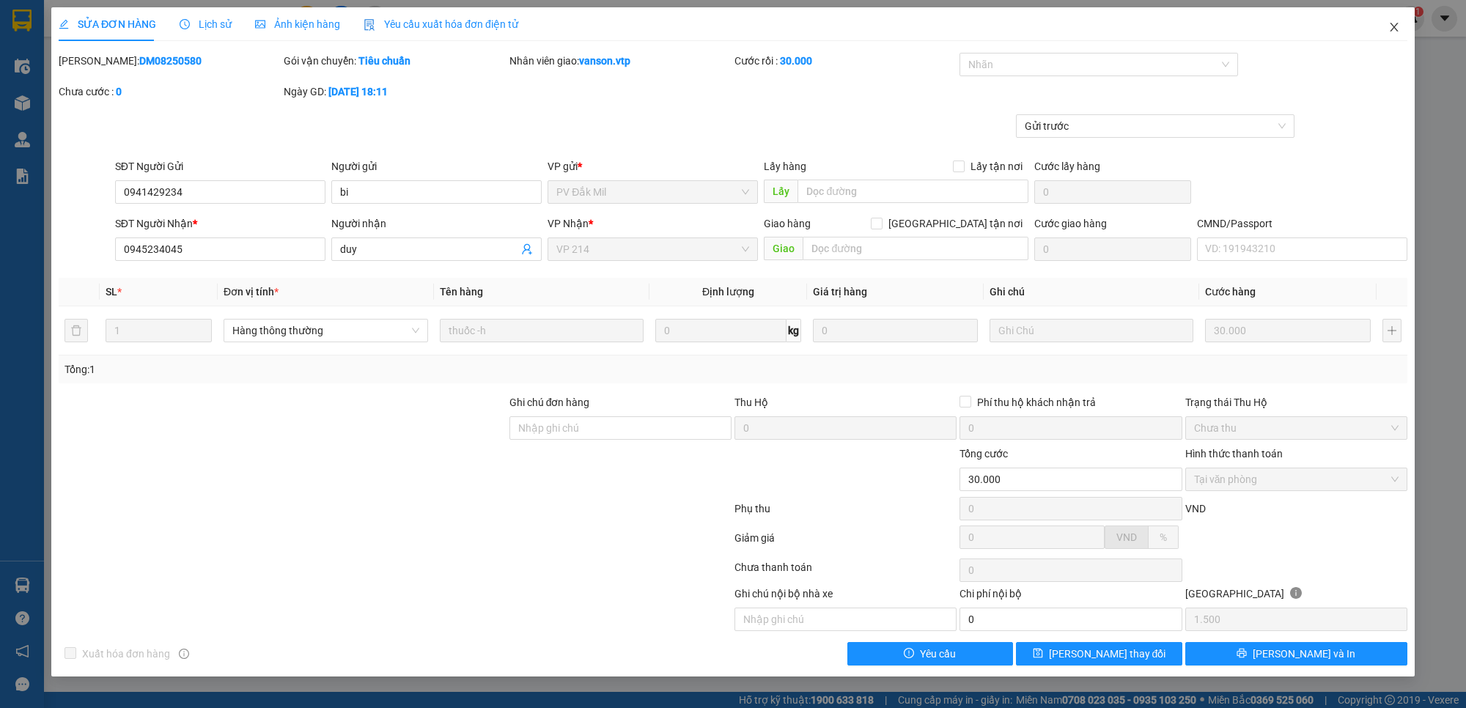
click at [1398, 33] on icon "close" at bounding box center [1394, 27] width 12 height 12
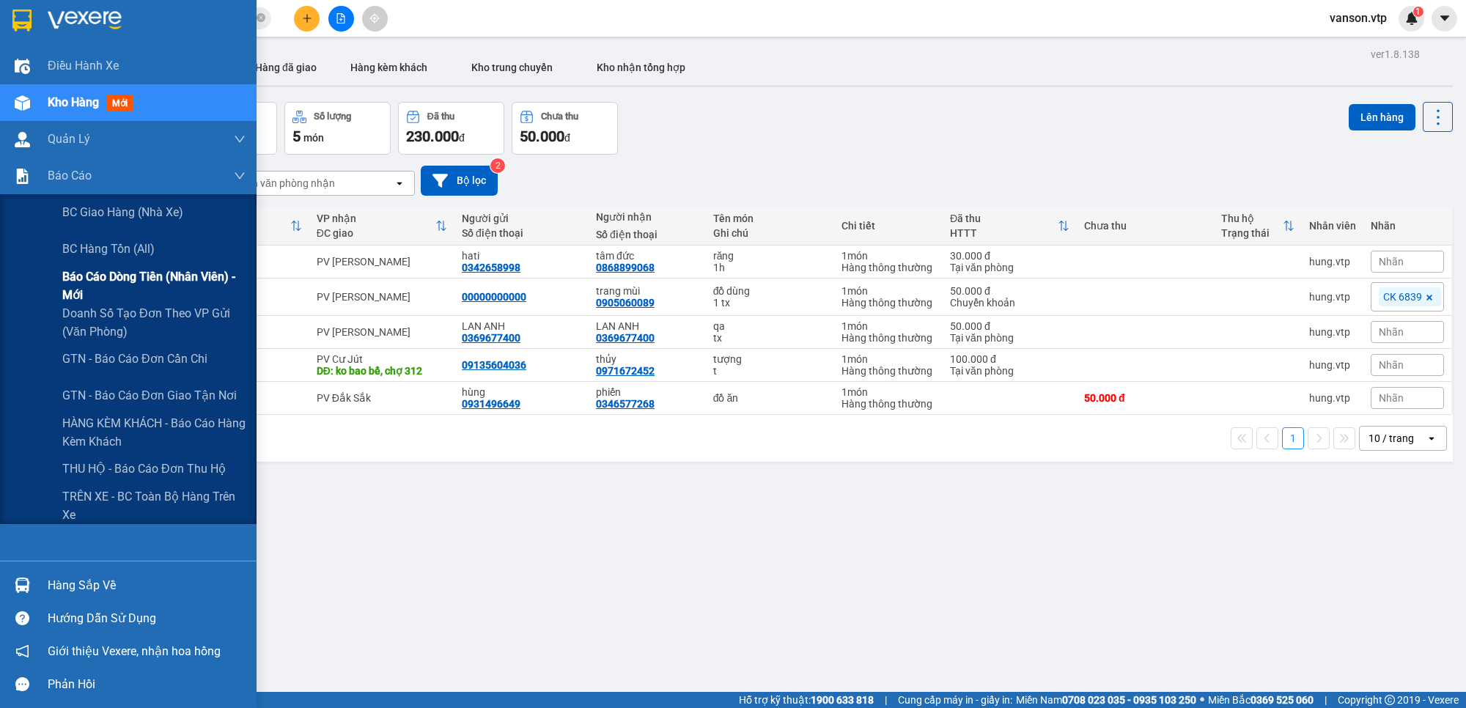
click at [103, 287] on span "Báo cáo dòng tiền (nhân viên) - mới" at bounding box center [153, 286] width 183 height 37
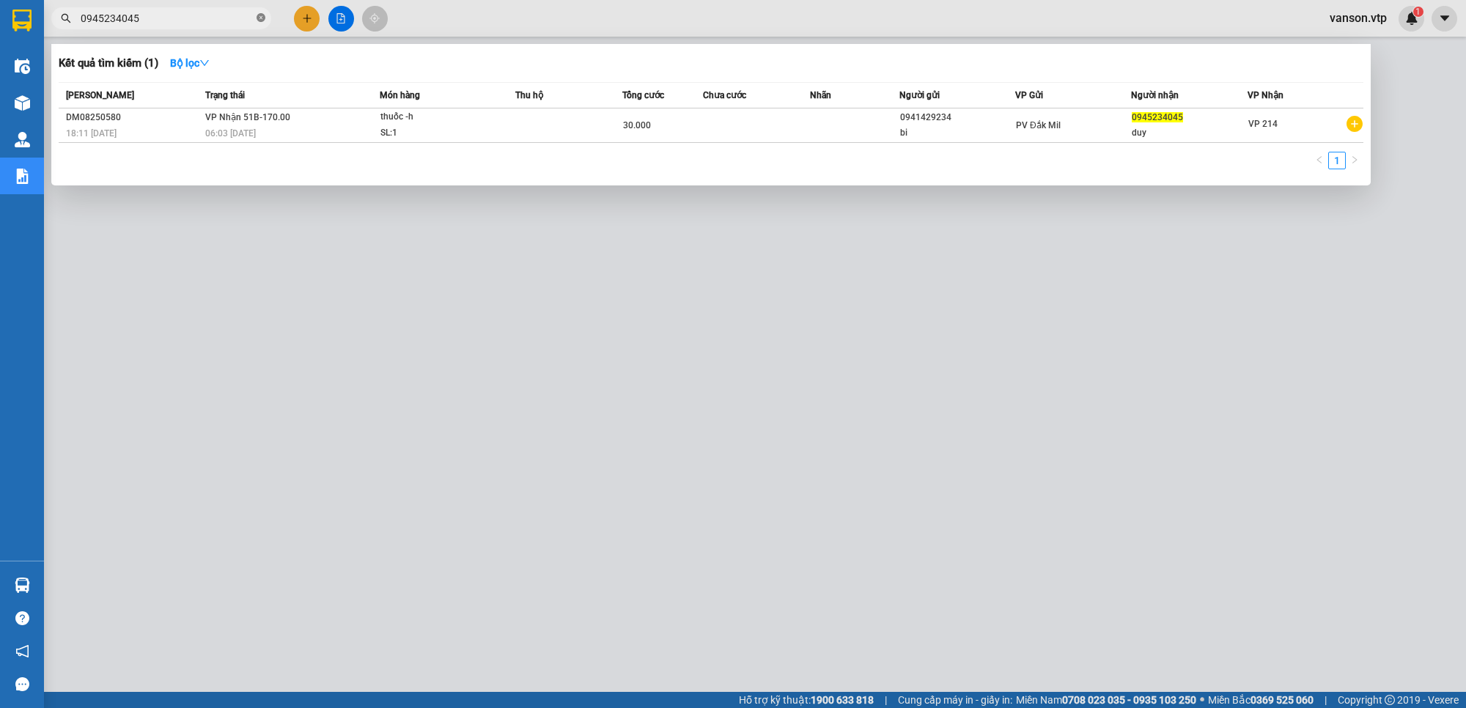
click at [261, 22] on icon "close-circle" at bounding box center [261, 17] width 9 height 9
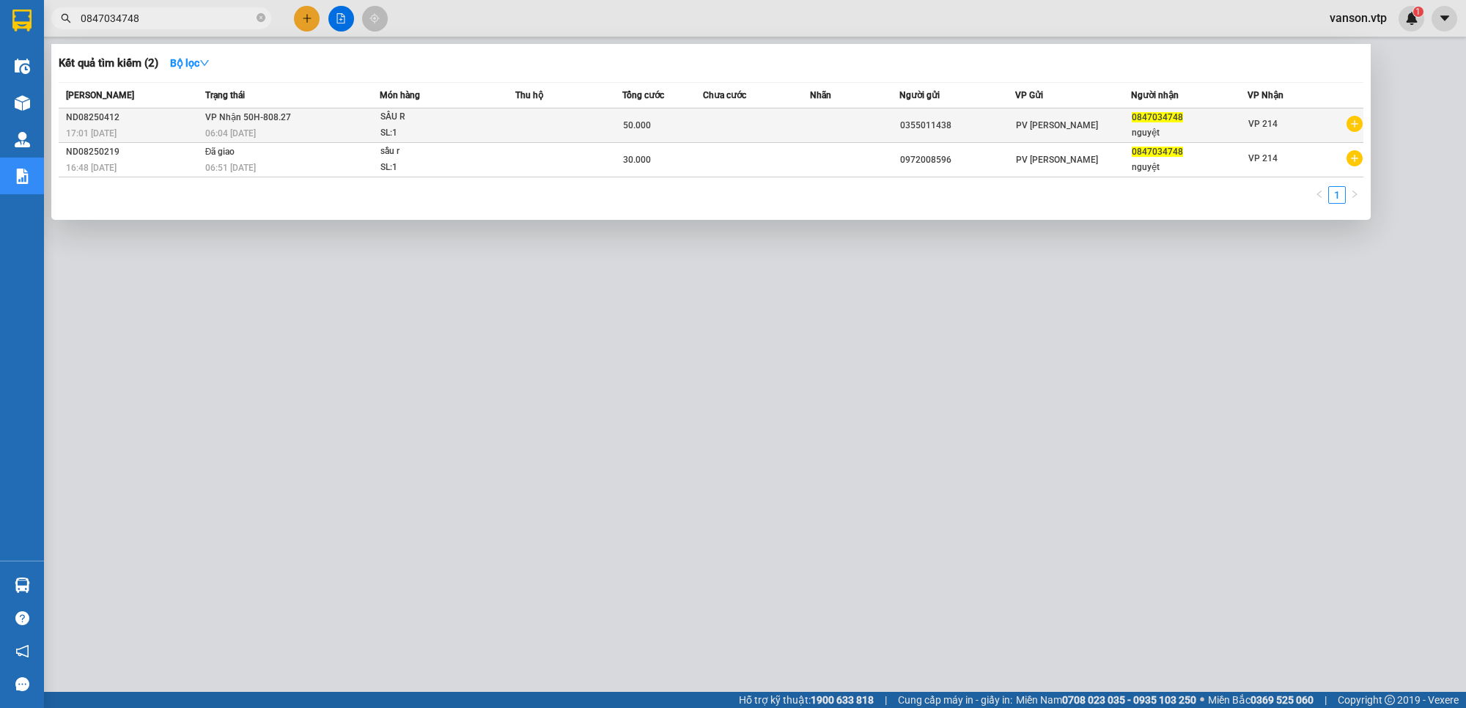
type input "0847034748"
click at [564, 130] on td at bounding box center [568, 125] width 107 height 34
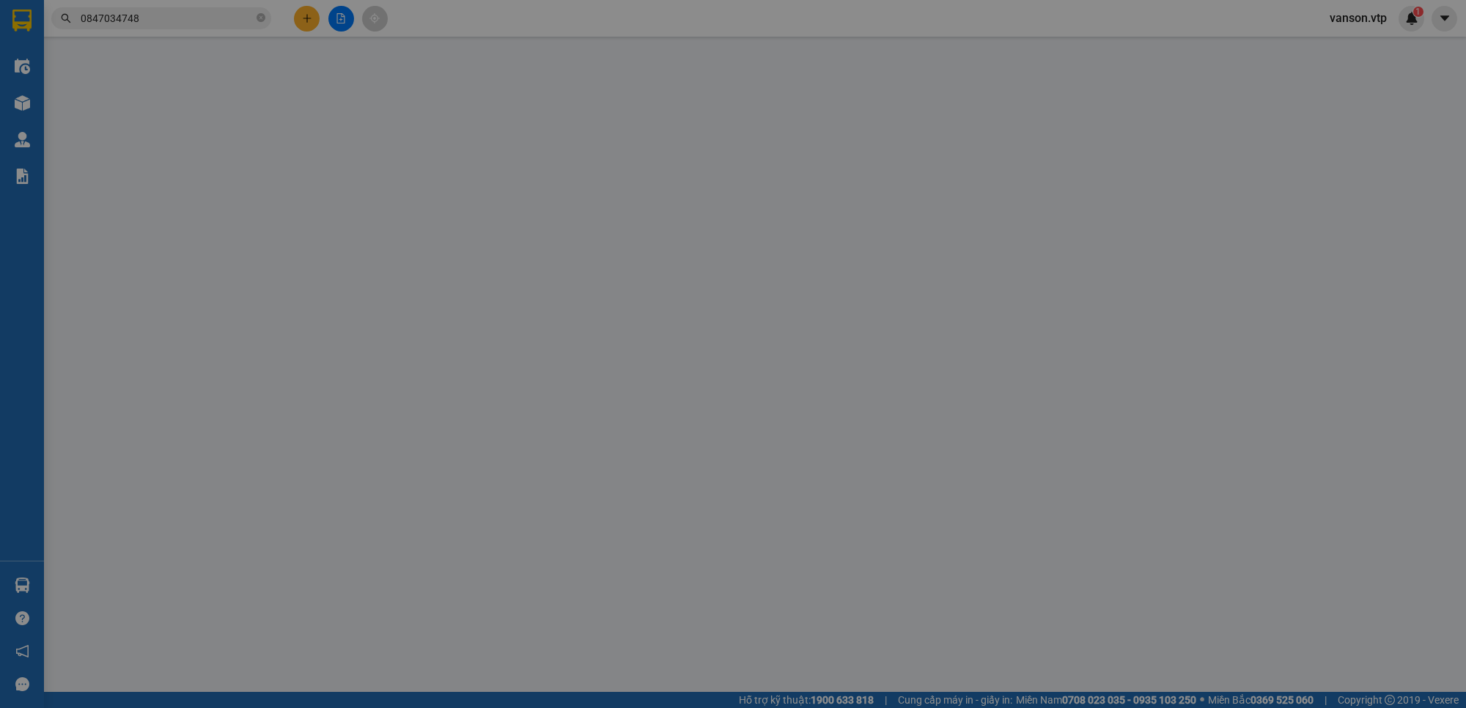
type input "2.500"
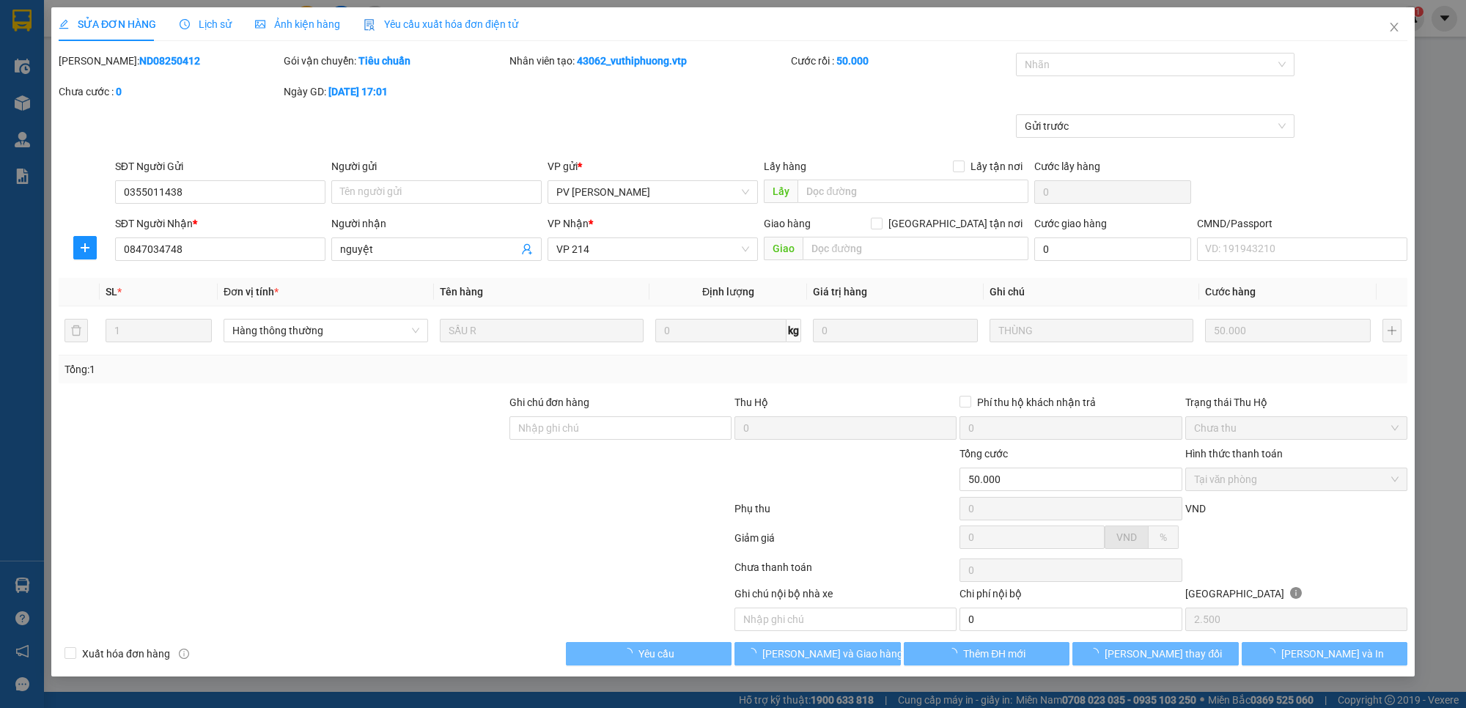
type input "0355011438"
type input "0847034748"
type input "nguyệt"
type input "50.000"
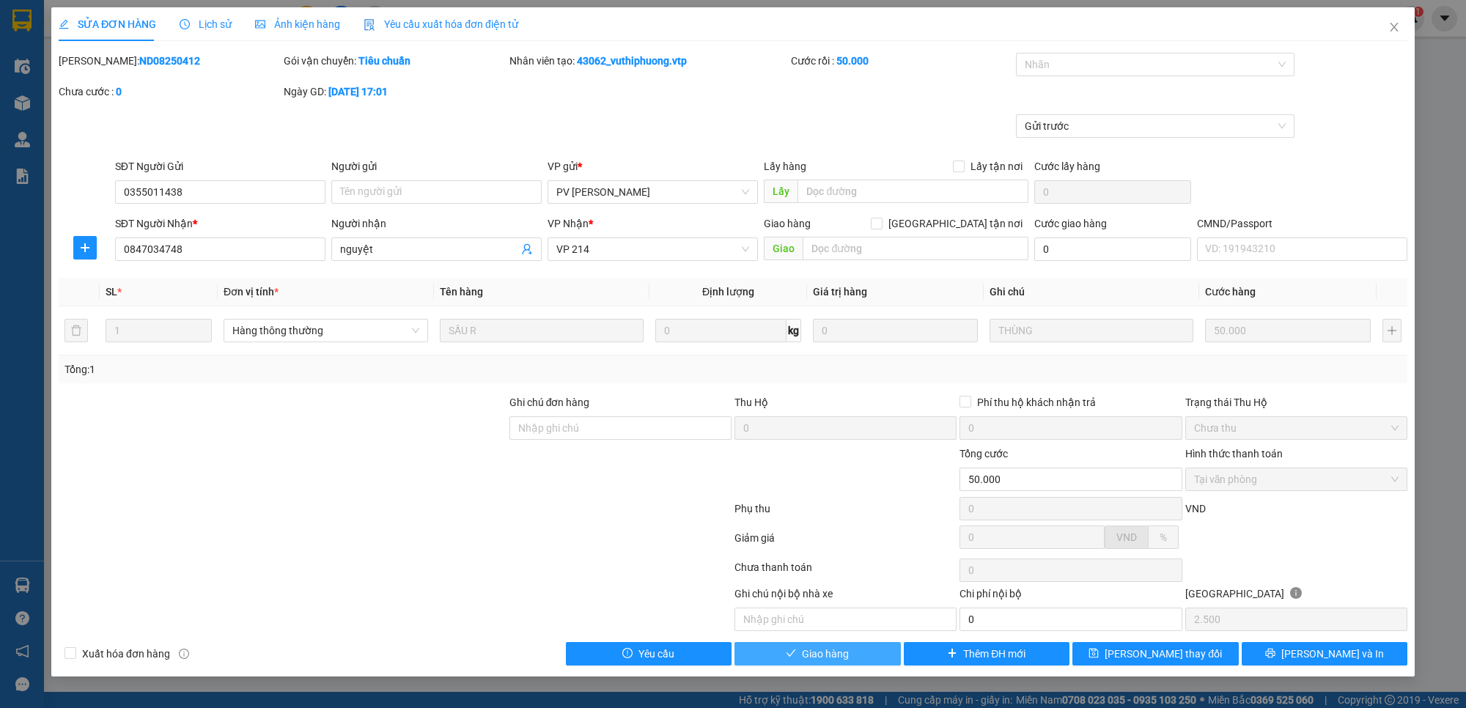
click at [864, 660] on button "Giao hàng" at bounding box center [818, 653] width 166 height 23
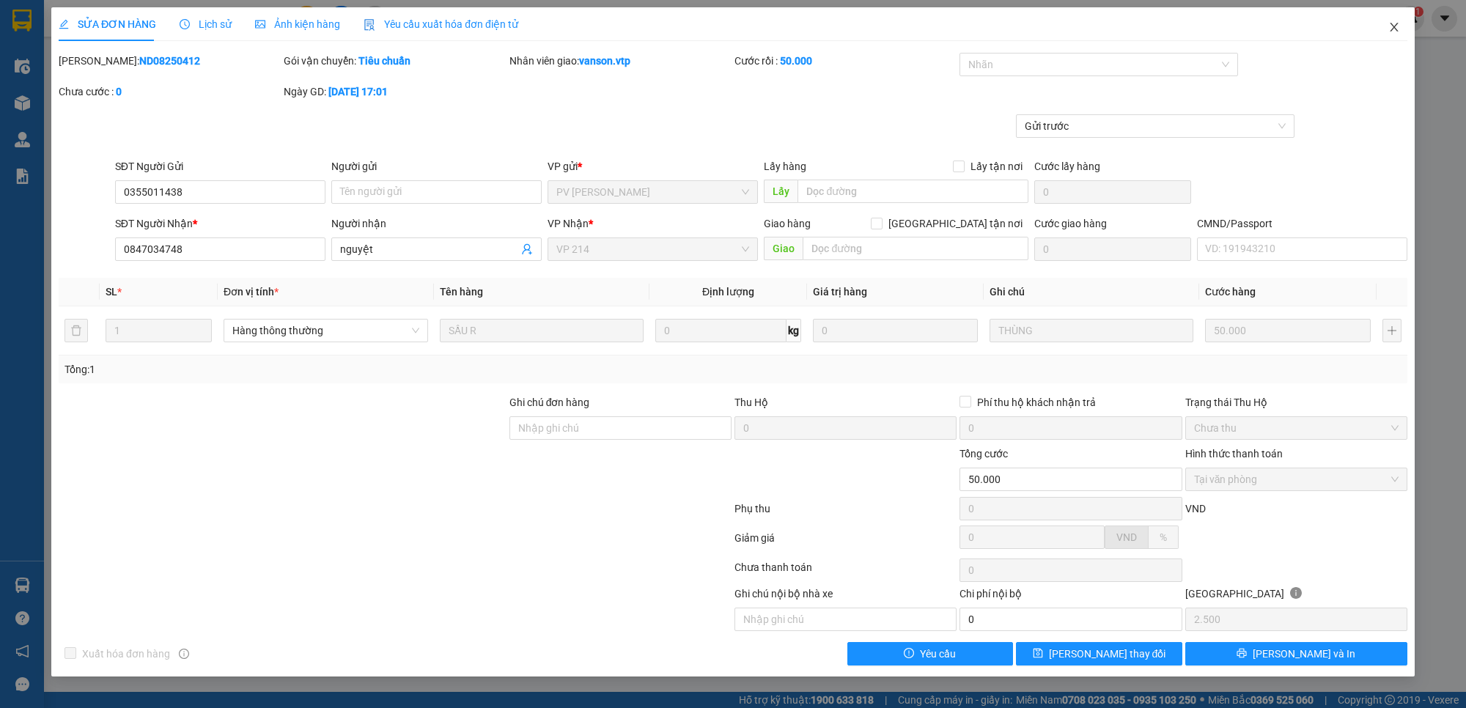
click at [1397, 34] on span "Close" at bounding box center [1394, 27] width 41 height 41
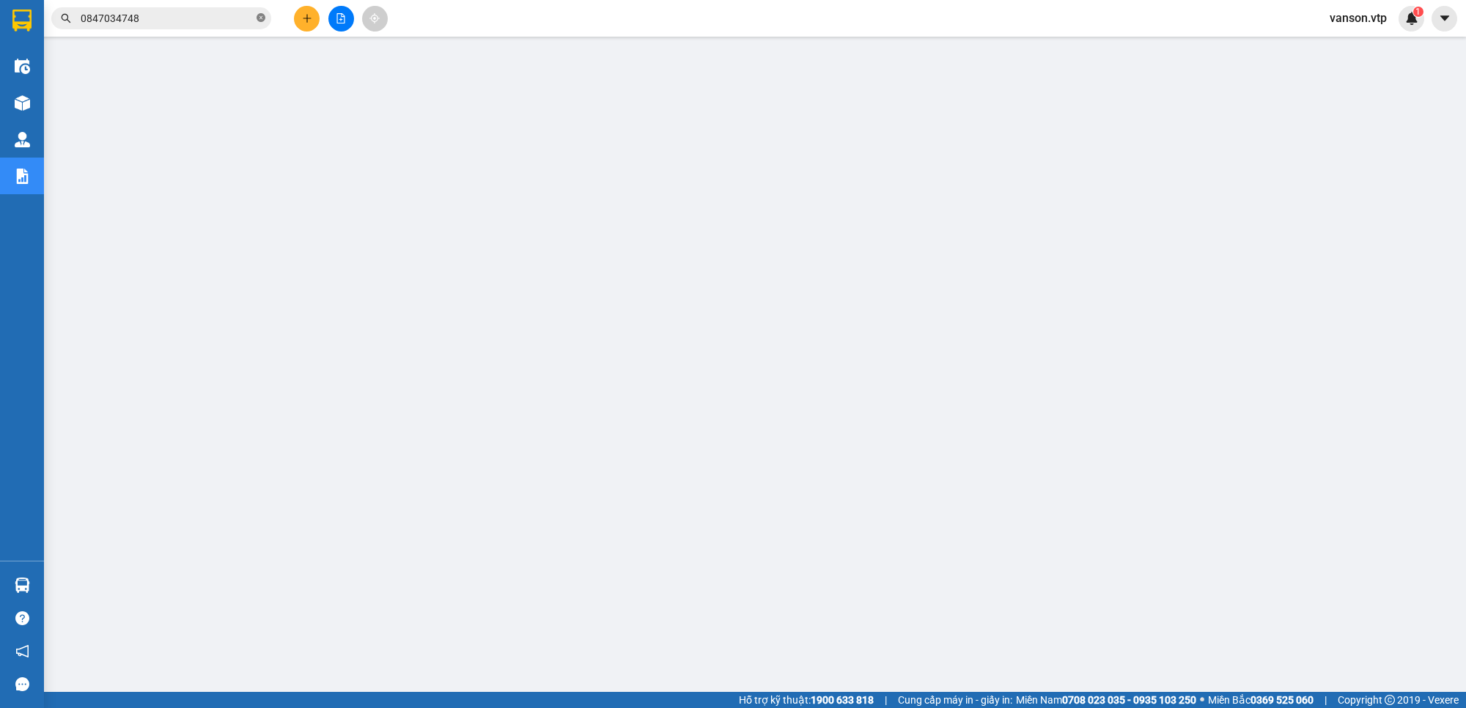
click at [262, 18] on icon "close-circle" at bounding box center [261, 17] width 9 height 9
paste input "0908328278"
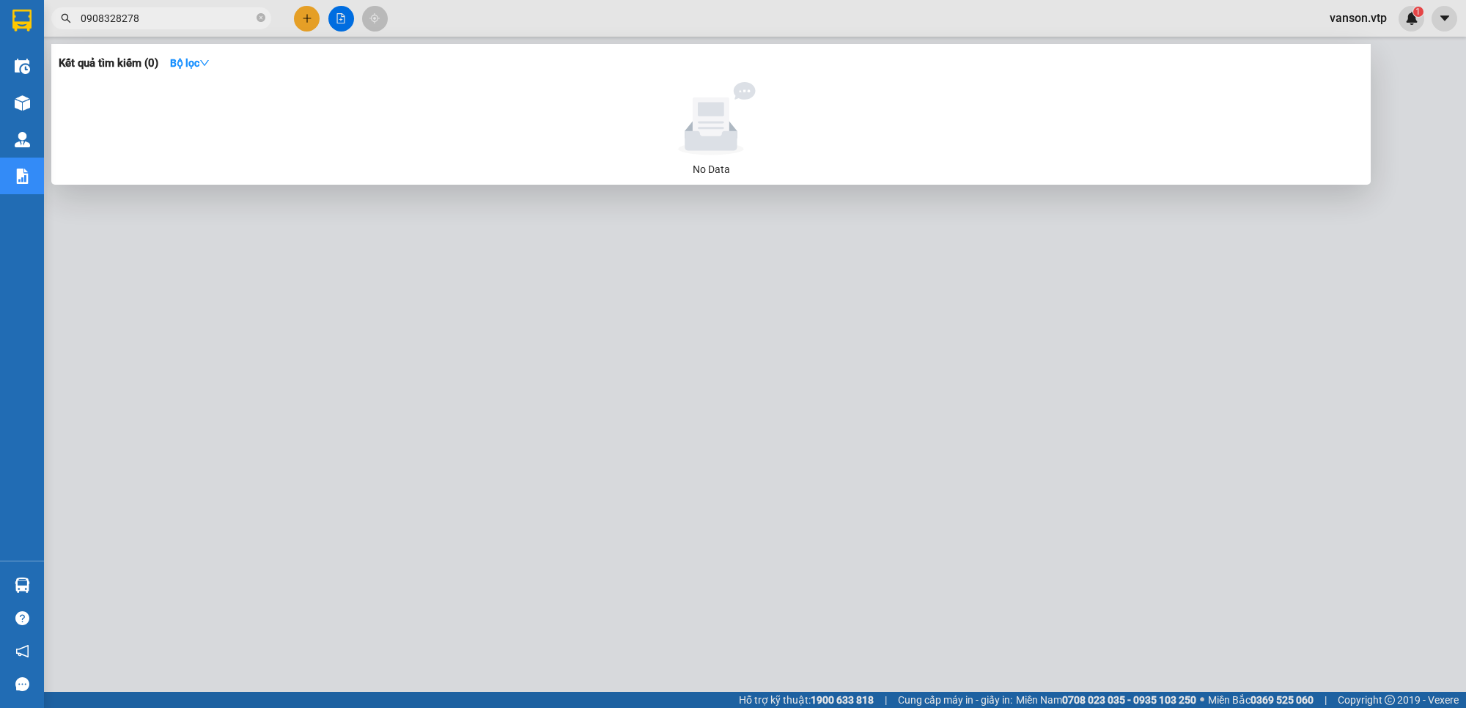
click at [159, 16] on input "0908328278" at bounding box center [167, 18] width 173 height 16
paste input "6547954"
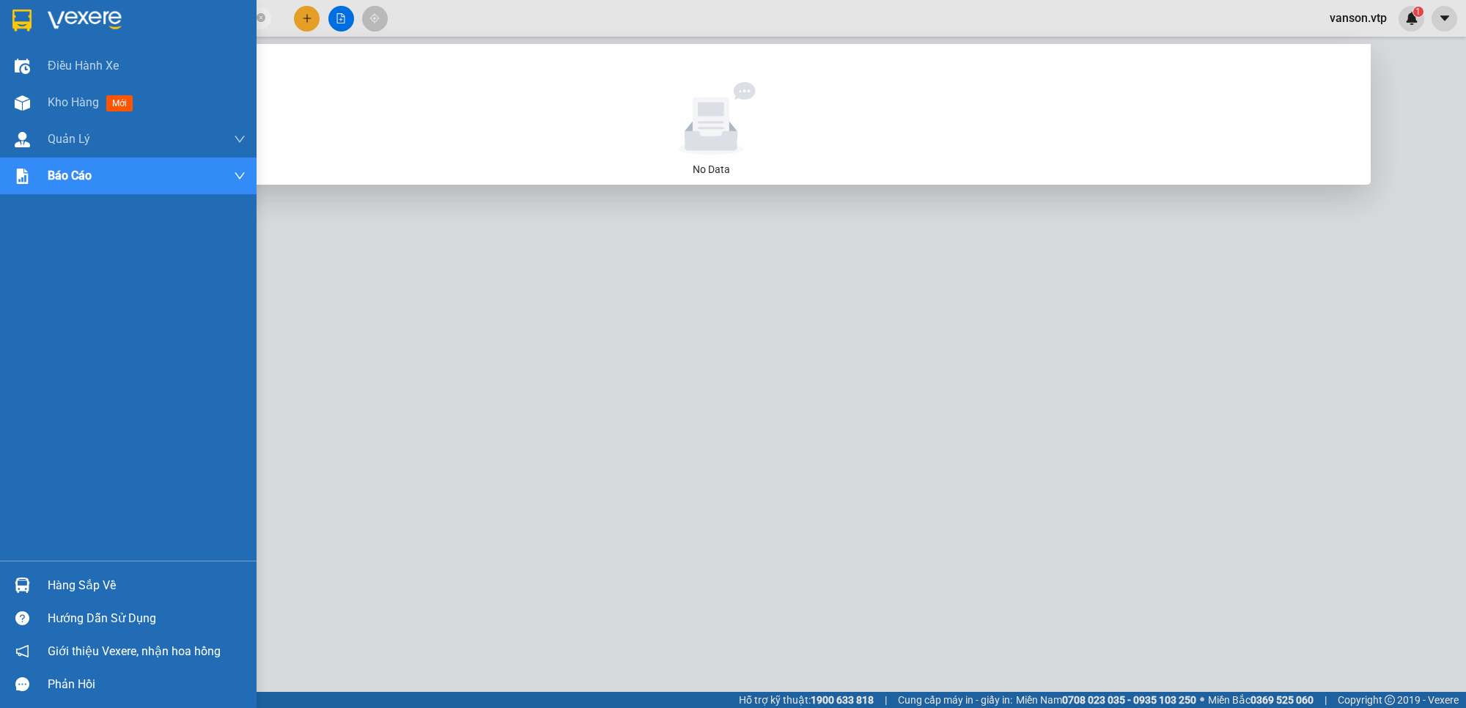
drag, startPoint x: 156, startPoint y: 20, endPoint x: 6, endPoint y: 34, distance: 151.0
click at [6, 34] on section "Kết quả tìm kiếm ( 0 ) Bộ lọc No Data 0906547954 vanson.vtp 1 Điều hành xe Kho …" at bounding box center [733, 354] width 1466 height 708
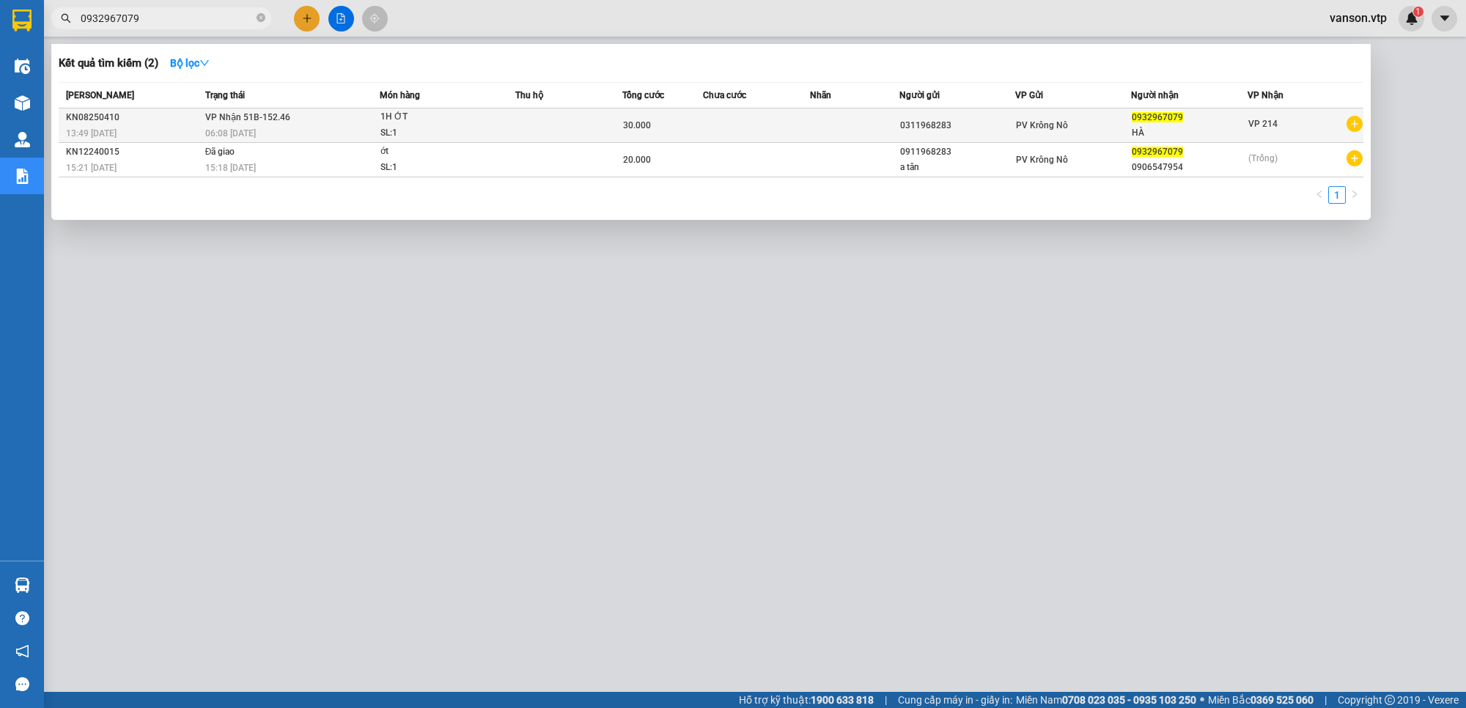
type input "0932967079"
click at [851, 130] on td at bounding box center [854, 125] width 89 height 34
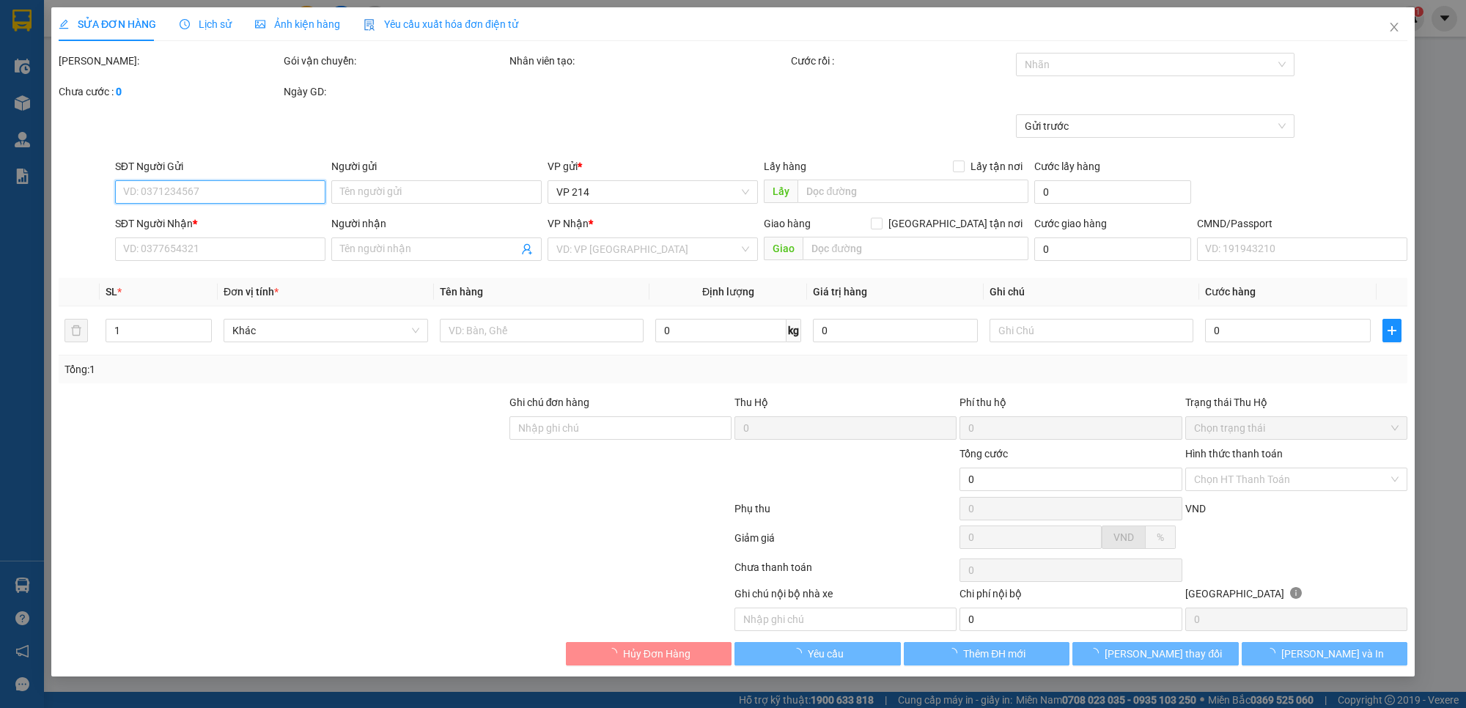
type input "1.500"
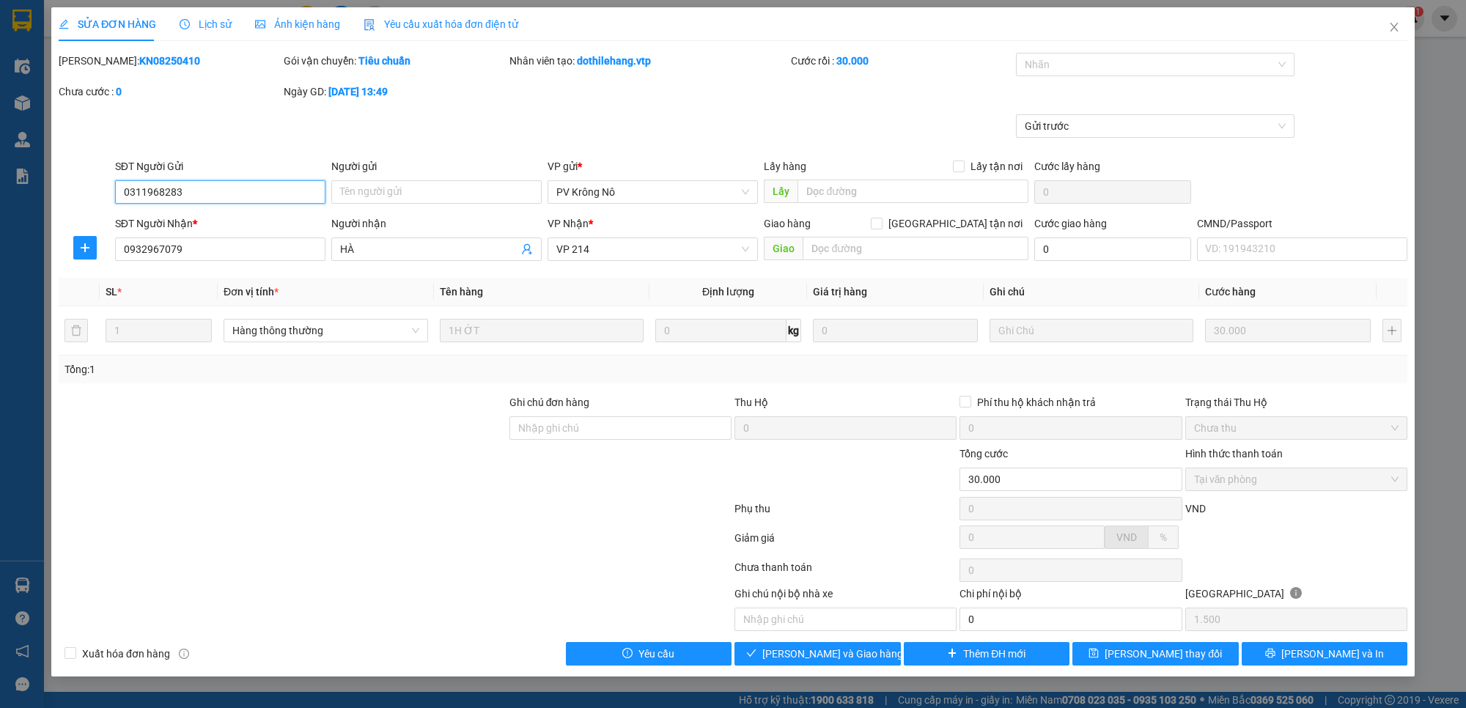
type input "0311968283"
type input "0932967079"
type input "HÀ"
type input "30.000"
click at [830, 660] on span "Giao hàng" at bounding box center [825, 654] width 47 height 16
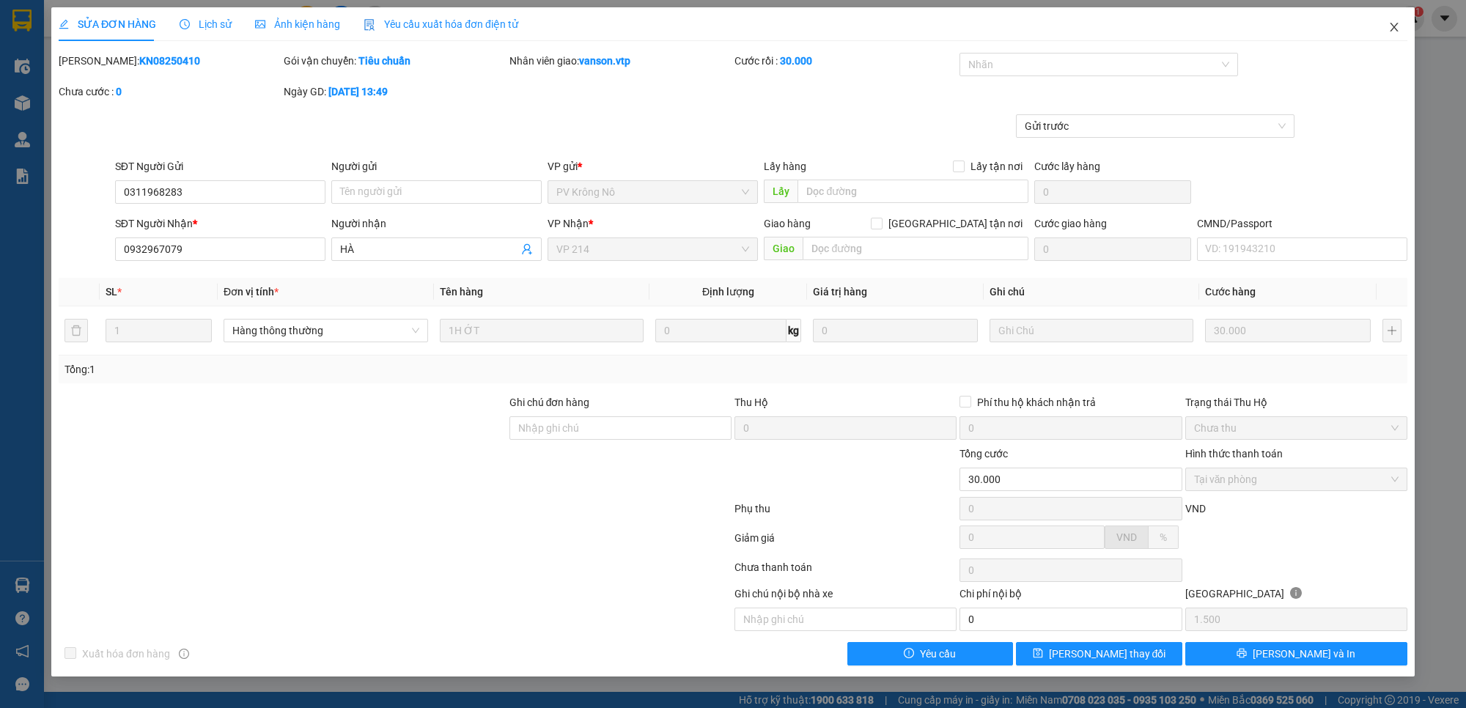
click at [1397, 30] on icon "close" at bounding box center [1394, 27] width 8 height 9
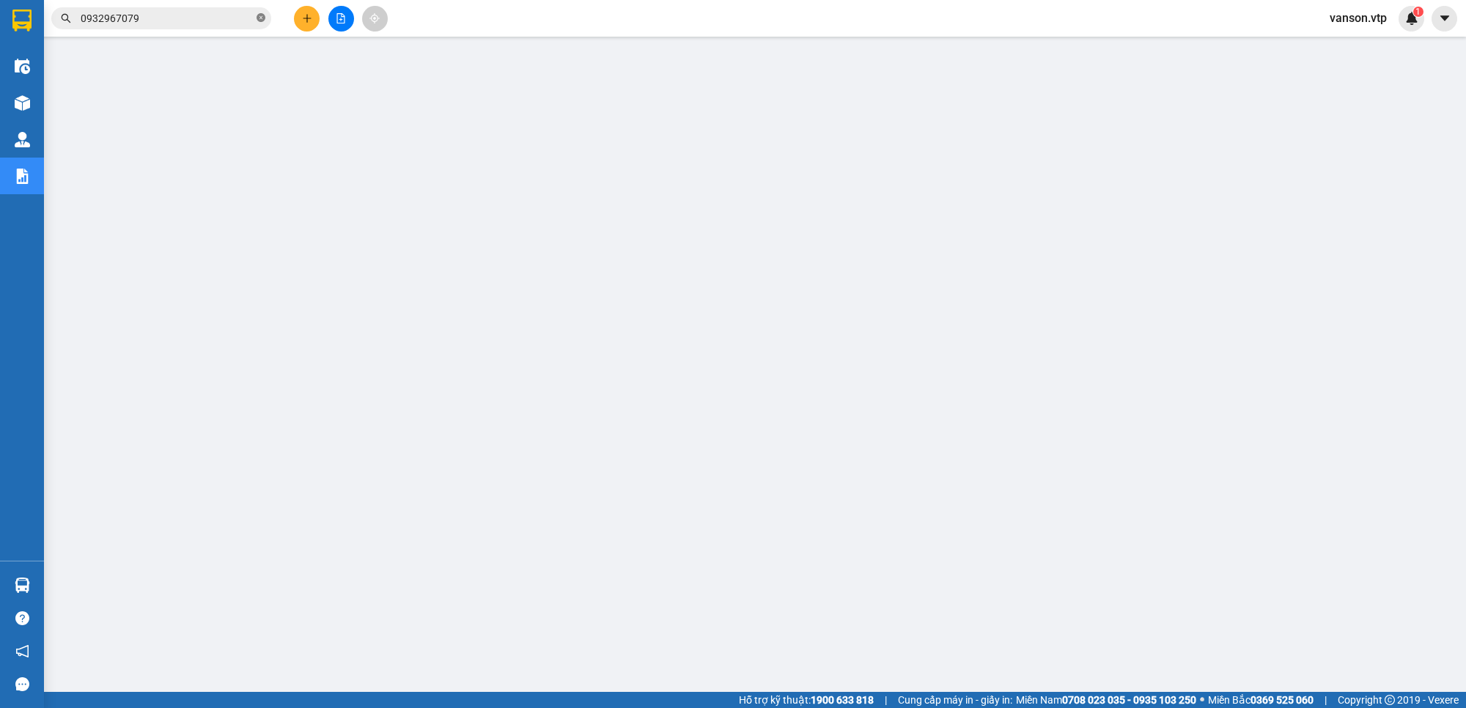
click at [264, 16] on icon "close-circle" at bounding box center [261, 17] width 9 height 9
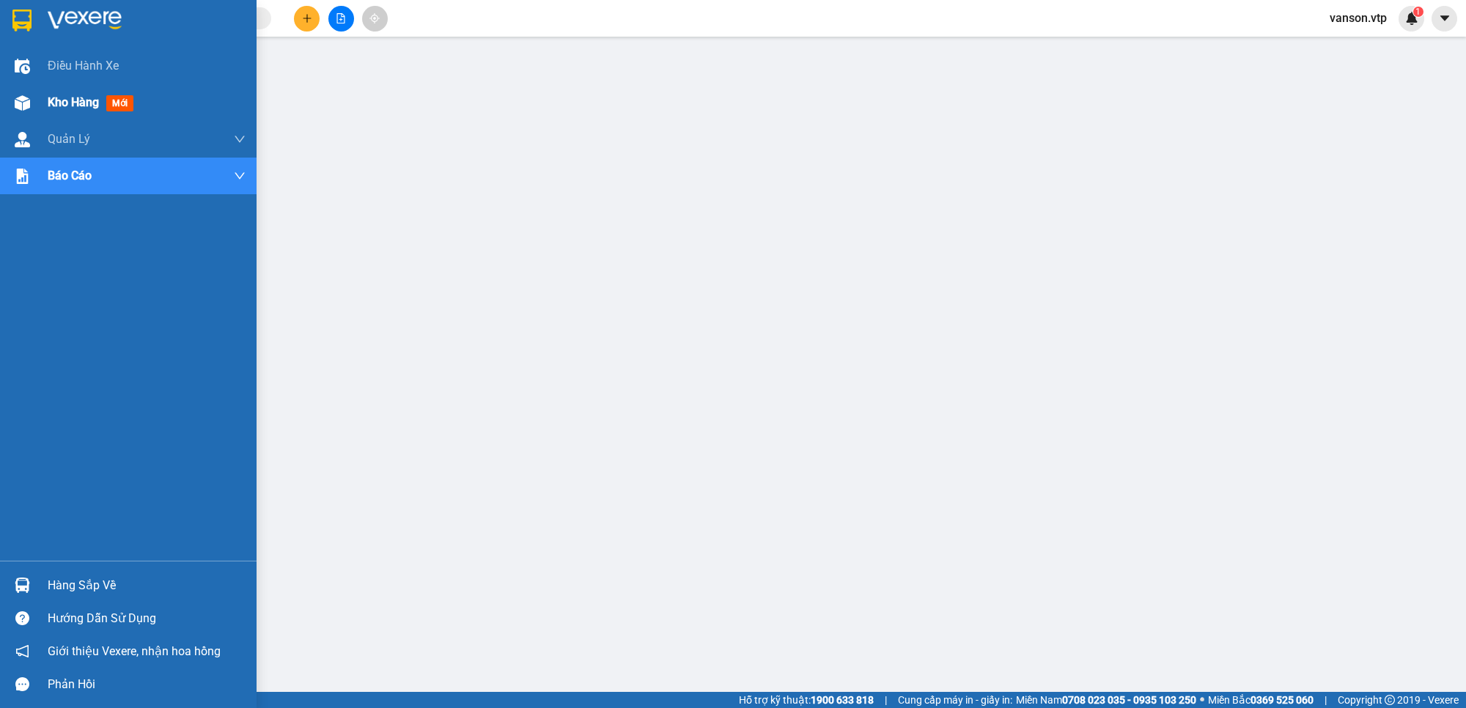
click at [37, 101] on div "Kho hàng mới" at bounding box center [128, 102] width 257 height 37
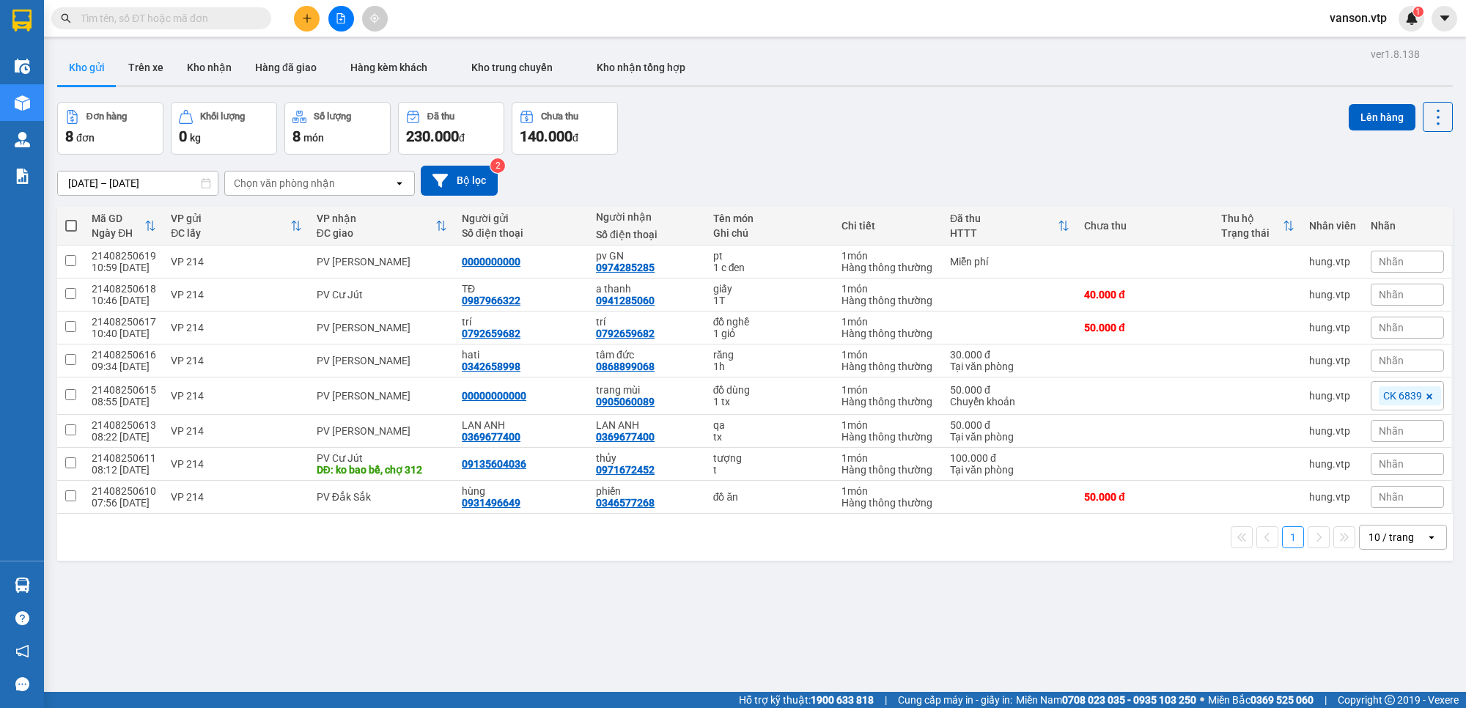
click at [203, 26] on input "text" at bounding box center [167, 18] width 173 height 16
paste input "0926377777"
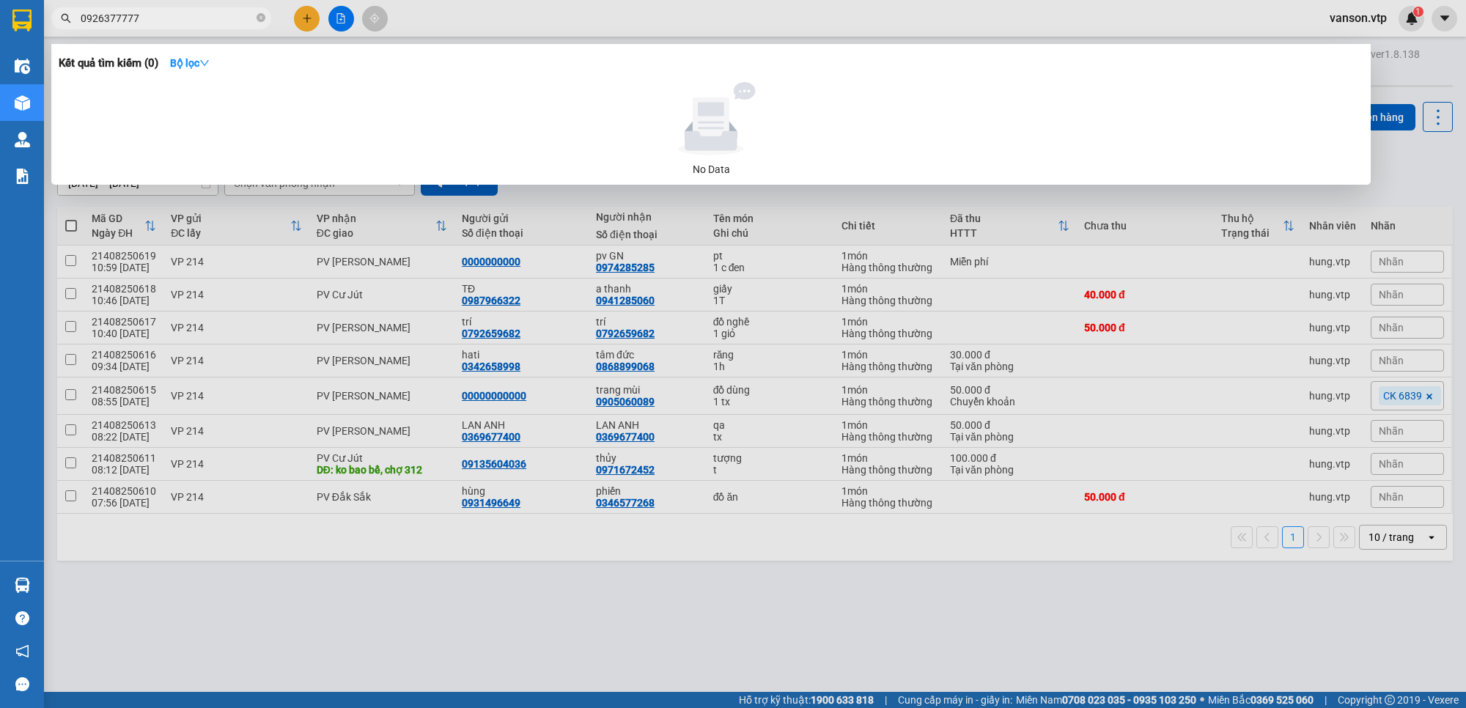
click at [162, 18] on input "0926377777" at bounding box center [167, 18] width 173 height 16
paste input "359792948"
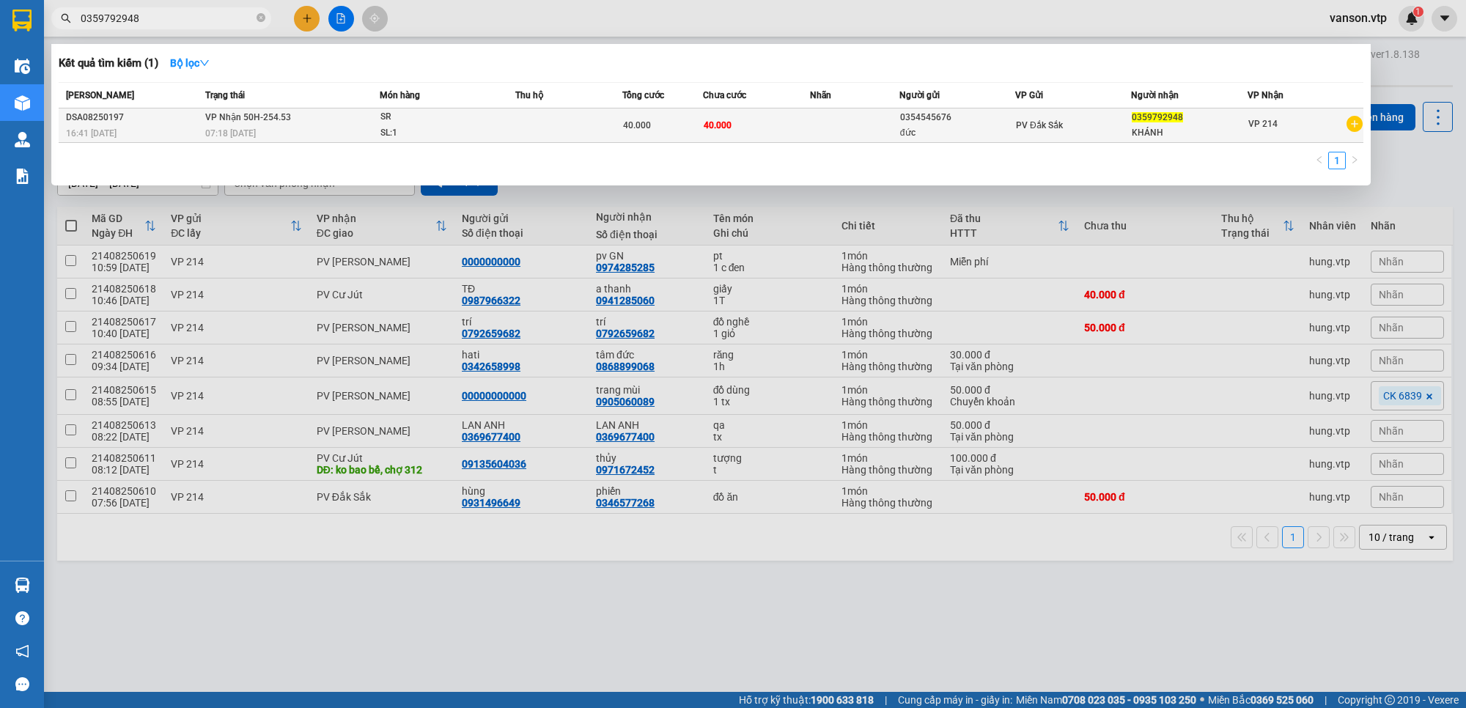
type input "0359792948"
click at [842, 133] on td at bounding box center [854, 125] width 89 height 34
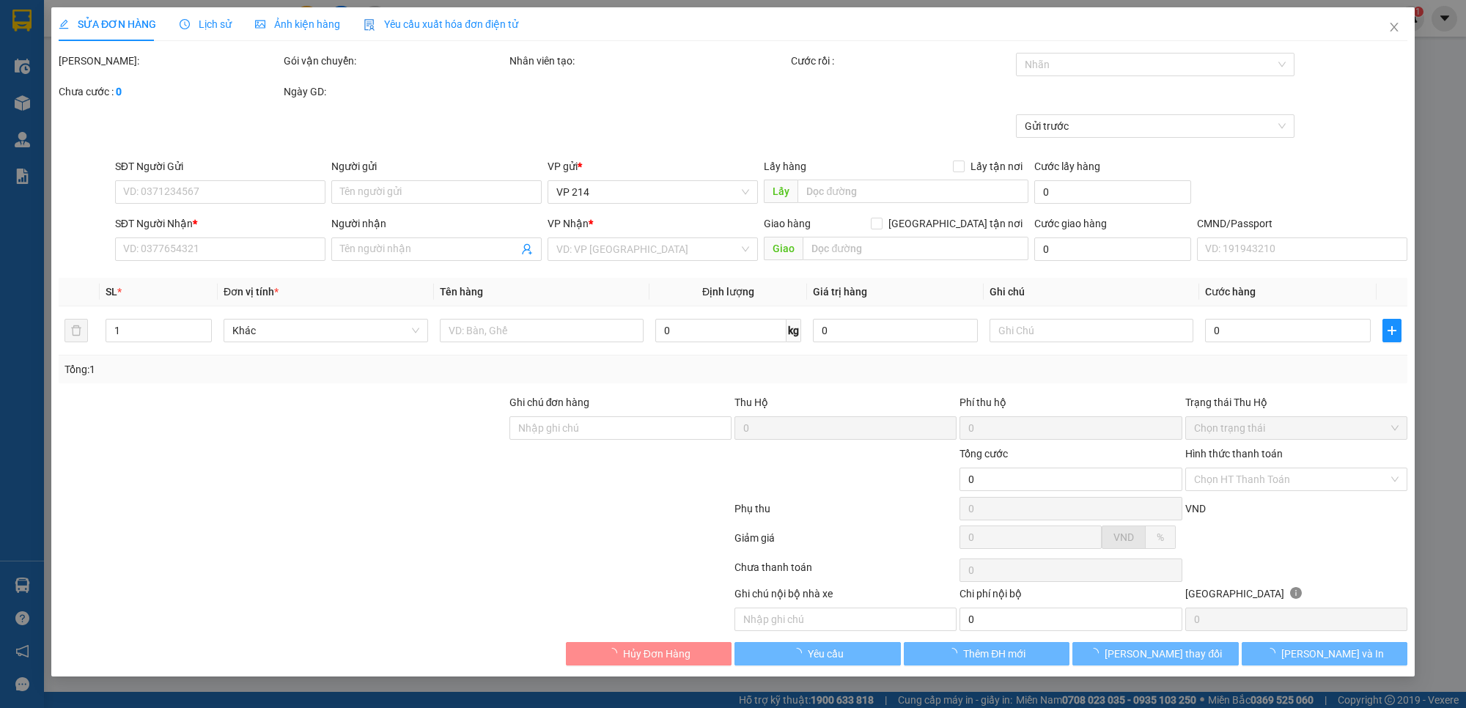
type input "2.000"
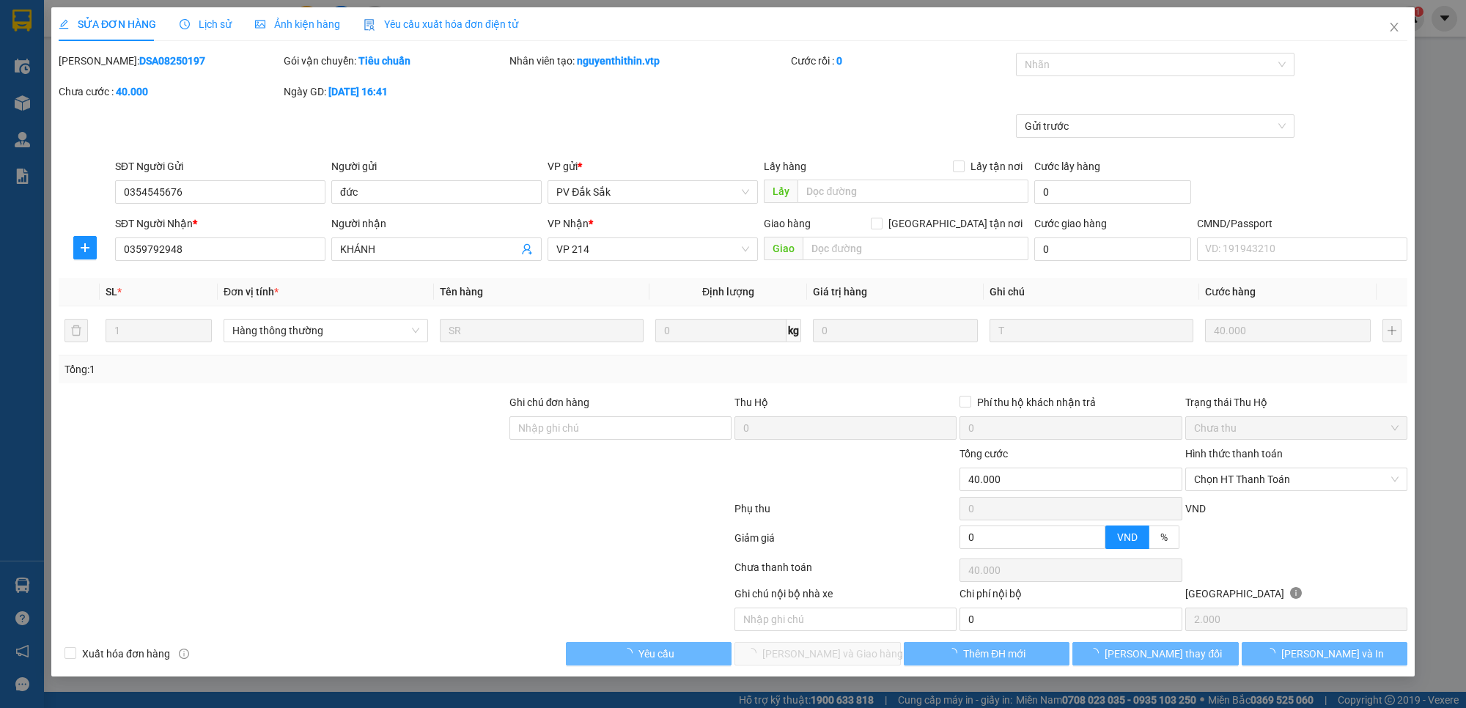
type input "0354545676"
type input "đức"
type input "0359792948"
type input "KHÁNH"
type input "40.000"
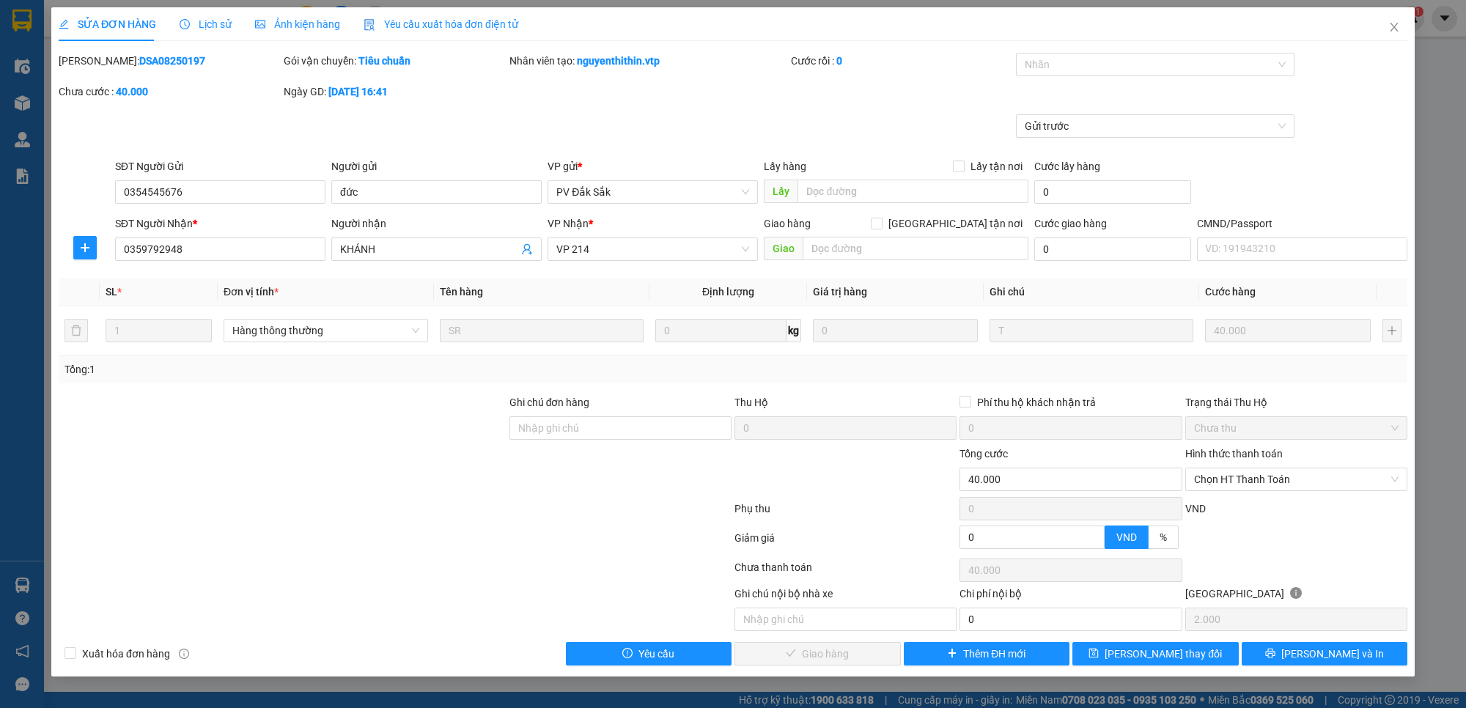
drag, startPoint x: 855, startPoint y: 51, endPoint x: 611, endPoint y: 493, distance: 504.3
click at [609, 493] on div at bounding box center [620, 471] width 225 height 51
click at [1262, 486] on span "Chọn HT Thanh Toán" at bounding box center [1296, 479] width 205 height 22
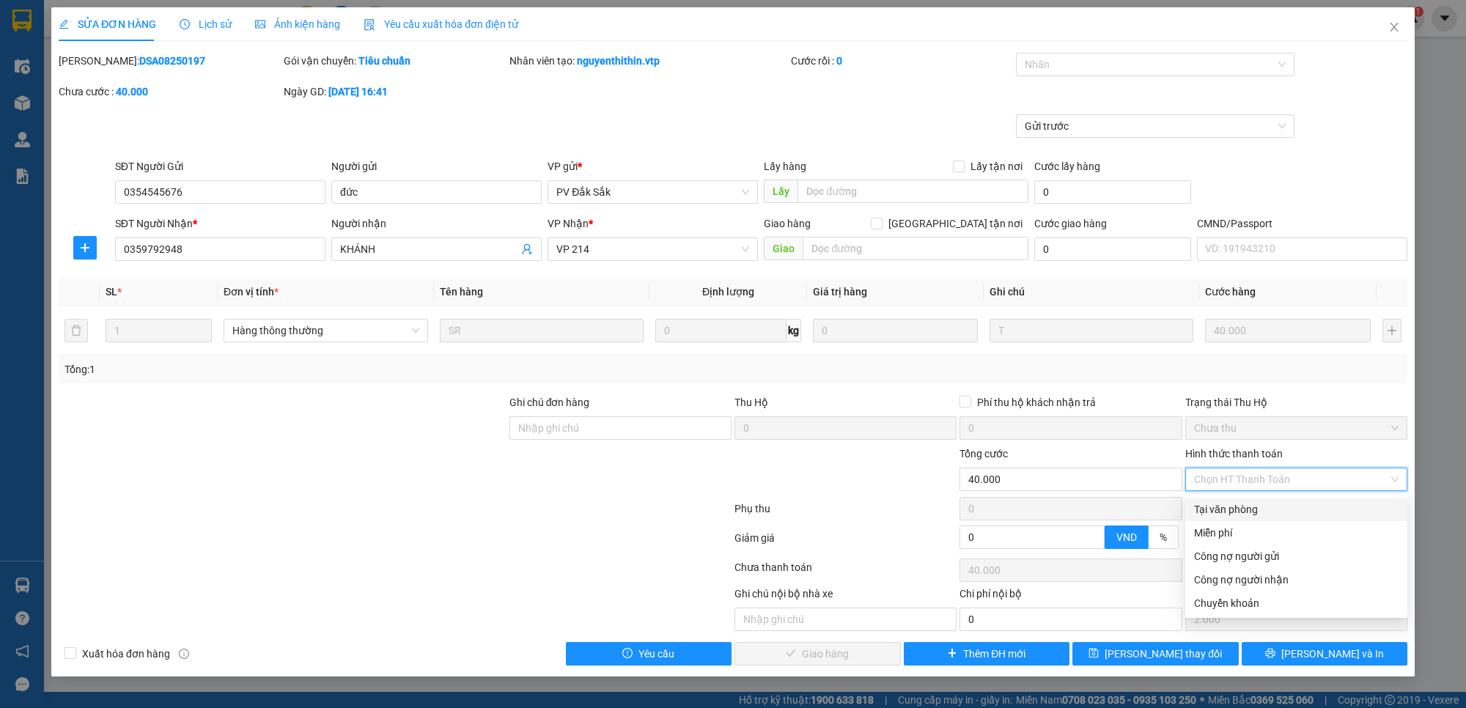
click at [1257, 504] on div "Tại văn phòng" at bounding box center [1296, 509] width 205 height 16
type input "0"
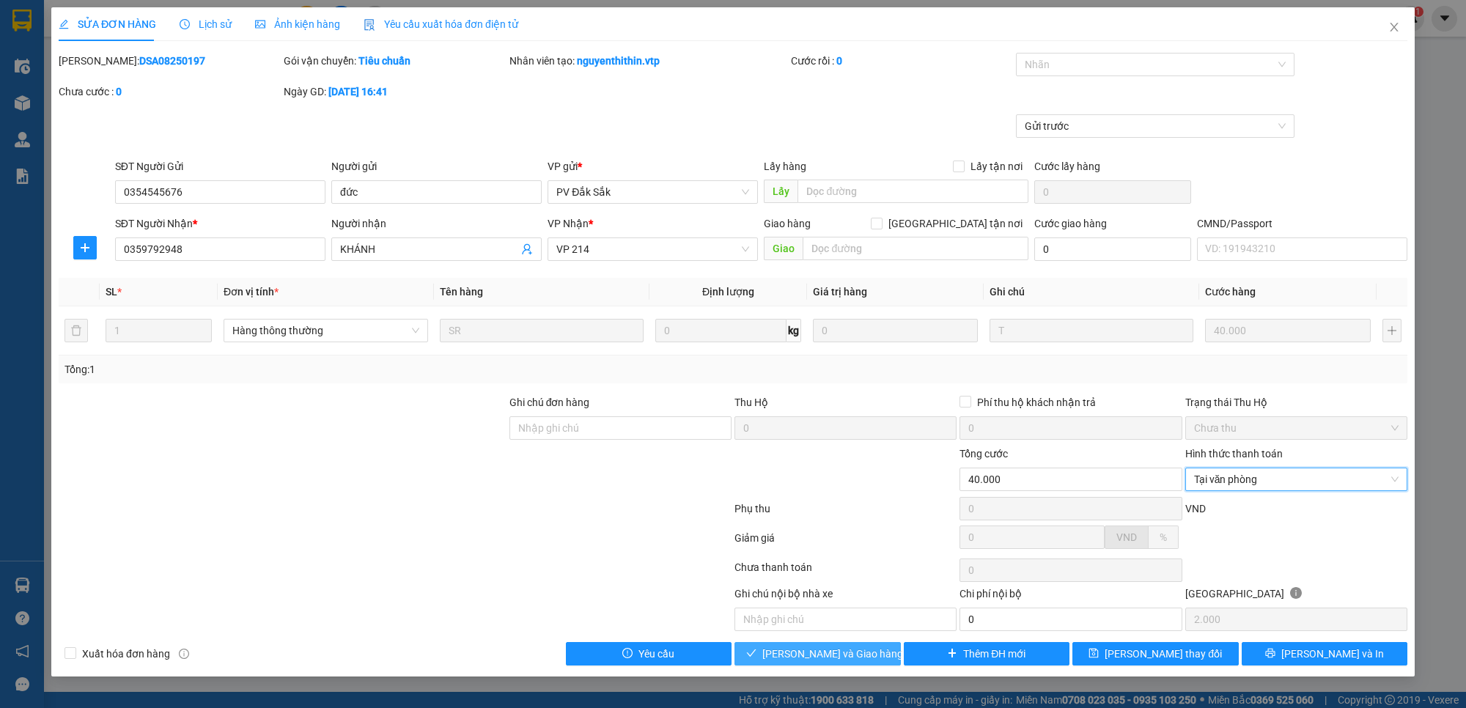
click at [842, 650] on span "Lưu và Giao hàng" at bounding box center [832, 654] width 141 height 16
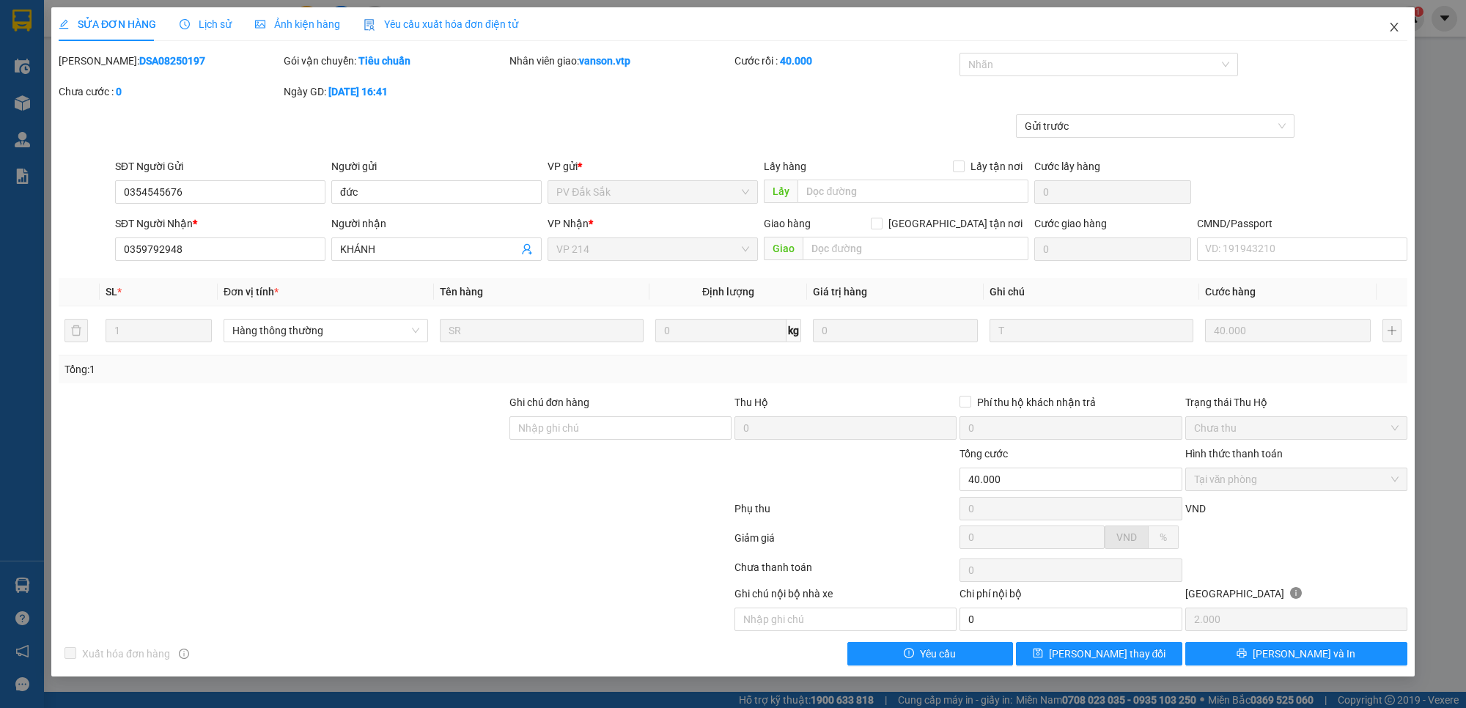
click at [1394, 33] on icon "close" at bounding box center [1394, 27] width 12 height 12
